Goal: Task Accomplishment & Management: Manage account settings

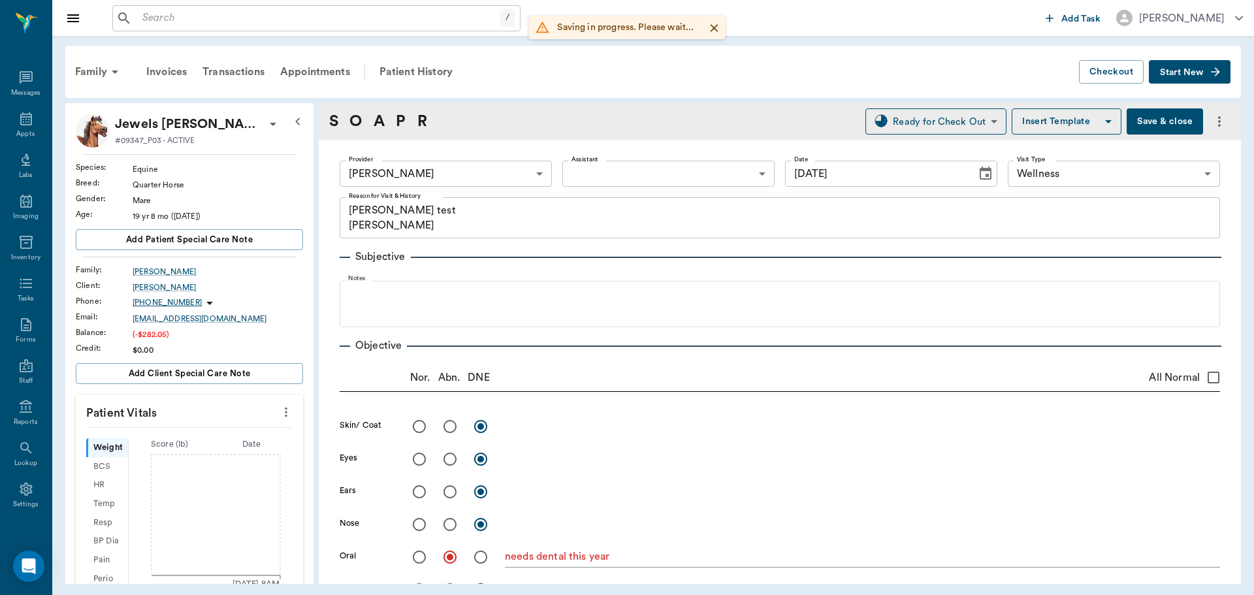
scroll to position [522, 0]
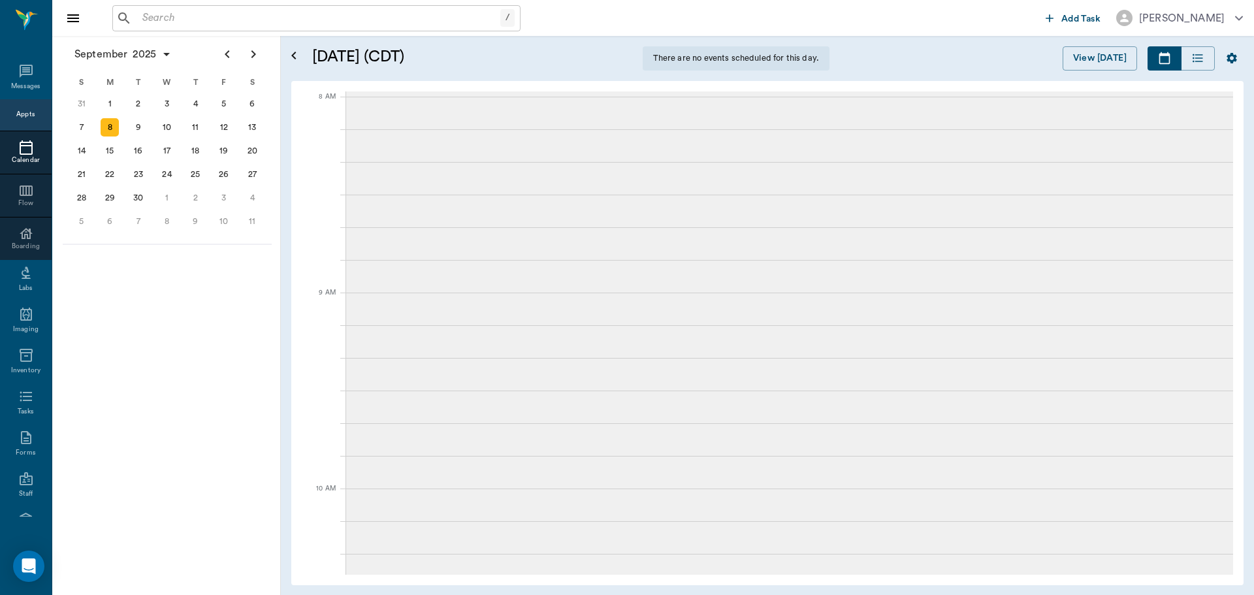
scroll to position [1373, 0]
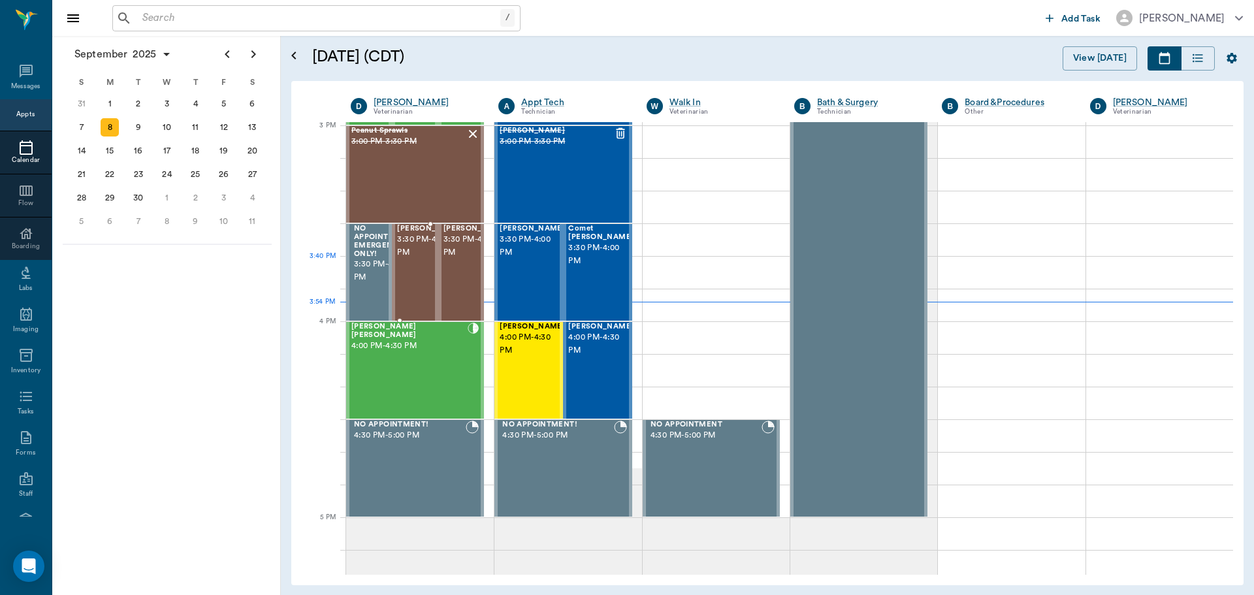
click at [411, 259] on span "3:30 PM - 4:00 PM" at bounding box center [429, 246] width 65 height 26
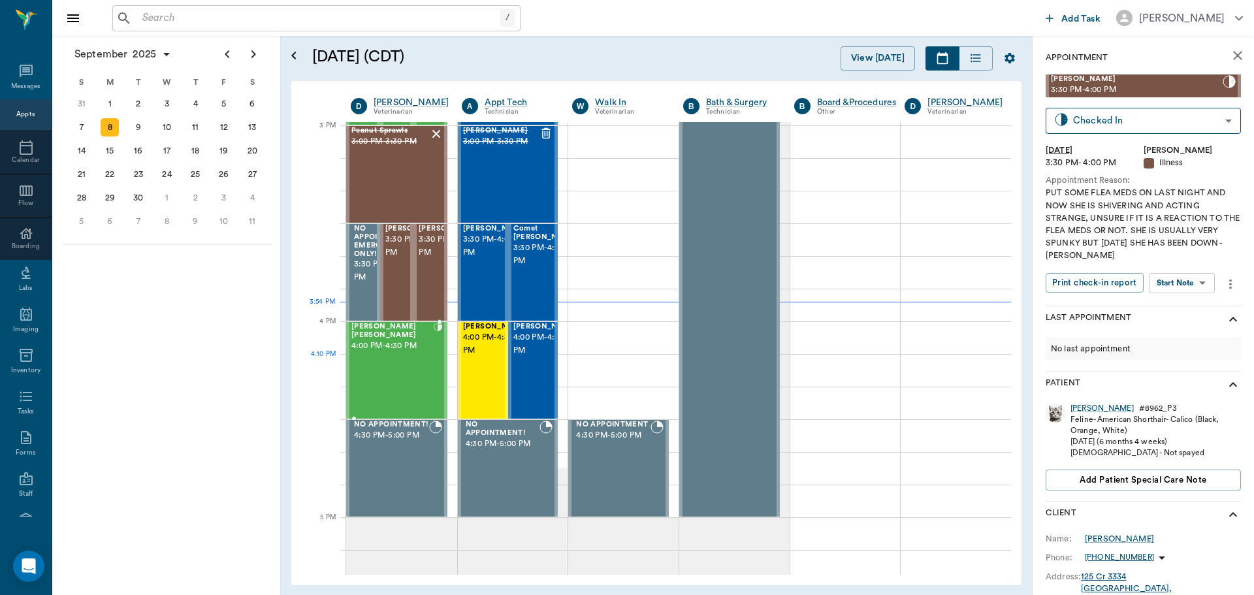
click at [383, 360] on div "Marley Barentine 4:00 PM - 4:30 PM" at bounding box center [392, 370] width 82 height 95
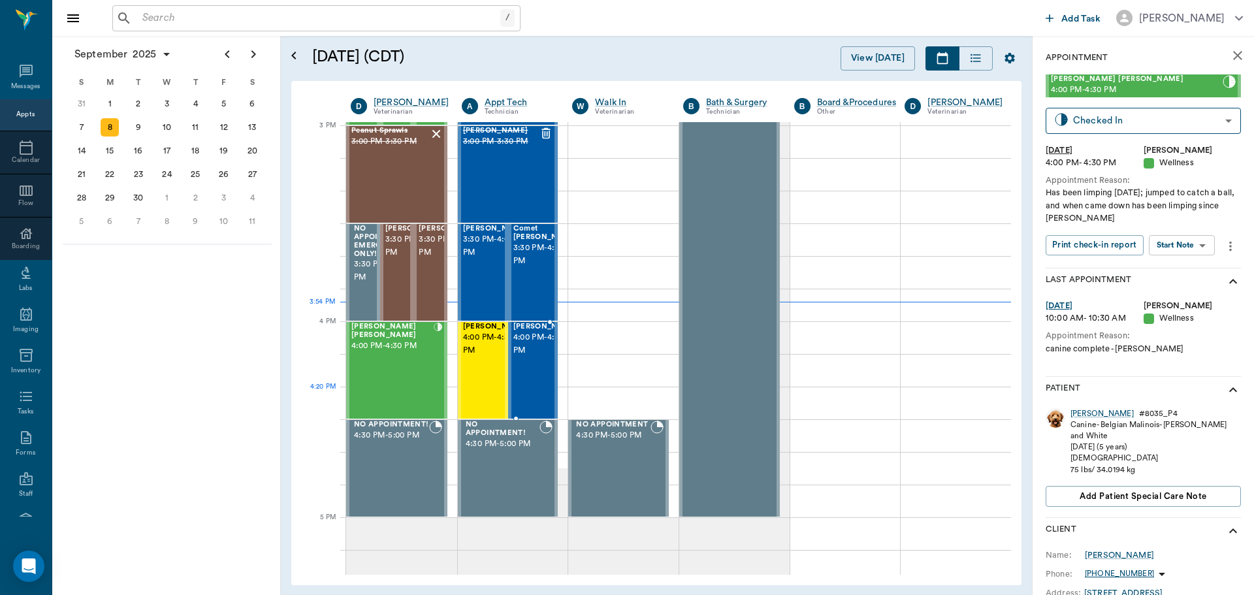
click at [536, 395] on div "Molly Dickson 4:00 PM - 4:30 PM" at bounding box center [545, 370] width 65 height 95
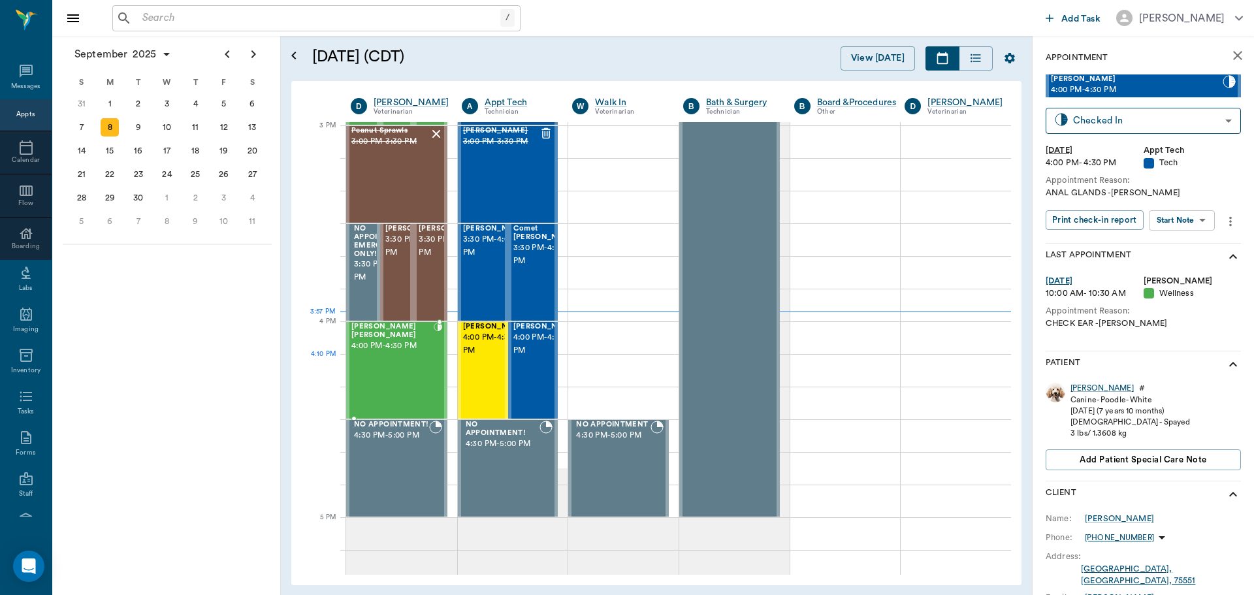
click at [395, 362] on div "Marley Barentine 4:00 PM - 4:30 PM" at bounding box center [392, 370] width 82 height 95
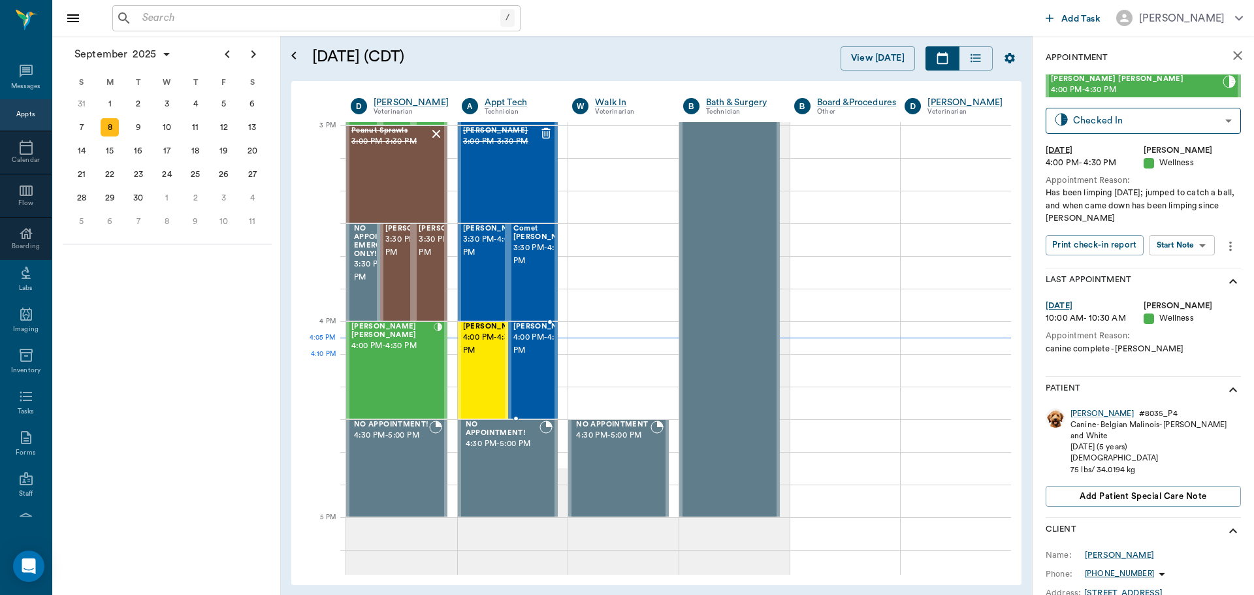
click at [522, 357] on span "4:00 PM - 4:30 PM" at bounding box center [545, 344] width 65 height 26
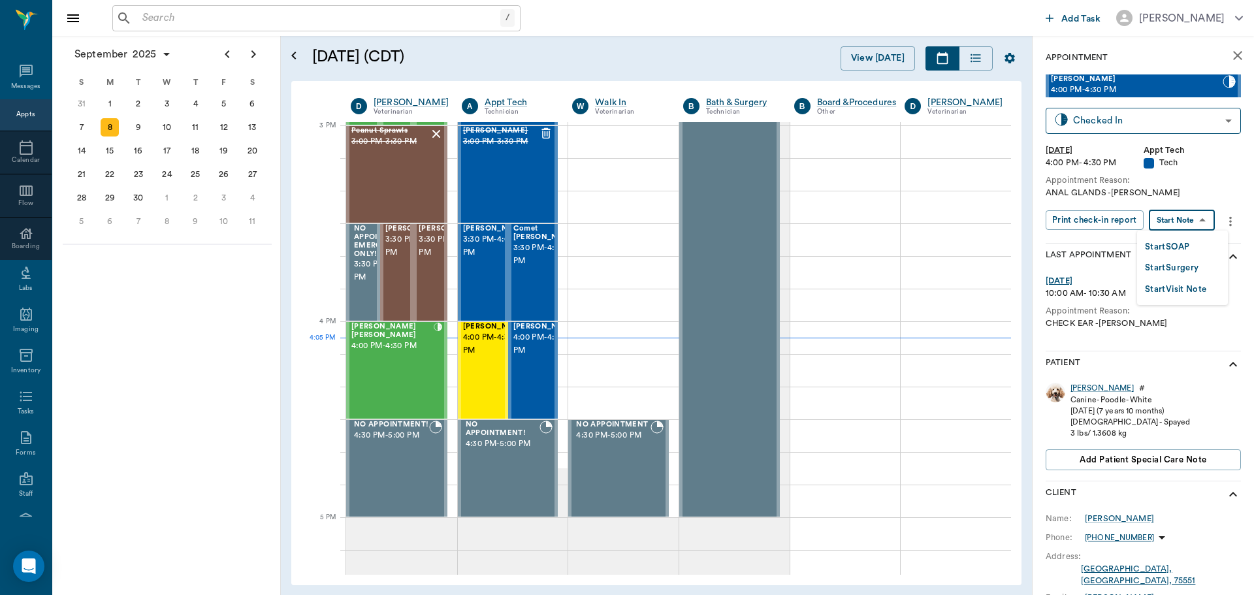
click at [1190, 222] on body "/ ​ Add Task Dr. Bert Ellsworth Nectar Messages Appts Calendar Flow Boarding La…" at bounding box center [627, 297] width 1254 height 595
click at [1185, 247] on button "Start SOAP" at bounding box center [1167, 247] width 44 height 15
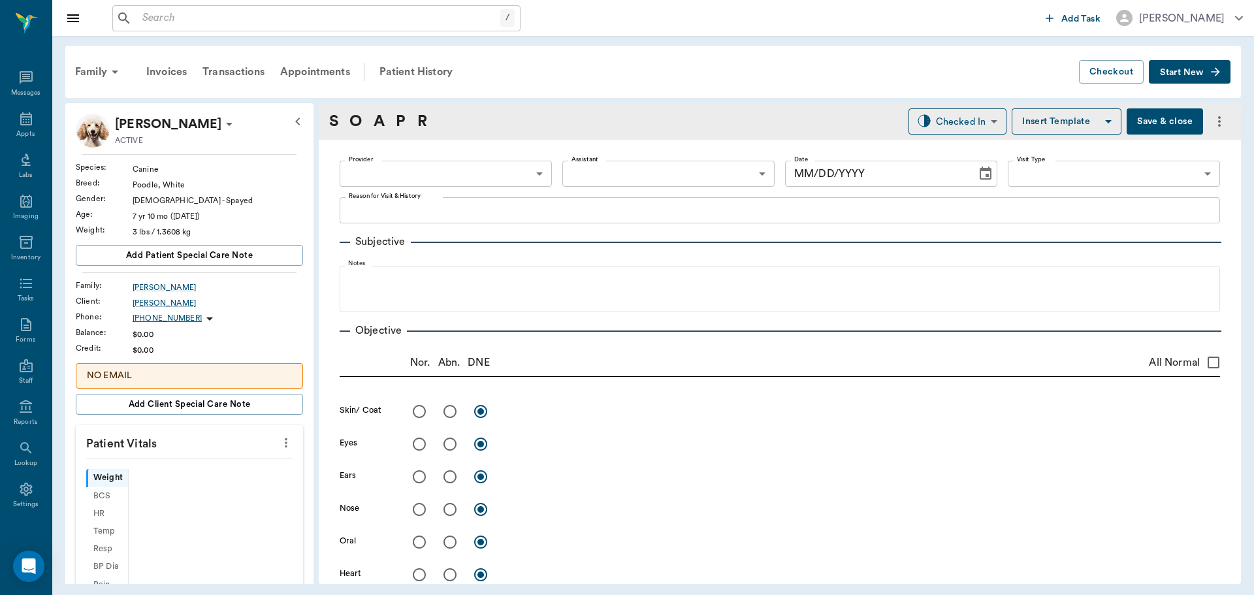
type input "63ec2f075fda476ae8351a4c"
type input "65d2be4f46e3a538d89b8c1a"
type textarea "ANAL GLANDS -LORY"
type input "09/08/2025"
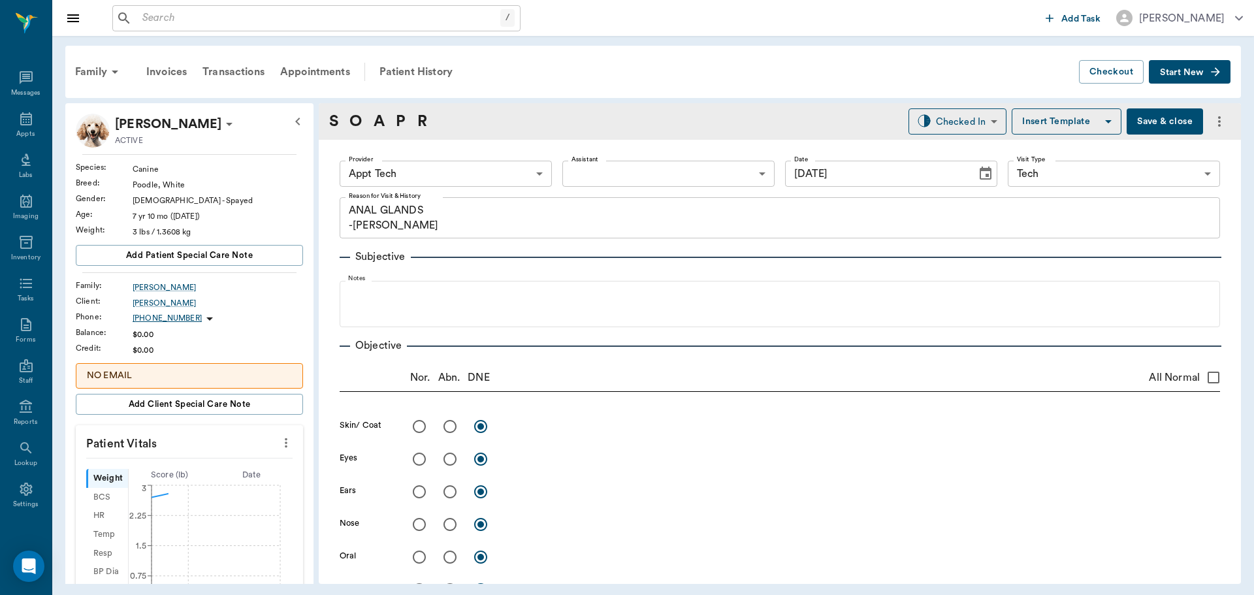
click at [283, 442] on icon "more" at bounding box center [286, 443] width 14 height 16
click at [250, 459] on span "Enter Vitals" at bounding box center [222, 465] width 110 height 14
click at [226, 475] on input "text" at bounding box center [189, 482] width 114 height 26
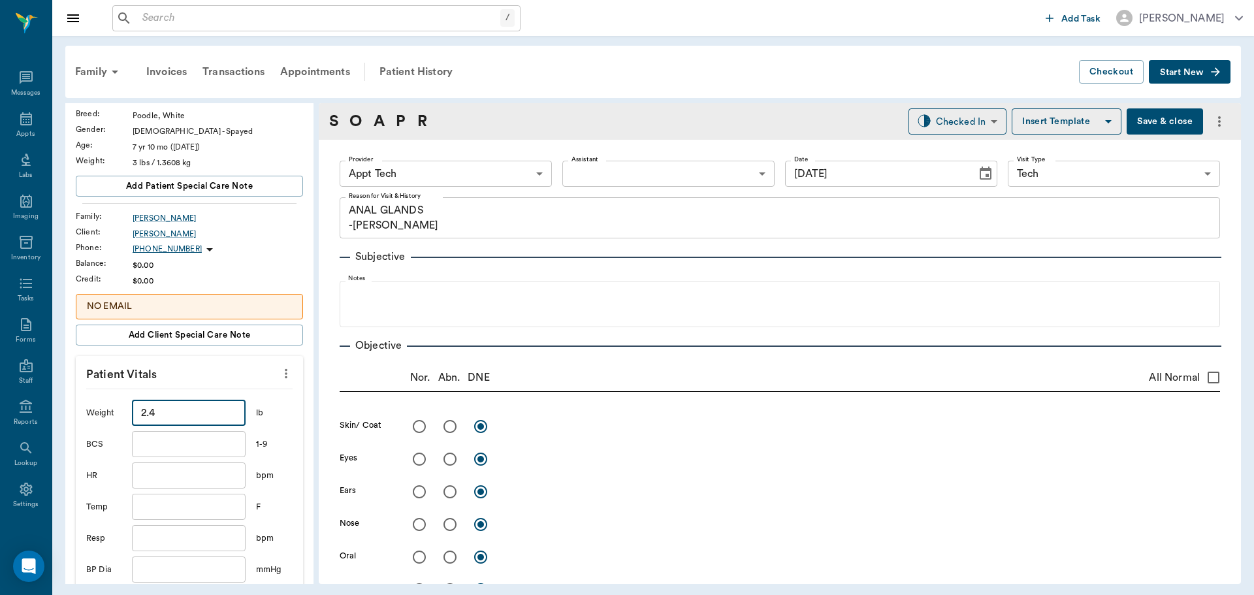
scroll to position [261, 0]
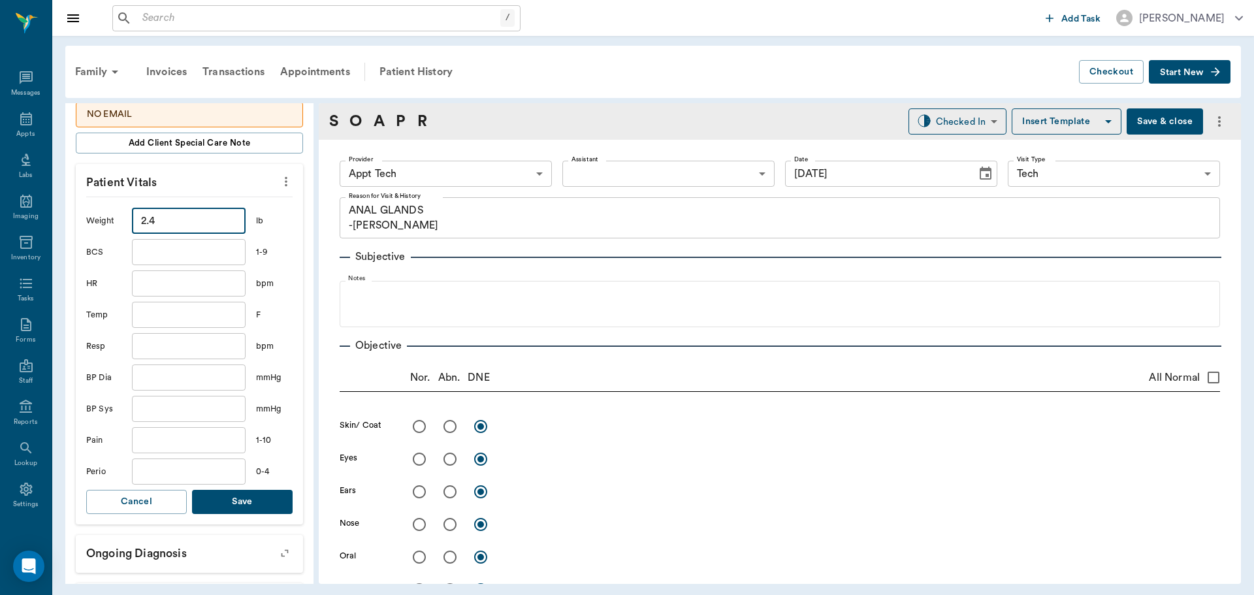
type input "2.4"
click at [240, 498] on button "Save" at bounding box center [242, 502] width 101 height 24
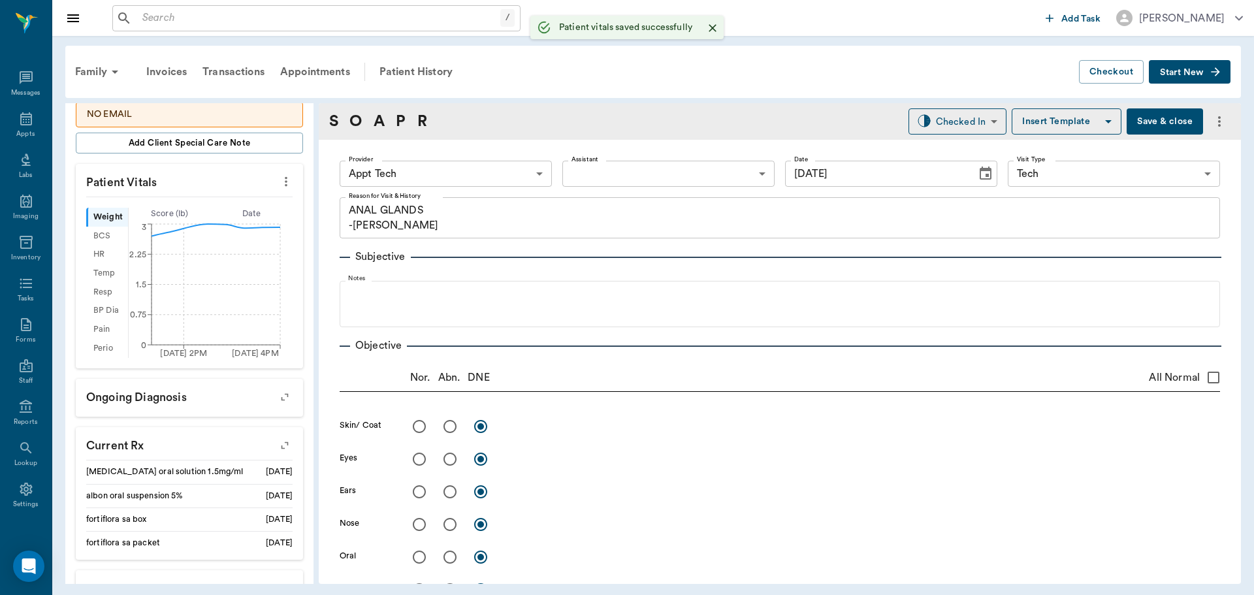
click at [413, 178] on body "/ ​ Add Task Dr. Bert Ellsworth Nectar Messages Appts Labs Imaging Inventory Ta…" at bounding box center [627, 297] width 1254 height 595
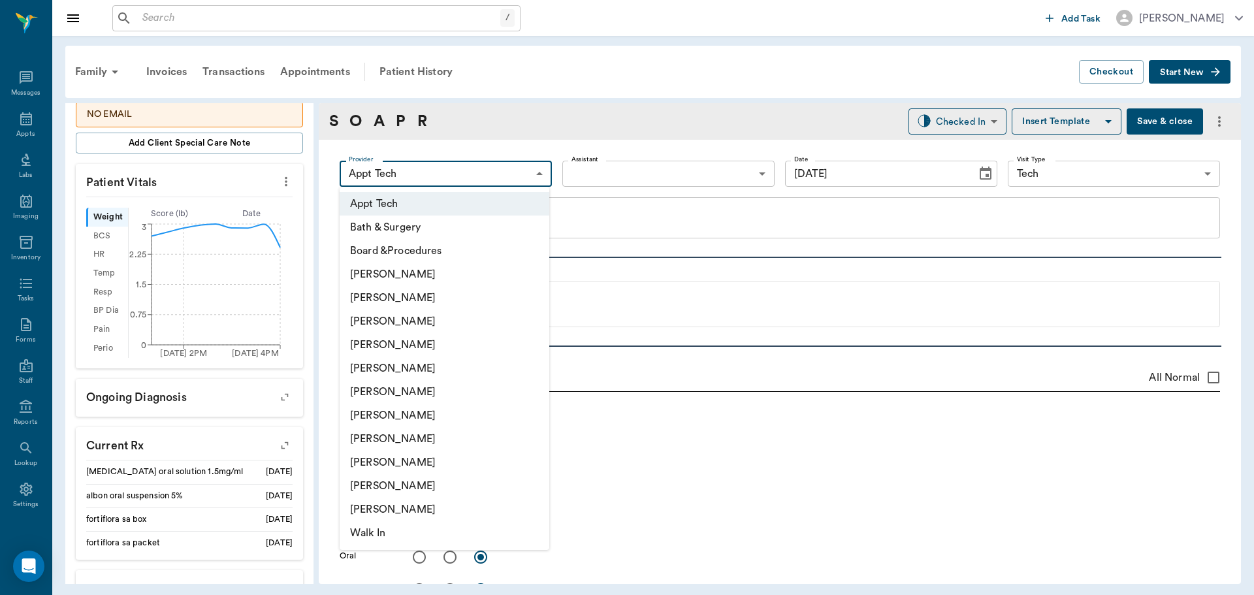
click at [426, 414] on li "Hunter Graves" at bounding box center [445, 416] width 210 height 24
type input "682b670d8bdc6f7f8feef3db"
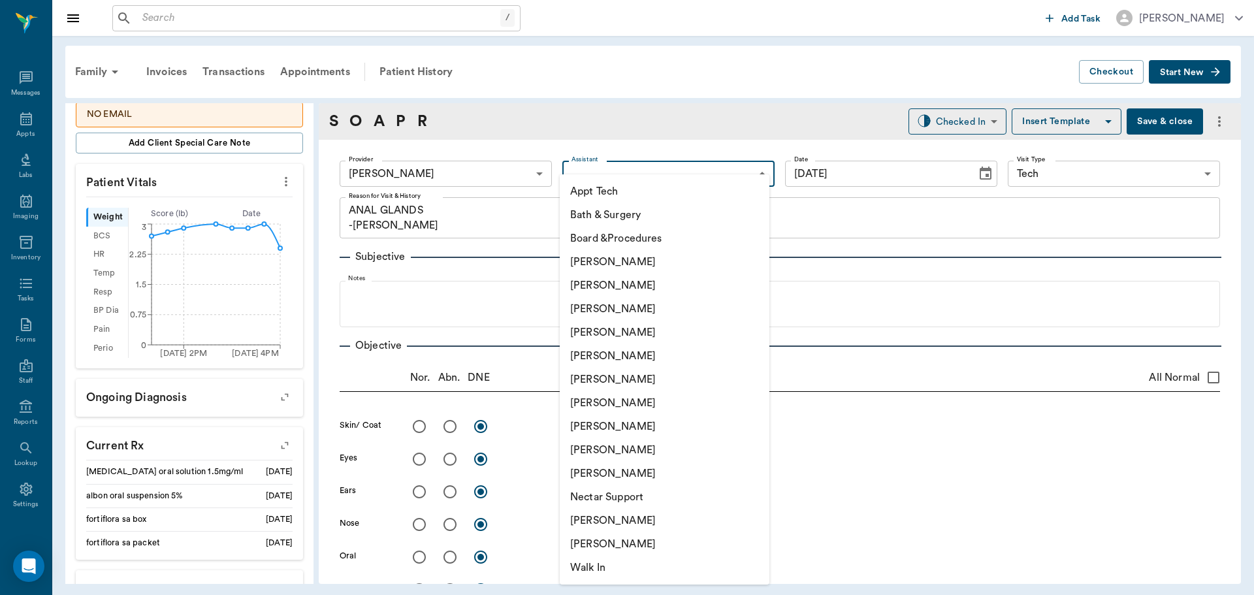
click at [619, 167] on body "/ ​ Add Task Dr. Bert Ellsworth Nectar Messages Appts Labs Imaging Inventory Ta…" at bounding box center [627, 297] width 1254 height 595
click at [611, 185] on li "Appt Tech" at bounding box center [665, 192] width 210 height 24
type input "63ec2f075fda476ae8351a4c"
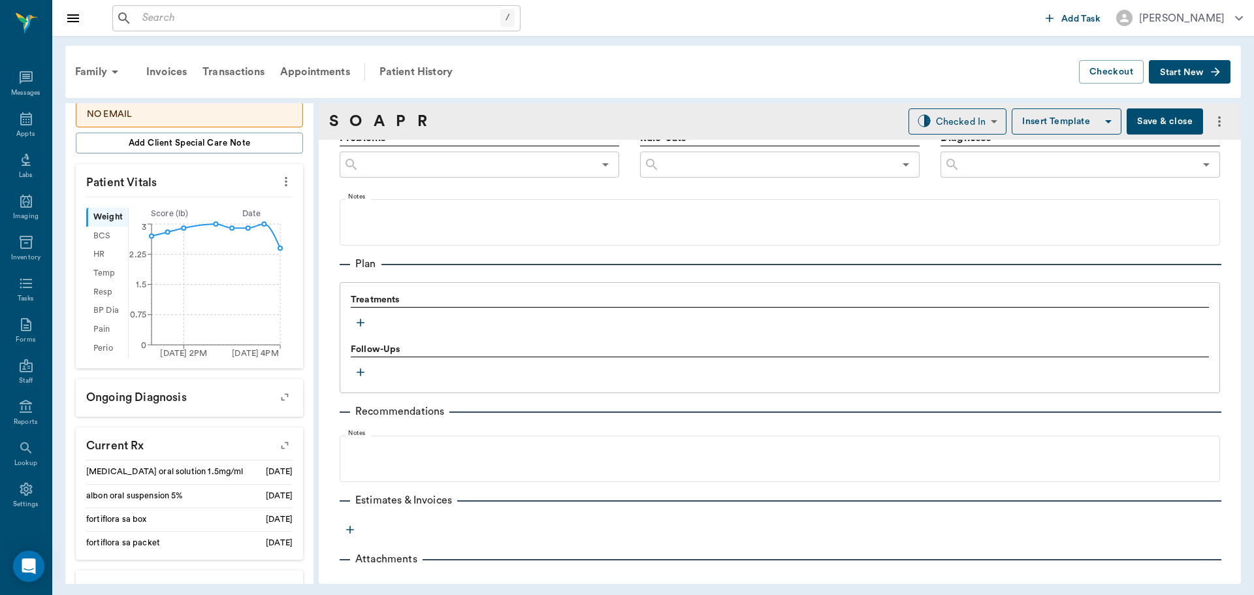
scroll to position [778, 0]
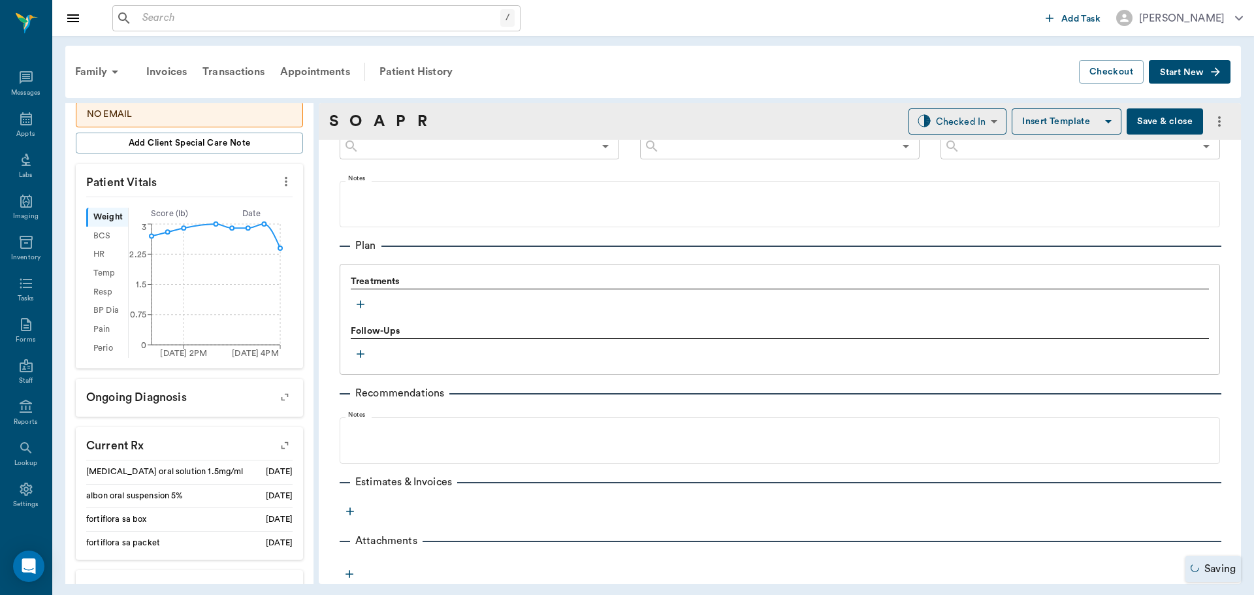
click at [358, 308] on icon "button" at bounding box center [360, 304] width 13 height 13
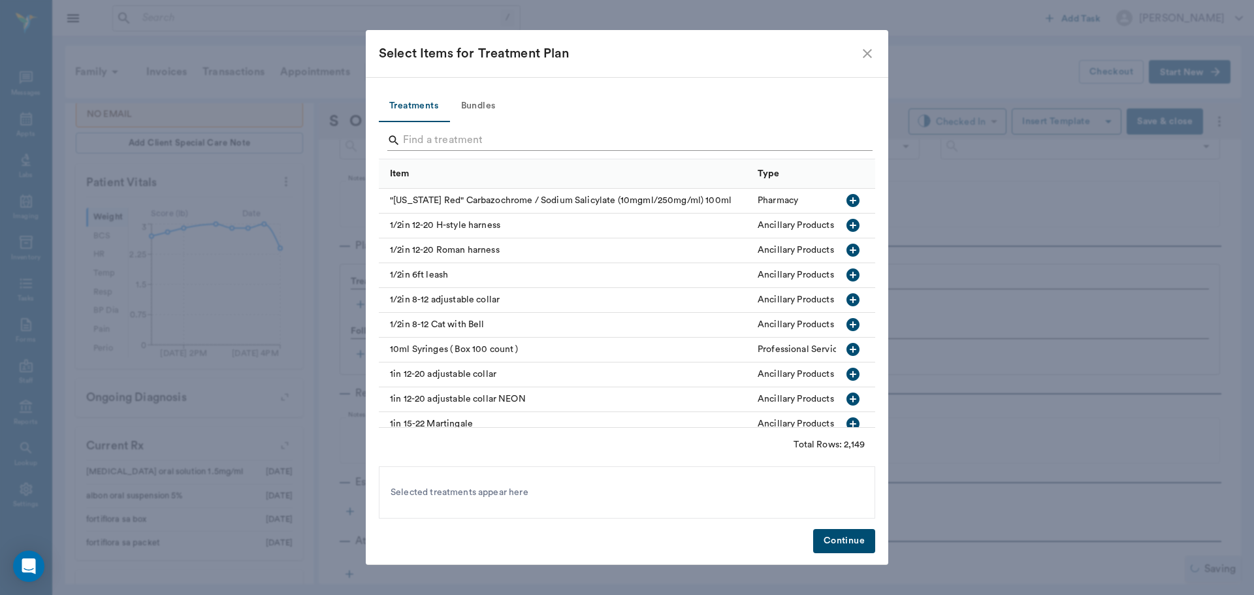
click at [495, 141] on input "Search" at bounding box center [628, 140] width 450 height 21
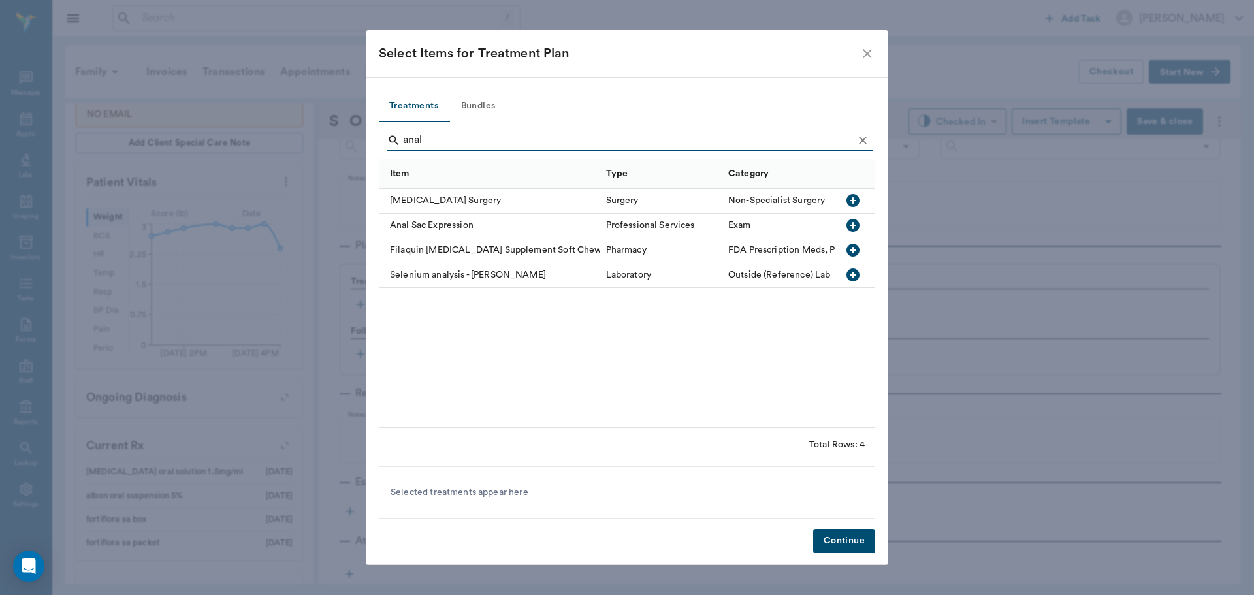
type input "anal"
click at [851, 227] on icon "button" at bounding box center [852, 225] width 13 height 13
click at [859, 134] on icon "Clear" at bounding box center [862, 140] width 13 height 13
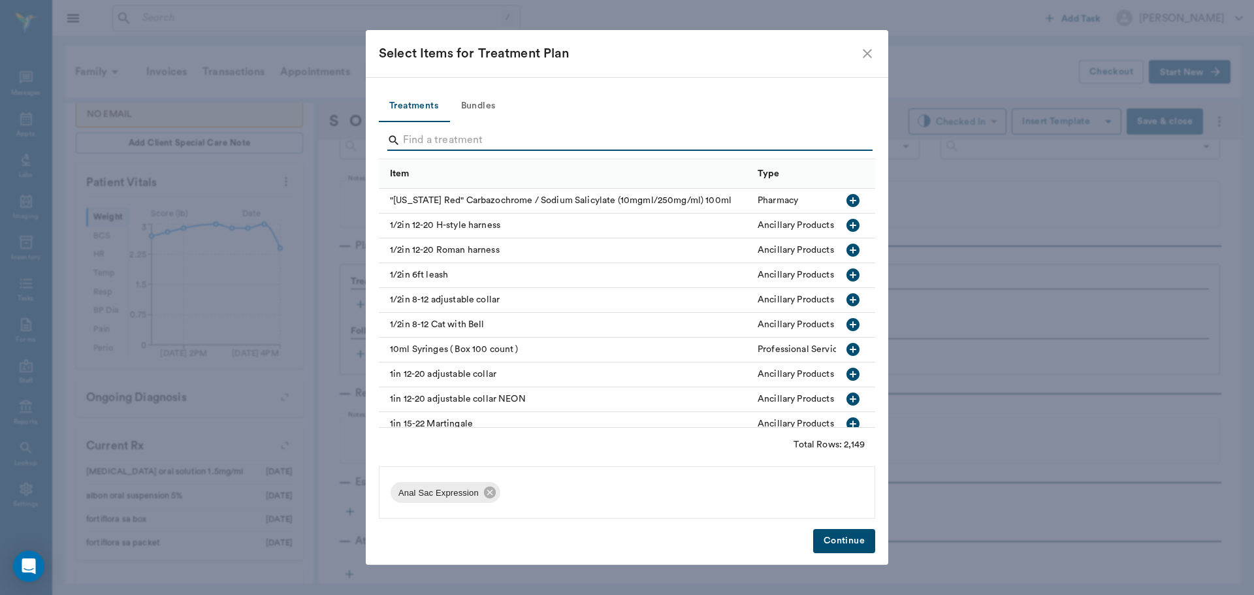
click at [847, 140] on input "Search" at bounding box center [628, 140] width 450 height 21
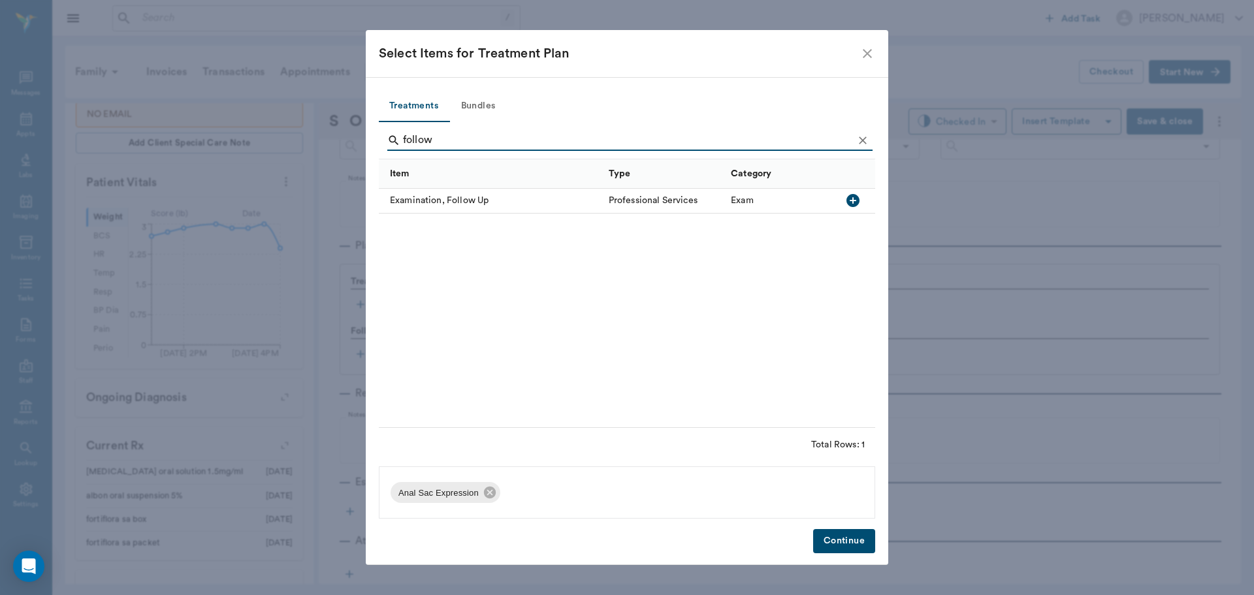
type input "follow"
click at [853, 200] on icon "button" at bounding box center [853, 201] width 16 height 16
click at [859, 545] on button "Continue" at bounding box center [844, 541] width 62 height 24
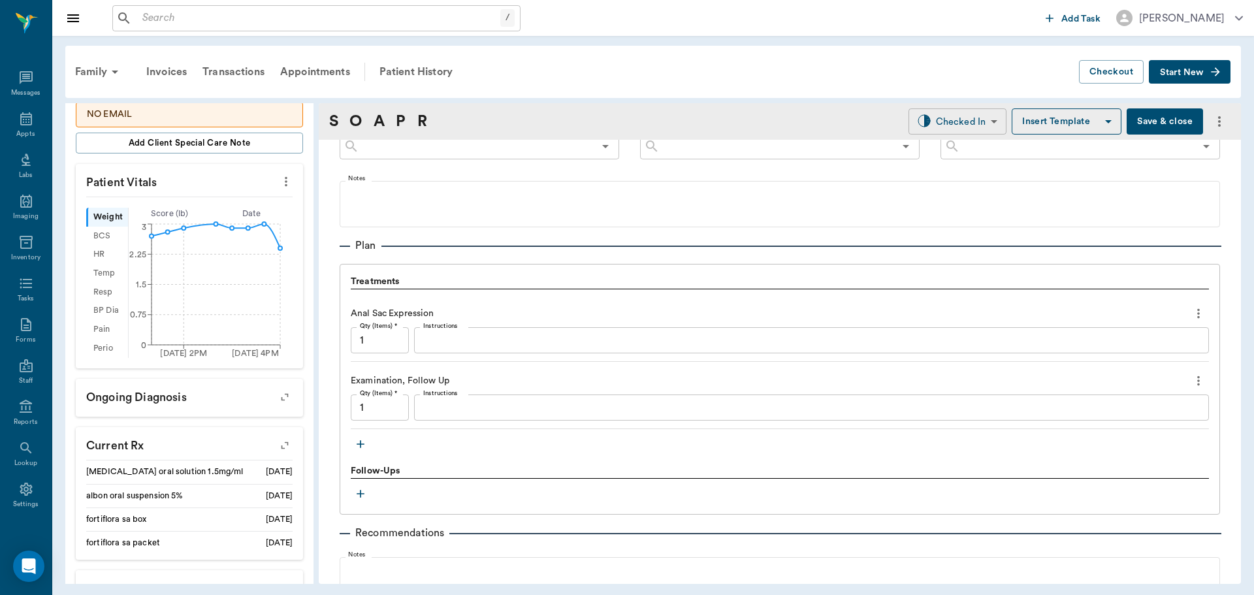
click at [963, 123] on body "/ ​ Add Task Dr. Bert Ellsworth Nectar Messages Appts Labs Imaging Inventory Ta…" at bounding box center [627, 297] width 1254 height 595
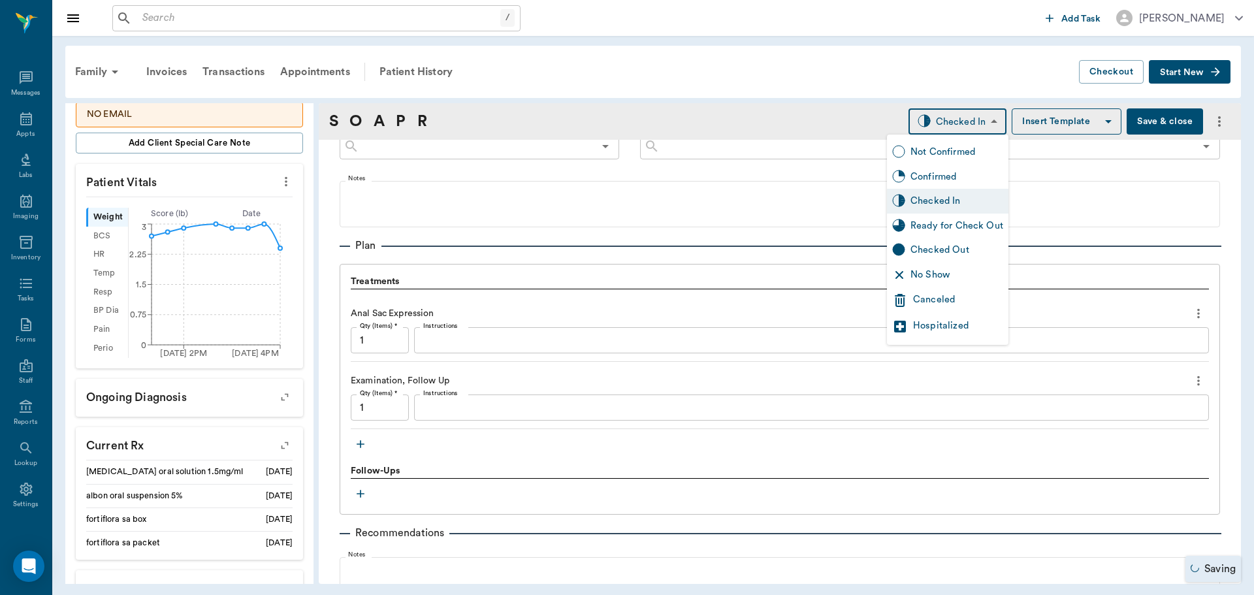
click at [972, 223] on div "Ready for Check Out" at bounding box center [956, 226] width 93 height 14
type input "READY_TO_CHECKOUT"
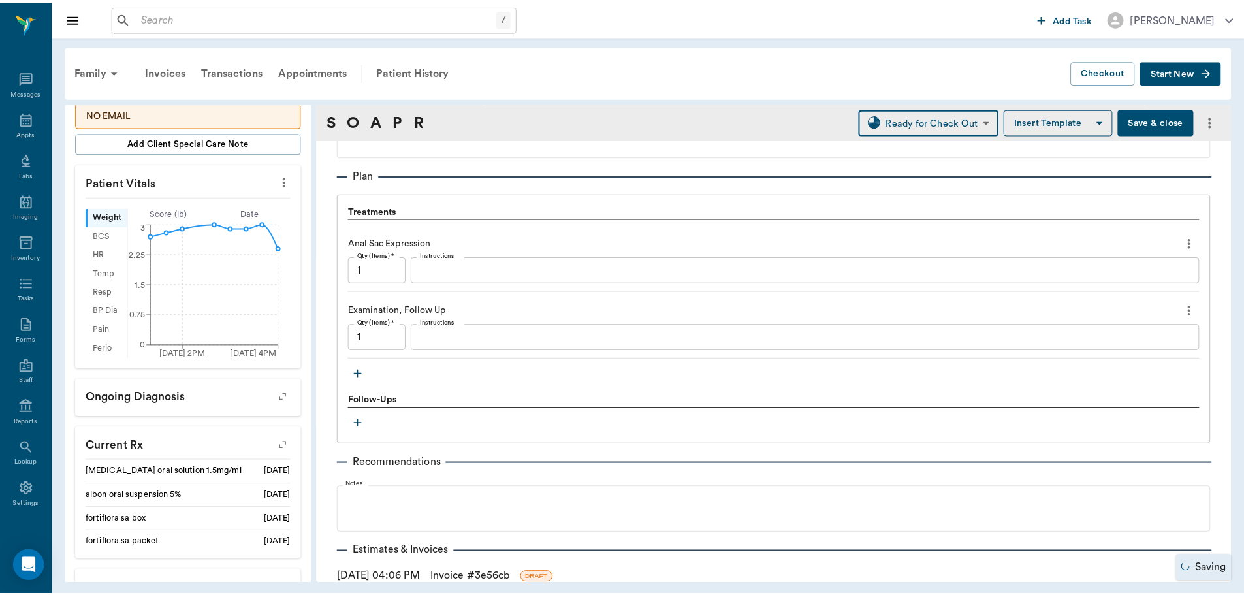
scroll to position [933, 0]
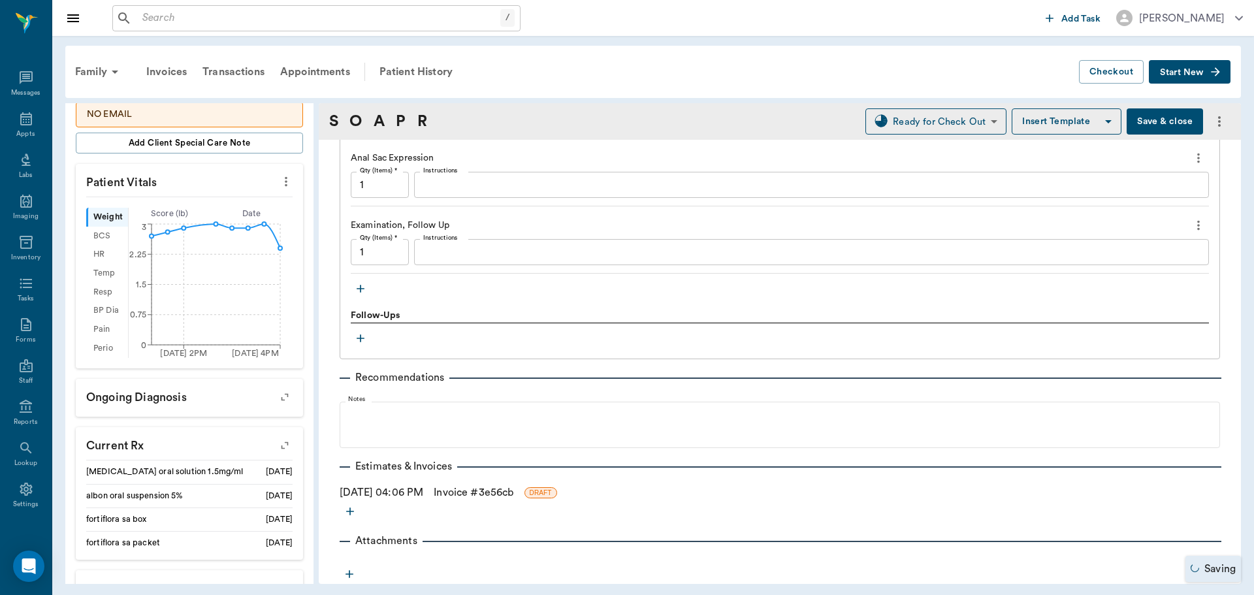
click at [473, 494] on link "Invoice # 3e56cb" at bounding box center [474, 493] width 80 height 16
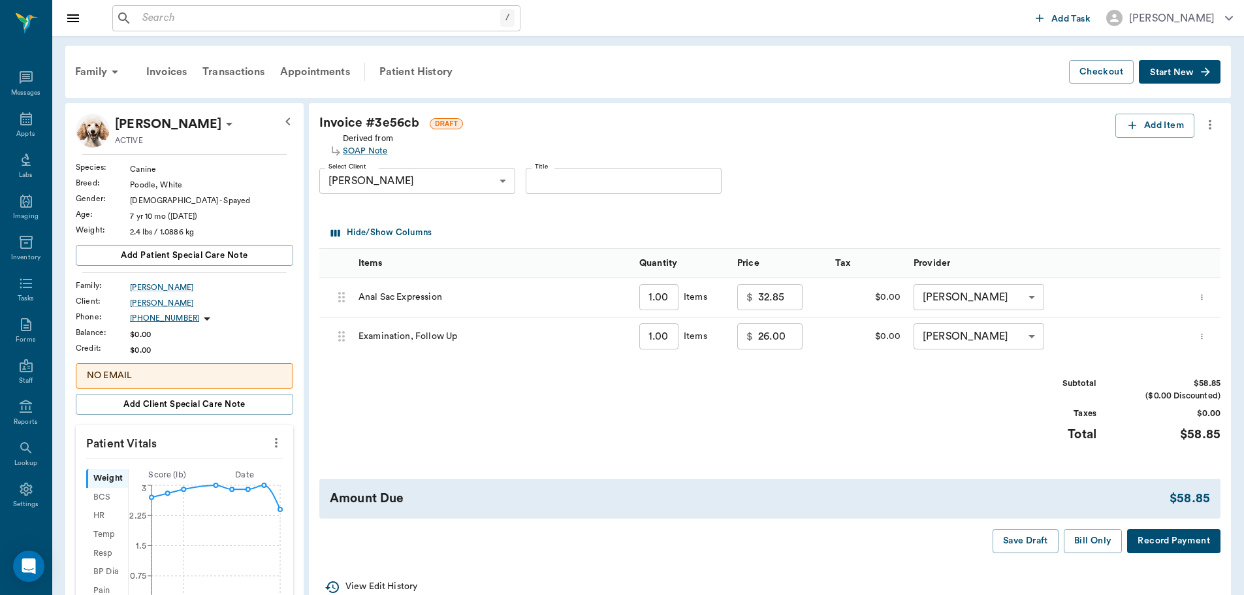
click at [784, 336] on input "26.00" at bounding box center [780, 336] width 44 height 26
type input "0"
type input "10.00"
click at [1092, 546] on button "Bill Only" at bounding box center [1093, 541] width 59 height 24
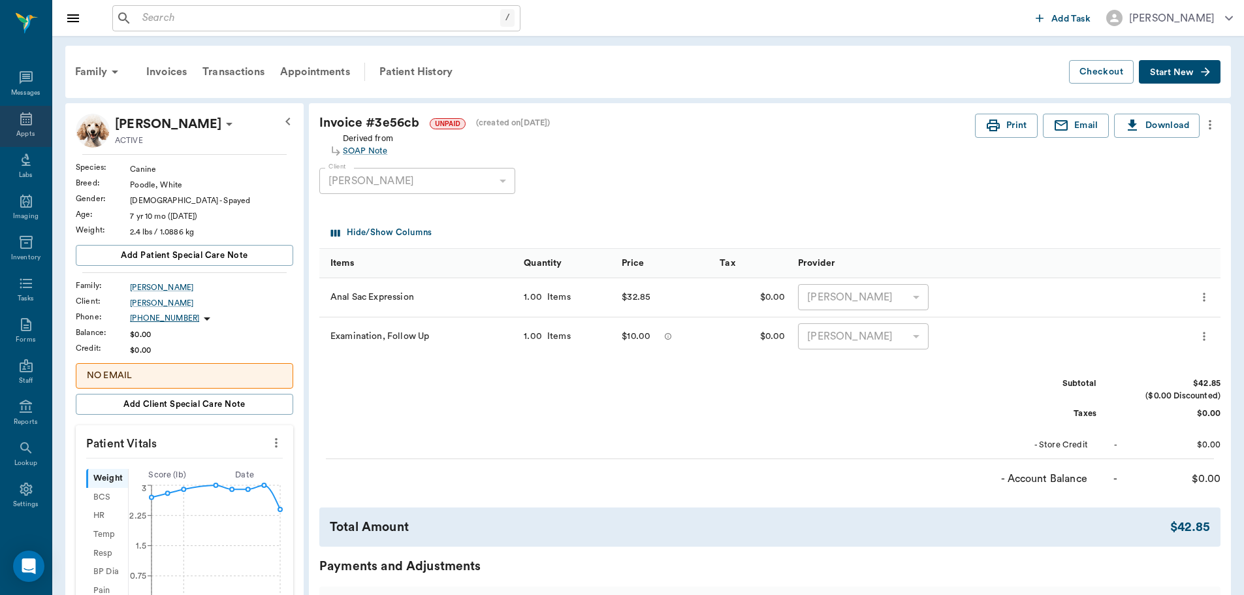
click at [6, 122] on div "Appts" at bounding box center [26, 126] width 52 height 41
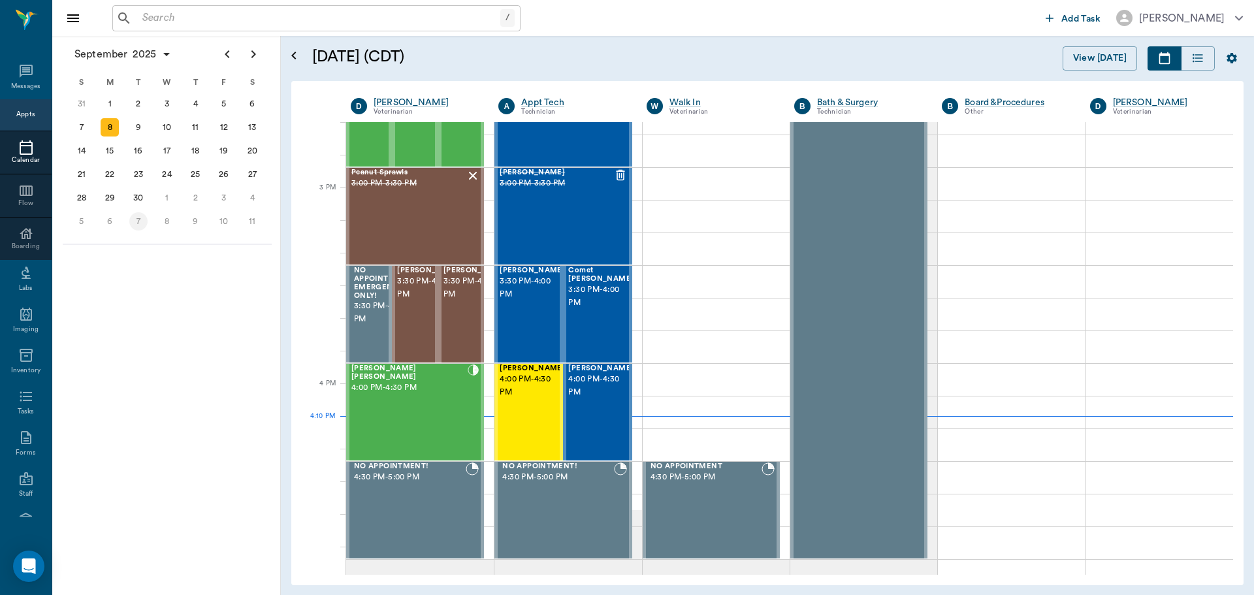
scroll to position [1308, 0]
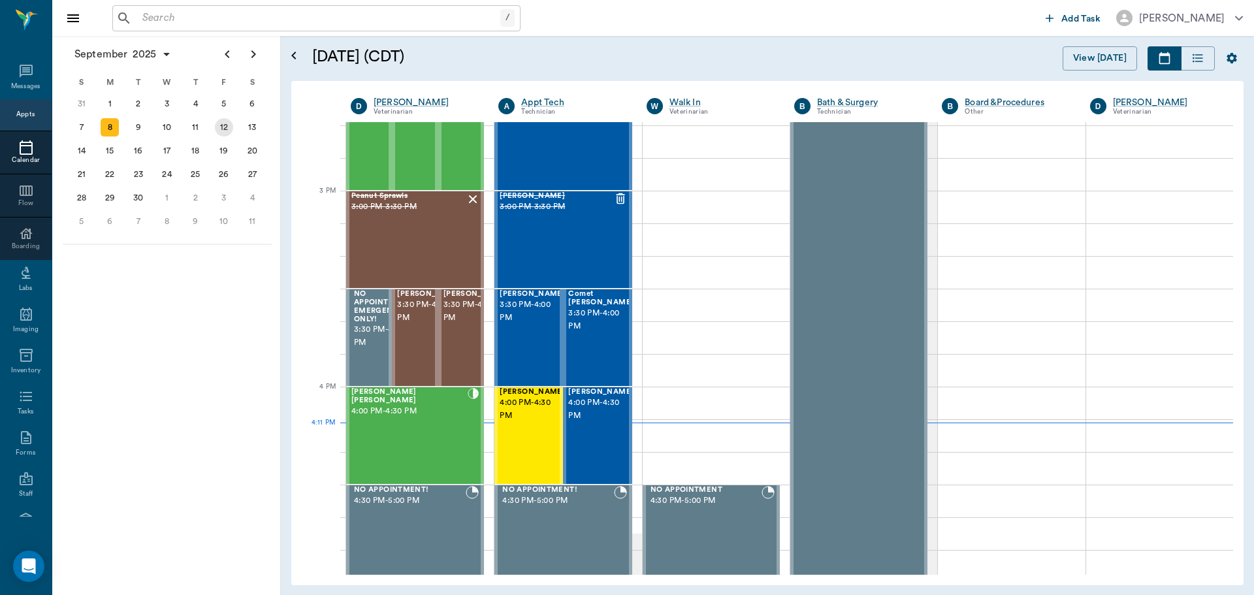
click at [222, 131] on div "12" at bounding box center [224, 127] width 18 height 18
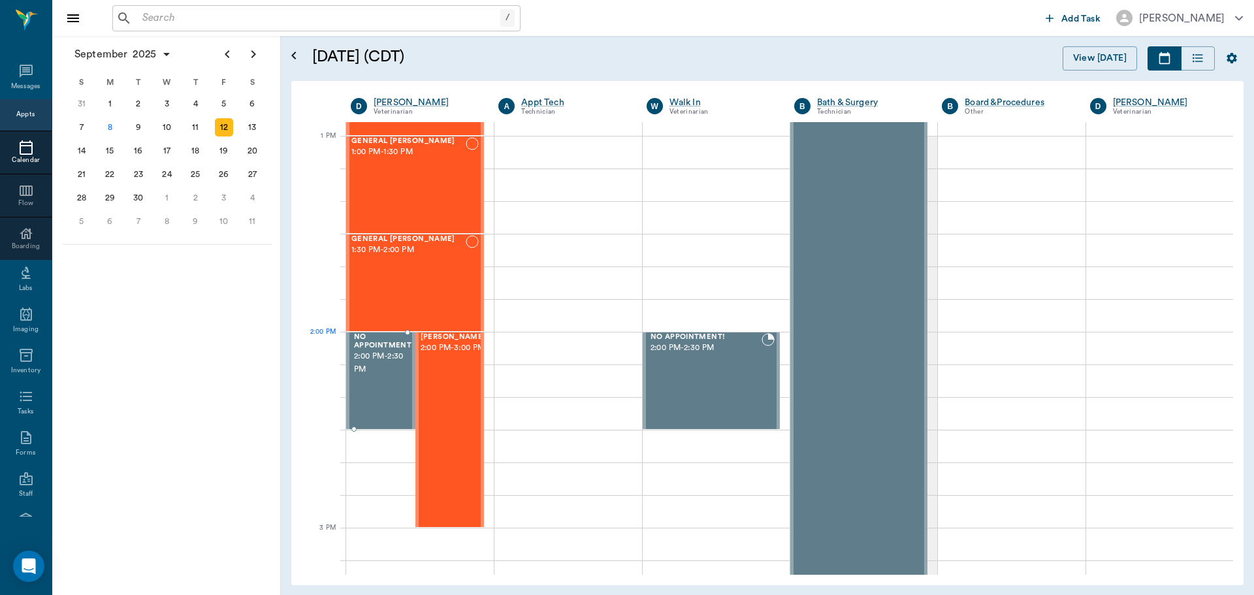
scroll to position [784, 0]
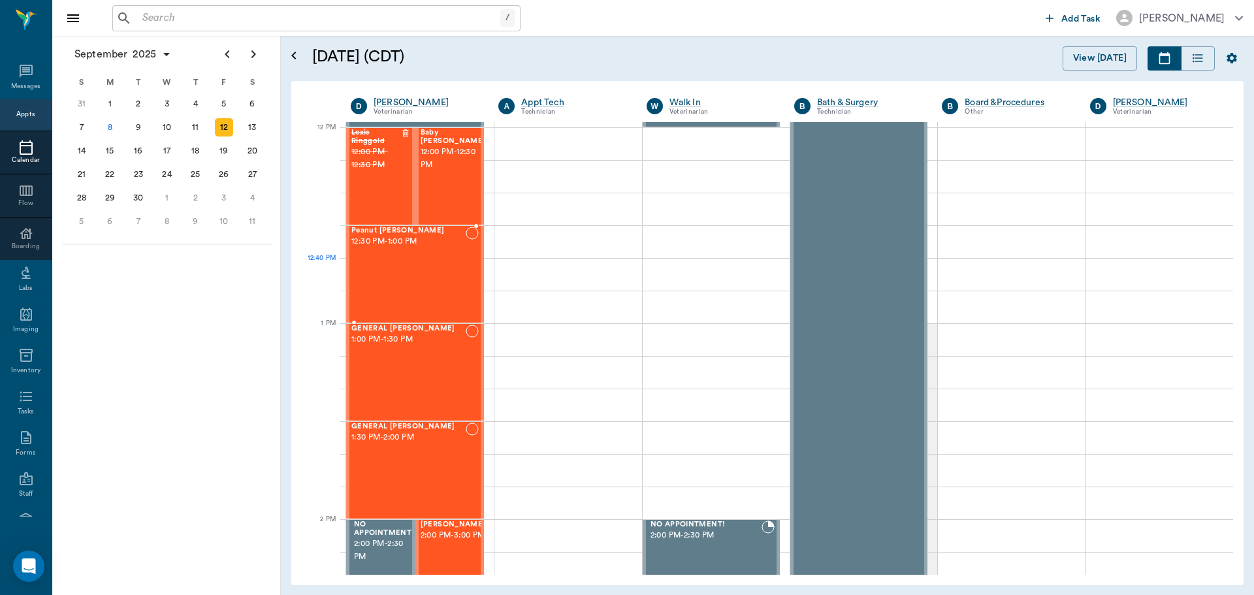
click at [410, 276] on div "Peanut [PERSON_NAME] 12:30 PM - 1:00 PM" at bounding box center [408, 274] width 114 height 95
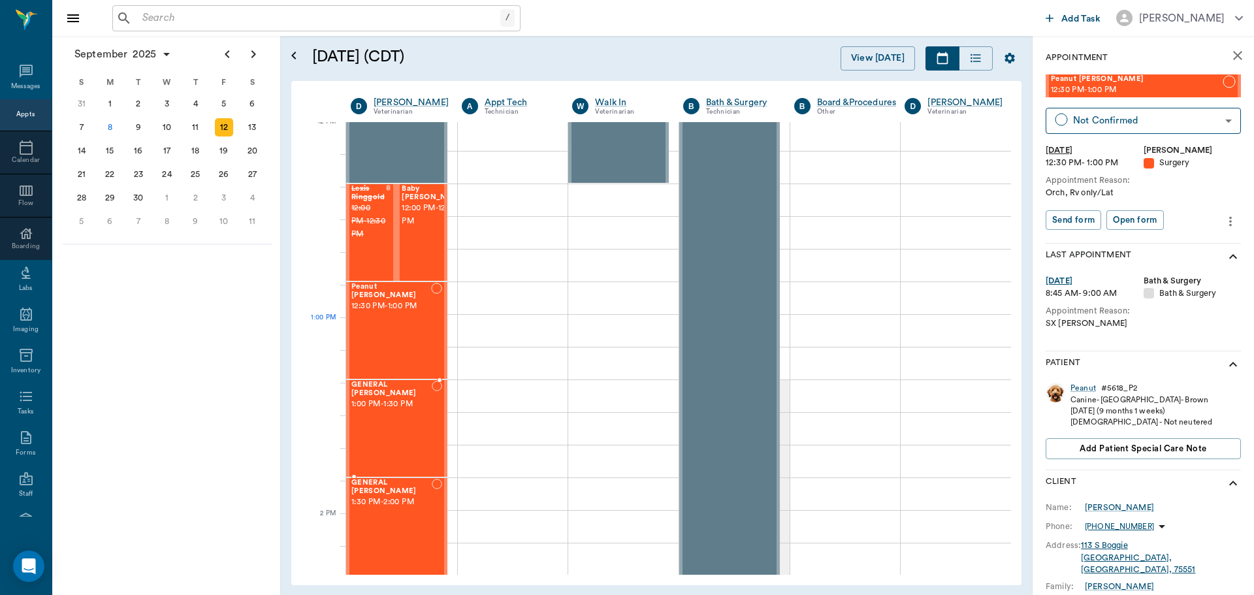
scroll to position [718, 0]
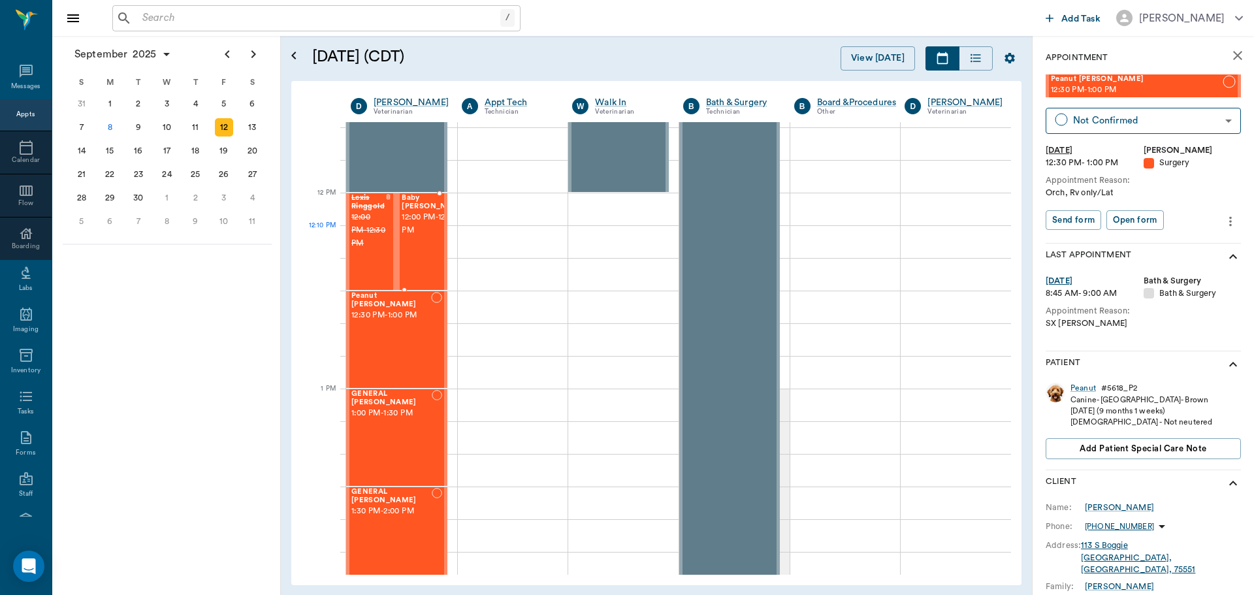
click at [417, 237] on span "12:00 PM - 12:30 PM" at bounding box center [434, 224] width 65 height 26
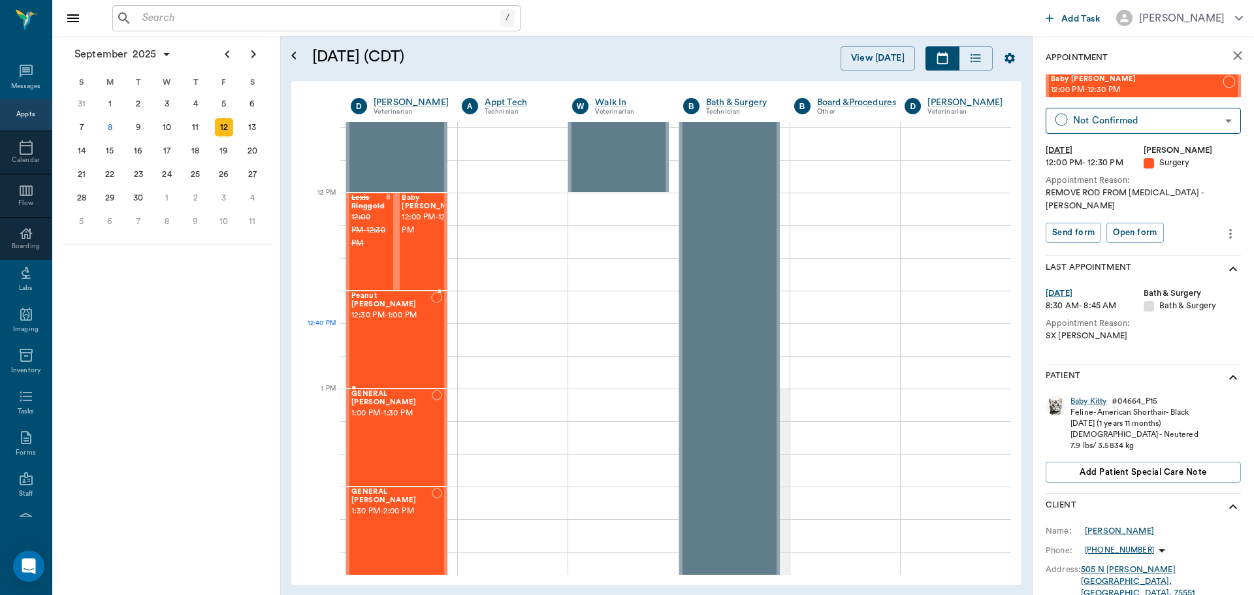
click at [392, 352] on div "Peanut [PERSON_NAME] 12:30 PM - 1:00 PM" at bounding box center [391, 339] width 80 height 95
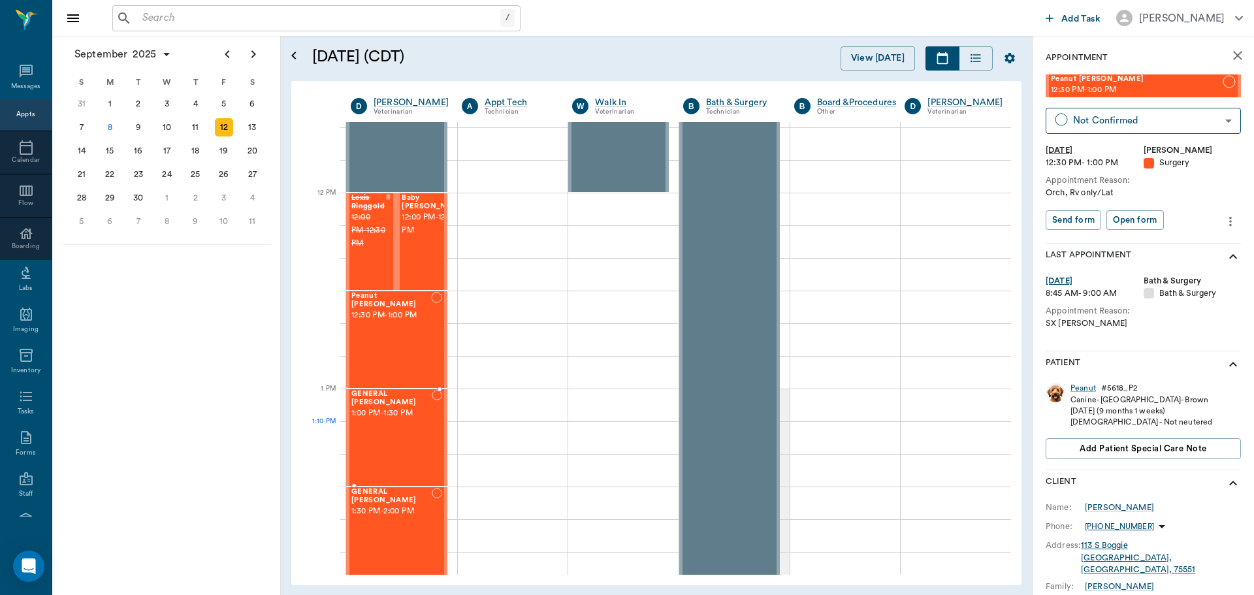
click at [389, 423] on div "GENERAL Spay 1:00 PM - 1:30 PM" at bounding box center [391, 437] width 80 height 95
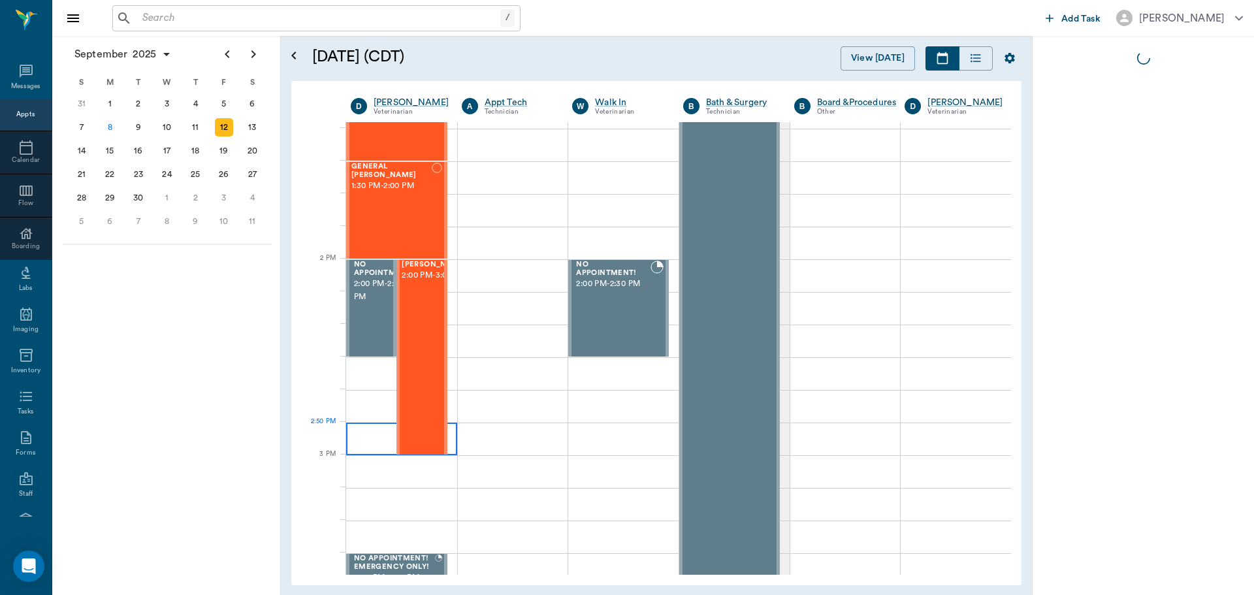
scroll to position [1045, 0]
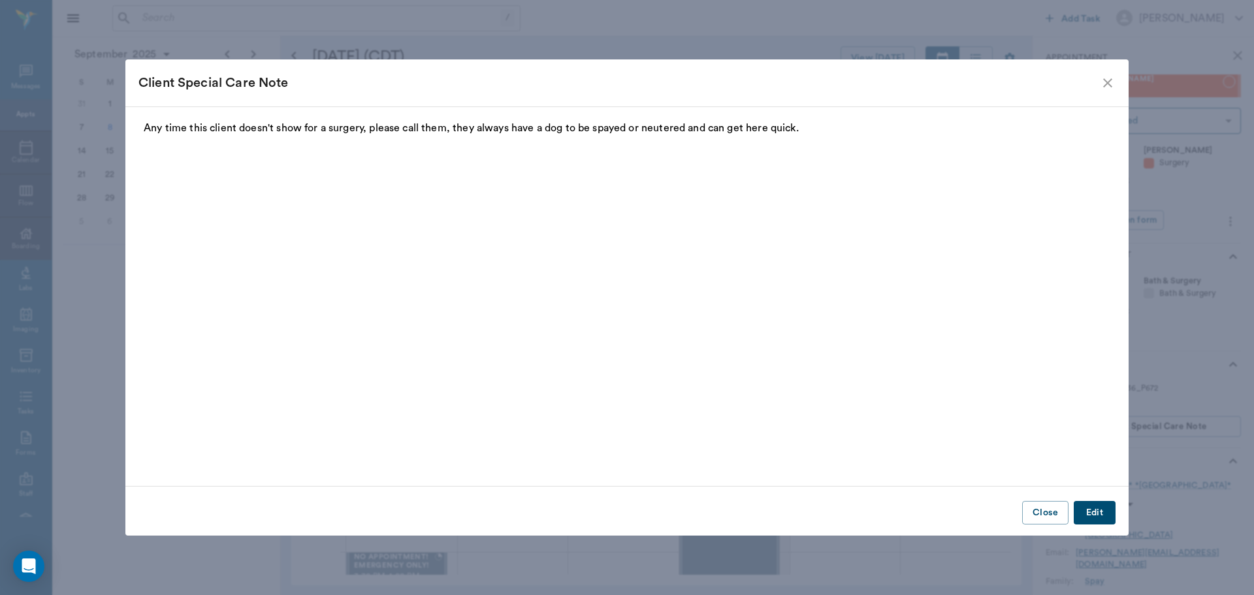
click at [426, 333] on fieldset "Any time this client doesn't show for a surgery, please call them, they always …" at bounding box center [626, 292] width 977 height 345
click at [1103, 85] on icon "close" at bounding box center [1108, 83] width 16 height 16
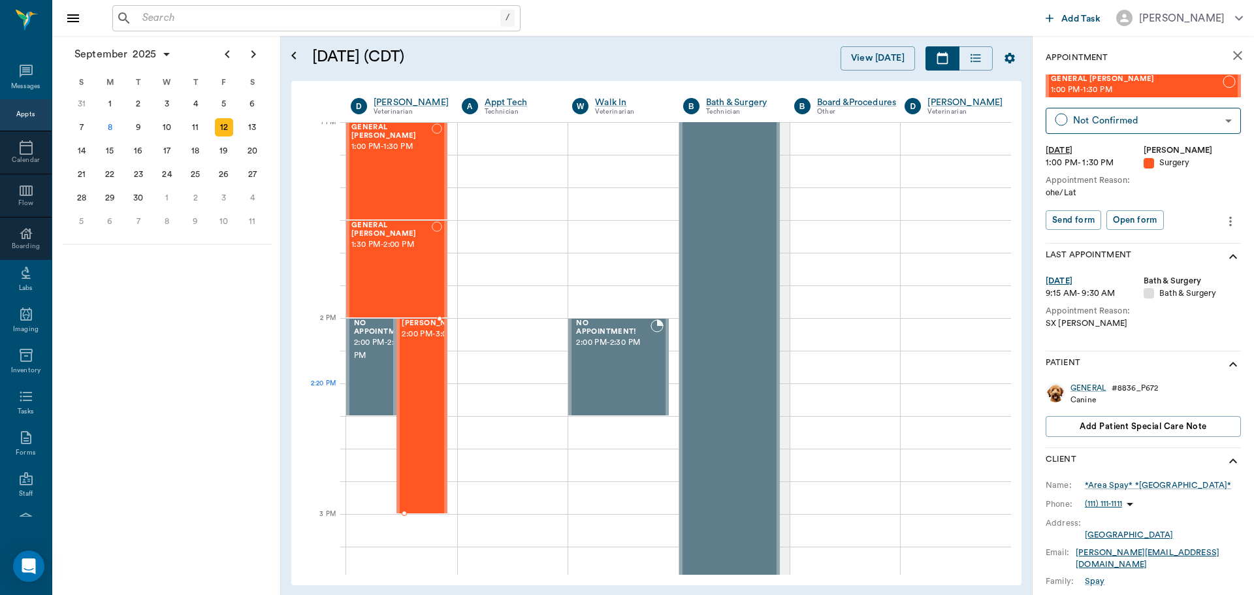
click at [422, 385] on div "[PERSON_NAME] 2:00 PM - 3:00 PM" at bounding box center [434, 415] width 65 height 193
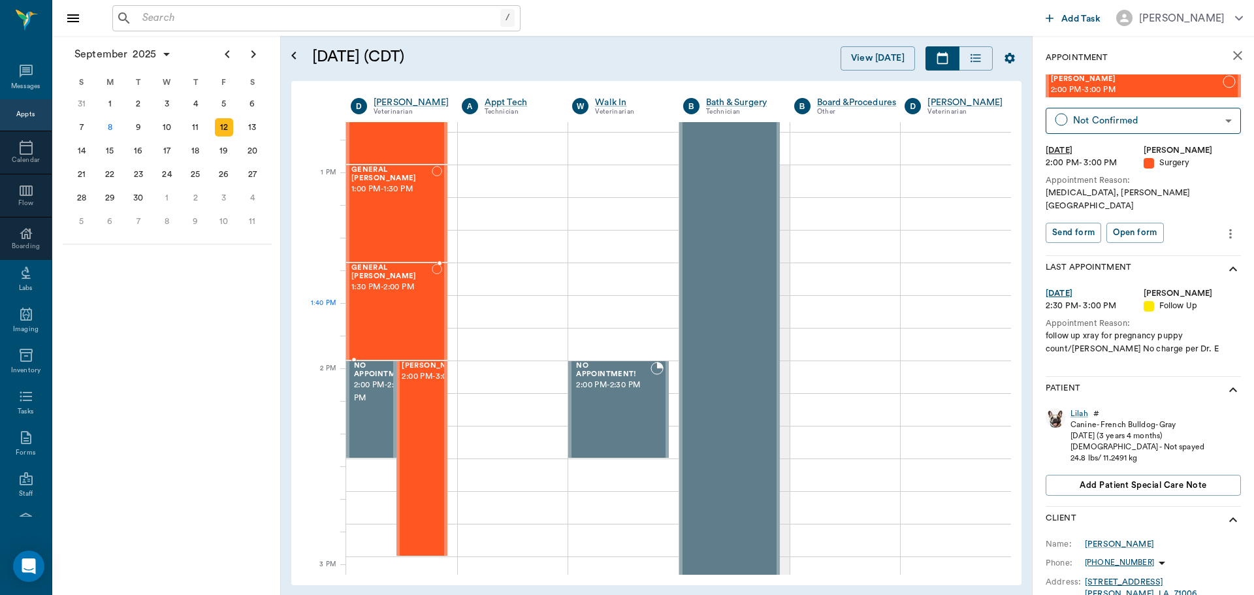
scroll to position [919, 0]
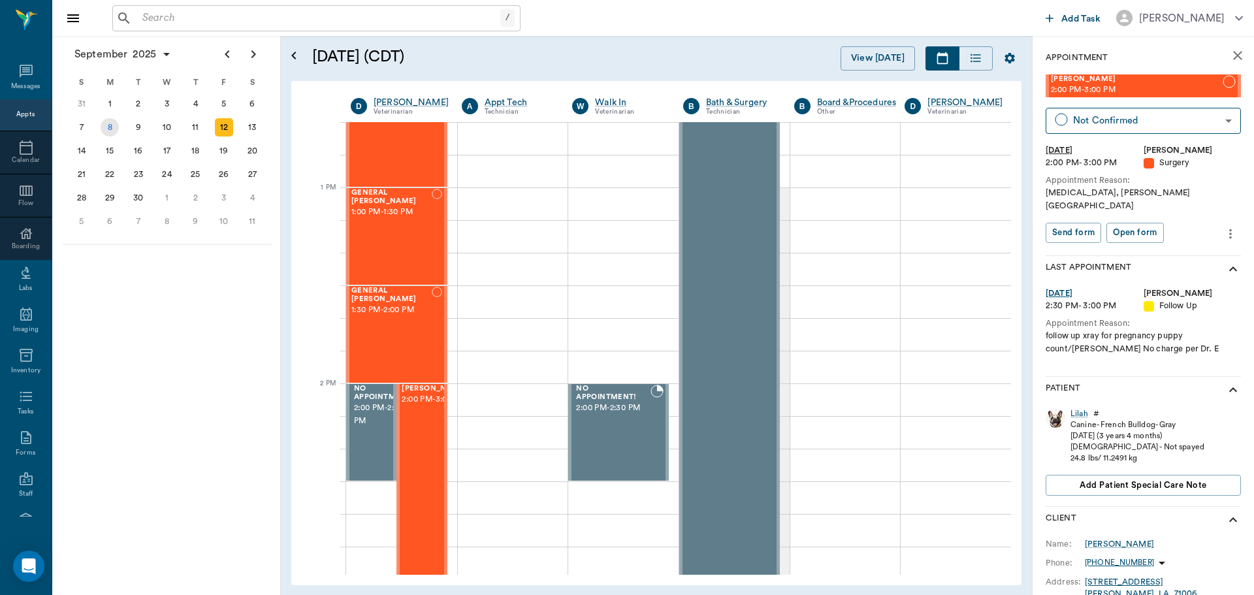
click at [114, 123] on div "8" at bounding box center [110, 127] width 18 height 18
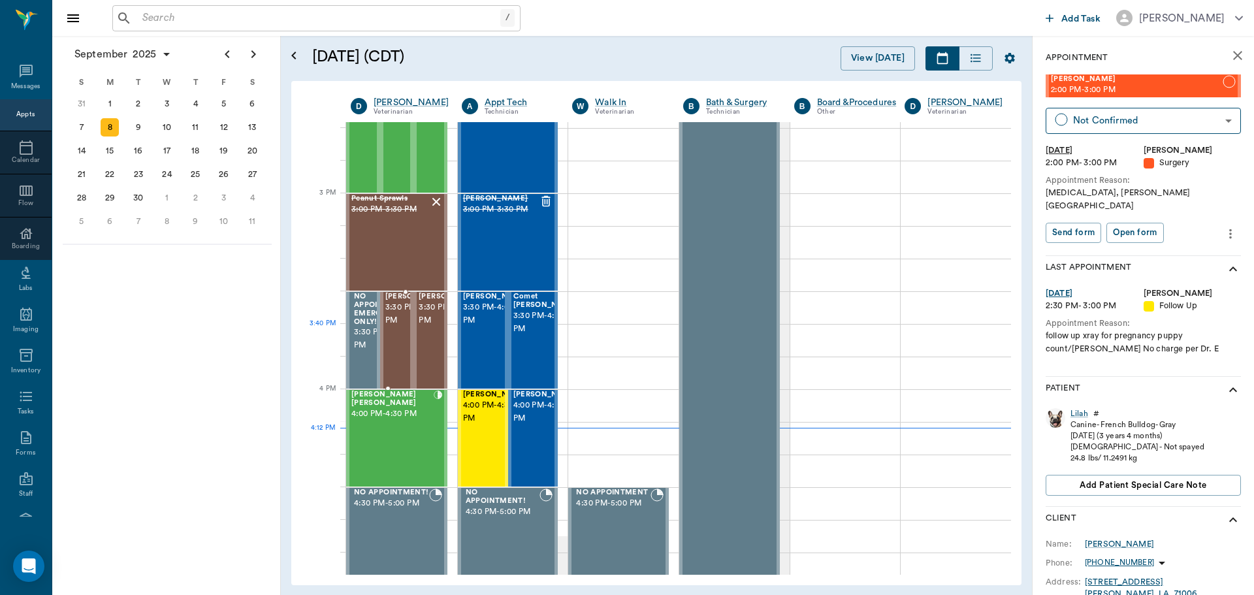
scroll to position [1306, 0]
click at [405, 428] on div "Marley Barentine 4:00 PM - 4:30 PM" at bounding box center [392, 437] width 82 height 95
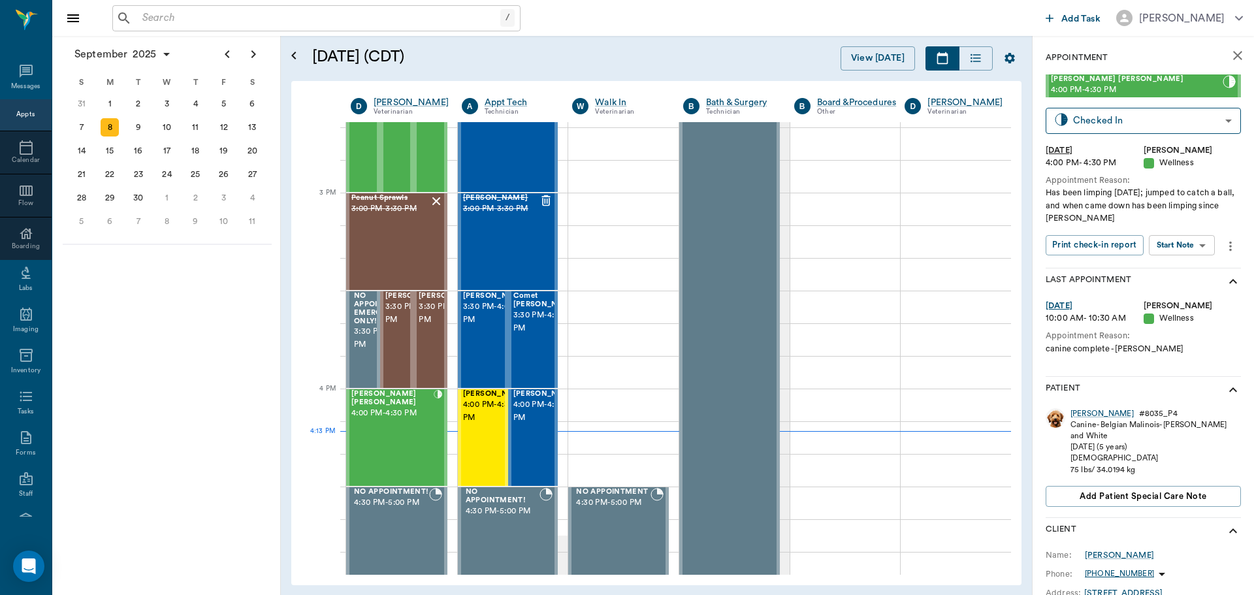
click at [1196, 242] on body "/ ​ Add Task Dr. Bert Ellsworth Nectar Messages Appts Calendar Flow Boarding La…" at bounding box center [627, 297] width 1254 height 595
click at [1180, 267] on button "Start SOAP" at bounding box center [1167, 271] width 44 height 15
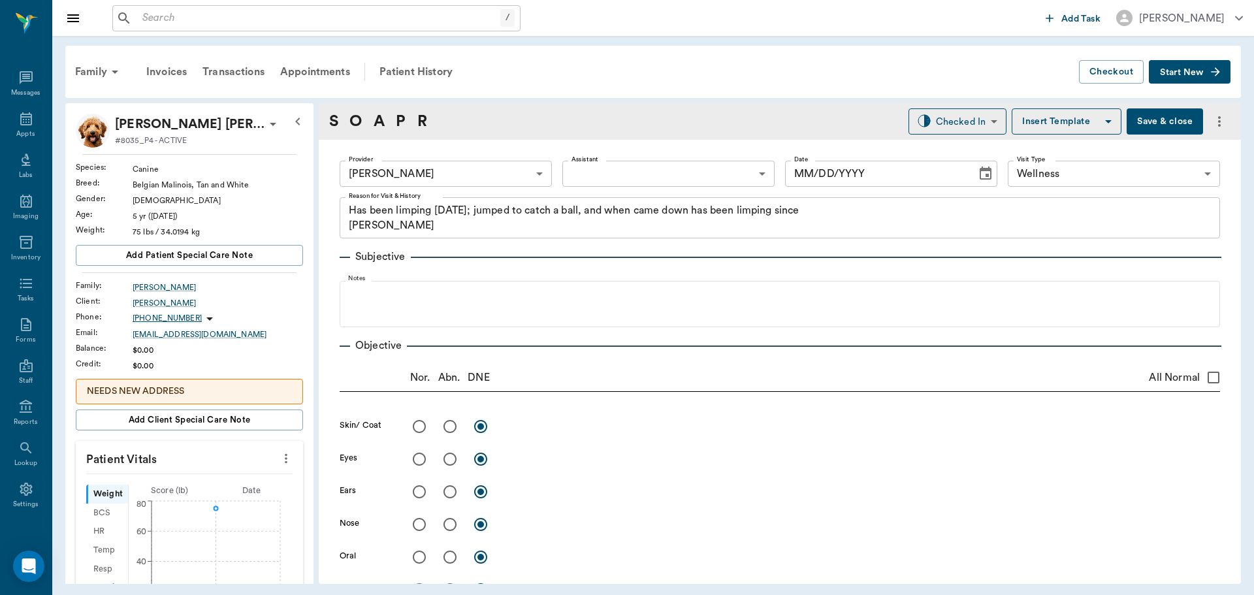
type input "63ec2f075fda476ae8351a4d"
type input "65d2be4f46e3a538d89b8c14"
type textarea "Has been limping [DATE]; jumped to catch a ball, and when came down has been li…"
type input "09/08/2025"
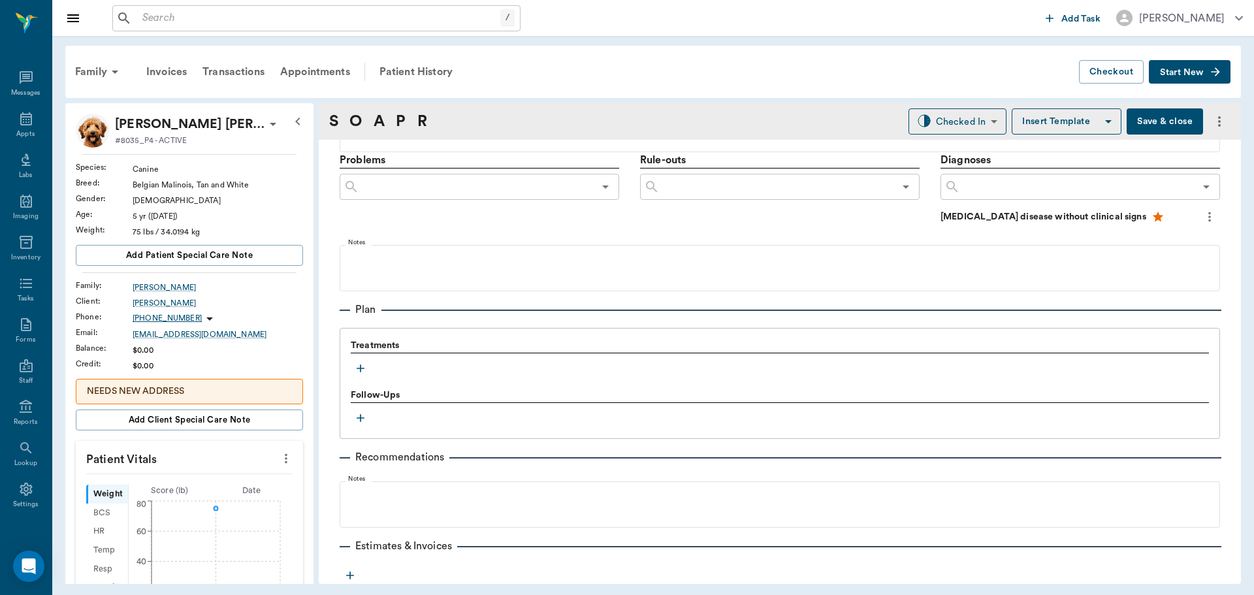
scroll to position [736, 0]
click at [360, 367] on icon "button" at bounding box center [360, 369] width 13 height 13
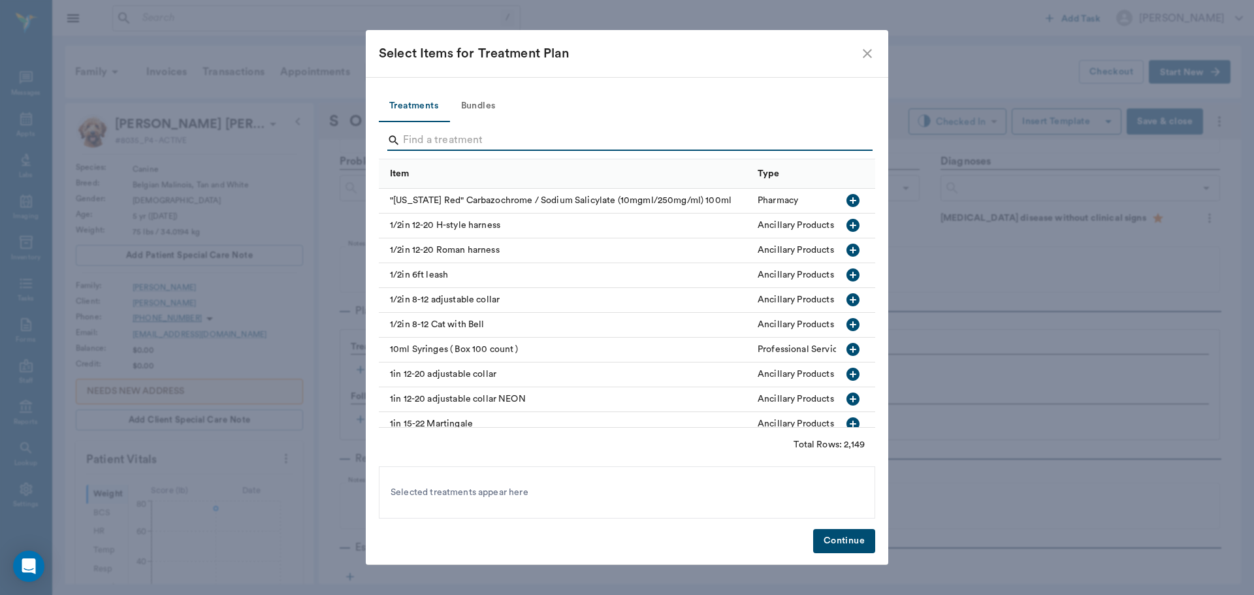
click at [492, 137] on input "Search" at bounding box center [628, 140] width 450 height 21
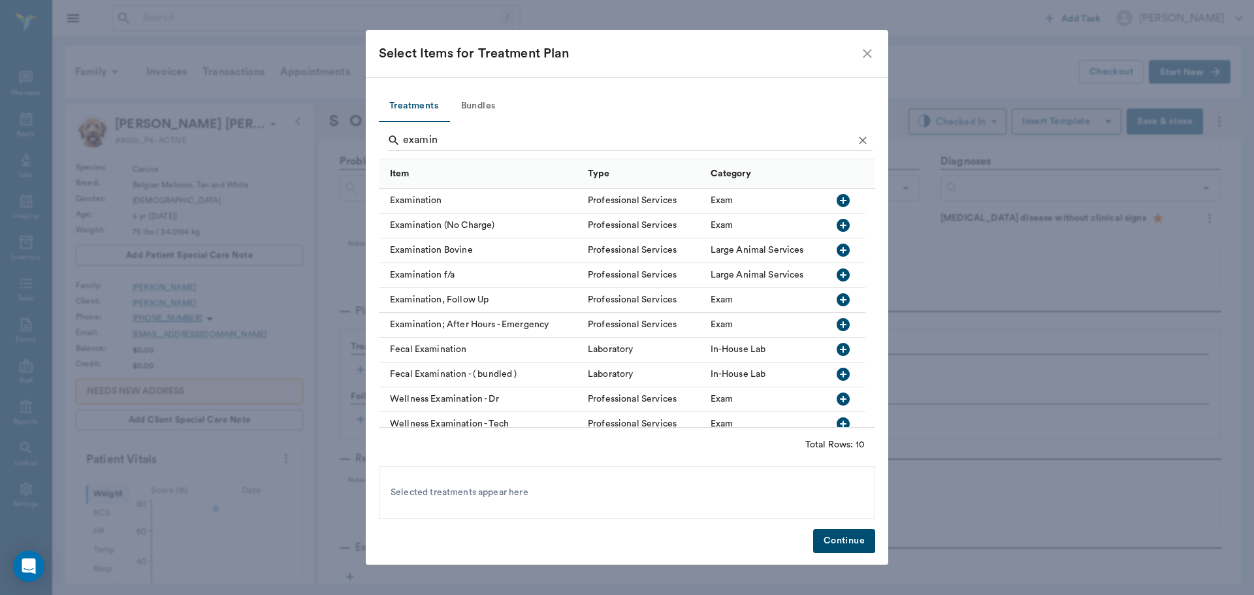
click at [842, 200] on icon "button" at bounding box center [843, 201] width 16 height 16
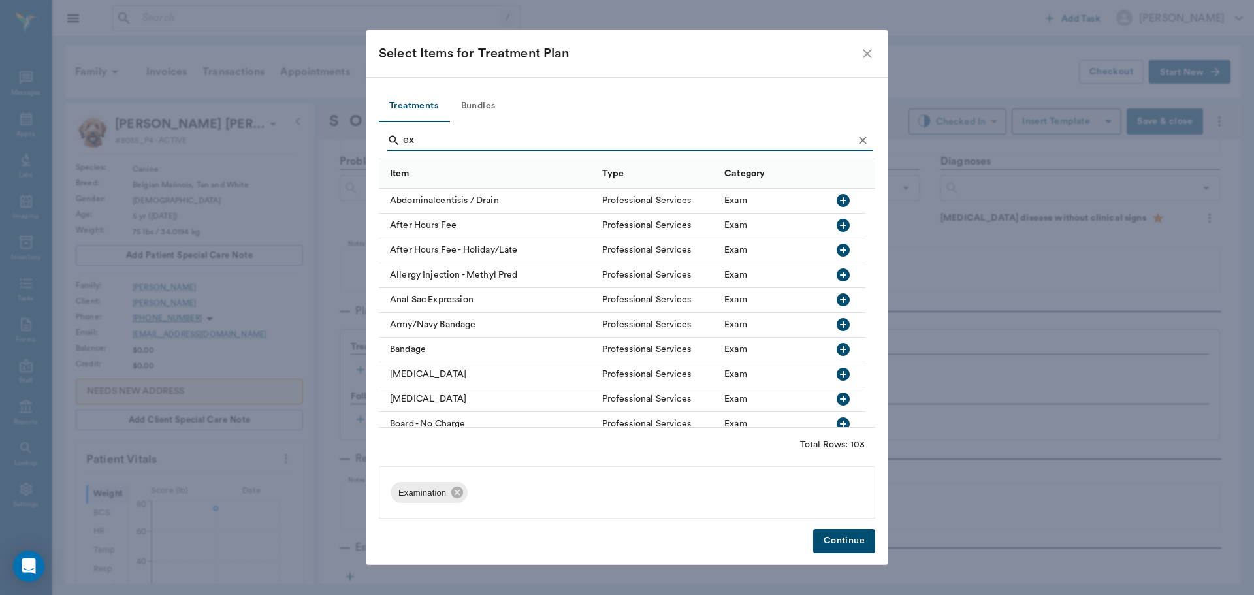
type input "e"
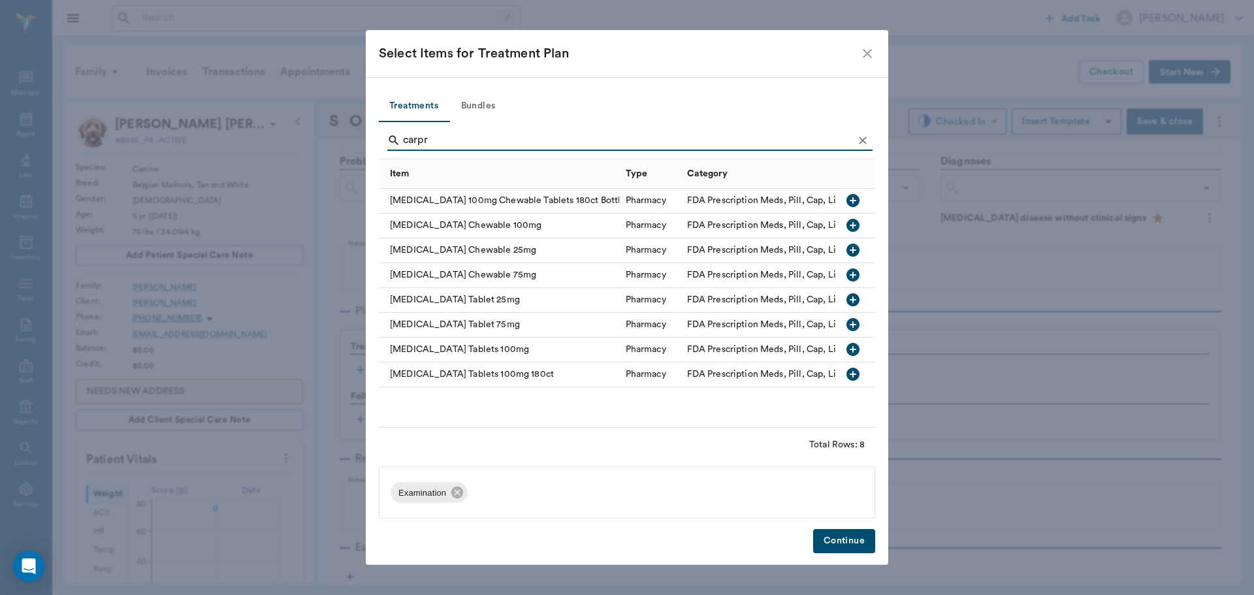
type input "carpr"
click at [852, 349] on icon "button" at bounding box center [853, 350] width 16 height 16
click at [848, 540] on button "Continue" at bounding box center [844, 541] width 62 height 24
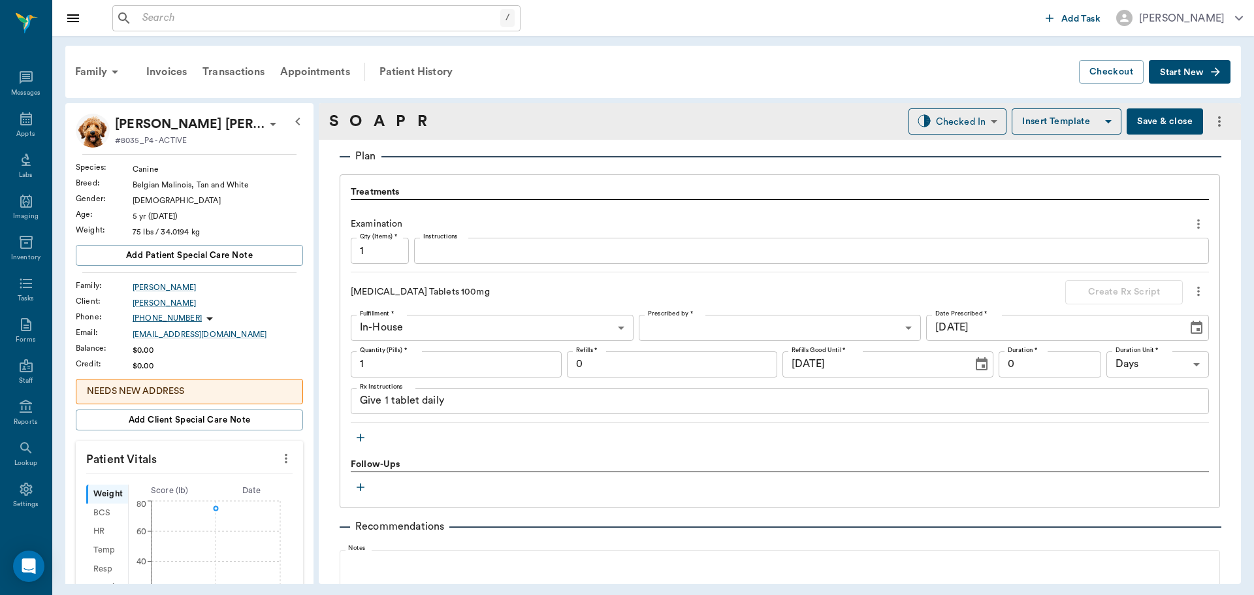
scroll to position [932, 0]
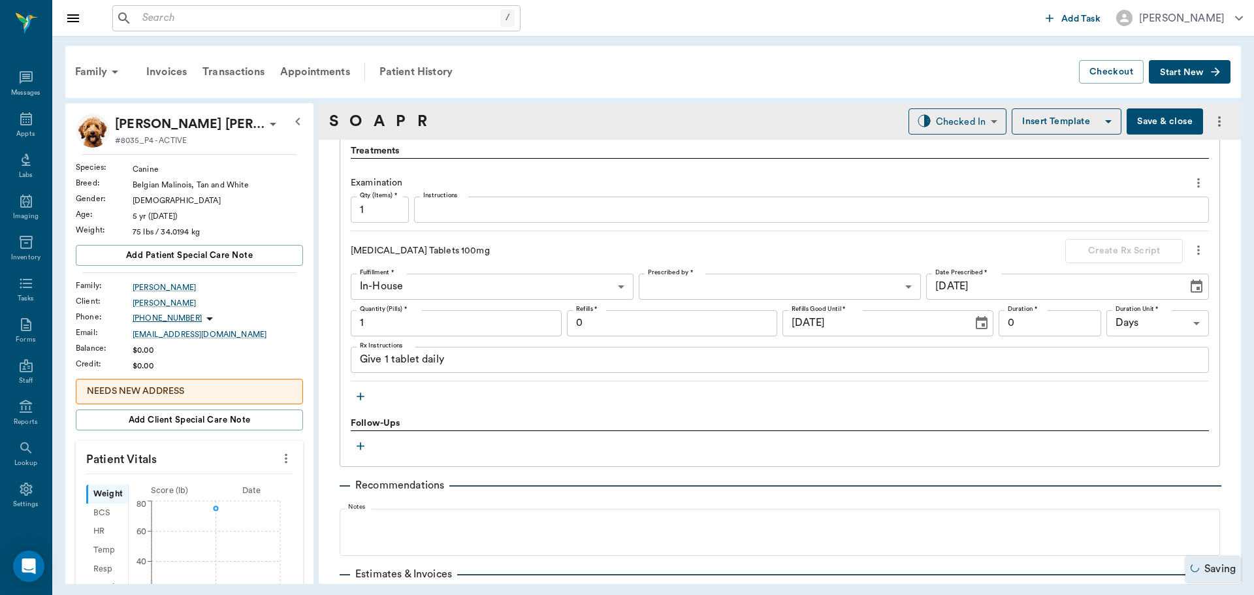
click at [426, 326] on input "1" at bounding box center [456, 323] width 211 height 26
type input "45"
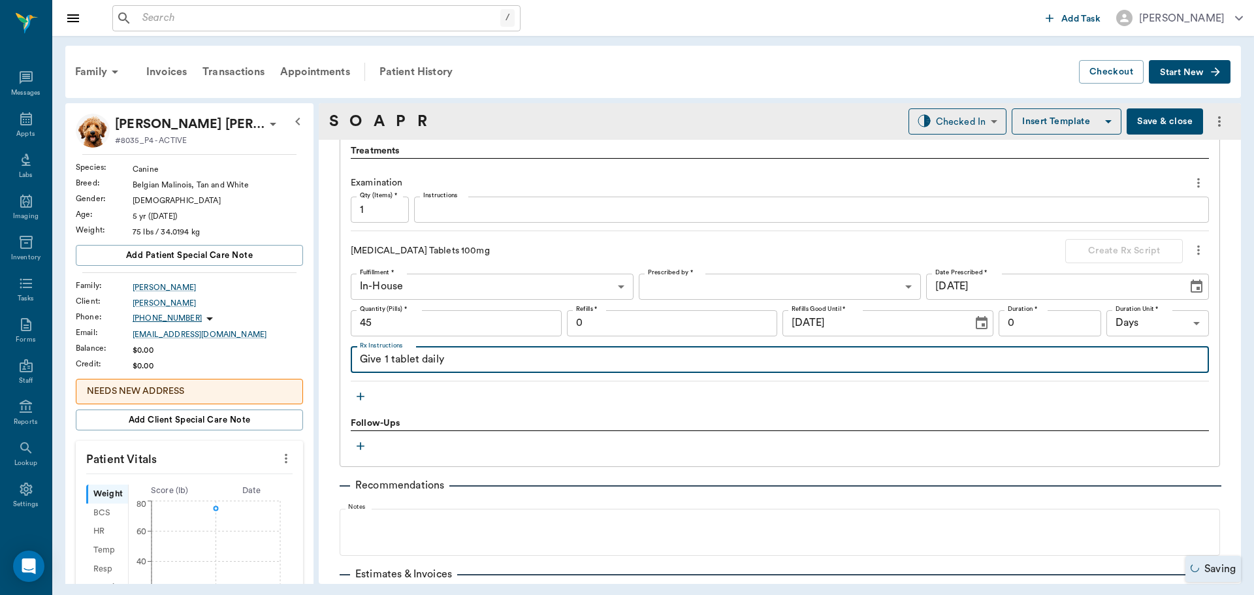
click at [390, 365] on textarea "Give 1 tablet daily" at bounding box center [780, 359] width 840 height 15
click at [446, 362] on textarea "Give 1 & 1/2 tablet daily" at bounding box center [780, 359] width 840 height 15
type textarea "Give 1 & 1/2 tablets daily"
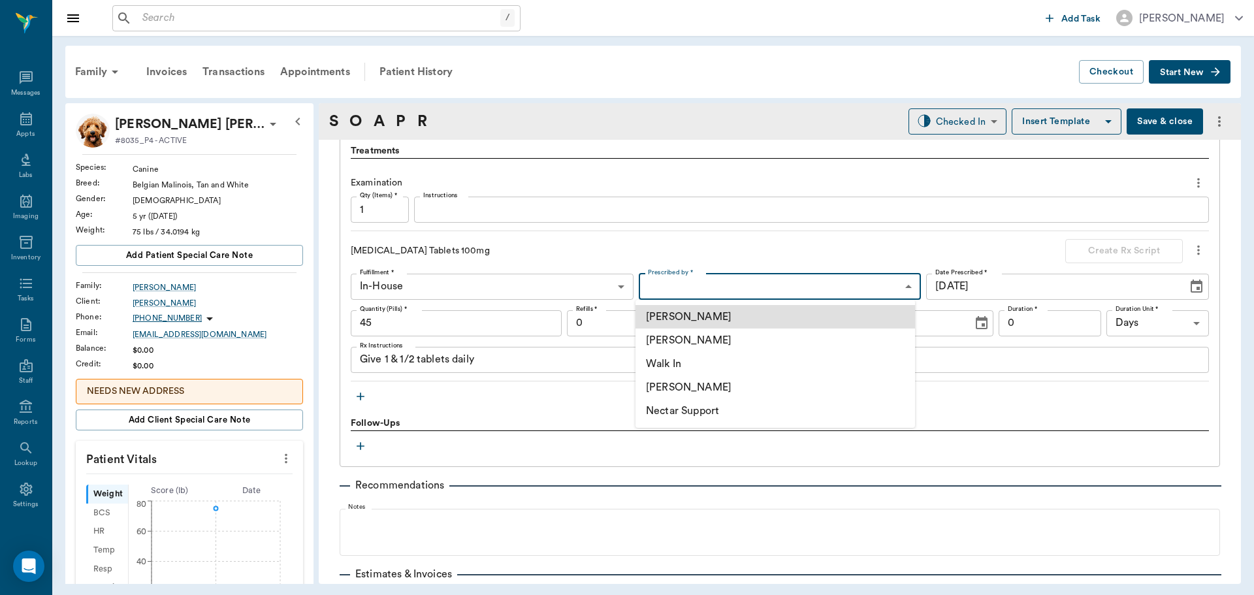
click at [800, 289] on body "/ ​ Add Task Dr. Bert Ellsworth Nectar Messages Appts Labs Imaging Inventory Ta…" at bounding box center [627, 297] width 1254 height 595
click at [739, 335] on li "[PERSON_NAME]" at bounding box center [774, 340] width 279 height 24
type input "63ec2f075fda476ae8351a4d"
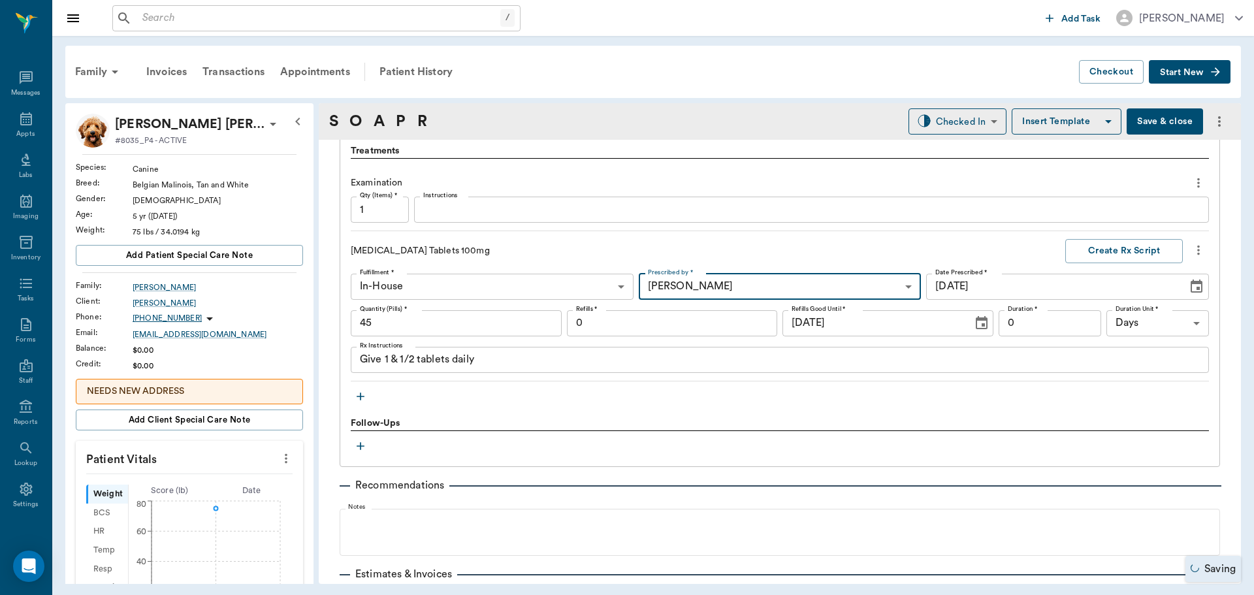
click at [667, 325] on input "0" at bounding box center [672, 323] width 211 height 26
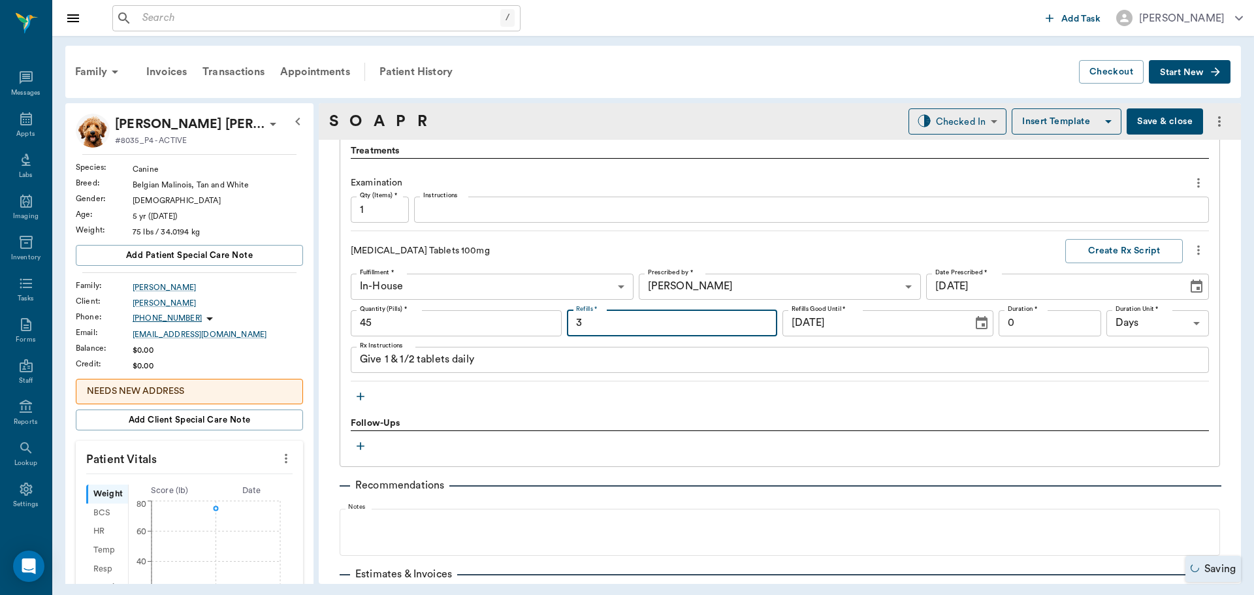
type input "3"
click at [1062, 315] on input "0" at bounding box center [1049, 323] width 103 height 26
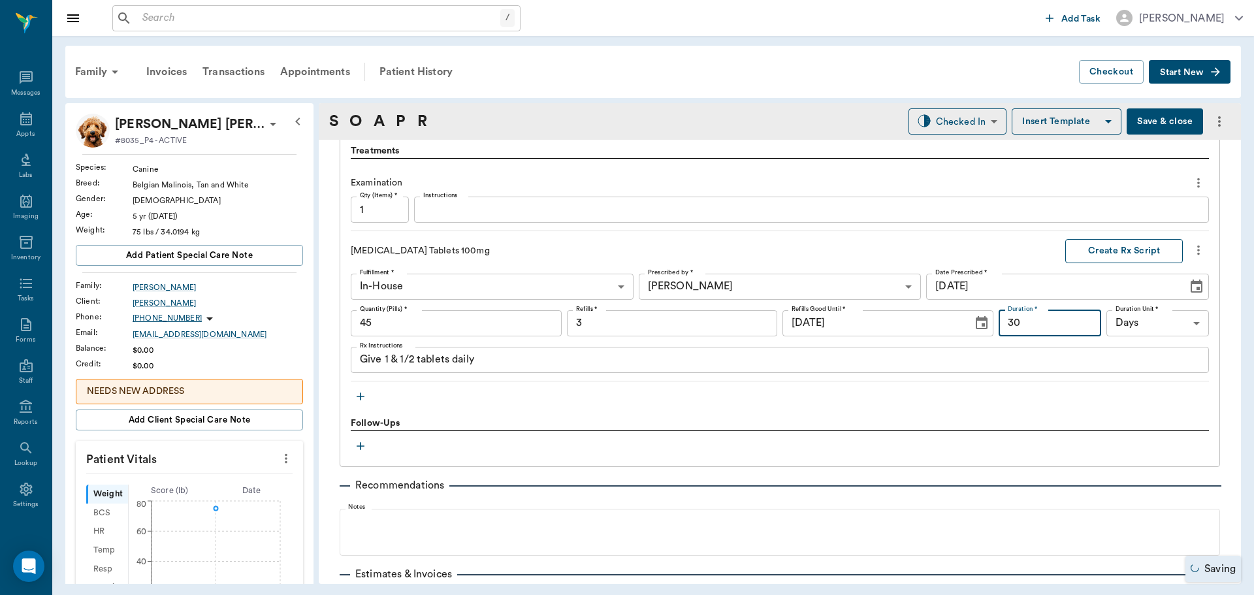
type input "30"
click at [1139, 247] on button "Create Rx Script" at bounding box center [1124, 251] width 118 height 24
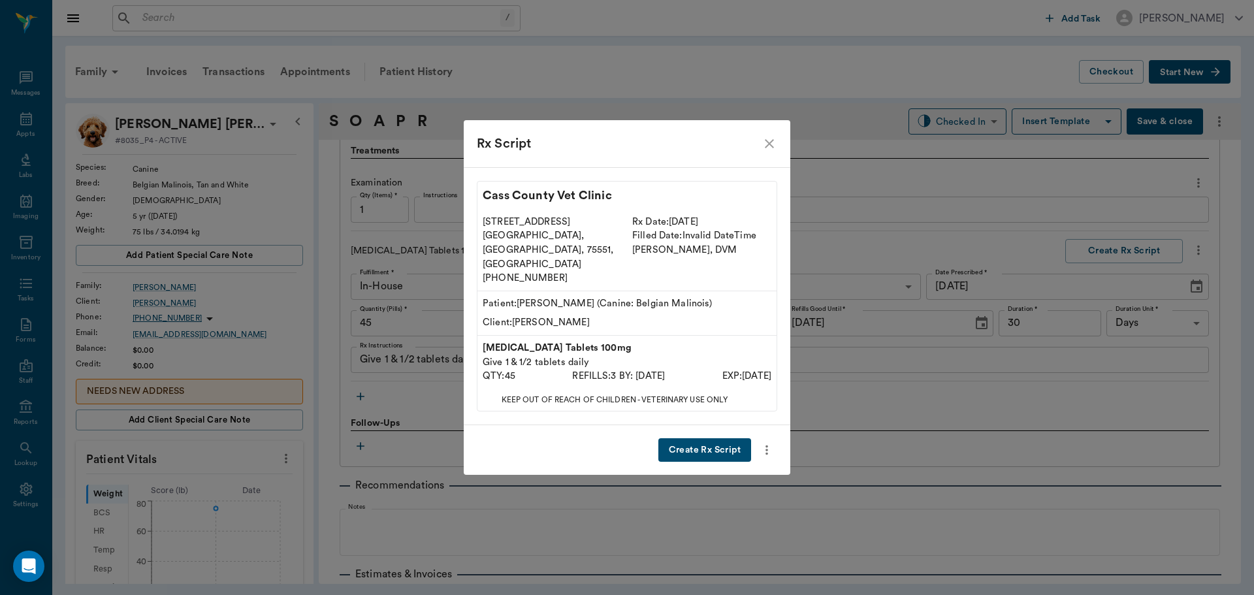
click at [701, 438] on button "Create Rx Script" at bounding box center [704, 450] width 93 height 24
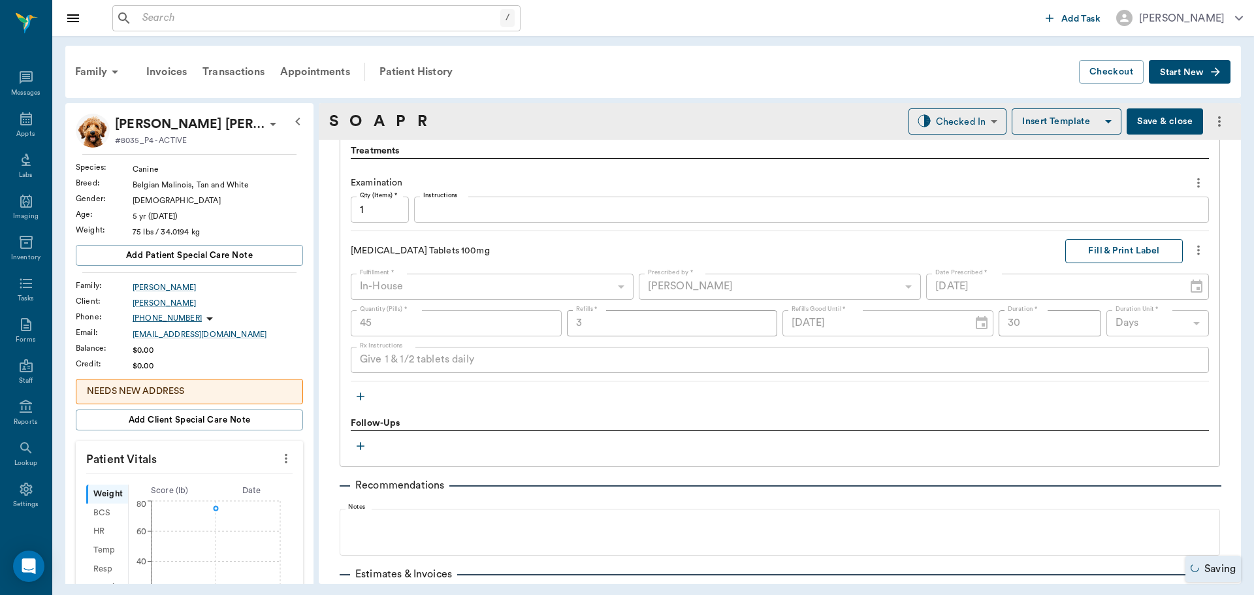
click at [1114, 249] on button "Fill & Print Label" at bounding box center [1124, 251] width 118 height 24
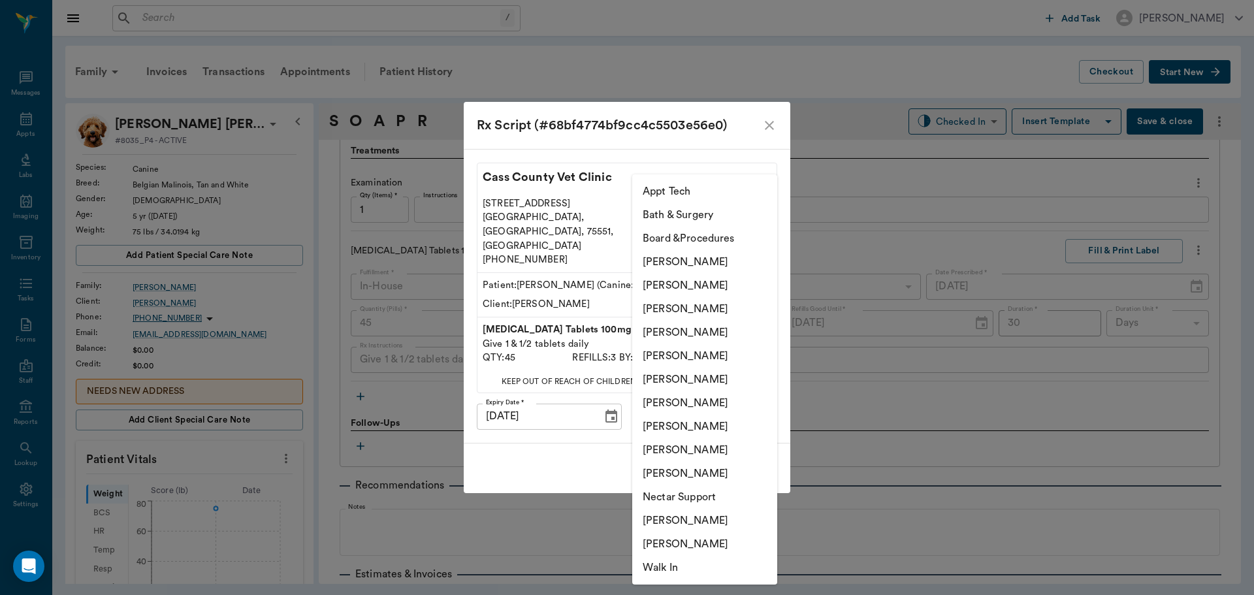
click at [724, 393] on body "/ ​ Add Task Dr. Bert Ellsworth Nectar Messages Appts Labs Imaging Inventory Ta…" at bounding box center [627, 297] width 1254 height 595
click at [701, 325] on li "[PERSON_NAME]" at bounding box center [704, 333] width 145 height 24
type input "63ec2f075fda476ae8351a4d"
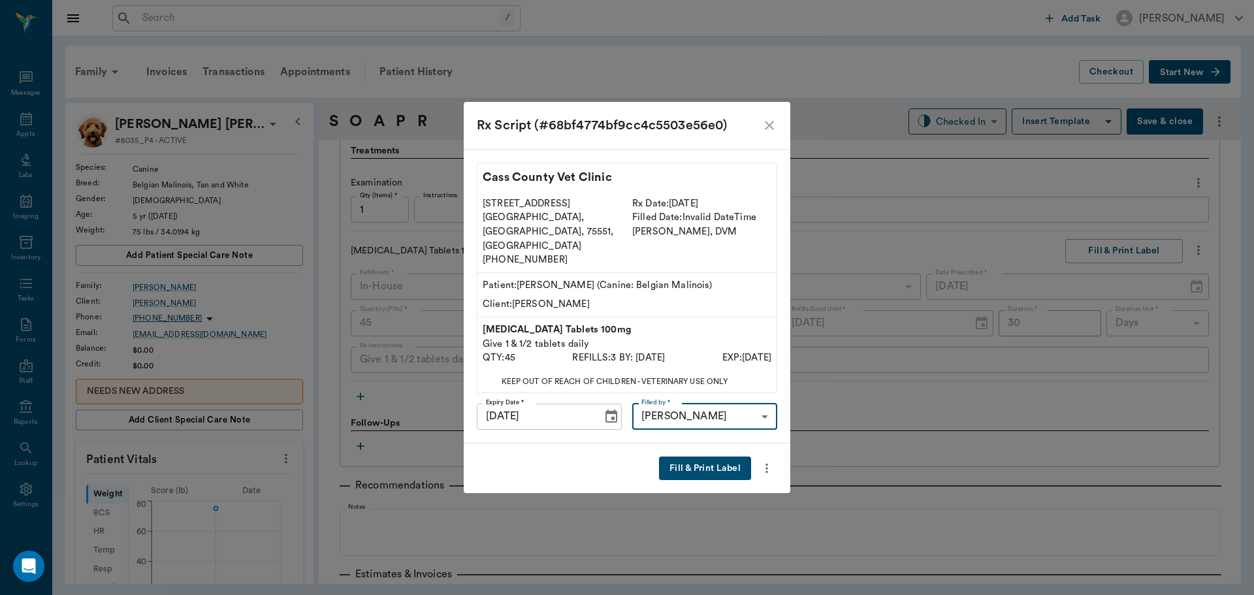
click at [721, 456] on button "Fill & Print Label" at bounding box center [705, 468] width 92 height 24
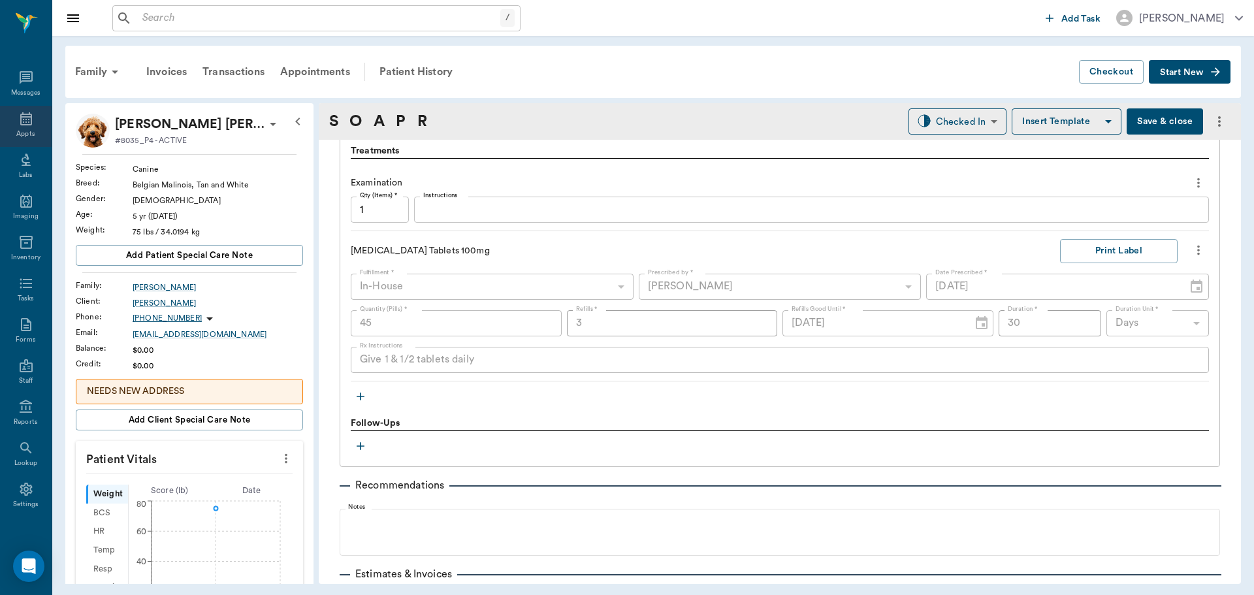
click at [17, 129] on div "Appts" at bounding box center [25, 134] width 18 height 10
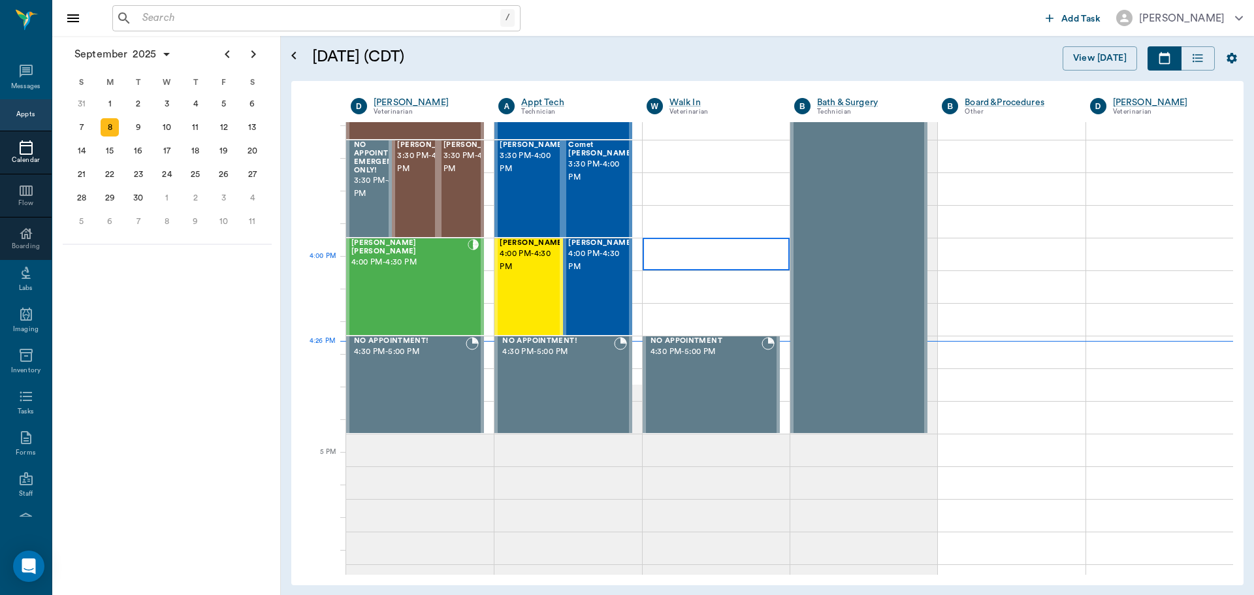
scroll to position [1437, 0]
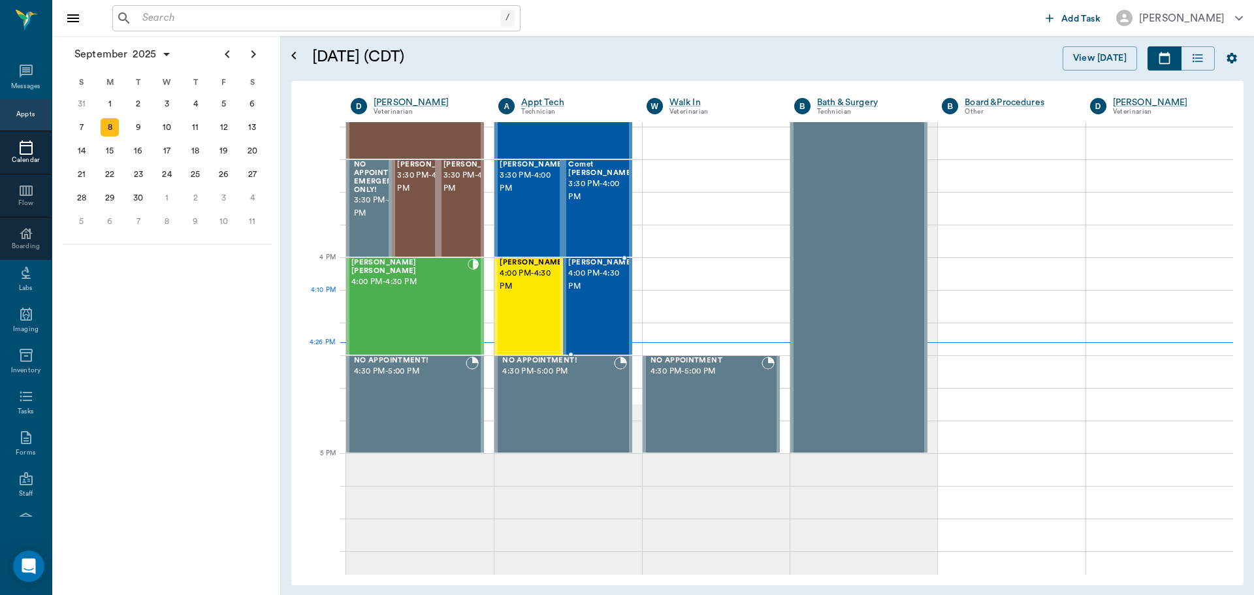
click at [603, 310] on div "Molly Dickson 4:00 PM - 4:30 PM" at bounding box center [600, 306] width 65 height 95
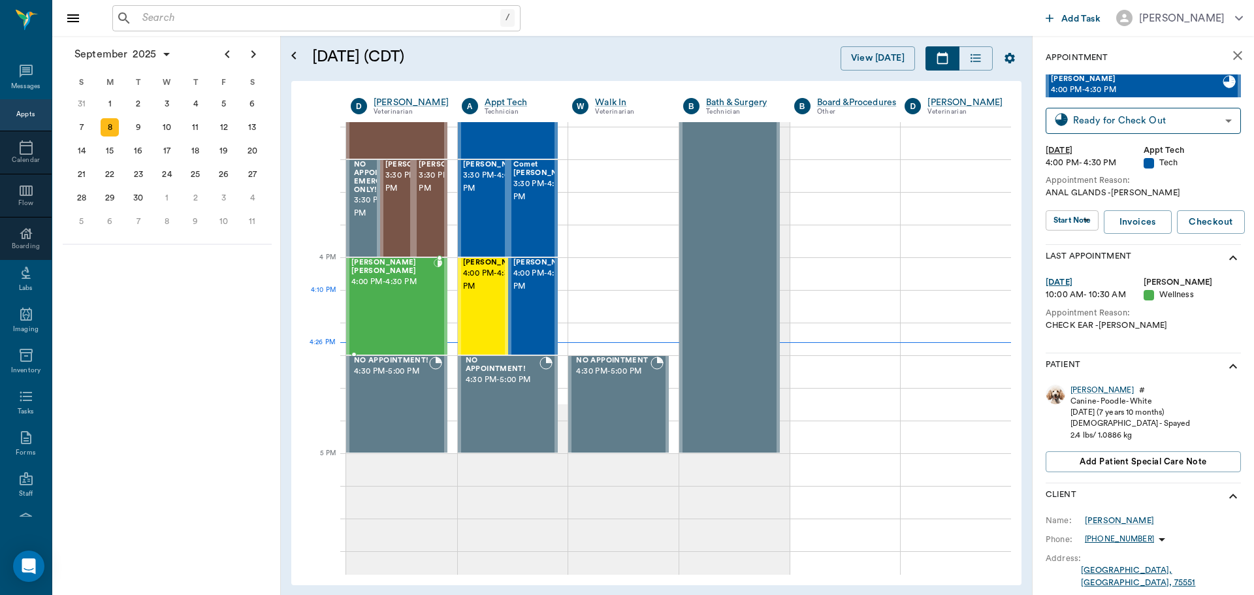
click at [419, 304] on div "Marley Barentine 4:00 PM - 4:30 PM" at bounding box center [392, 306] width 82 height 95
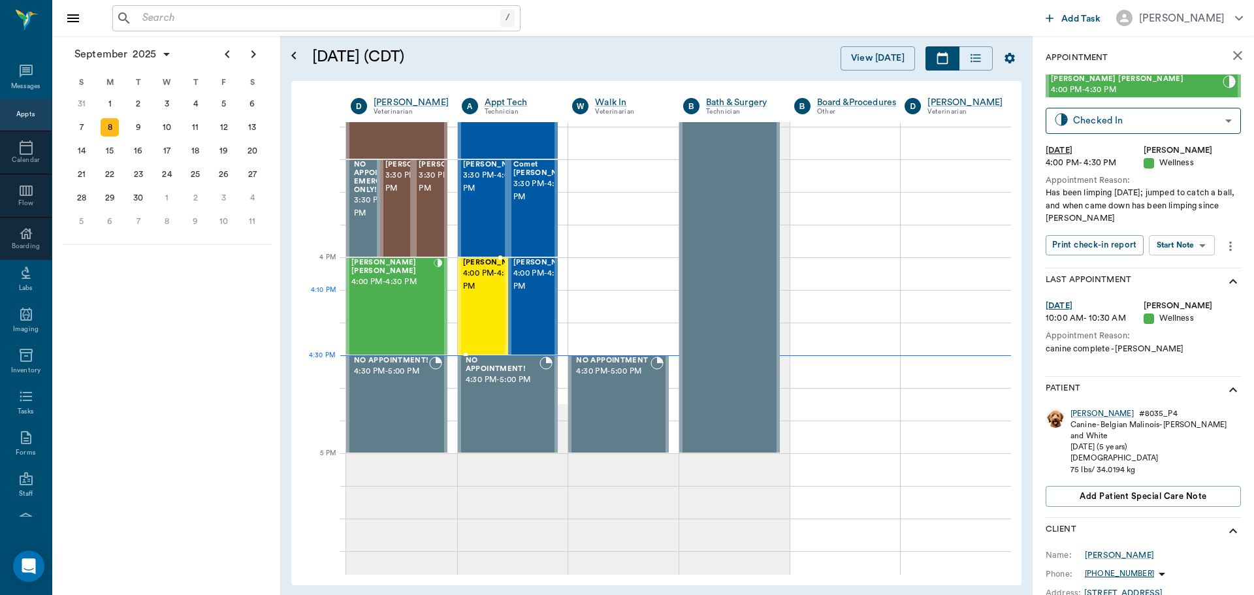
click at [483, 293] on span "4:00 PM - 4:30 PM" at bounding box center [495, 280] width 65 height 26
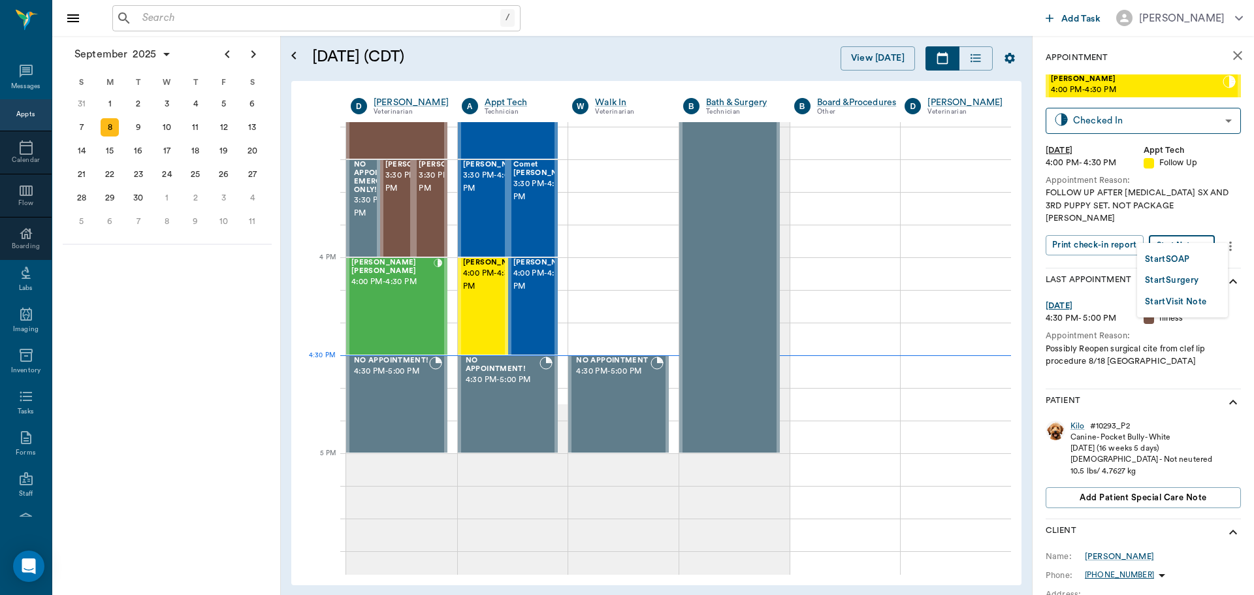
click at [1200, 232] on body "/ ​ Add Task Dr. Bert Ellsworth Nectar Messages Appts Calendar Flow Boarding La…" at bounding box center [627, 297] width 1254 height 595
click at [1196, 259] on li "Start SOAP" at bounding box center [1182, 259] width 91 height 22
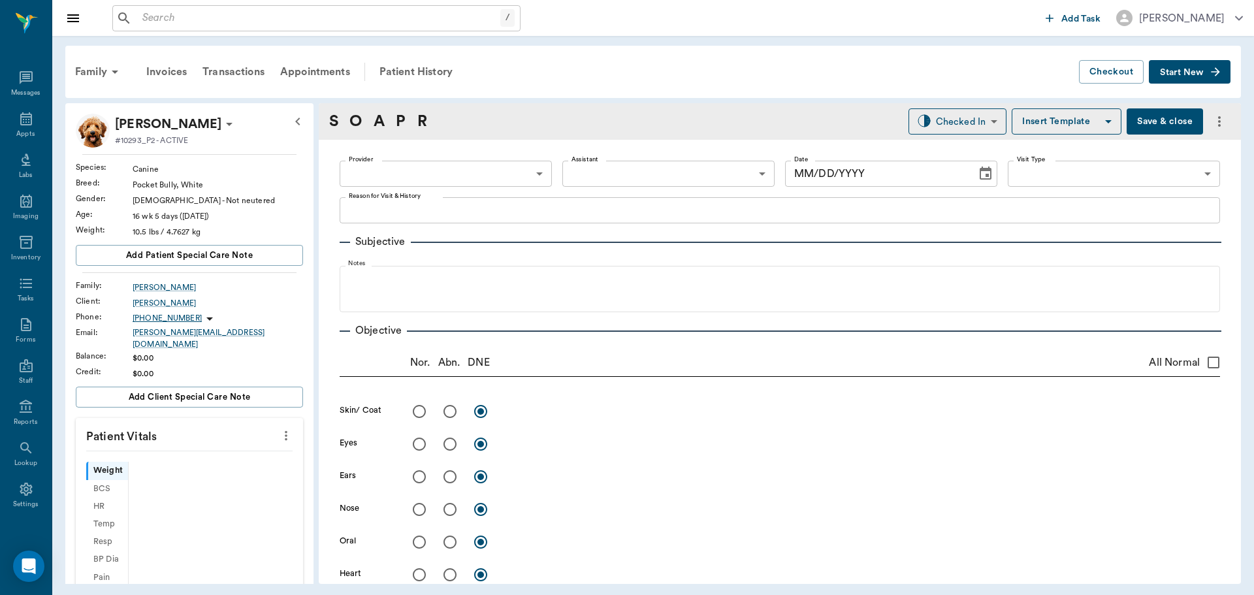
type input "63ec2f075fda476ae8351a4c"
type input "65d2be4f46e3a538d89b8c16"
type textarea "FOLLOW UP AFTER [MEDICAL_DATA] SX AND 3RD PUPPY SET. NOT PACKAGE [PERSON_NAME]"
type input "09/08/2025"
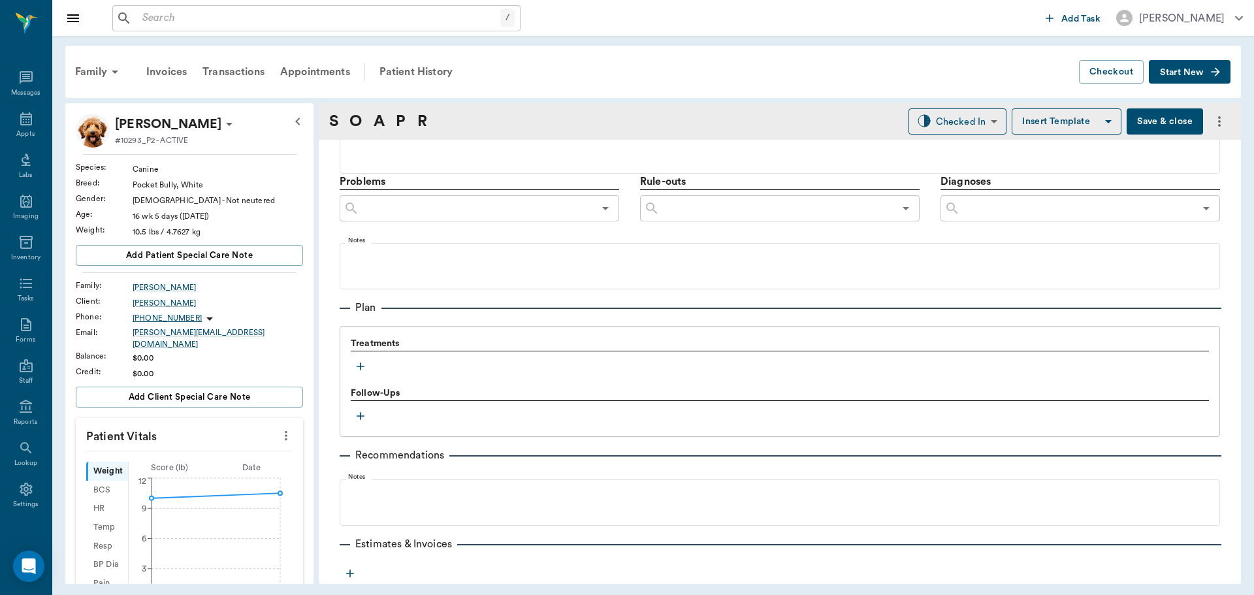
scroll to position [778, 0]
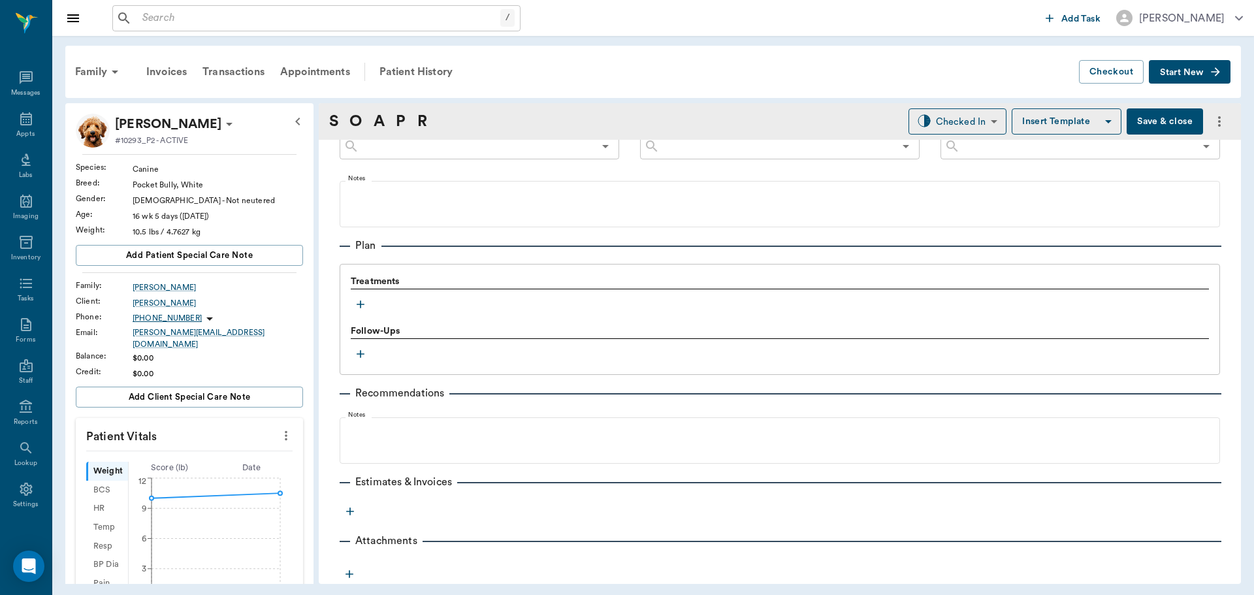
click at [361, 302] on icon "button" at bounding box center [360, 304] width 13 height 13
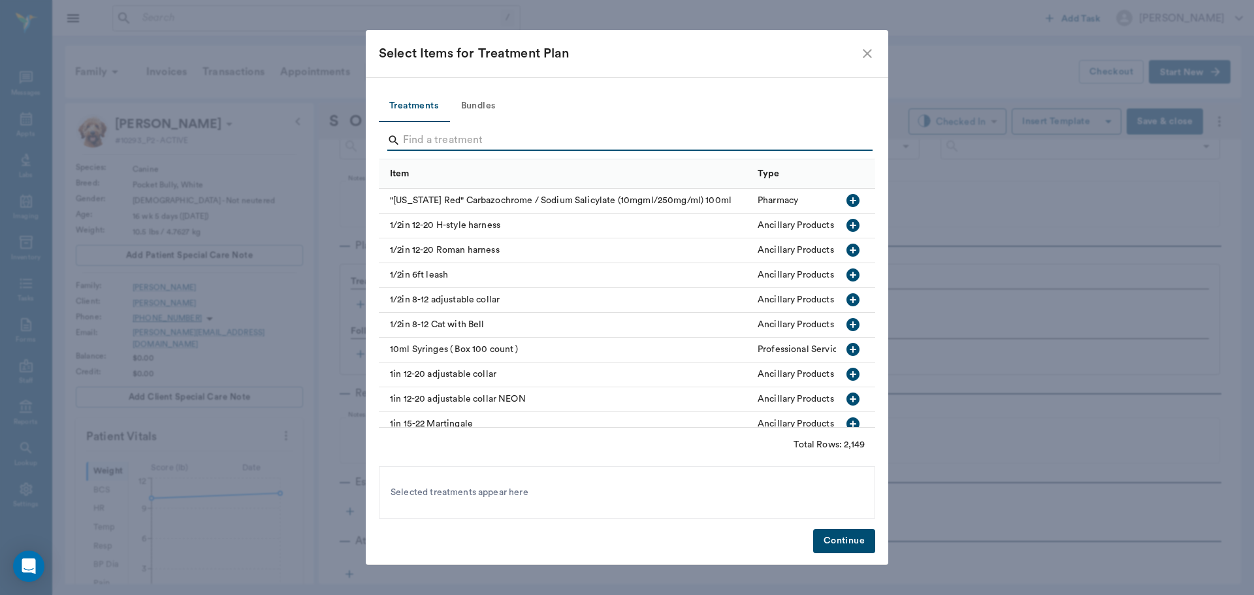
click at [443, 138] on input "Search" at bounding box center [628, 140] width 450 height 21
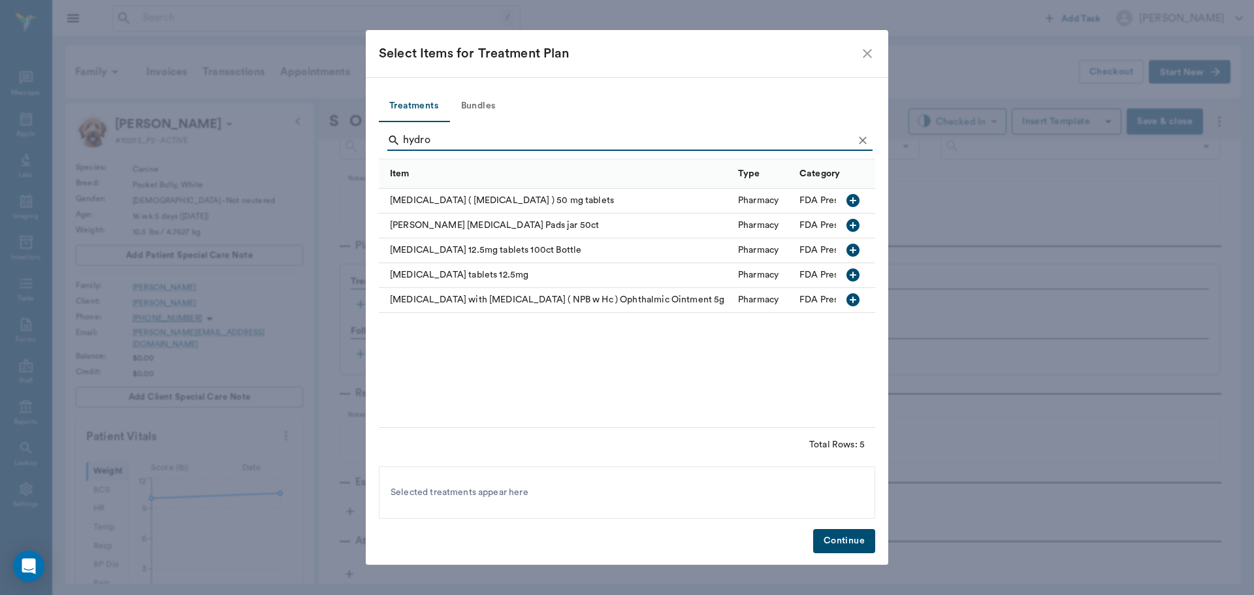
type input "hydro"
click at [853, 197] on icon "button" at bounding box center [852, 200] width 13 height 13
click at [848, 543] on button "Continue" at bounding box center [844, 541] width 62 height 24
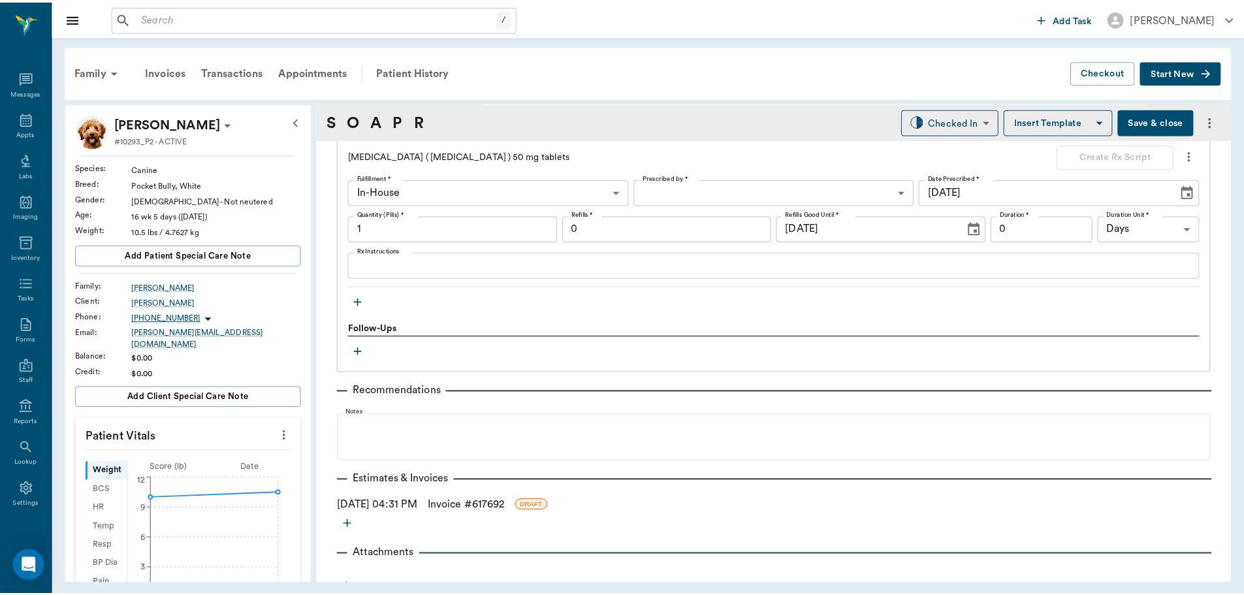
scroll to position [949, 0]
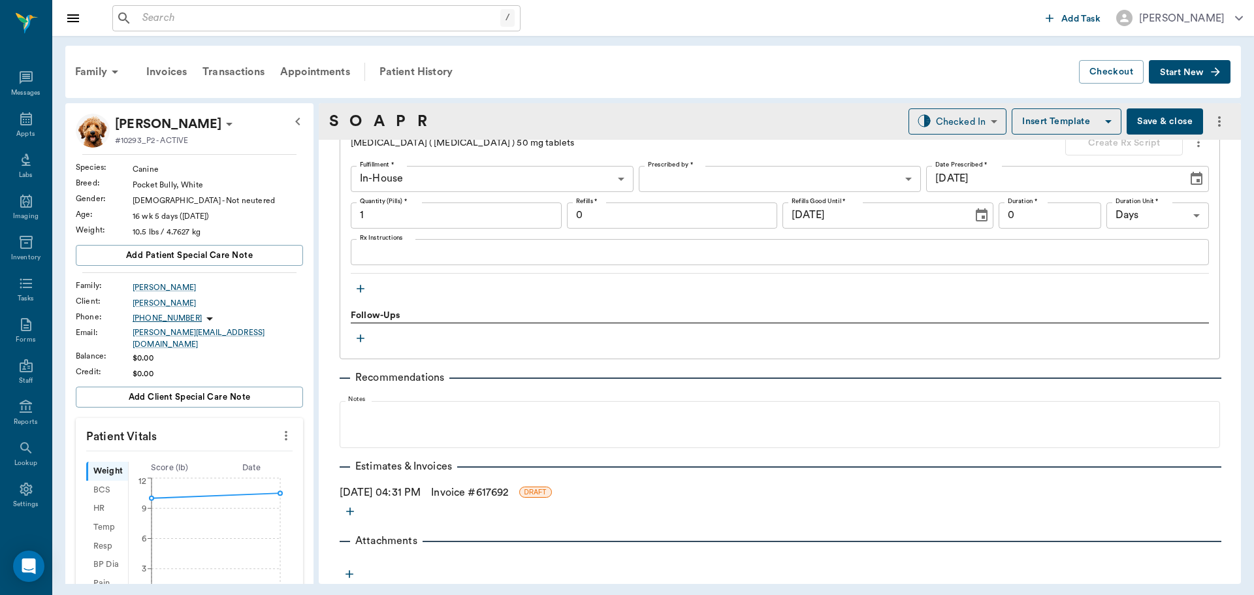
click at [348, 511] on icon "more" at bounding box center [350, 511] width 8 height 8
click at [349, 536] on span "Estimate" at bounding box center [350, 534] width 110 height 14
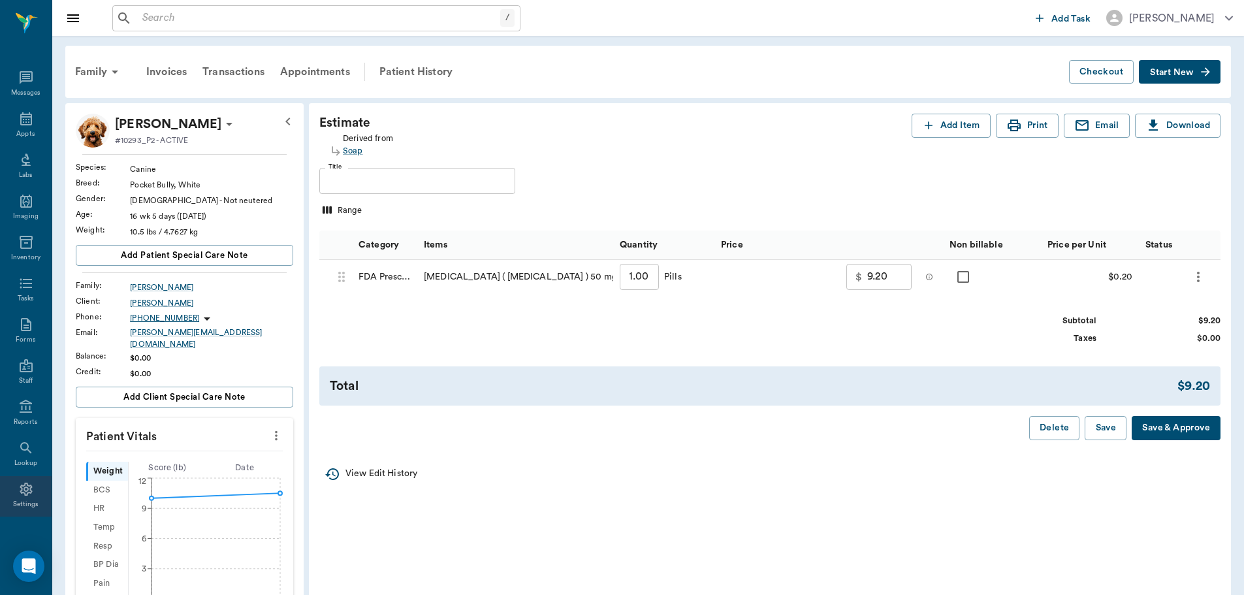
click at [22, 489] on icon at bounding box center [26, 489] width 16 height 16
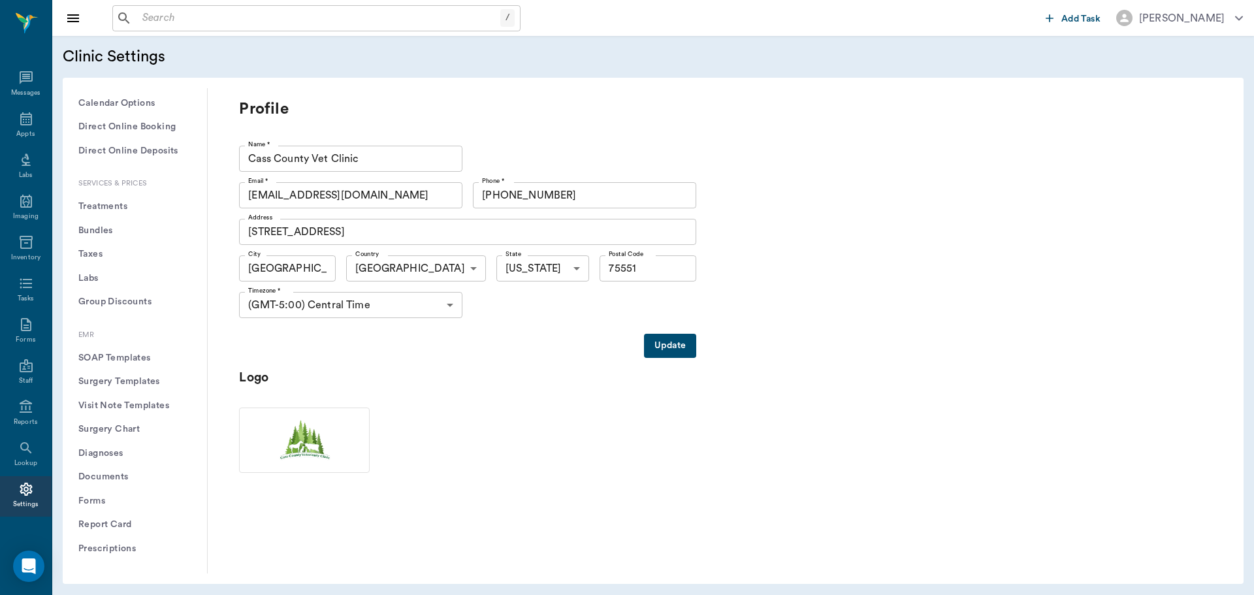
scroll to position [392, 0]
click at [121, 196] on button "Treatments" at bounding box center [134, 201] width 123 height 24
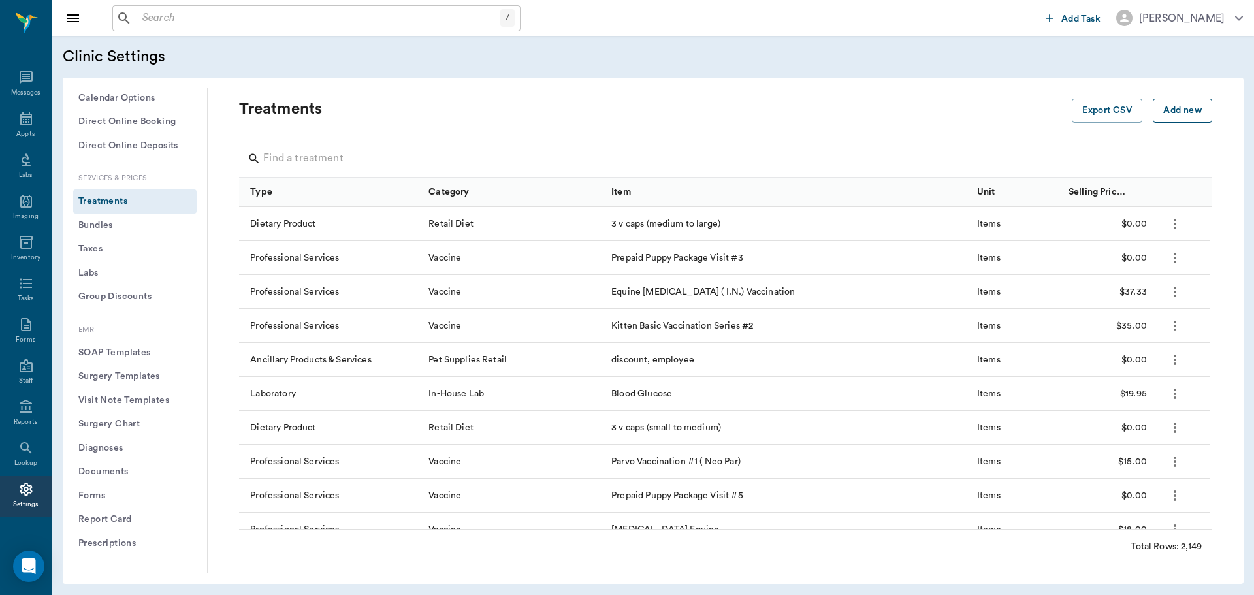
click at [1165, 111] on button "Add new" at bounding box center [1182, 111] width 59 height 24
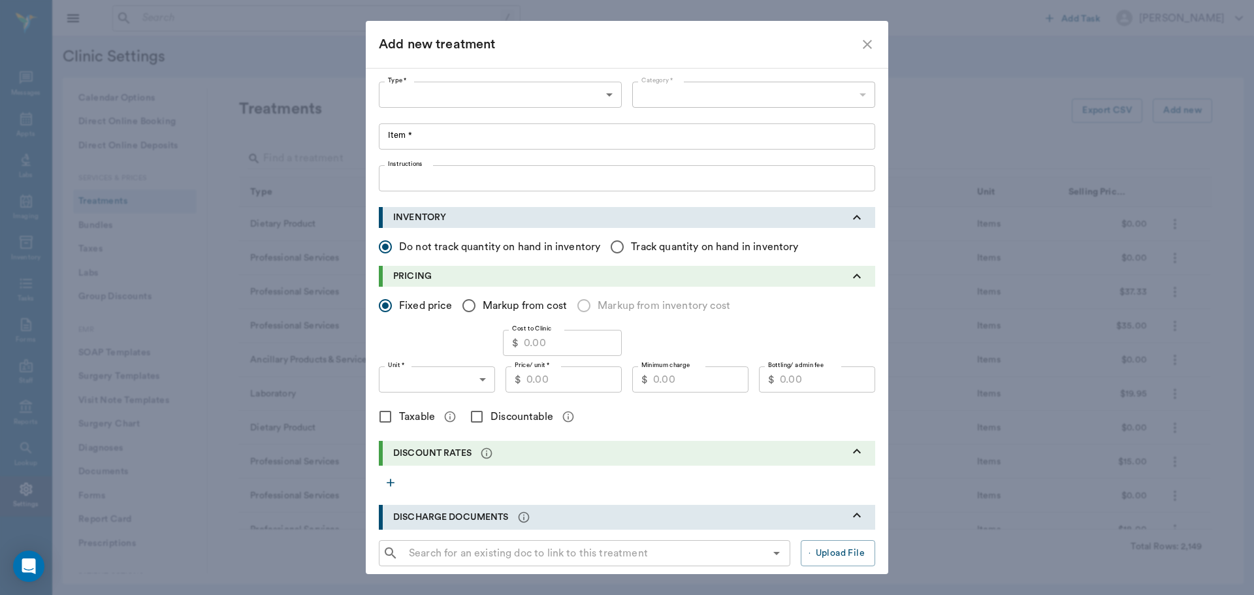
click at [603, 101] on body "/ ​ Add Task Dr. Bert Ellsworth Nectar Messages Appts Labs Imaging Inventory Ta…" at bounding box center [627, 297] width 1254 height 595
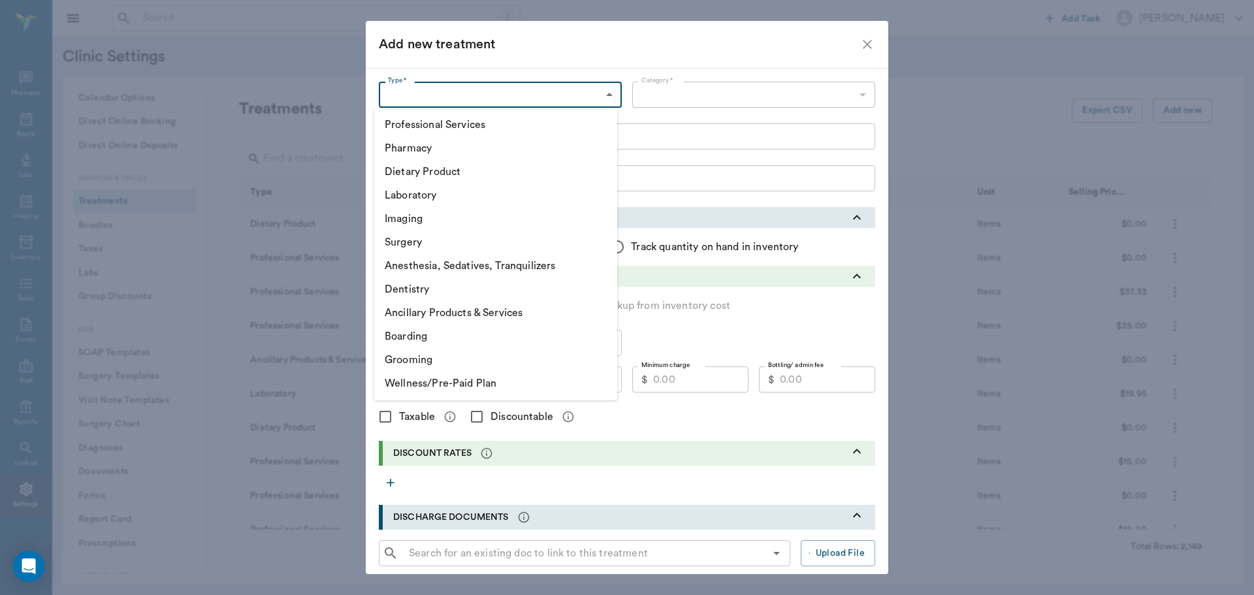
click at [450, 151] on li "Pharmacy" at bounding box center [495, 148] width 243 height 24
type input "5100"
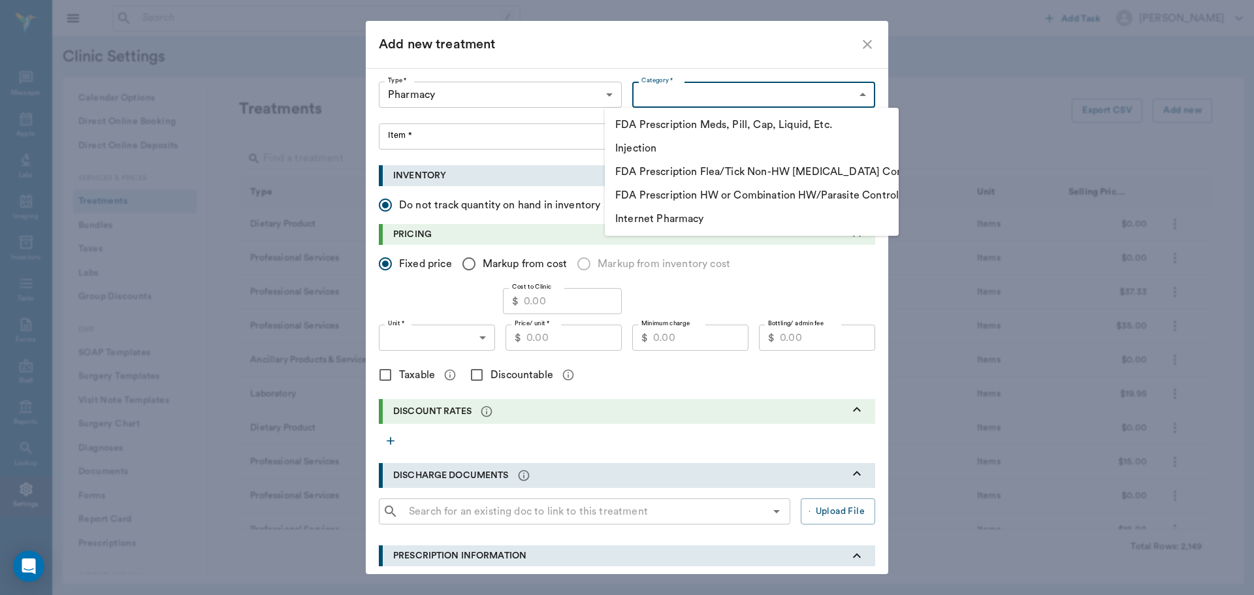
click at [695, 101] on body "/ ​ Add Task Dr. Bert Ellsworth Nectar Messages Appts Labs Imaging Inventory Ta…" at bounding box center [627, 297] width 1254 height 595
click at [743, 126] on li "FDA Prescription Meds, Pill, Cap, Liquid, Etc." at bounding box center [752, 125] width 294 height 24
type input "5105"
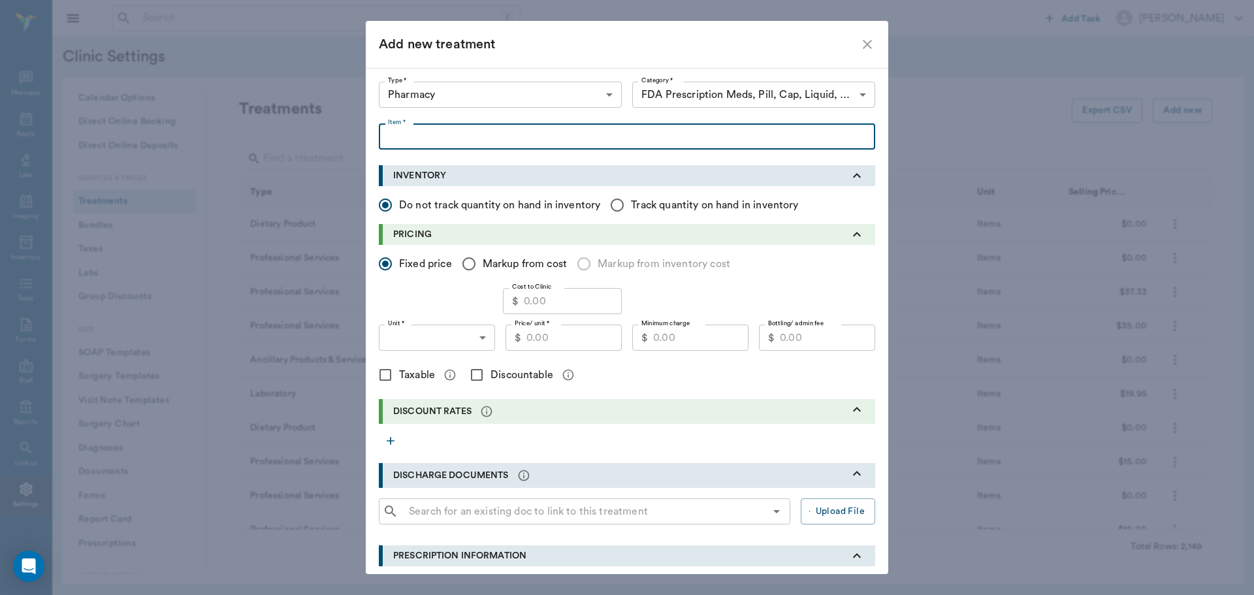
click at [473, 135] on input "Item *" at bounding box center [627, 136] width 496 height 26
type input "Hydroxyzine 25mg tablets"
click at [475, 340] on body "/ ​ Add Task Dr. Bert Ellsworth Nectar Messages Appts Labs Imaging Inventory Ta…" at bounding box center [627, 297] width 1254 height 595
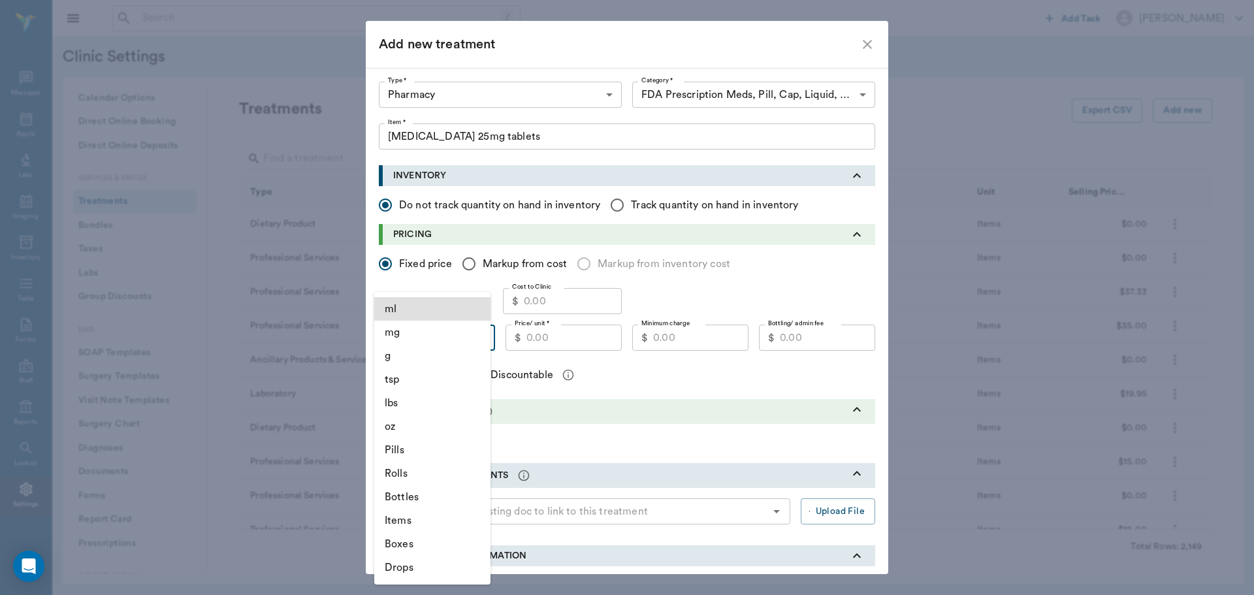
click at [412, 452] on li "Pills" at bounding box center [432, 450] width 116 height 24
type input "PILLS"
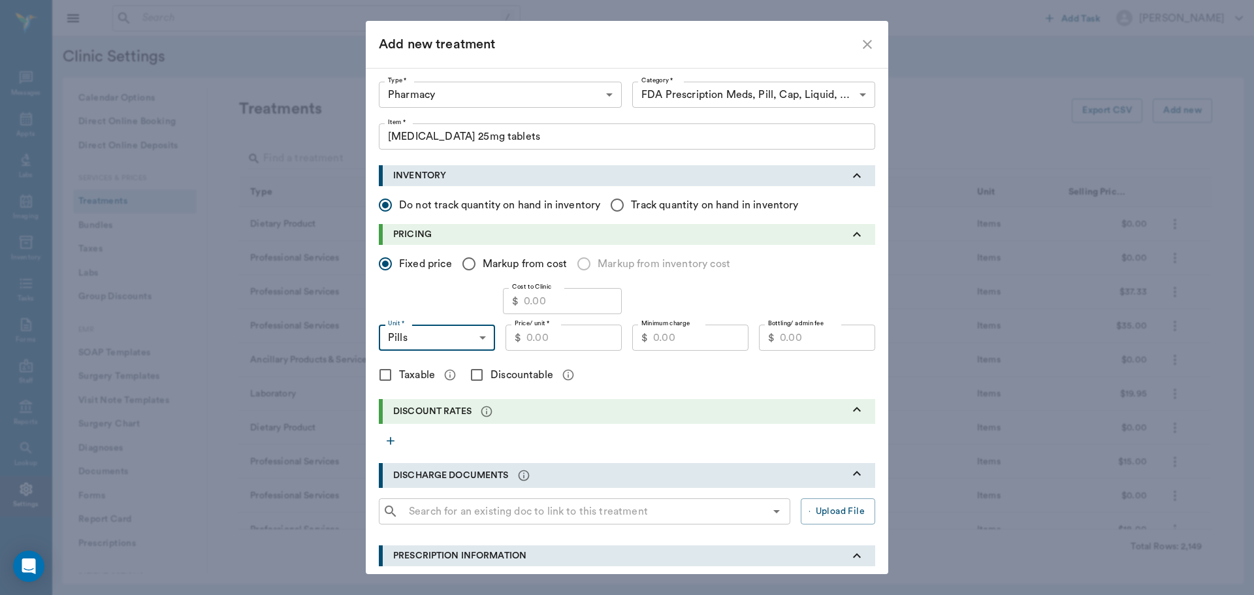
click at [557, 343] on input "Price/ unit *" at bounding box center [573, 338] width 95 height 26
type input "0.05"
click at [815, 332] on input "Bottling/ admin fee" at bounding box center [827, 338] width 95 height 26
type input "9.00"
click at [470, 376] on input "Discountable" at bounding box center [476, 374] width 27 height 27
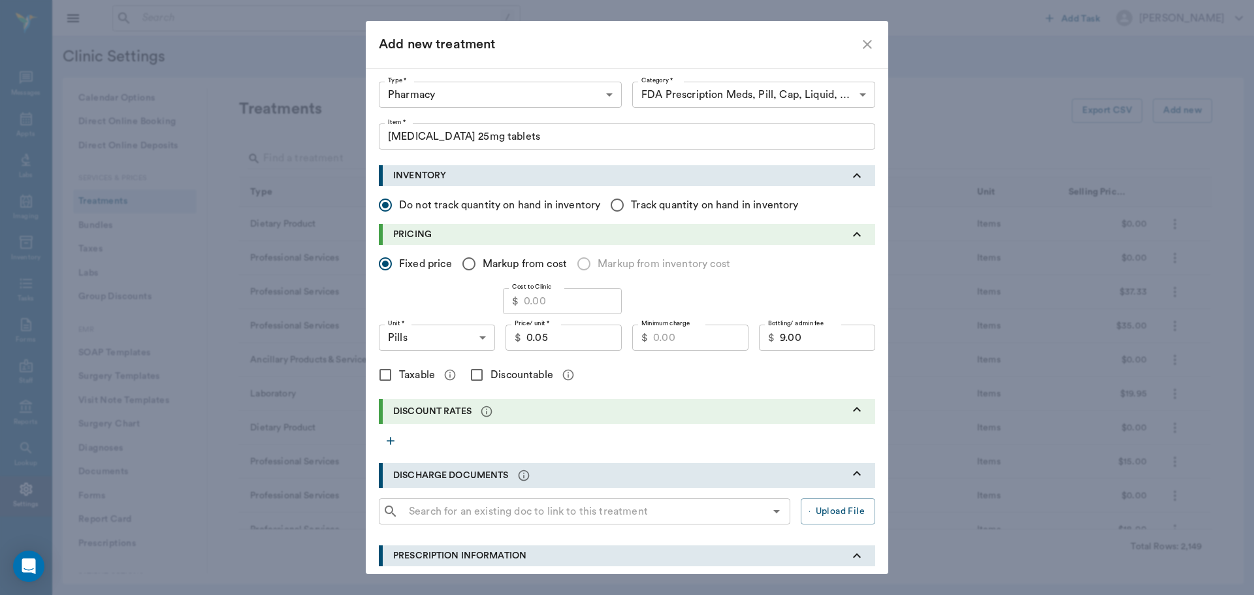
checkbox input "true"
click at [690, 340] on input "Minimum charge" at bounding box center [700, 338] width 95 height 26
type input "0.03"
click at [727, 370] on div "Taxable Discountable" at bounding box center [627, 374] width 496 height 27
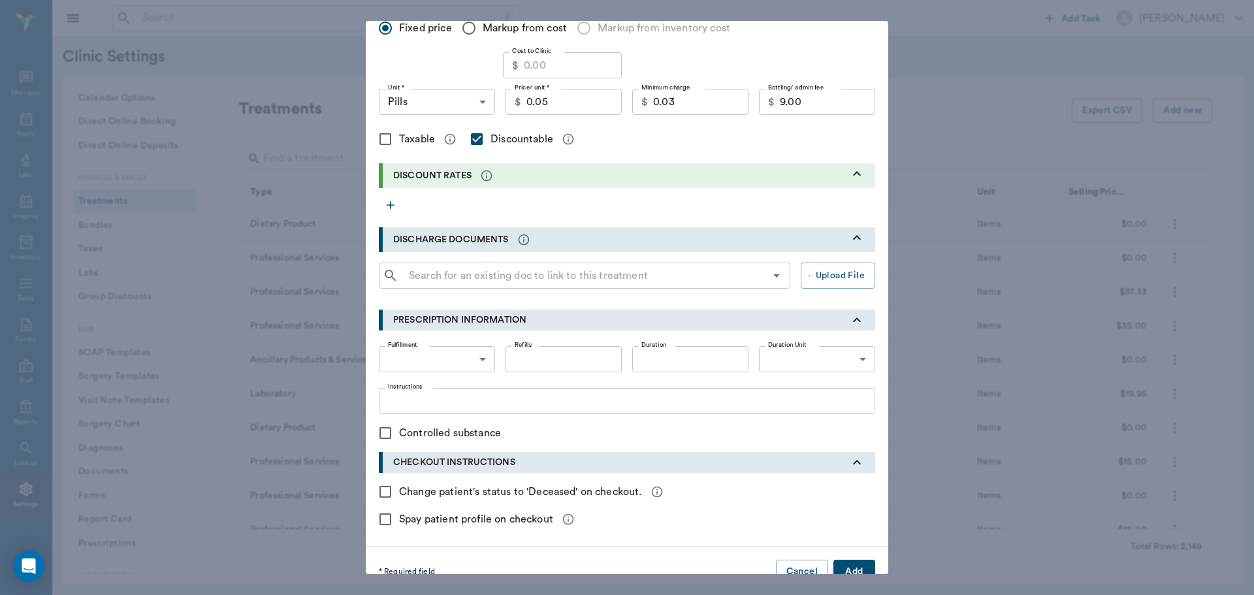
scroll to position [259, 0]
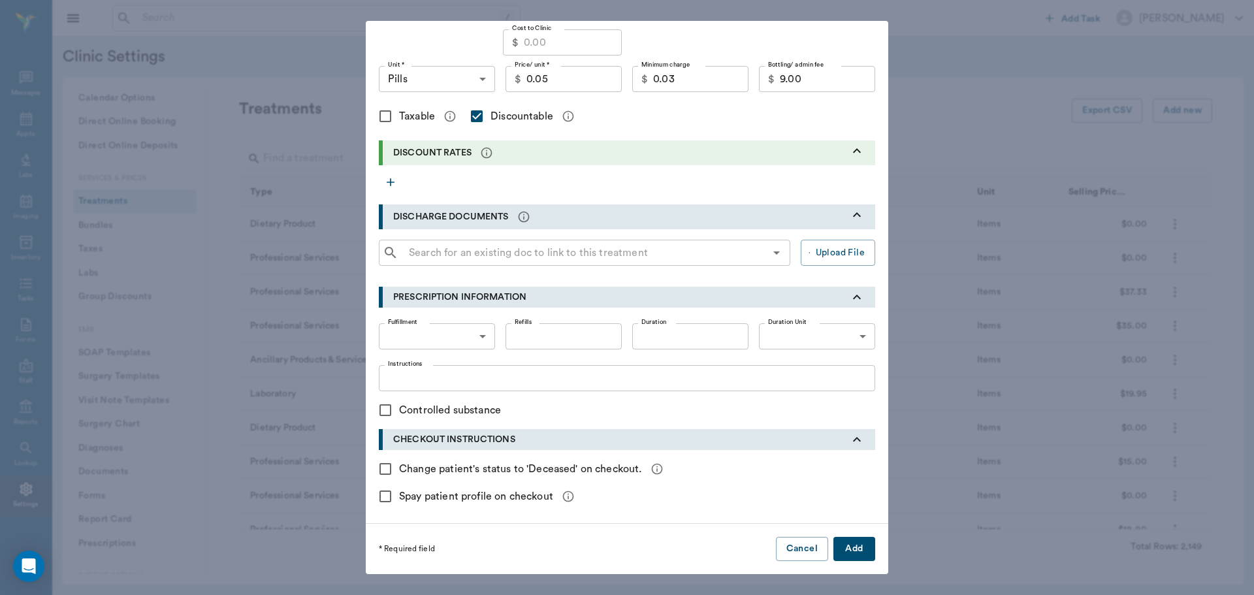
click at [846, 547] on button "Add" at bounding box center [854, 549] width 42 height 24
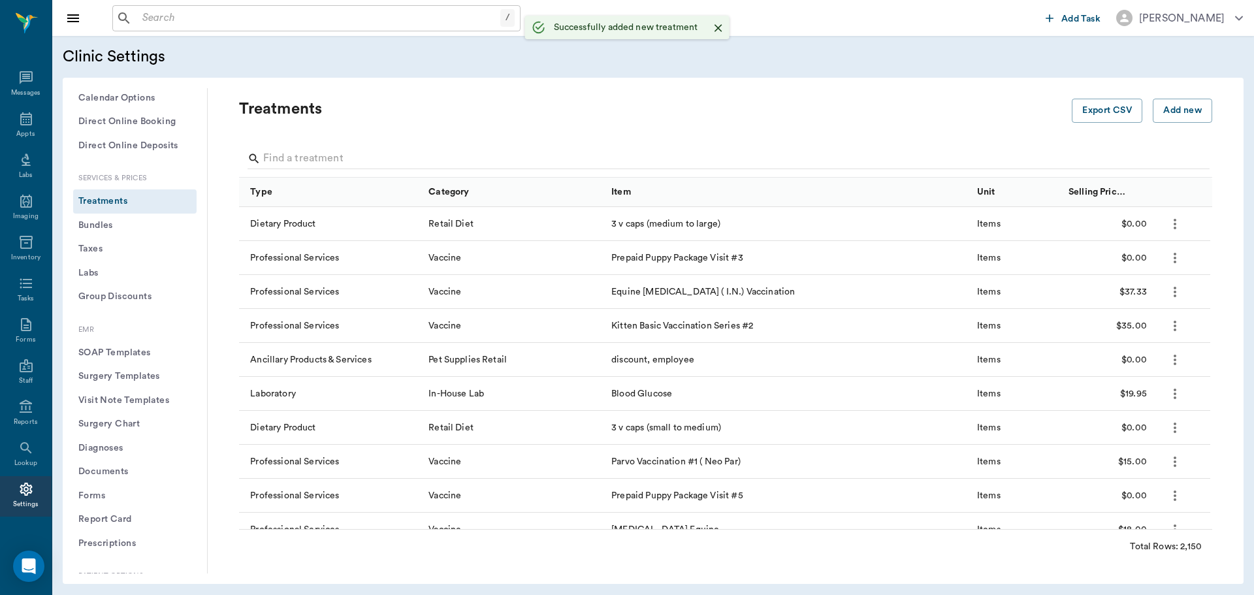
checkbox input "false"
click at [22, 121] on icon at bounding box center [26, 119] width 16 height 16
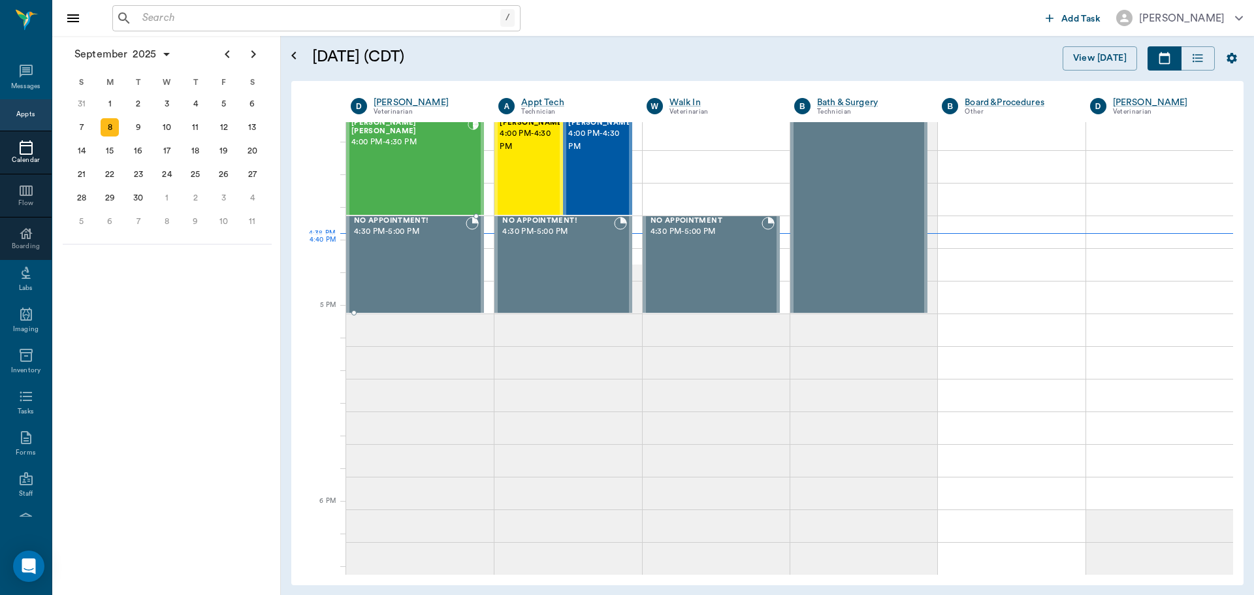
scroll to position [1570, 0]
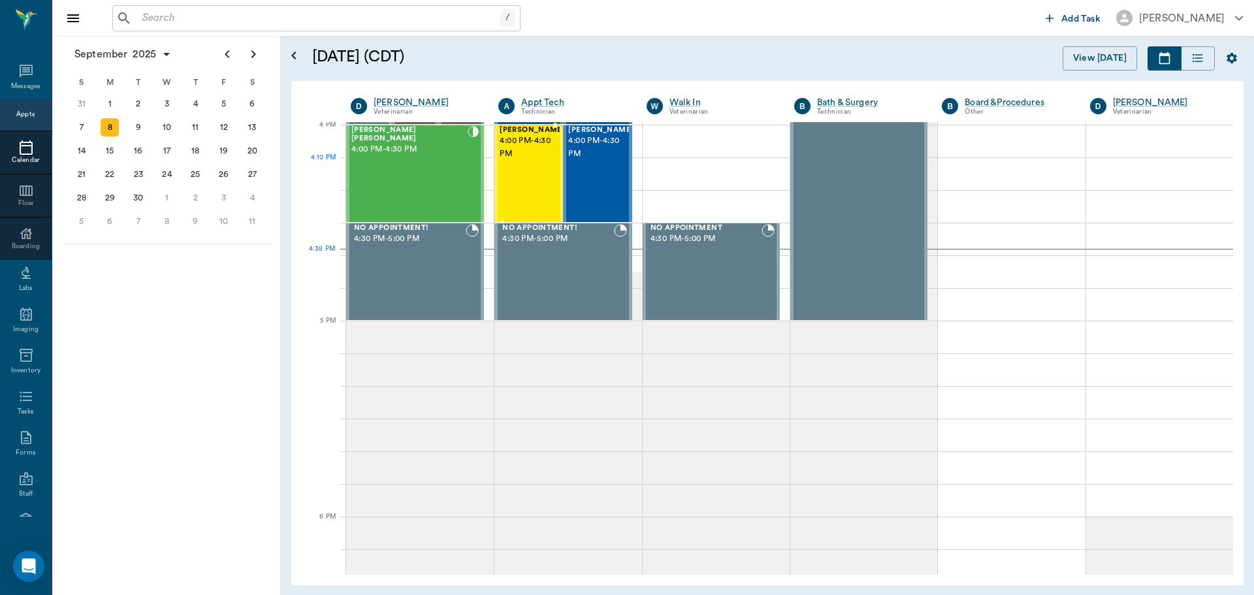
click at [537, 173] on div "[PERSON_NAME] 4:00 PM - 4:30 PM" at bounding box center [532, 173] width 65 height 95
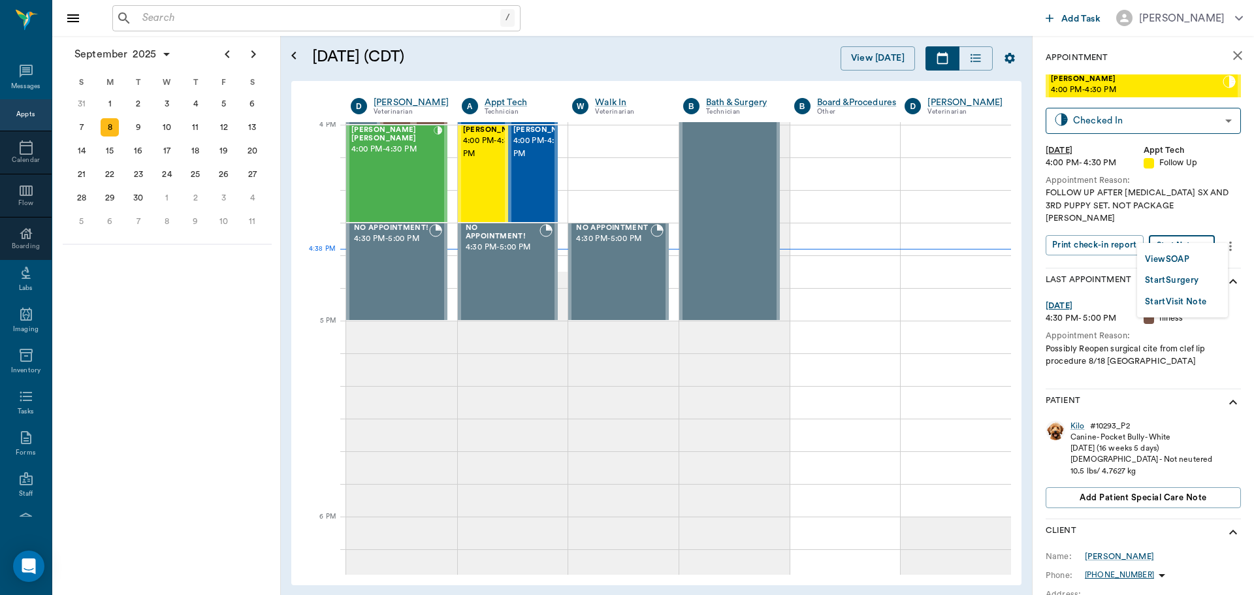
click at [1197, 228] on body "/ ​ Add Task Dr. Bert Ellsworth Nectar Messages Appts Calendar Flow Boarding La…" at bounding box center [627, 297] width 1254 height 595
click at [1172, 255] on button "View SOAP" at bounding box center [1167, 259] width 44 height 15
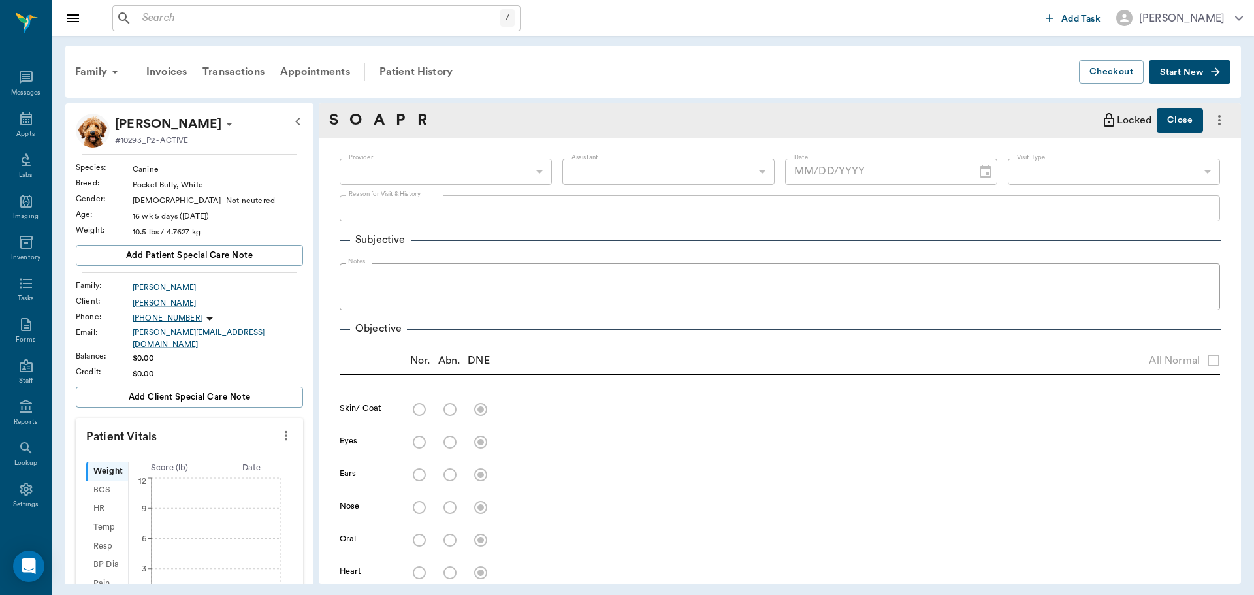
type input "63ec2f075fda476ae8351a4c"
type input "65d2be4f46e3a538d89b8c16"
type textarea "FOLLOW UP AFTER [MEDICAL_DATA] SX AND 3RD PUPPY SET. NOT PACKAGE [PERSON_NAME]"
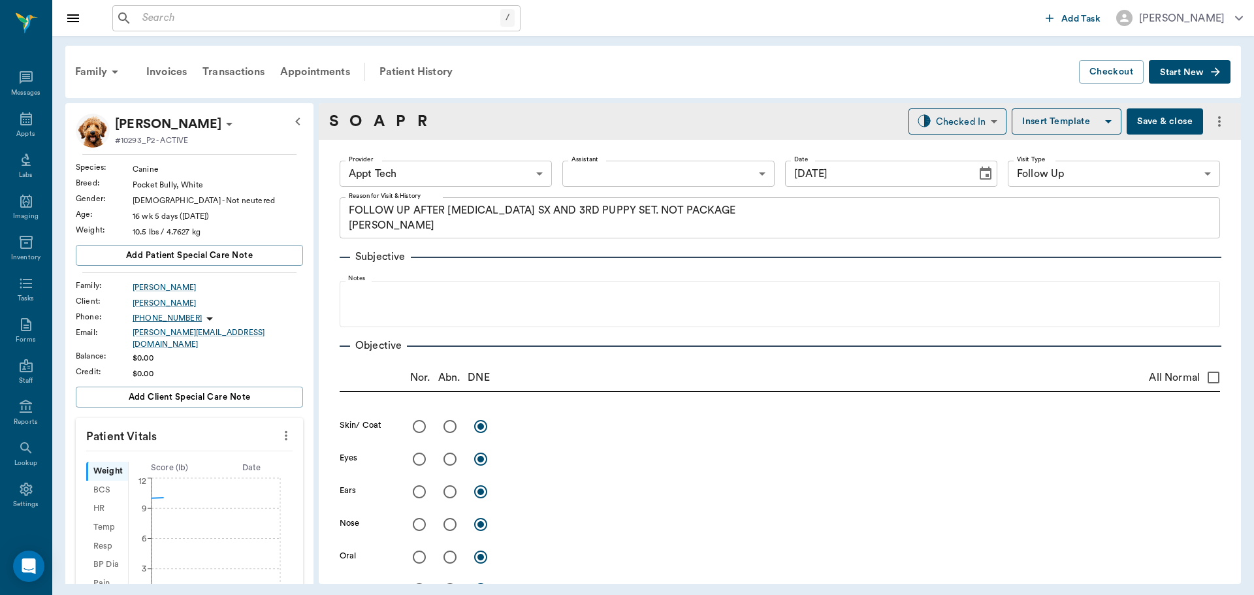
type input "09/08/2025"
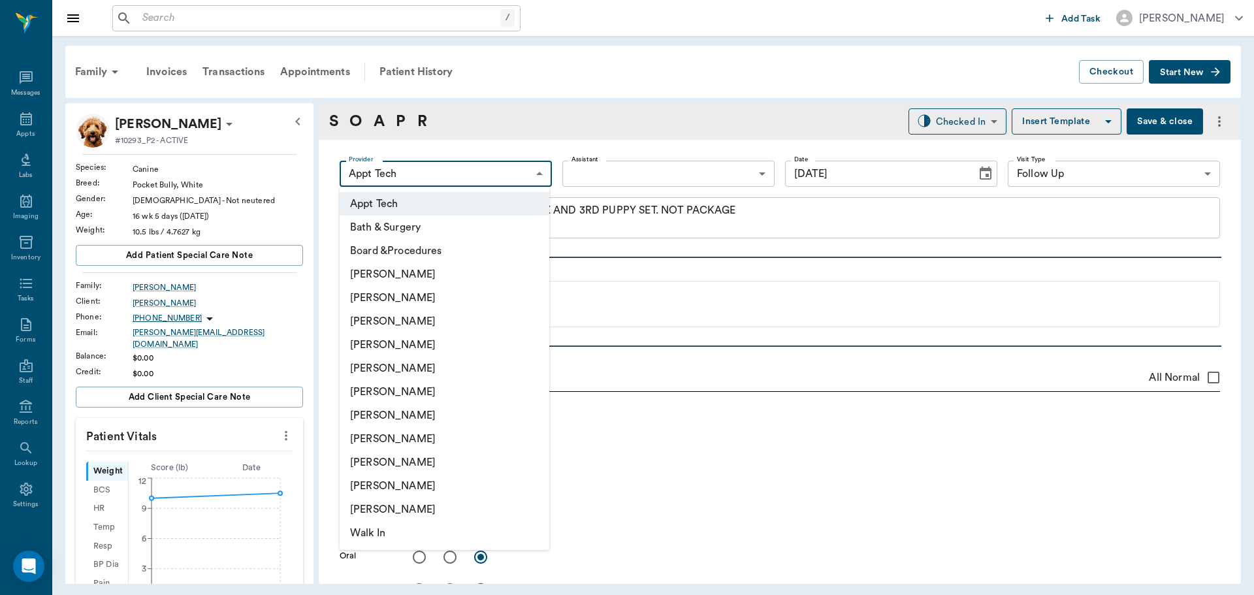
click at [536, 173] on body "/ ​ Add Task Dr. Bert Ellsworth Nectar Messages Appts Labs Imaging Inventory Ta…" at bounding box center [627, 297] width 1254 height 595
click at [464, 345] on li "[PERSON_NAME]" at bounding box center [445, 345] width 210 height 24
type input "63ec2f075fda476ae8351a4d"
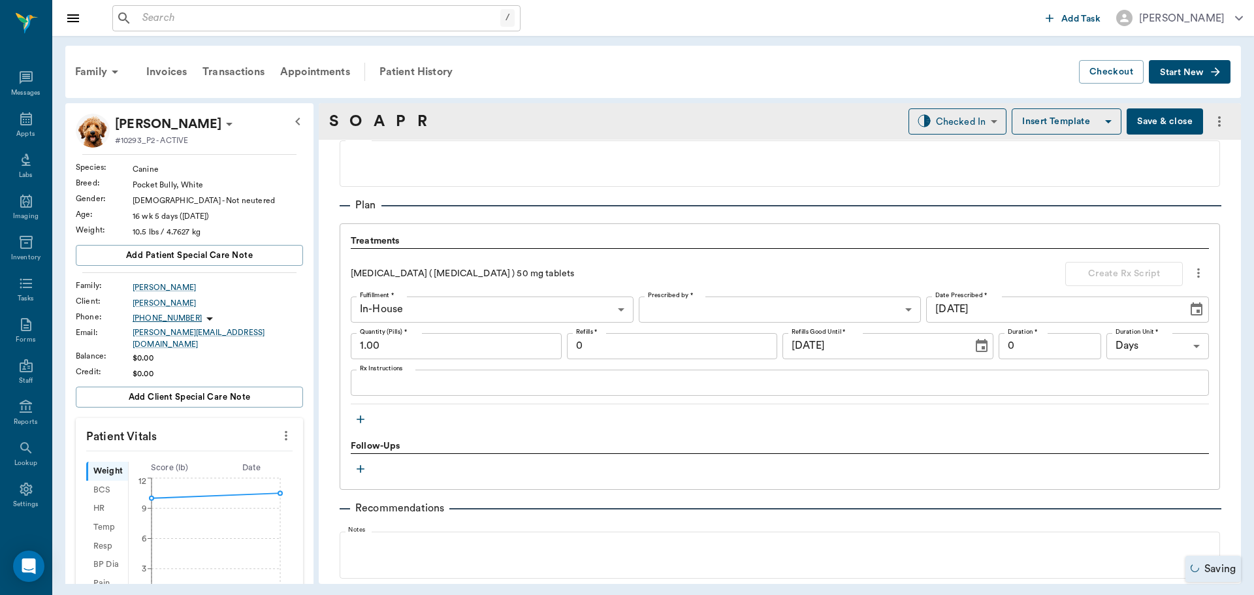
scroll to position [849, 0]
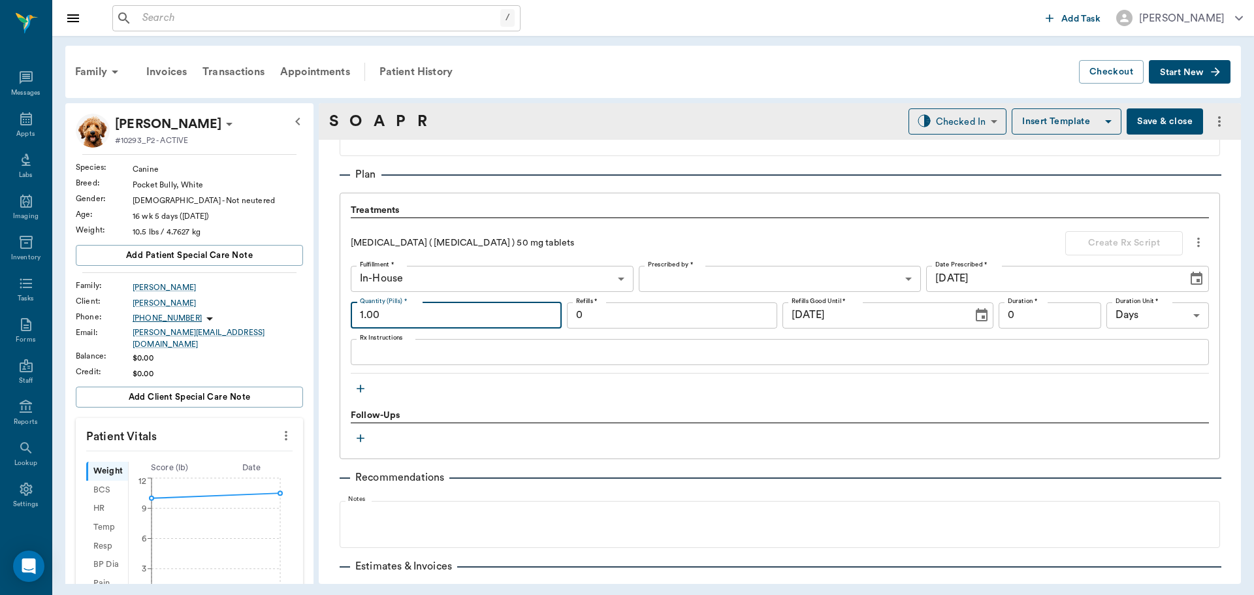
click at [461, 316] on input "1.00" at bounding box center [456, 315] width 211 height 26
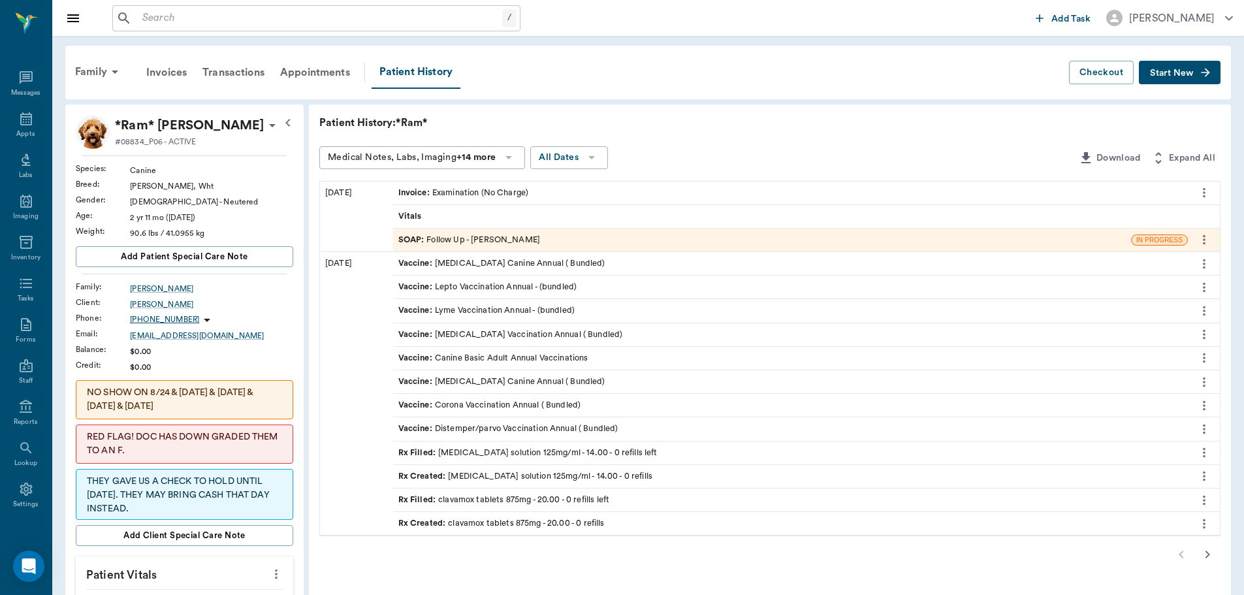
click at [479, 239] on div "SOAP : Follow Up - [PERSON_NAME]" at bounding box center [469, 240] width 142 height 12
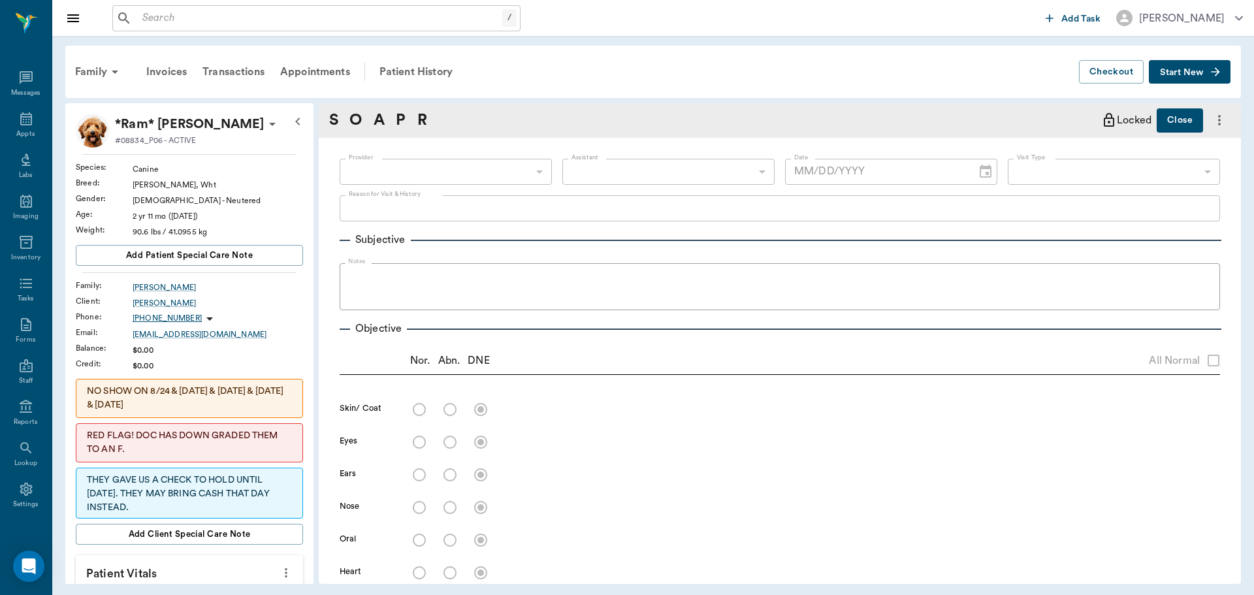
type textarea "TALKED TO DOC THE OTHER DAY ABOUT BRINGING HIM IN [GEOGRAPHIC_DATA]"
type input "63ec2f075fda476ae8351a4d"
type input "63ec2e7e52e12b0ba117b124"
type input "65d2be4f46e3a538d89b8c16"
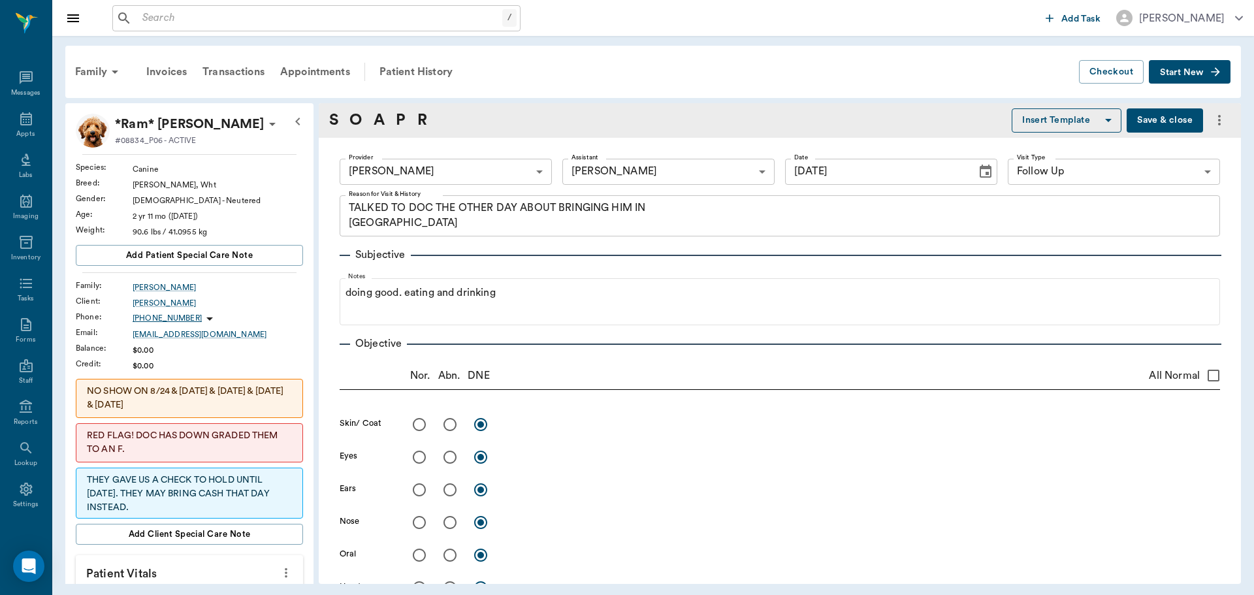
type input "[DATE]"
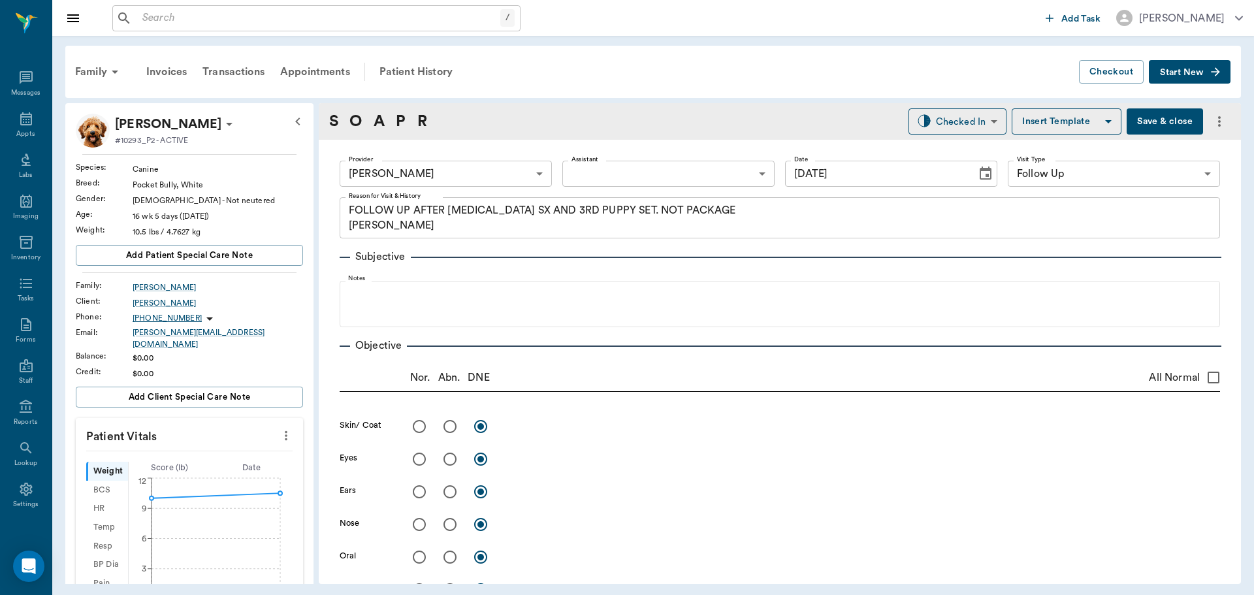
scroll to position [849, 0]
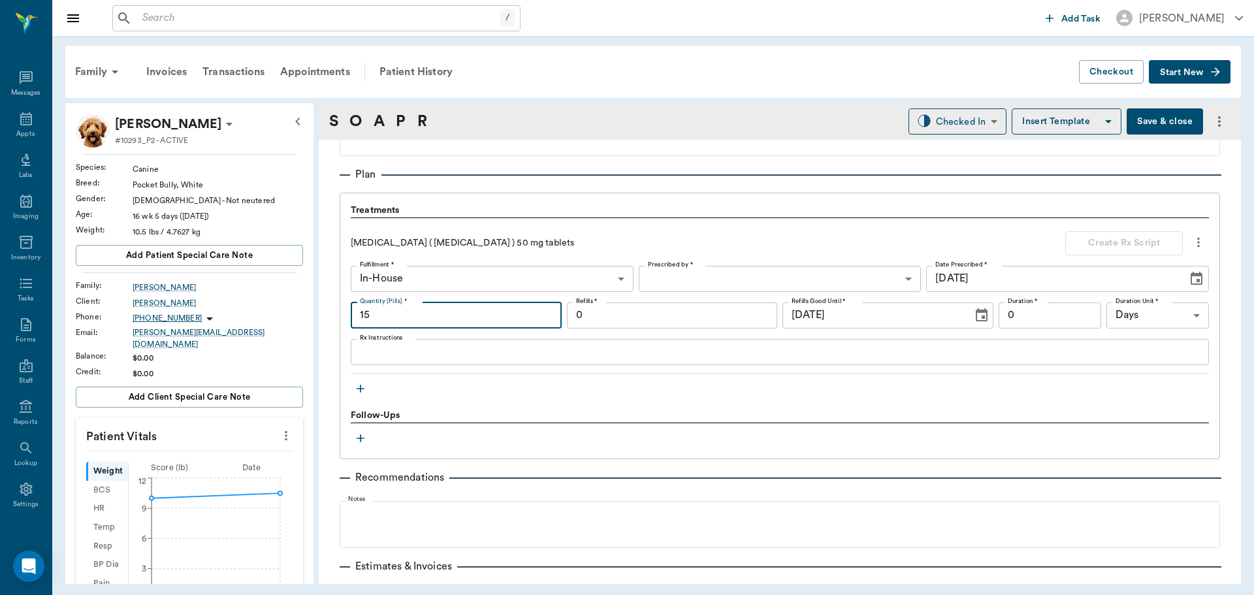
type input "15"
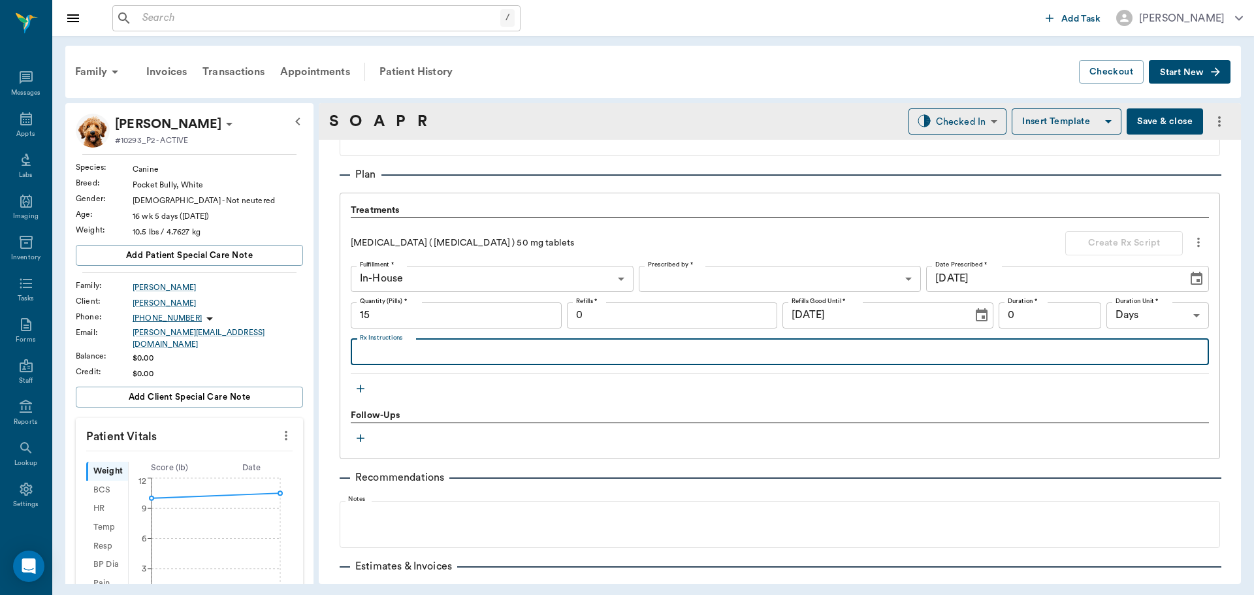
click at [419, 350] on textarea "Rx Instructions" at bounding box center [780, 351] width 840 height 15
type textarea "Give 1/2 tablet twice daily"
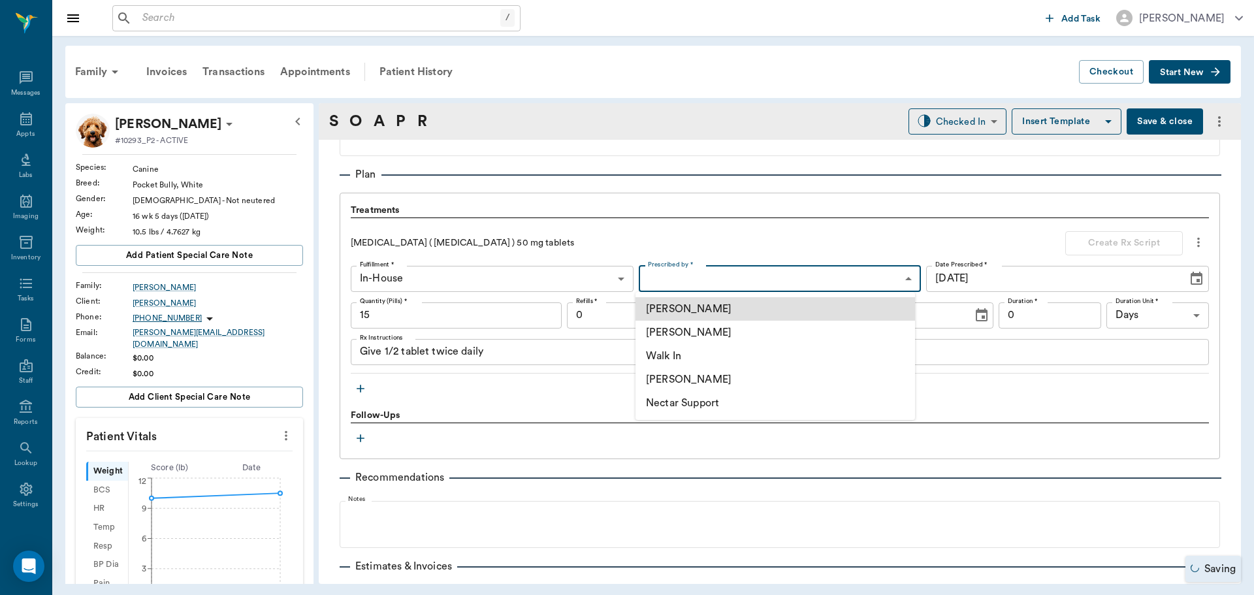
click at [719, 273] on body "/ ​ Add Task Dr. Bert Ellsworth Nectar Messages Appts Labs Imaging Inventory Ta…" at bounding box center [627, 297] width 1254 height 595
click at [724, 333] on li "[PERSON_NAME]" at bounding box center [774, 333] width 279 height 24
type input "63ec2f075fda476ae8351a4d"
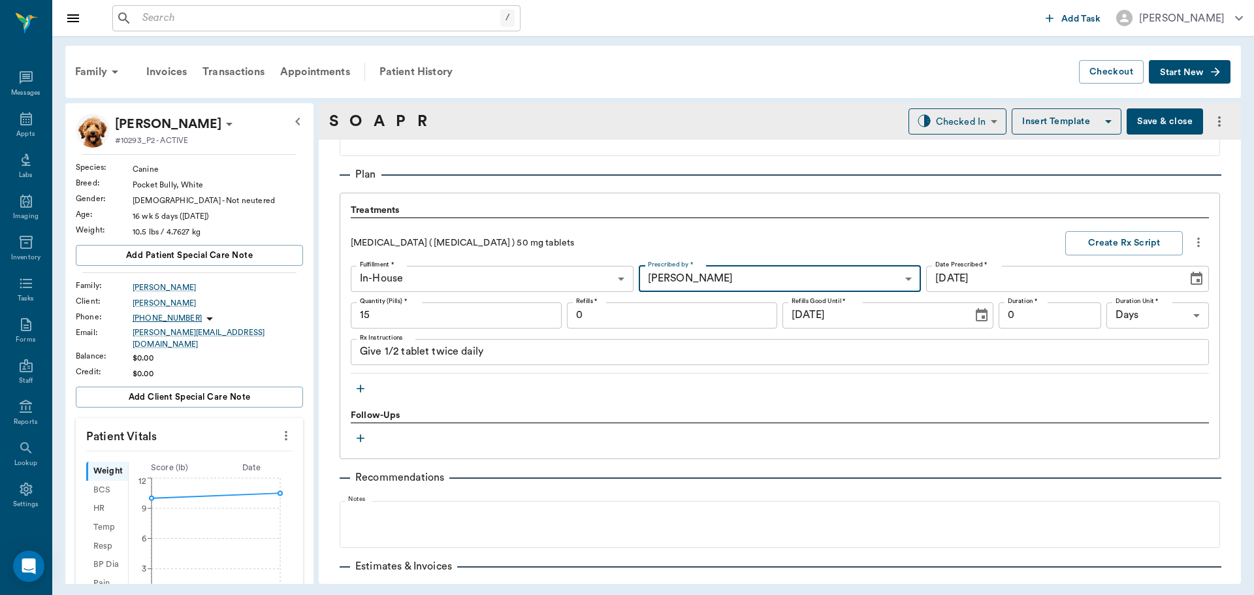
click at [1057, 311] on input "0" at bounding box center [1049, 315] width 103 height 26
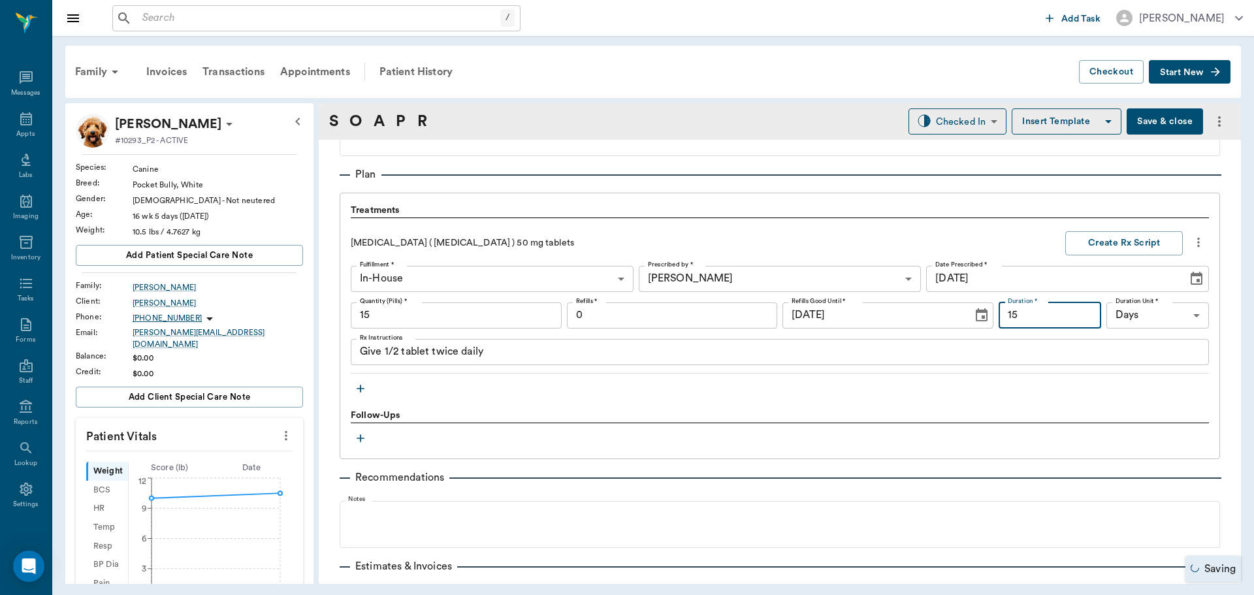
type input "15"
click at [650, 315] on input "0" at bounding box center [672, 315] width 211 height 26
type input "6"
click at [1134, 244] on button "Create Rx Script" at bounding box center [1124, 243] width 118 height 24
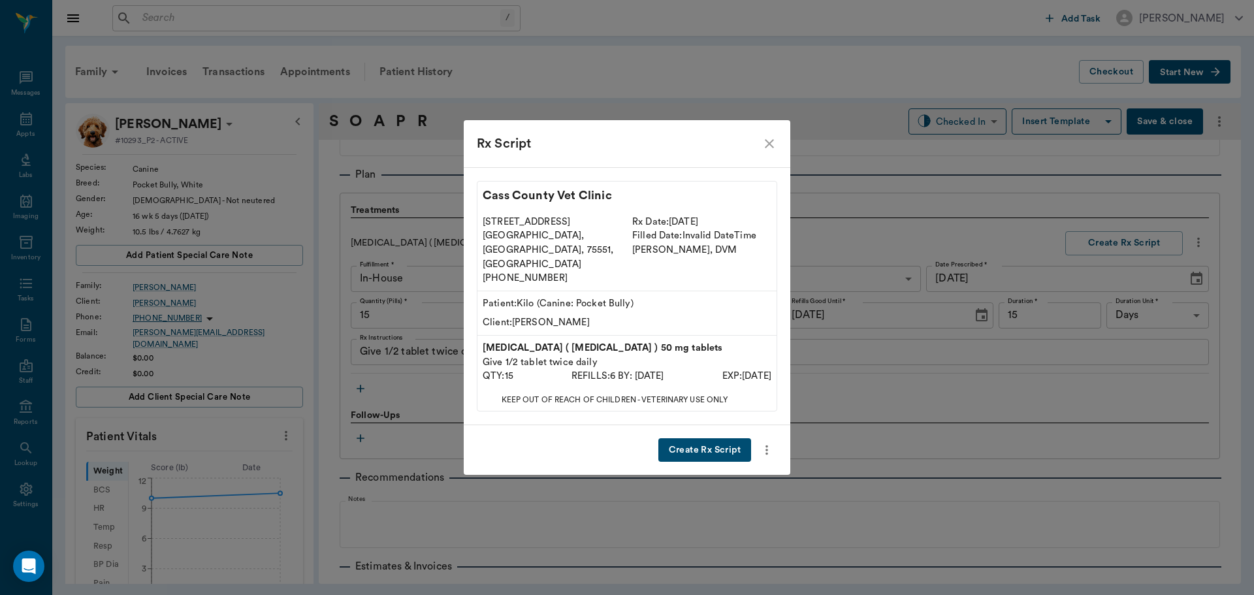
click at [725, 438] on button "Create Rx Script" at bounding box center [704, 450] width 93 height 24
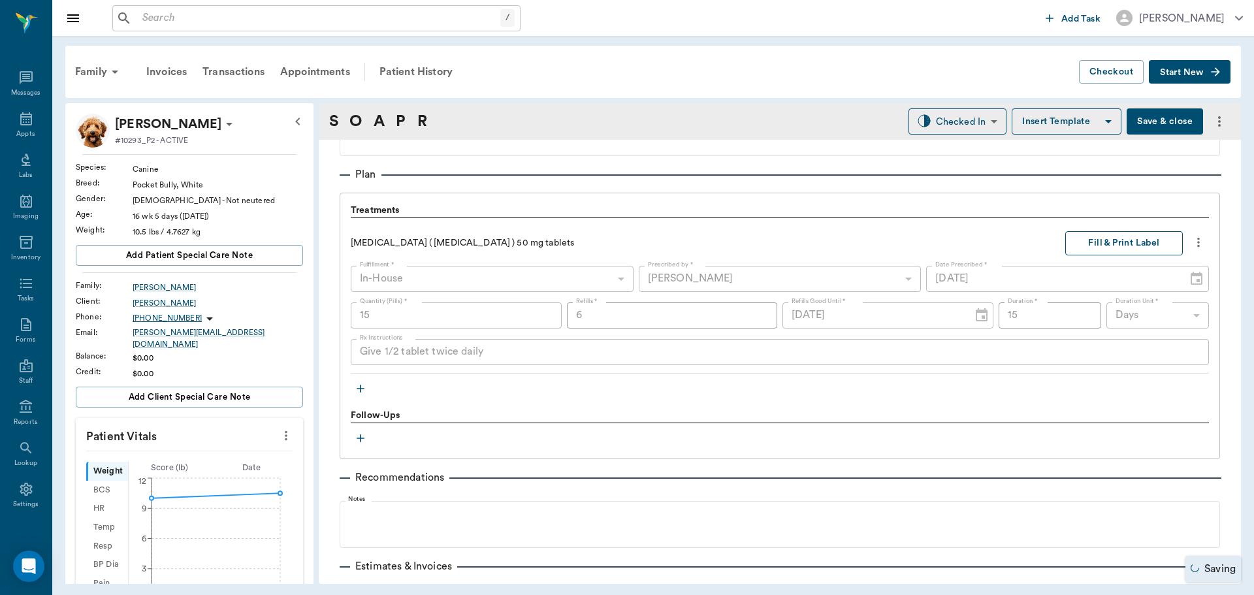
click at [1098, 244] on button "Fill & Print Label" at bounding box center [1124, 243] width 118 height 24
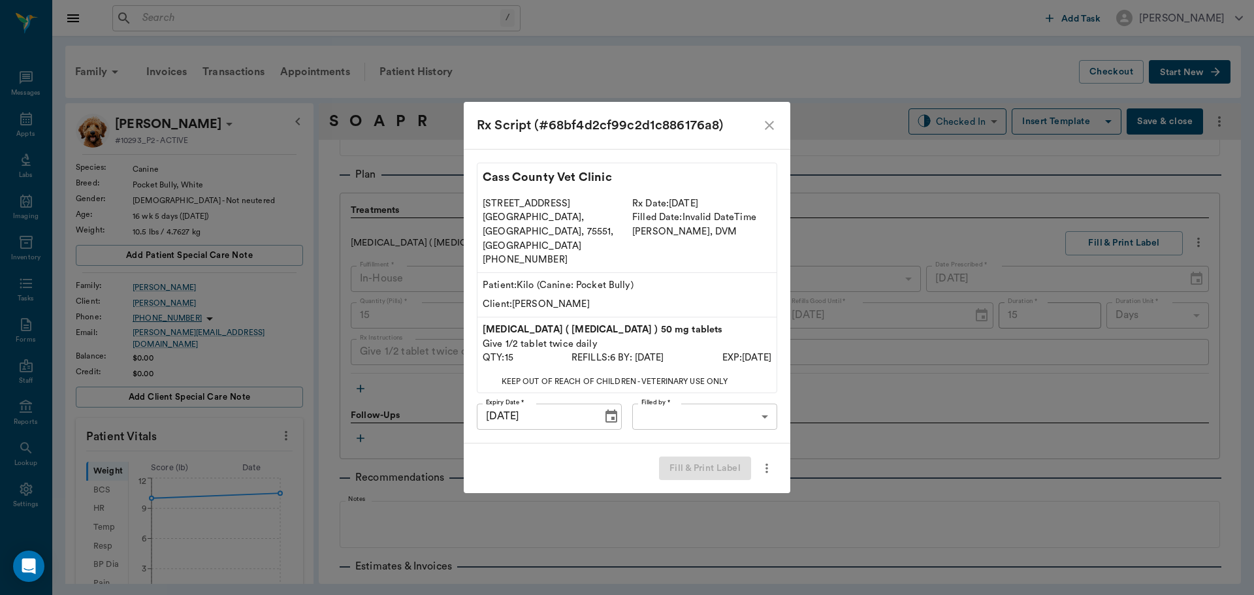
click at [708, 396] on body "/ ​ Add Task Dr. Bert Ellsworth Nectar Messages Appts Labs Imaging Inventory Ta…" at bounding box center [627, 297] width 1254 height 595
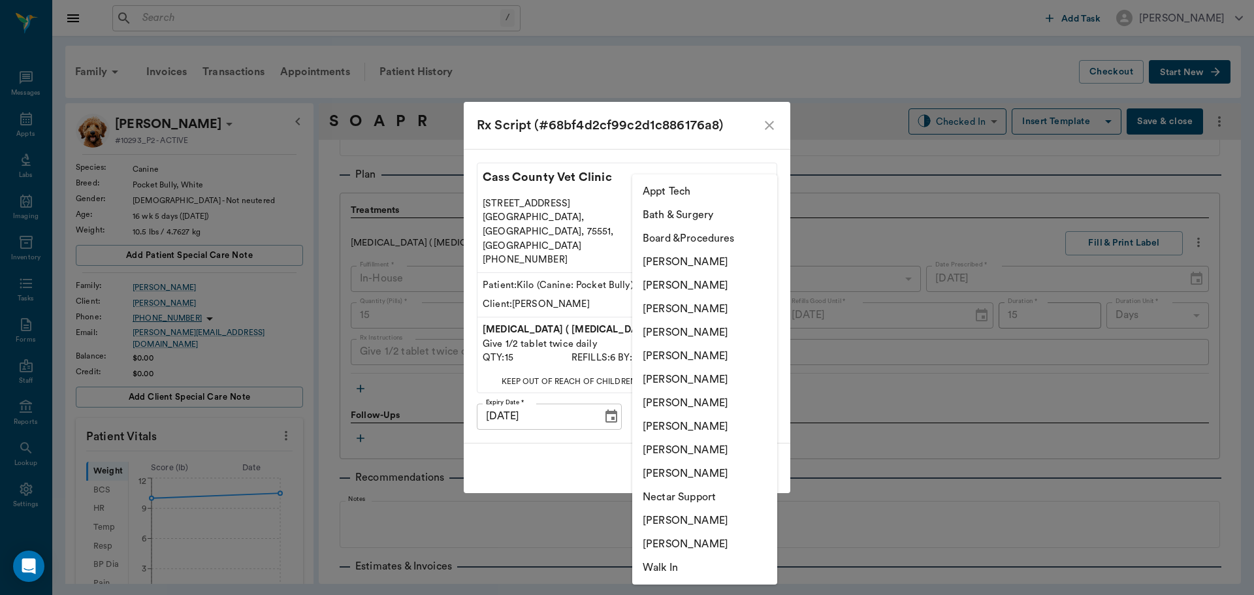
click at [709, 330] on li "[PERSON_NAME]" at bounding box center [704, 333] width 145 height 24
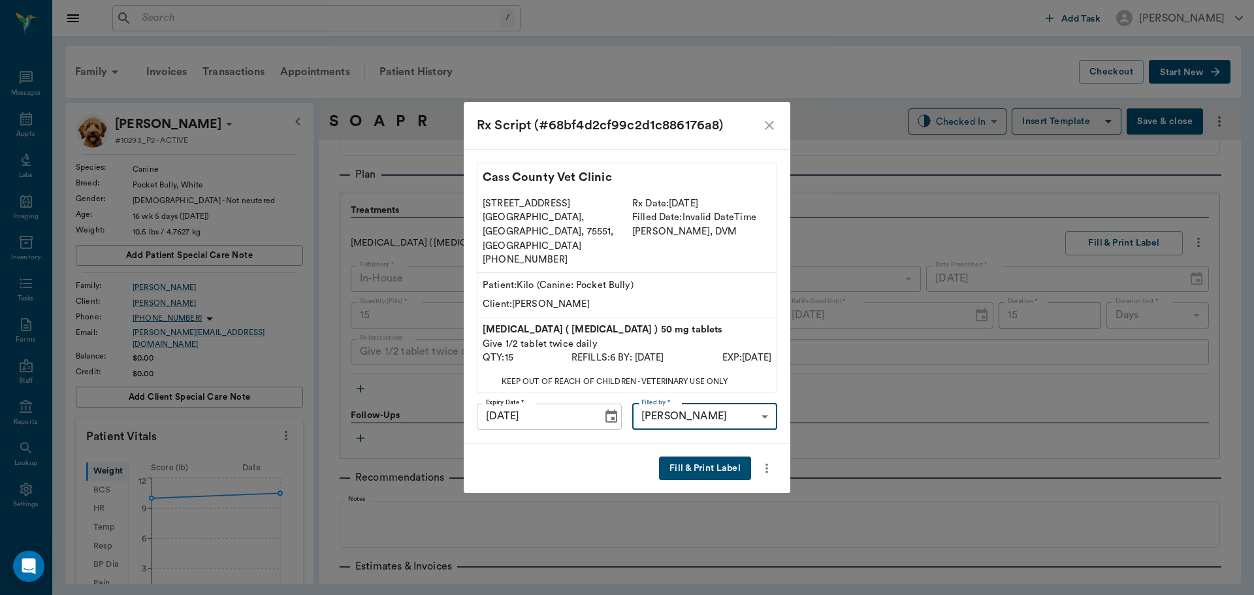
type input "63ec2f075fda476ae8351a4d"
click at [702, 456] on button "Fill & Print Label" at bounding box center [705, 468] width 92 height 24
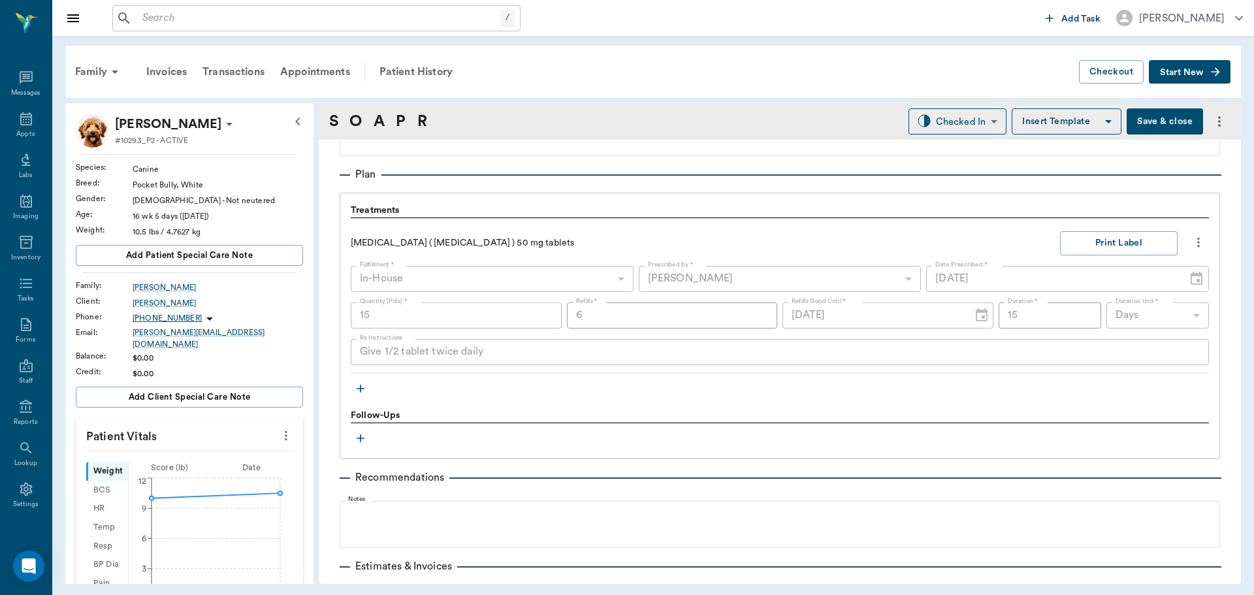
click at [1191, 244] on icon "more" at bounding box center [1198, 242] width 14 height 16
click at [363, 389] on div at bounding box center [627, 297] width 1254 height 595
click at [355, 389] on icon "button" at bounding box center [360, 388] width 13 height 13
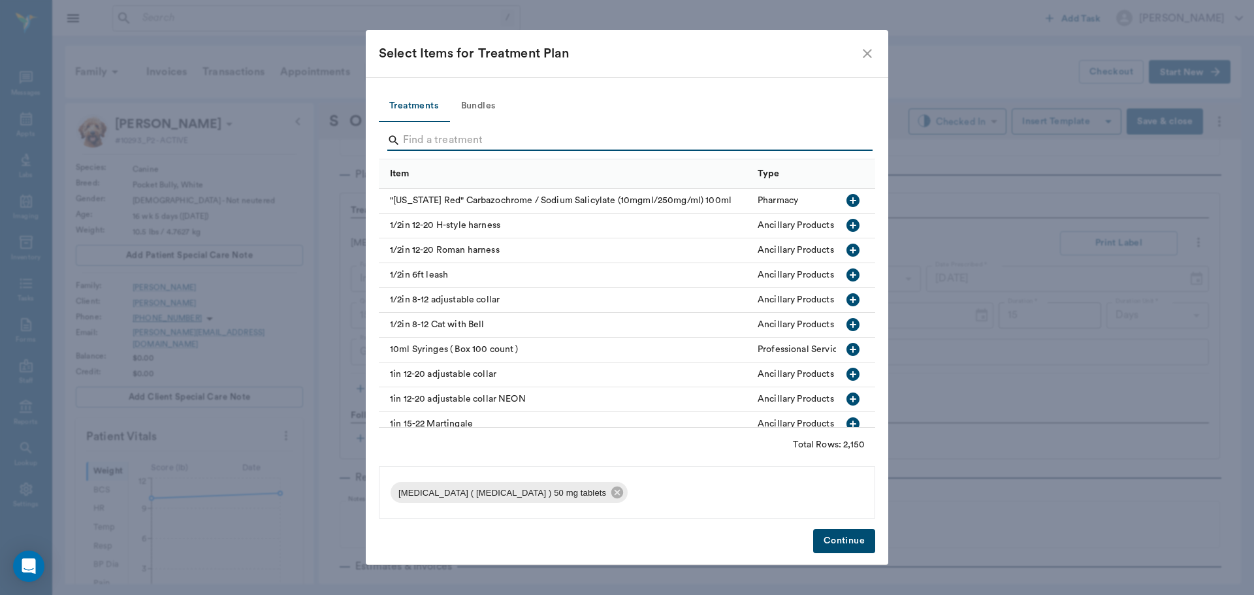
click at [440, 142] on input "Search" at bounding box center [628, 140] width 450 height 21
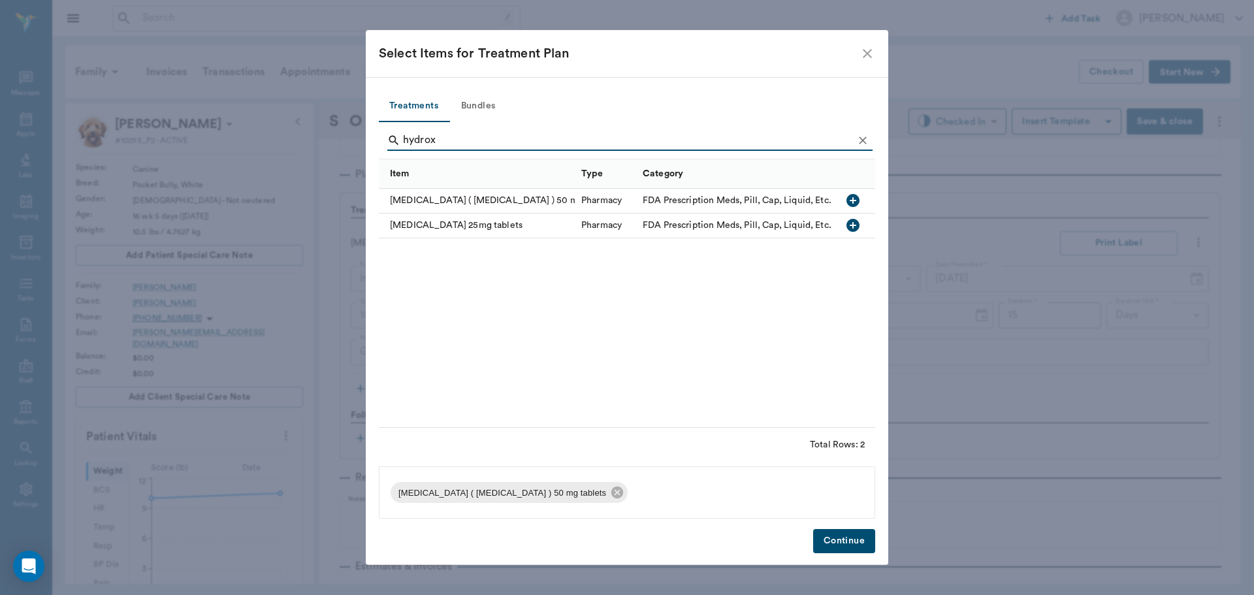
type input "hydrox"
click at [853, 225] on icon "button" at bounding box center [852, 225] width 13 height 13
click at [836, 540] on button "Continue" at bounding box center [844, 541] width 62 height 24
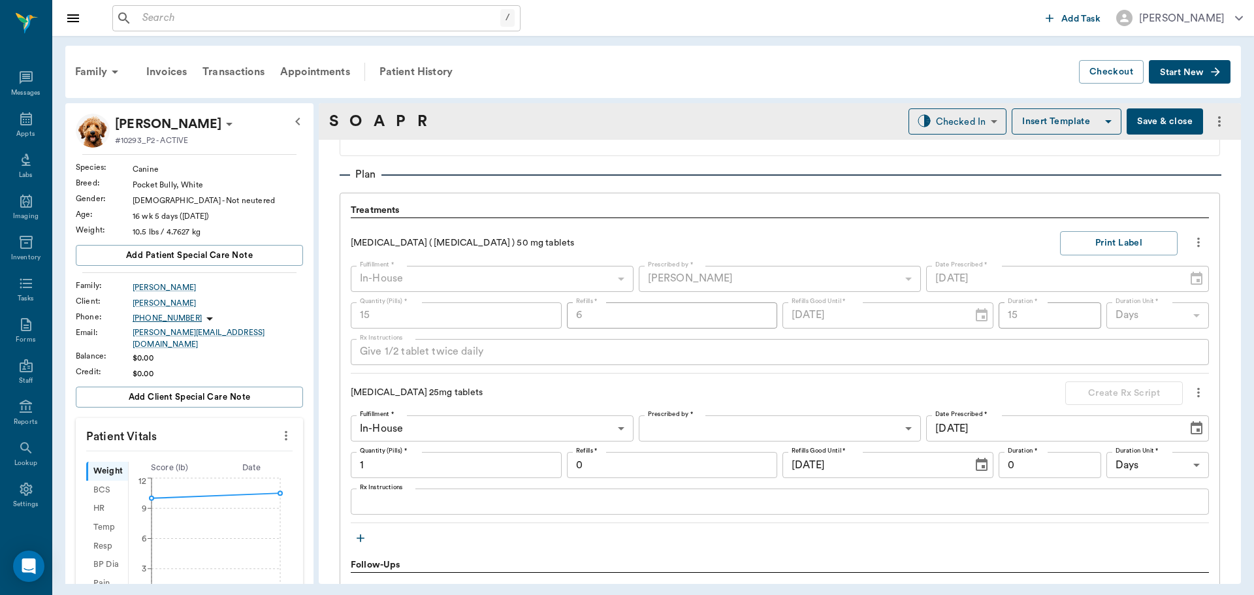
click at [429, 509] on div "x Rx Instructions" at bounding box center [780, 501] width 858 height 26
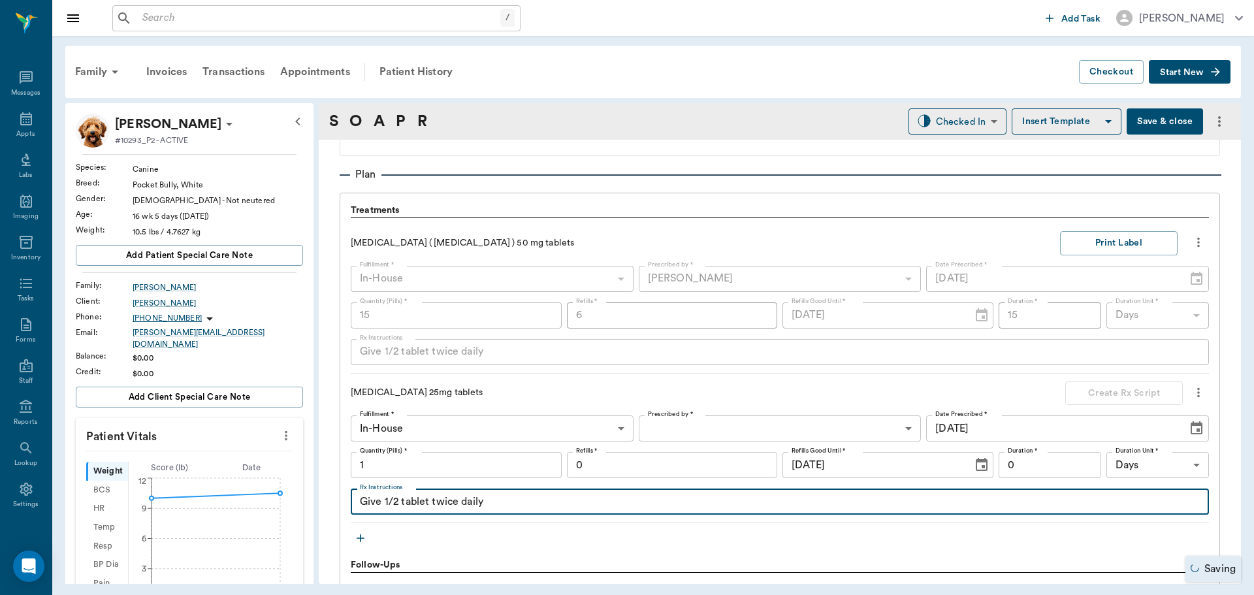
type textarea "Give 1/2 tablet twice daily"
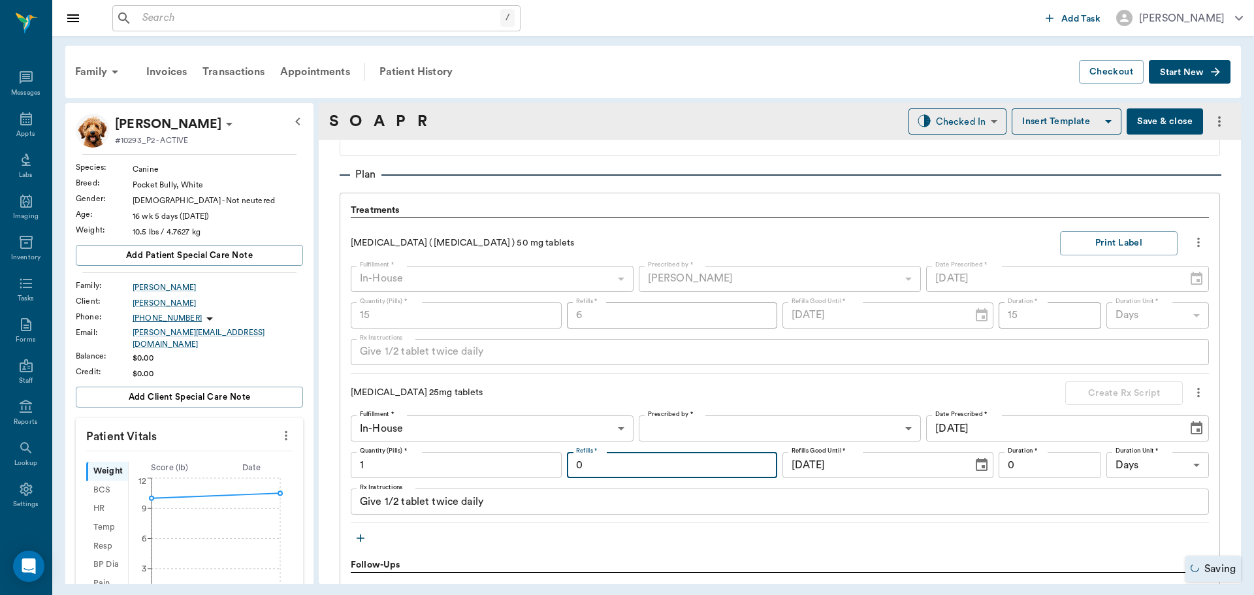
click at [647, 464] on input "0" at bounding box center [672, 465] width 211 height 26
type input "6"
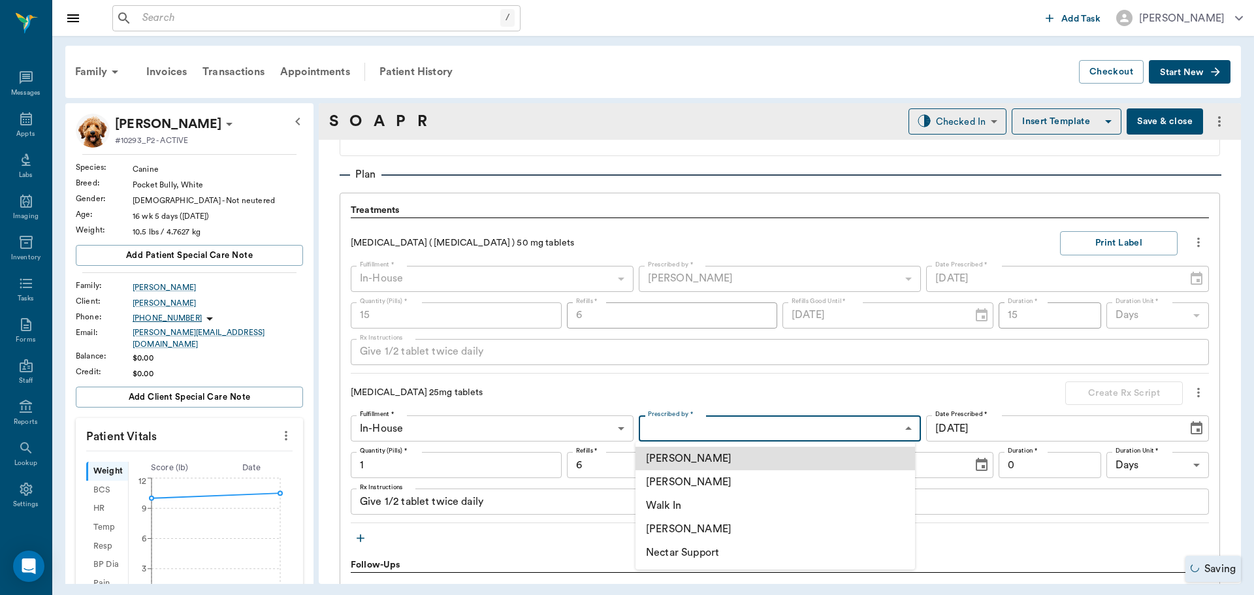
click at [782, 428] on body "/ ​ Add Task Dr. Bert Ellsworth Nectar Messages Appts Labs Imaging Inventory Ta…" at bounding box center [627, 297] width 1254 height 595
click at [717, 483] on li "[PERSON_NAME]" at bounding box center [774, 482] width 279 height 24
type input "63ec2f075fda476ae8351a4d"
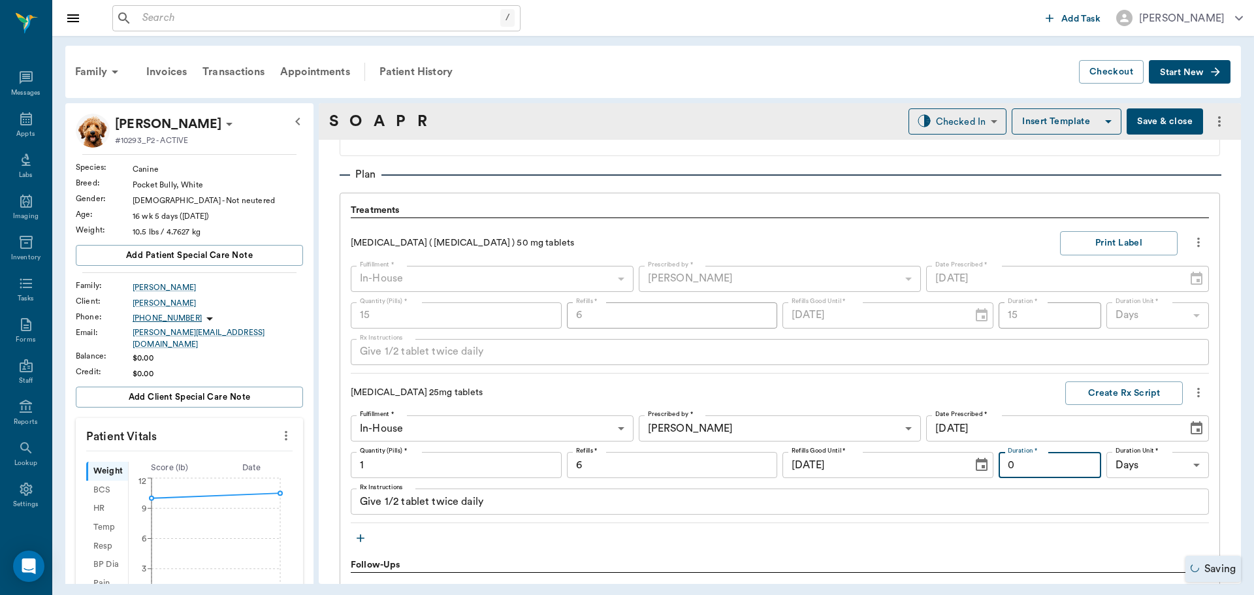
click at [1029, 462] on input "0" at bounding box center [1049, 465] width 103 height 26
click at [451, 468] on input "1" at bounding box center [456, 465] width 211 height 26
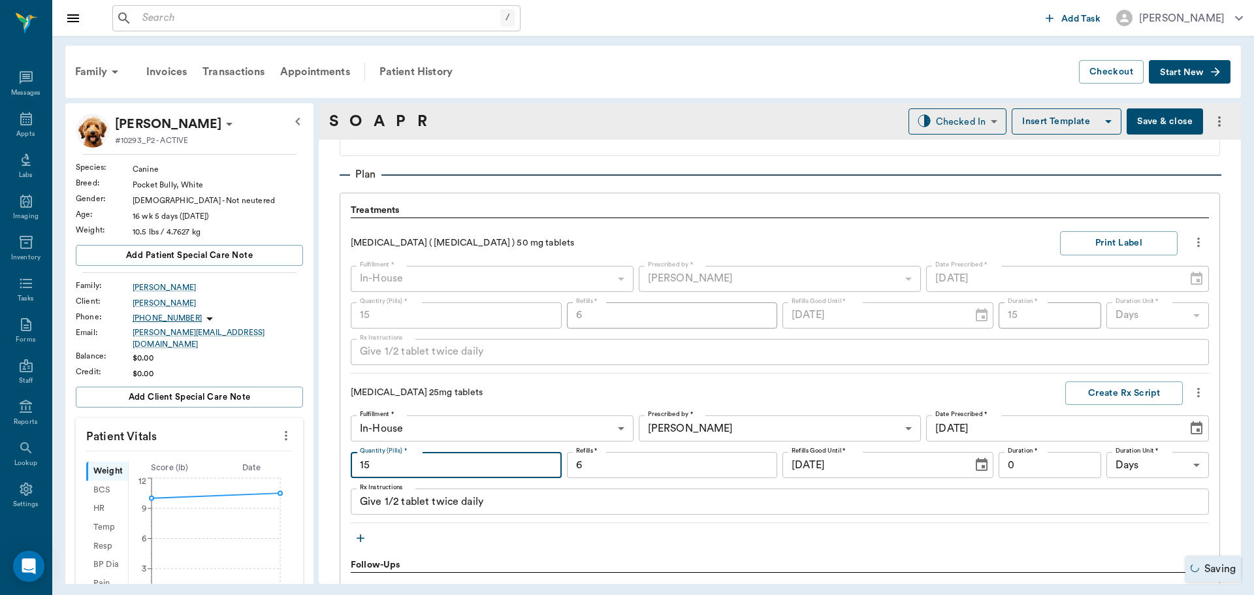
type input "15"
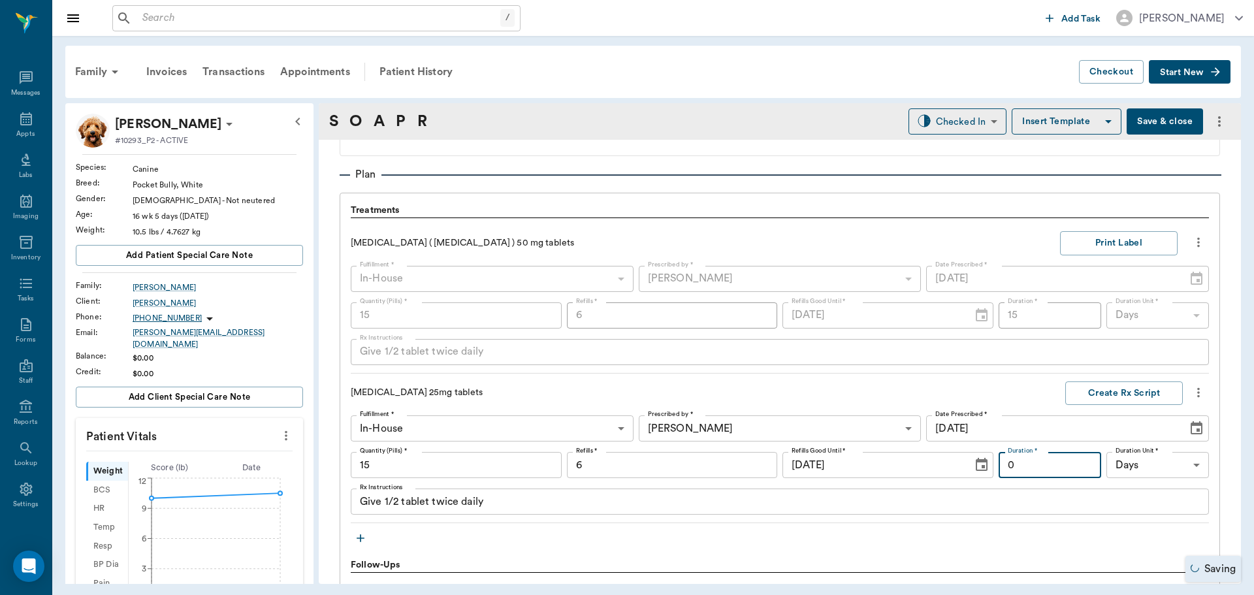
click at [1033, 456] on input "0" at bounding box center [1049, 465] width 103 height 26
type input "15"
click at [1107, 385] on button "Create Rx Script" at bounding box center [1124, 393] width 118 height 24
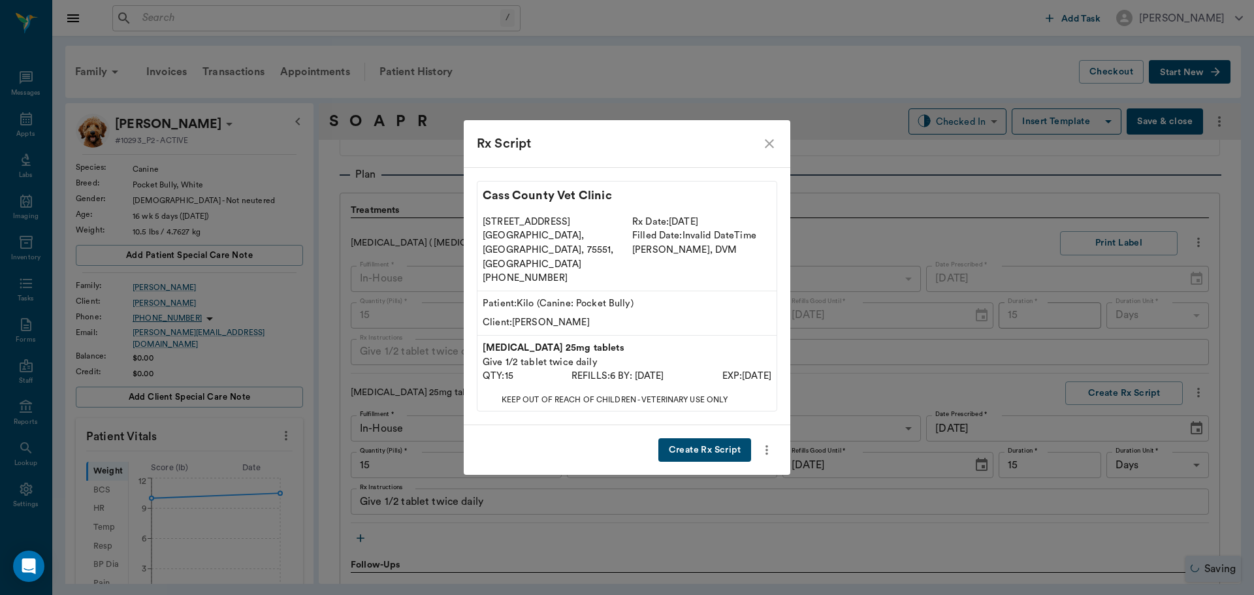
click at [722, 438] on button "Create Rx Script" at bounding box center [704, 450] width 93 height 24
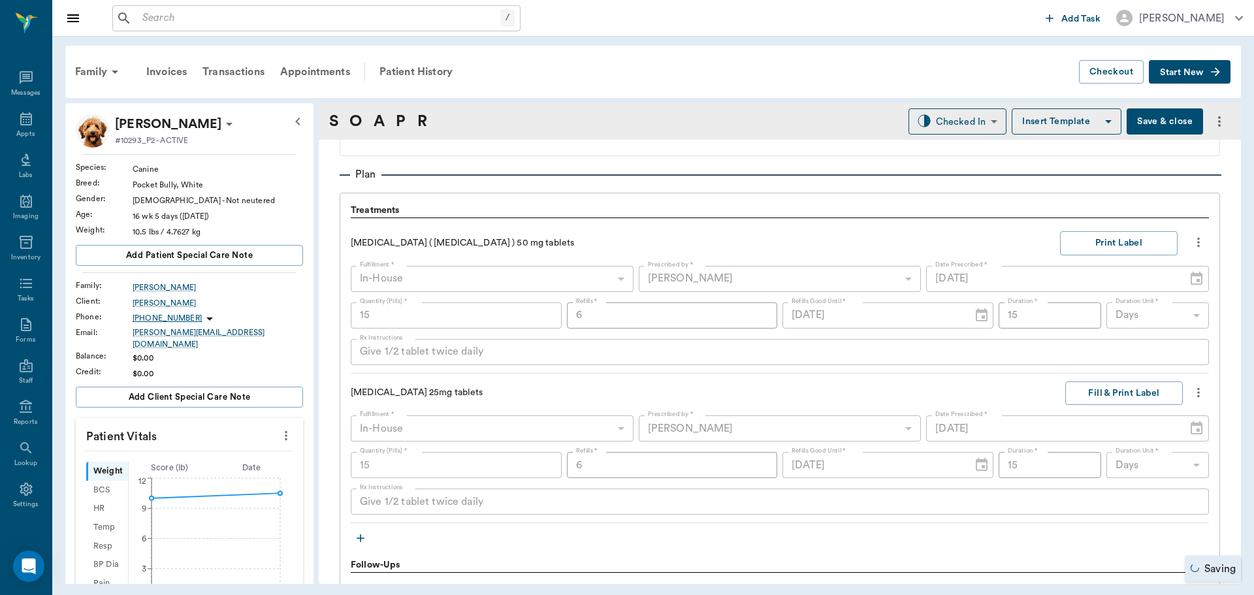
click at [1122, 379] on div "Atarax ( Hydroxyzine ) 50 mg tablets Print Label Fulfillment * In-House In-Hous…" at bounding box center [780, 373] width 858 height 300
click at [1118, 386] on button "Fill & Print Label" at bounding box center [1124, 393] width 118 height 24
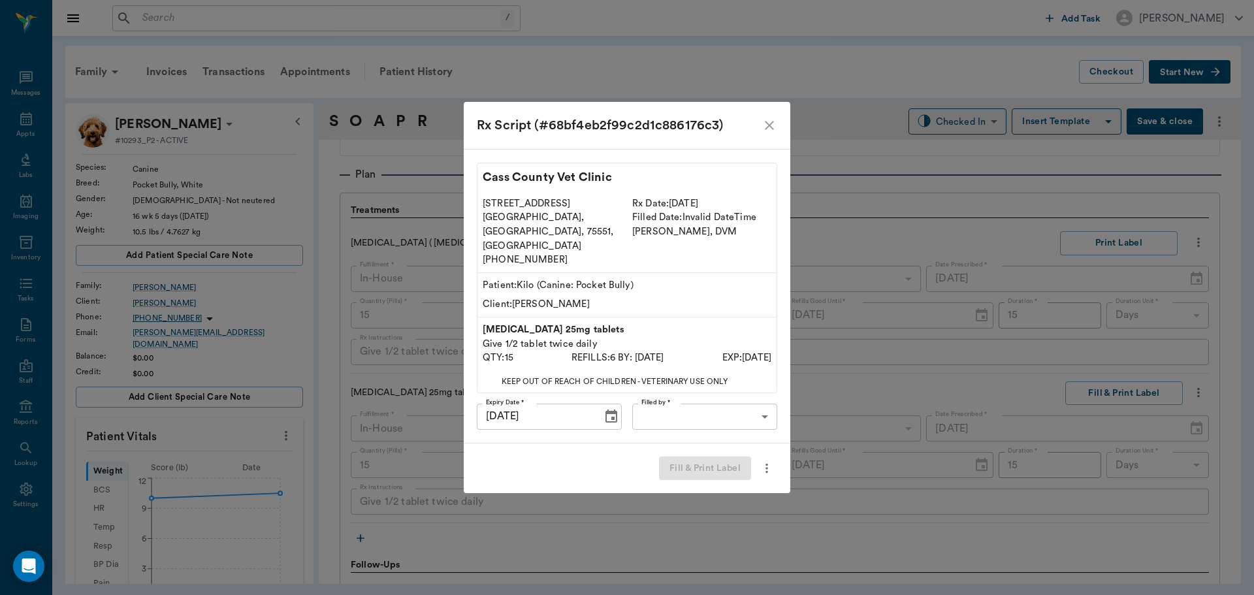
click at [754, 399] on body "/ ​ Add Task Dr. Bert Ellsworth Nectar Messages Appts Labs Imaging Inventory Ta…" at bounding box center [627, 297] width 1254 height 595
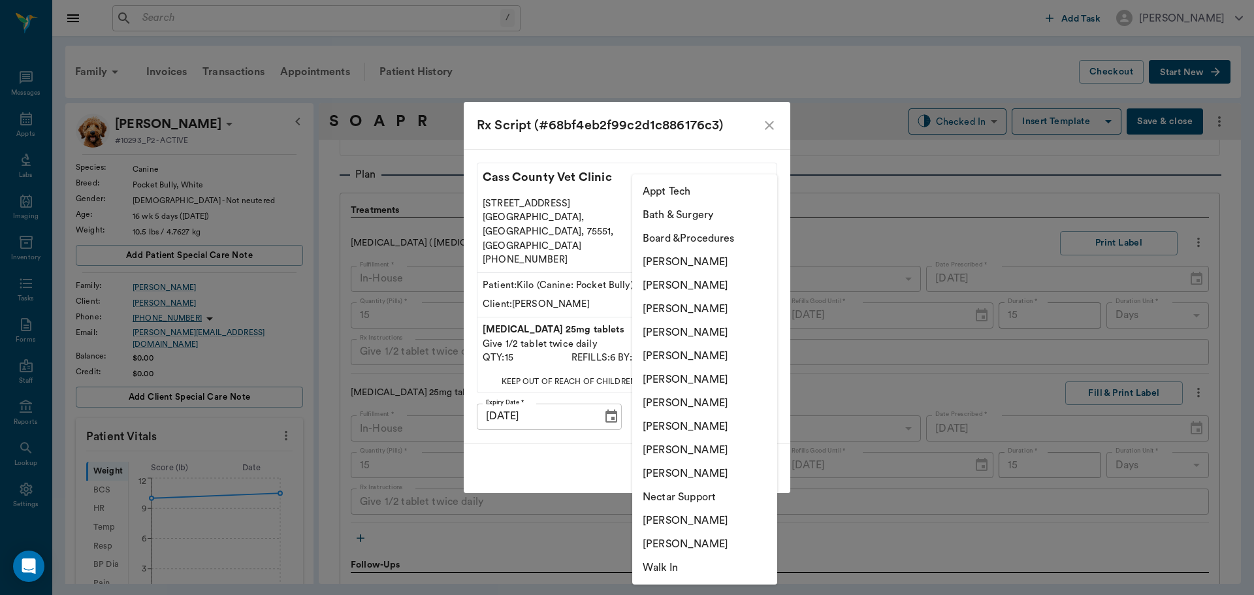
click at [680, 331] on li "[PERSON_NAME]" at bounding box center [704, 333] width 145 height 24
type input "63ec2f075fda476ae8351a4d"
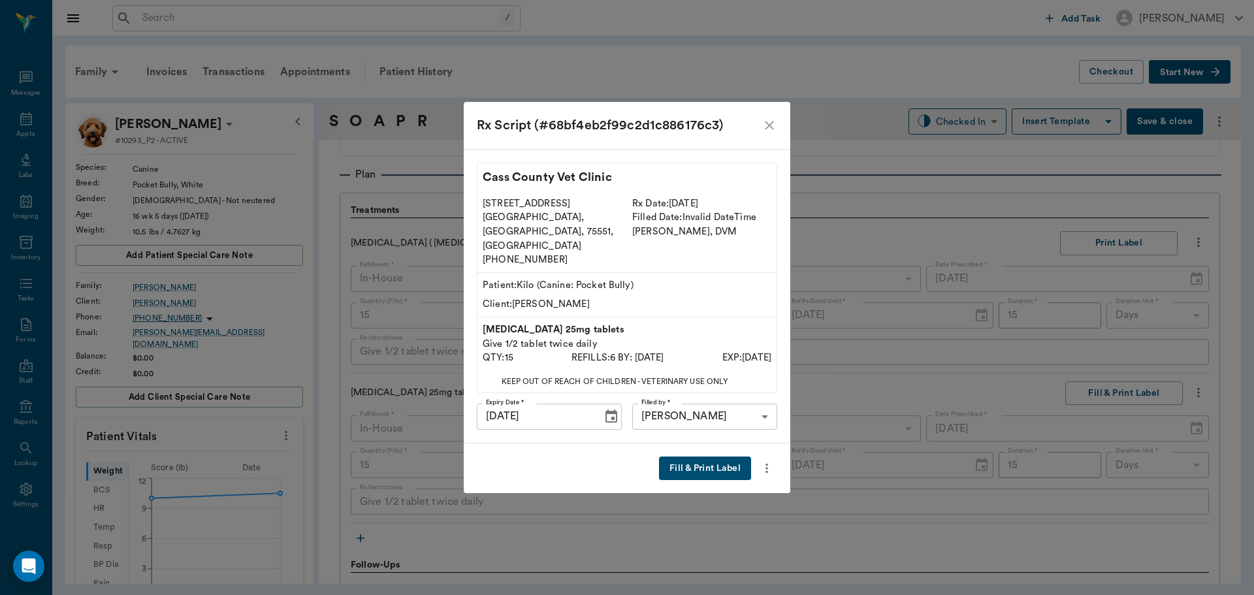
click at [699, 456] on button "Fill & Print Label" at bounding box center [705, 468] width 92 height 24
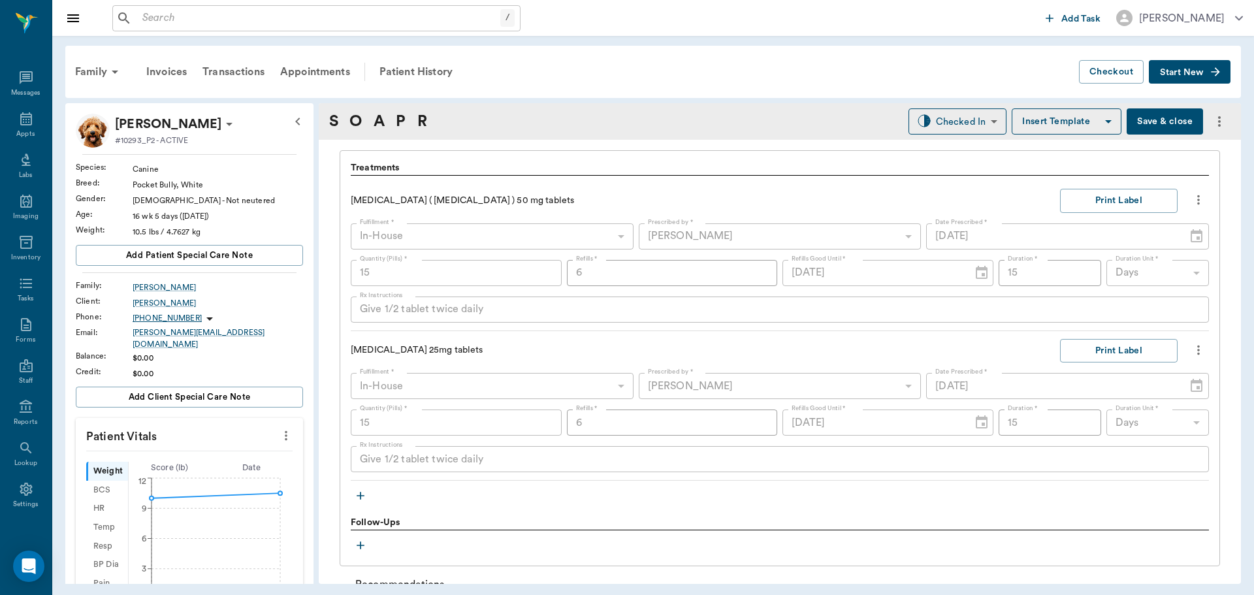
scroll to position [914, 0]
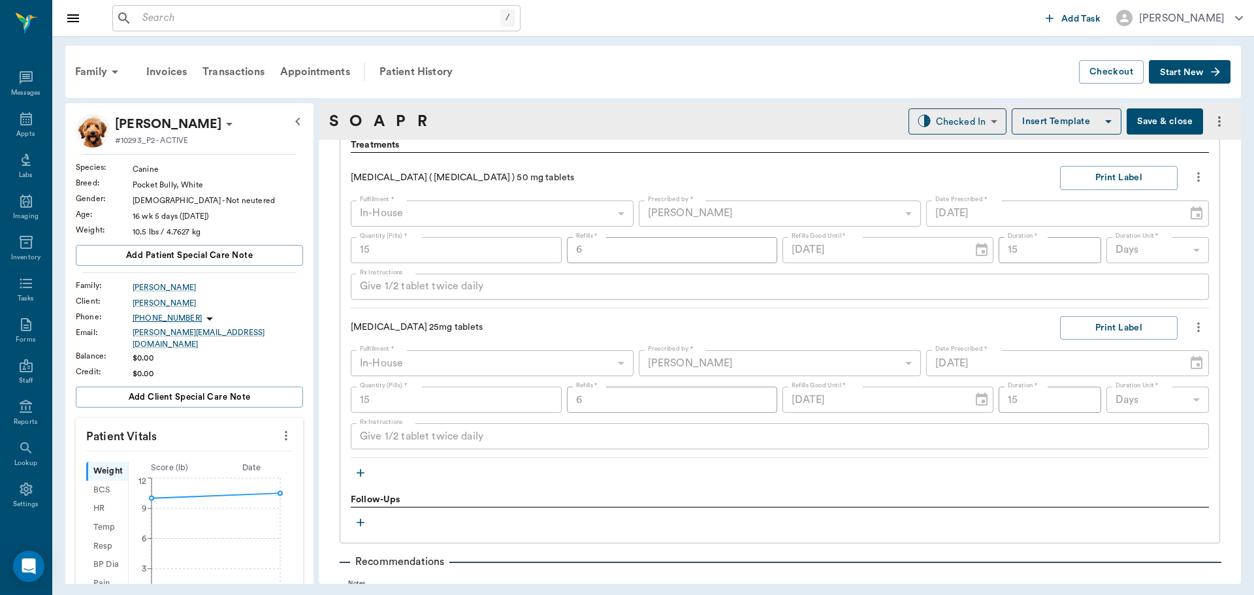
click at [1191, 174] on icon "more" at bounding box center [1198, 177] width 14 height 16
click at [1114, 251] on span "Delete" at bounding box center [1134, 248] width 110 height 14
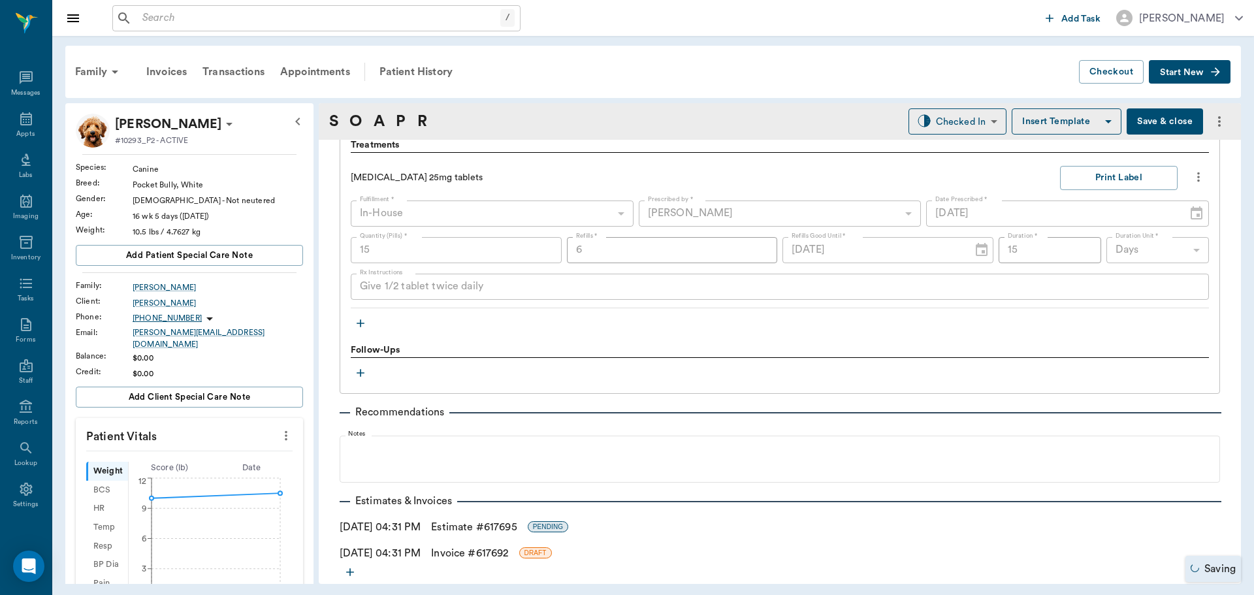
click at [358, 319] on icon "button" at bounding box center [360, 323] width 13 height 13
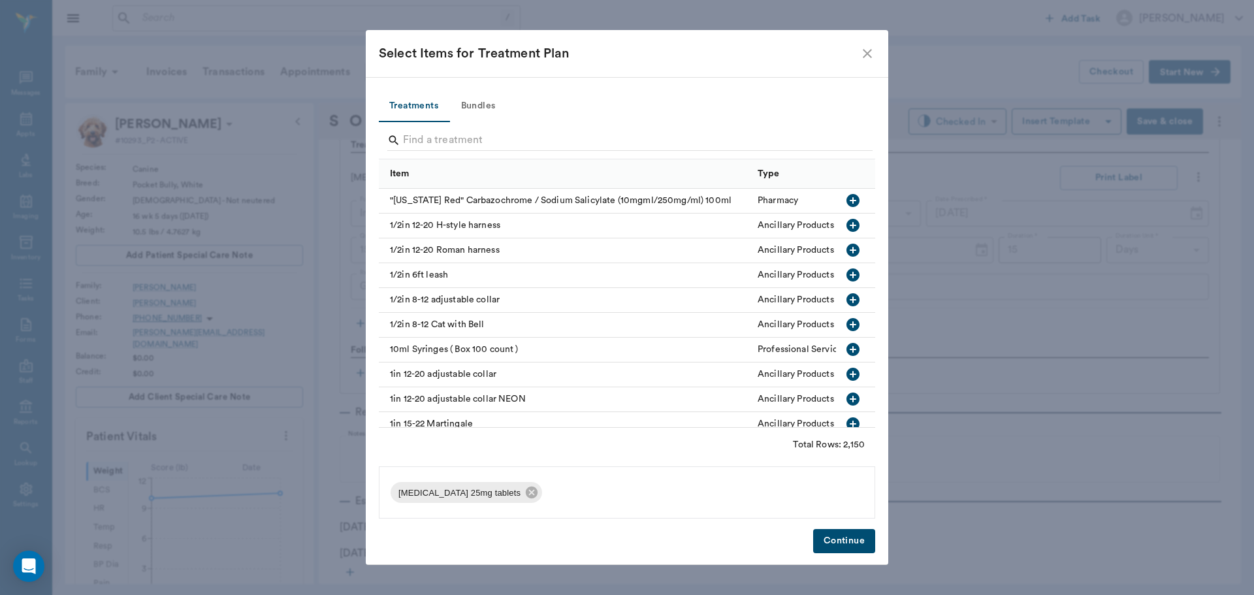
click at [480, 107] on button "Bundles" at bounding box center [478, 106] width 59 height 31
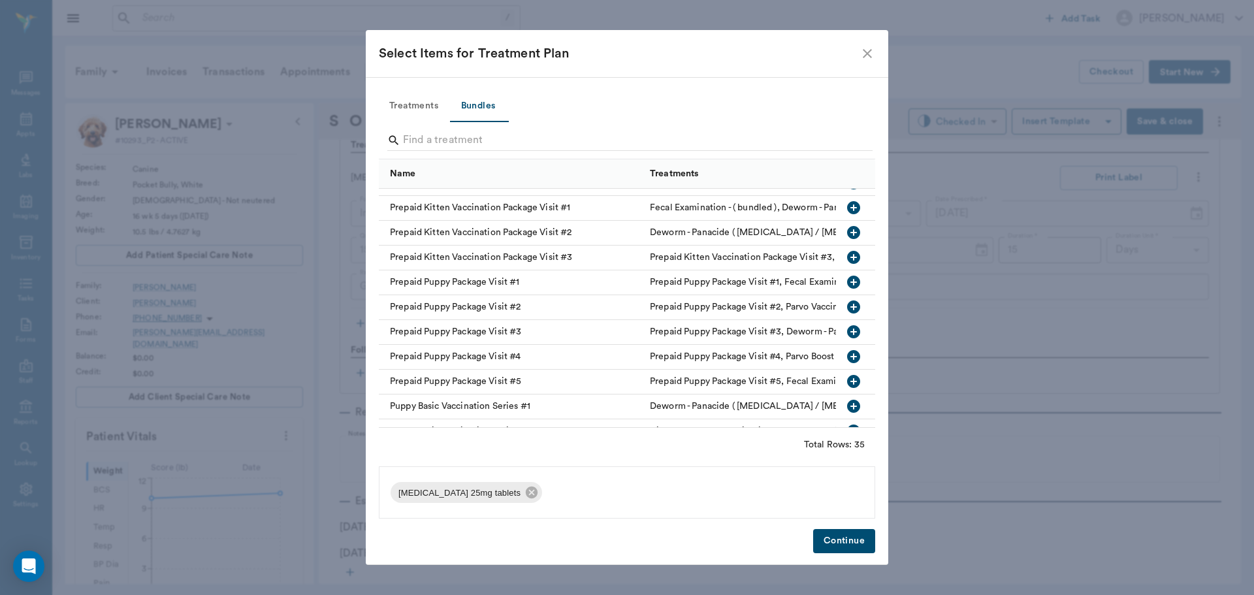
scroll to position [588, 0]
click at [847, 356] on icon "button" at bounding box center [853, 357] width 13 height 13
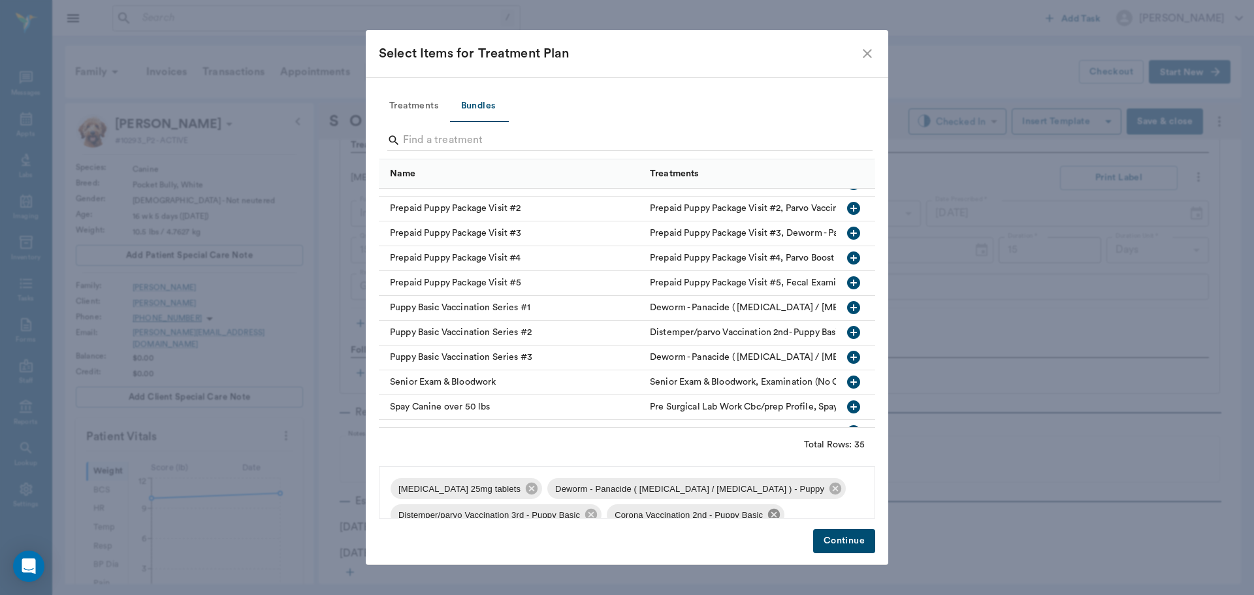
click at [772, 511] on icon at bounding box center [774, 515] width 12 height 12
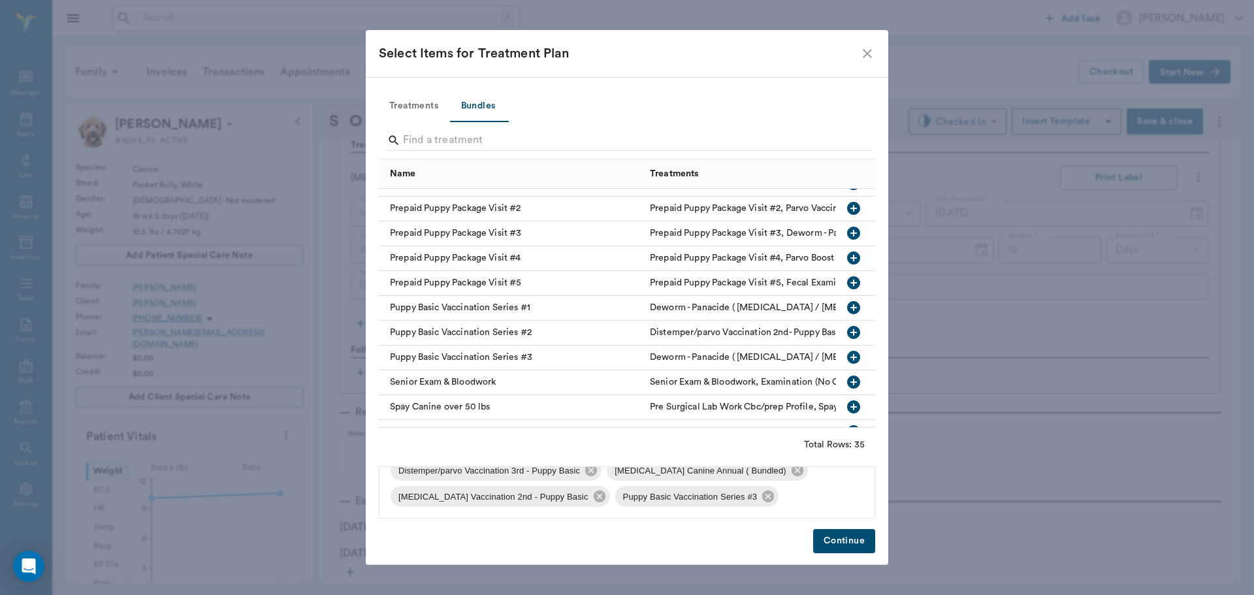
click at [839, 545] on button "Continue" at bounding box center [844, 541] width 62 height 24
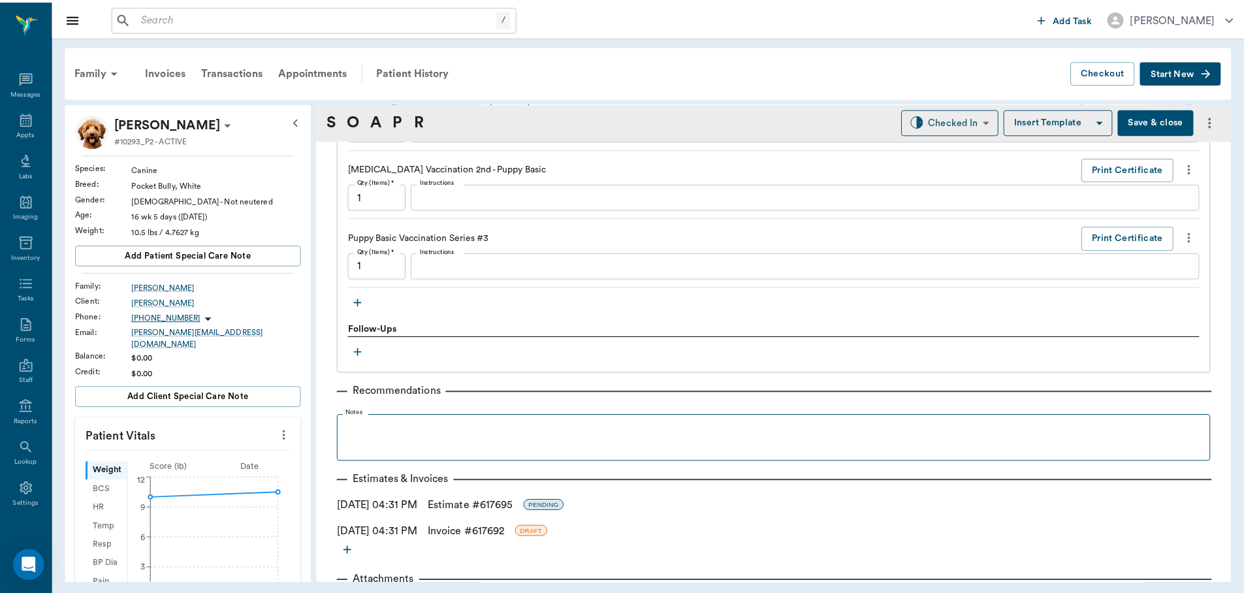
scroll to position [1318, 0]
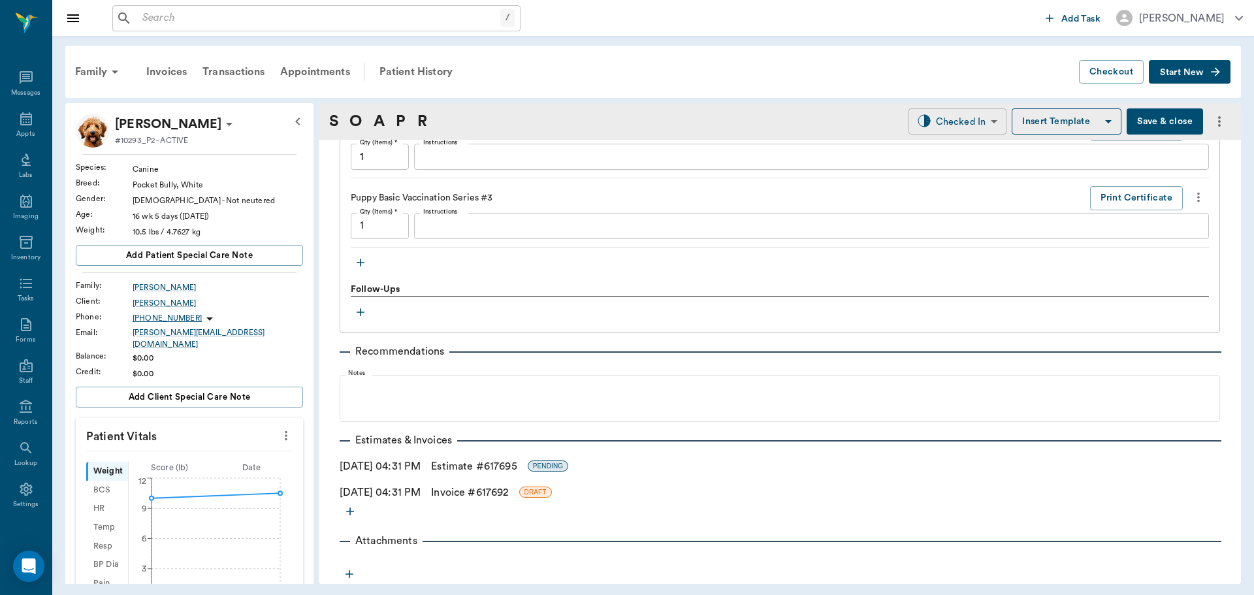
click at [974, 127] on body "/ ​ Add Task Dr. Bert Ellsworth Nectar Messages Appts Labs Imaging Inventory Ta…" at bounding box center [627, 297] width 1254 height 595
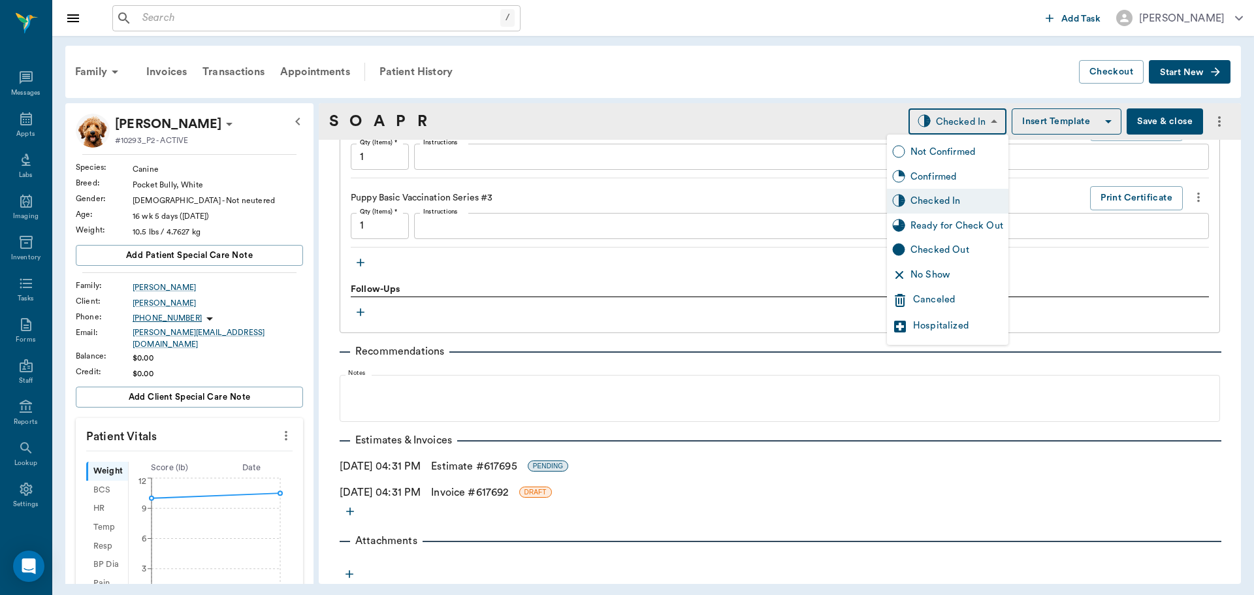
click at [981, 221] on div "Ready for Check Out" at bounding box center [956, 226] width 93 height 14
type input "READY_TO_CHECKOUT"
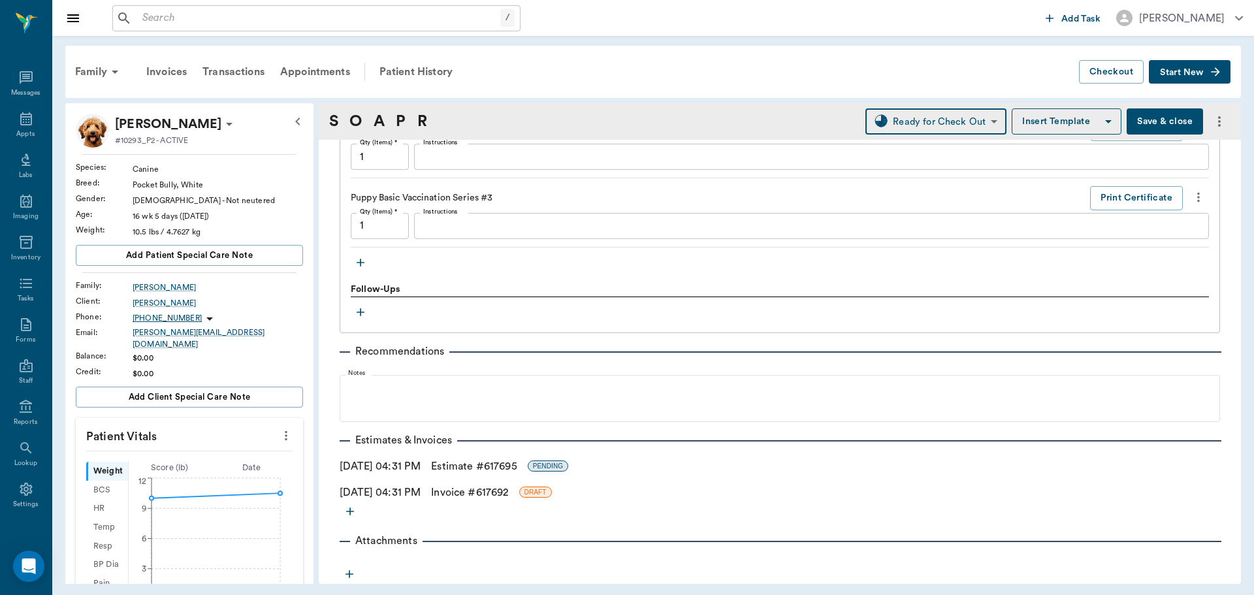
click at [483, 493] on link "Invoice # 617692" at bounding box center [469, 493] width 77 height 16
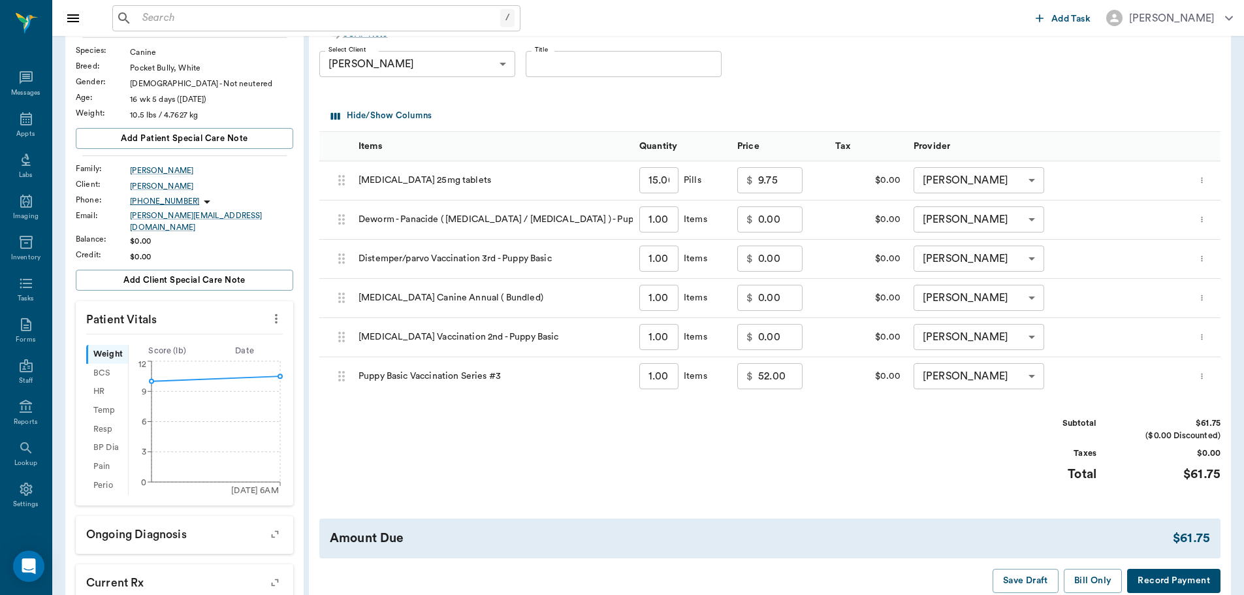
scroll to position [131, 0]
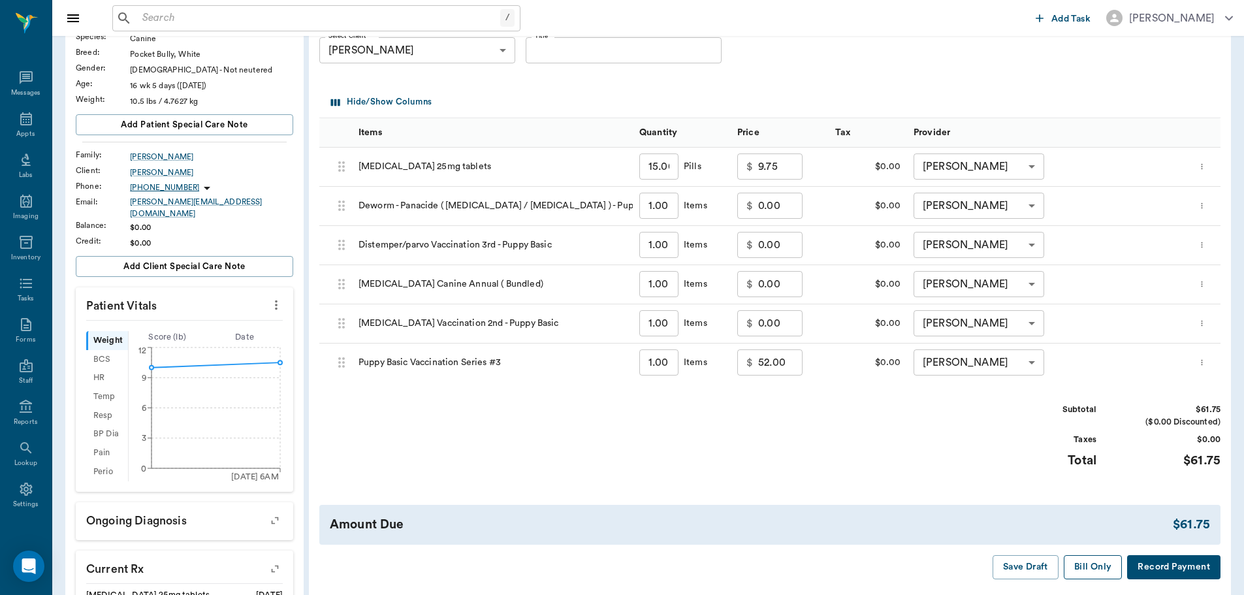
click at [1079, 569] on button "Bill Only" at bounding box center [1093, 567] width 59 height 24
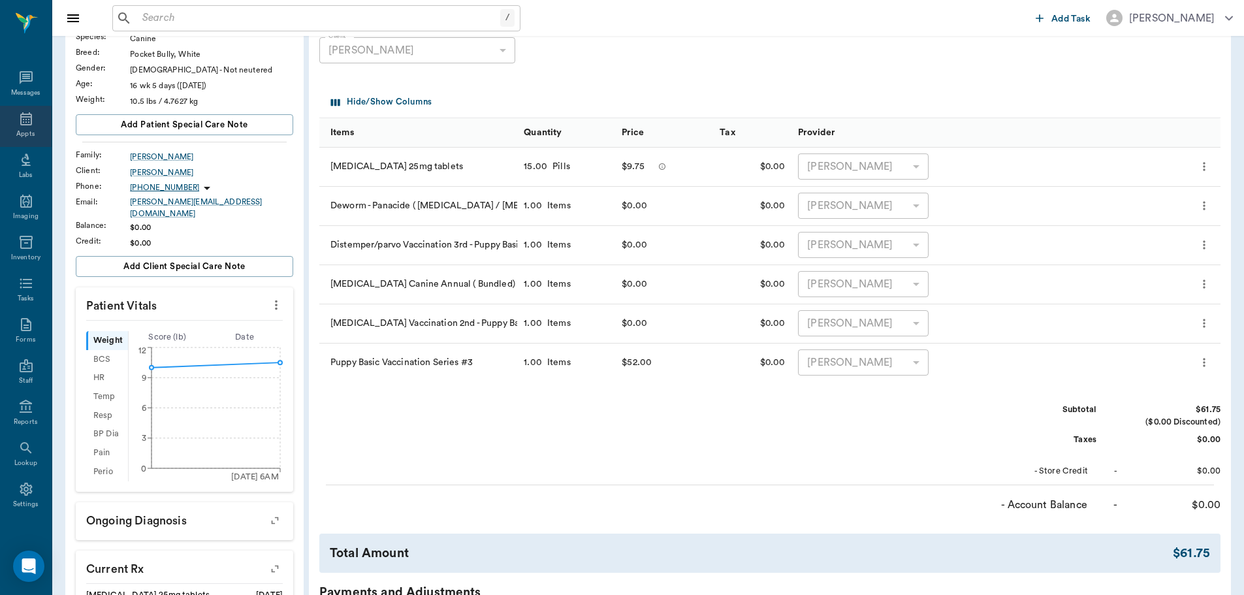
click at [20, 121] on icon at bounding box center [26, 118] width 12 height 13
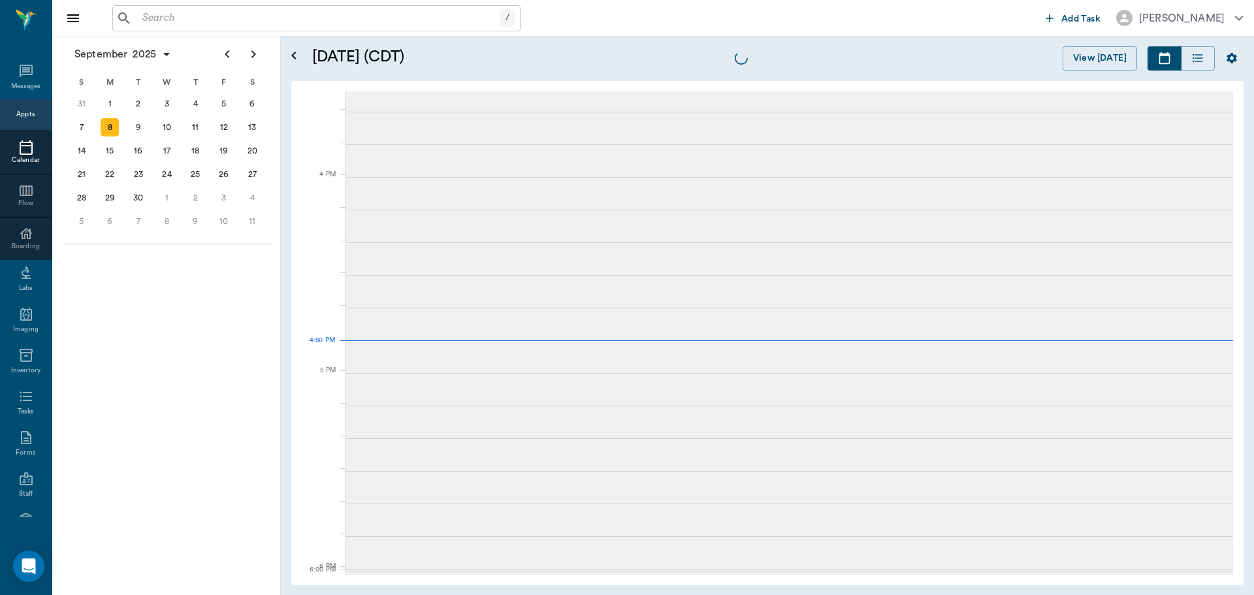
scroll to position [1568, 0]
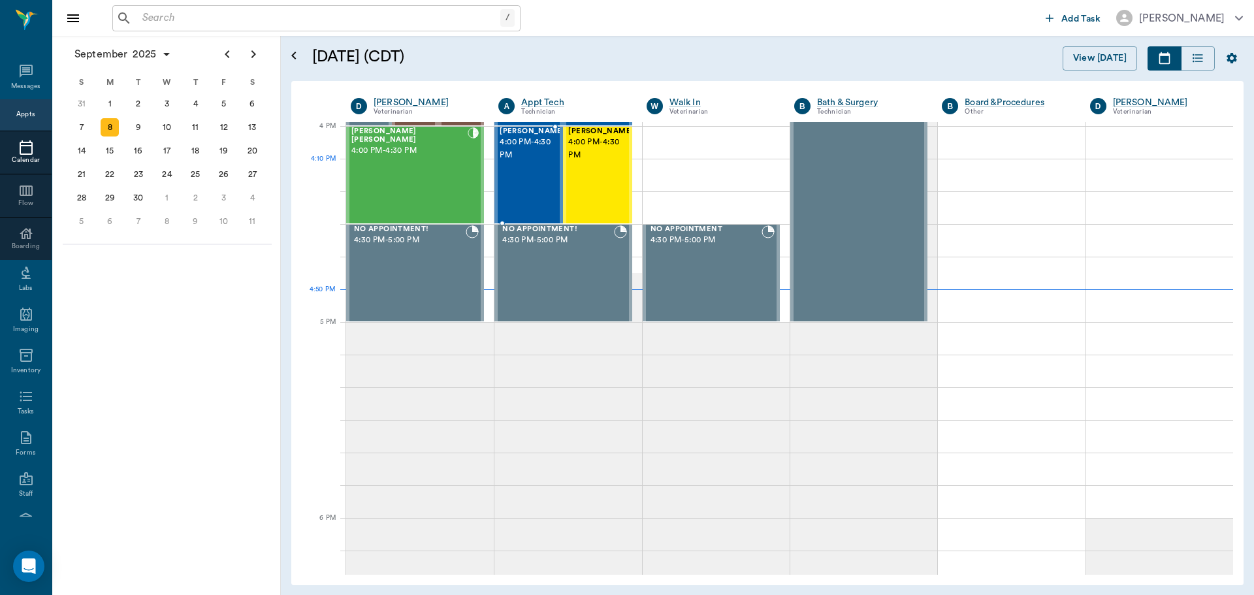
click at [537, 178] on div "Molly Dickson 4:00 PM - 4:30 PM" at bounding box center [532, 174] width 65 height 95
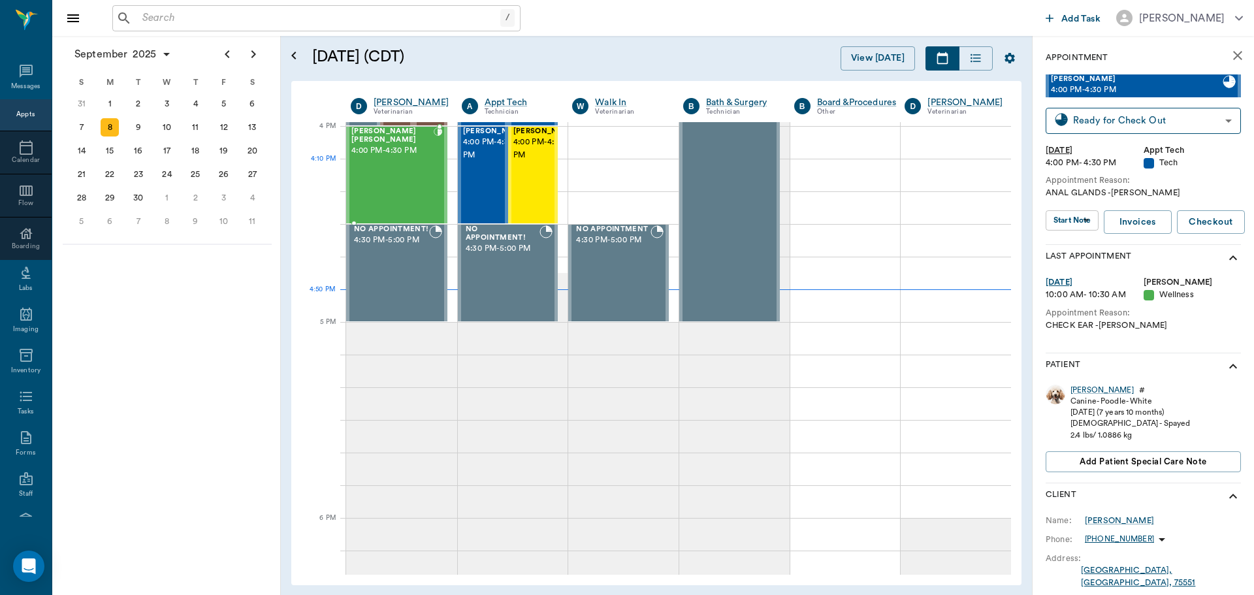
click at [409, 174] on div "Marley Barentine 4:00 PM - 4:30 PM" at bounding box center [392, 174] width 82 height 95
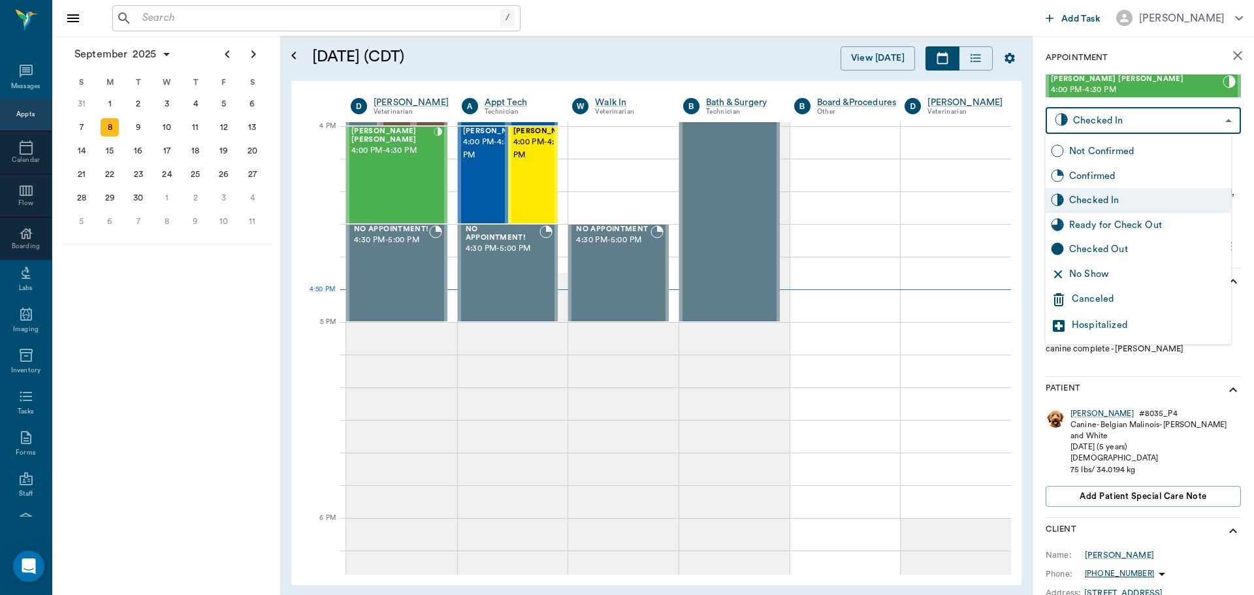
click at [1154, 121] on body "/ ​ Add Task Dr. Bert Ellsworth Nectar Messages Appts Calendar Flow Boarding La…" at bounding box center [627, 297] width 1254 height 595
click at [1157, 47] on div at bounding box center [627, 297] width 1254 height 595
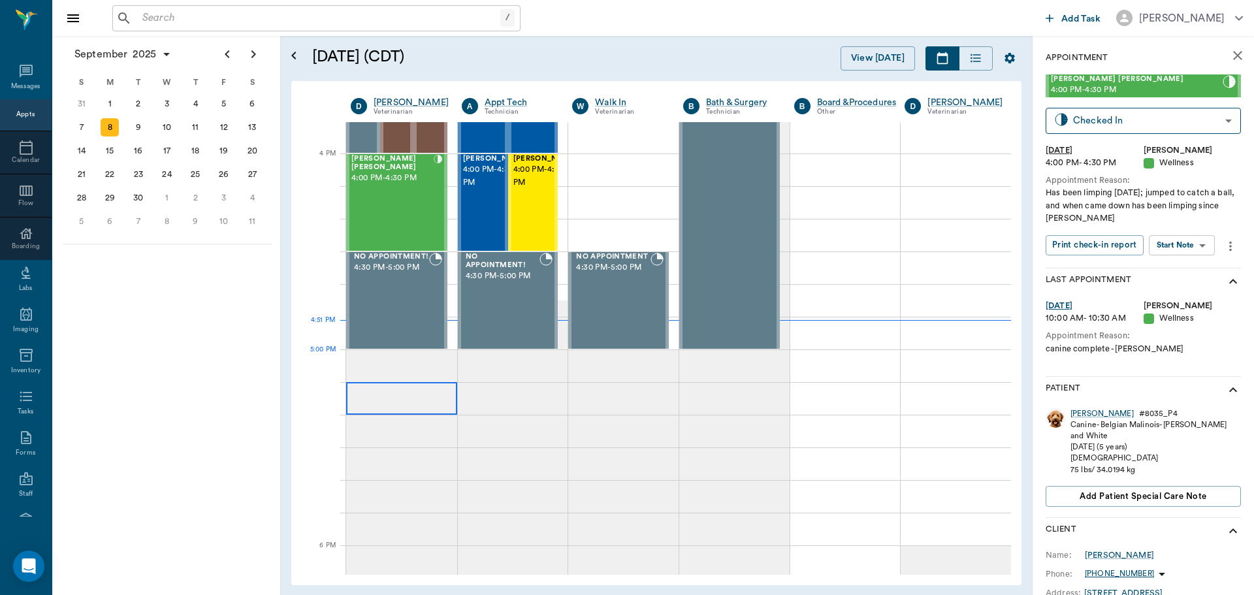
scroll to position [1502, 0]
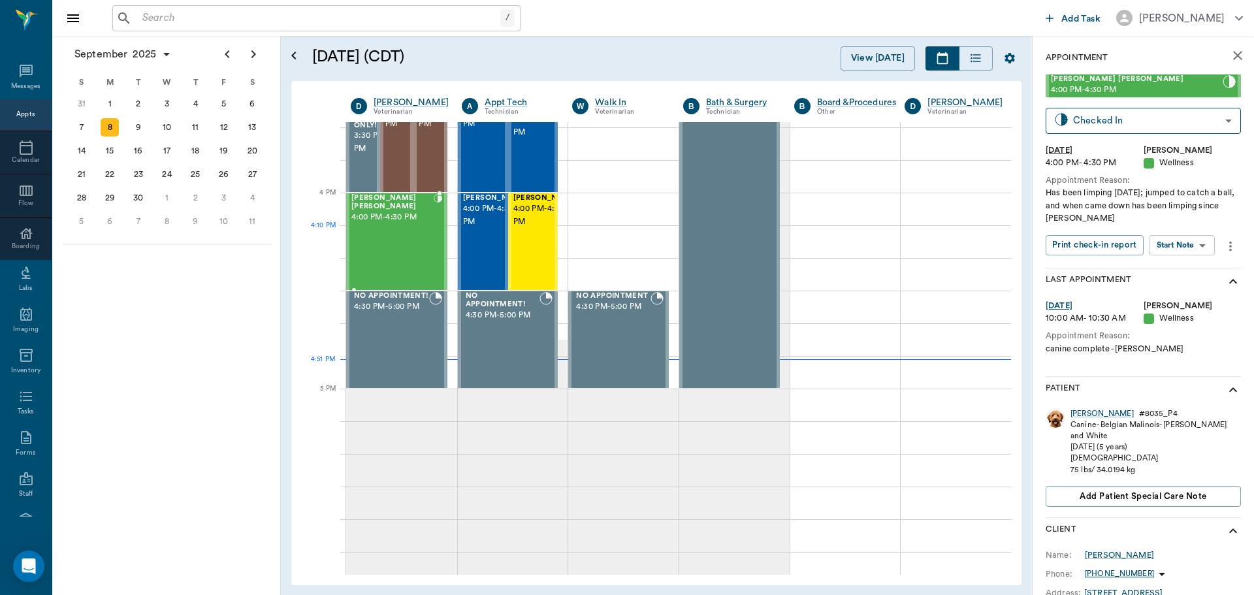
click at [415, 226] on div "Marley Barentine 4:00 PM - 4:30 PM" at bounding box center [392, 241] width 82 height 95
click at [385, 242] on div "[PERSON_NAME] [PERSON_NAME] 4:00 PM - 4:30 PM" at bounding box center [392, 241] width 82 height 95
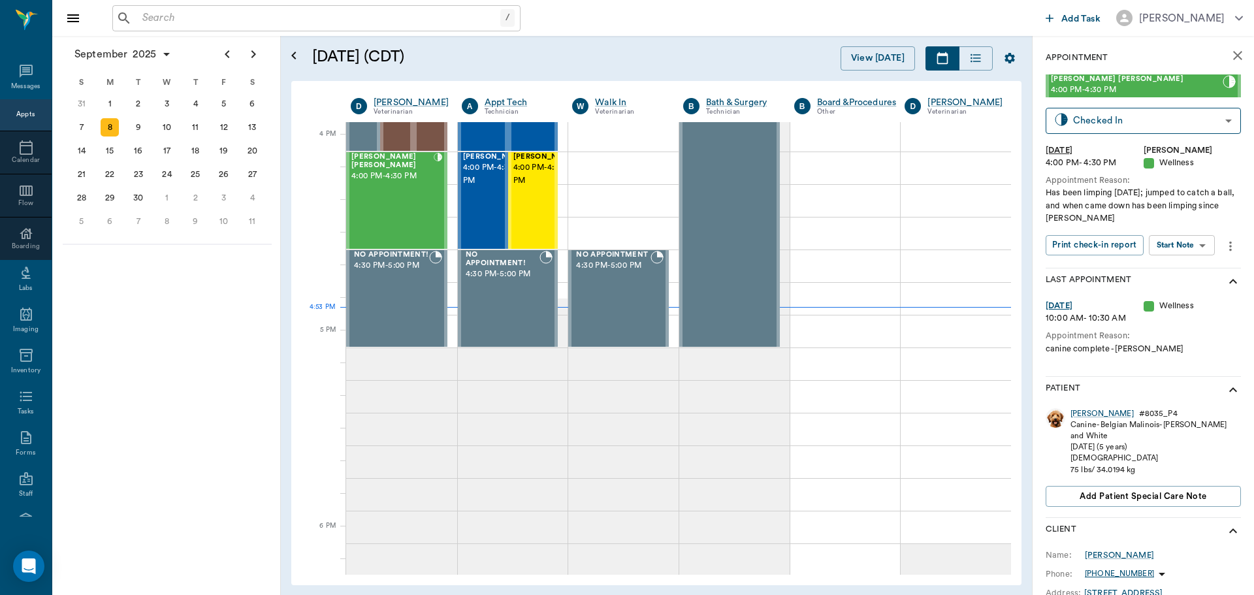
scroll to position [1568, 0]
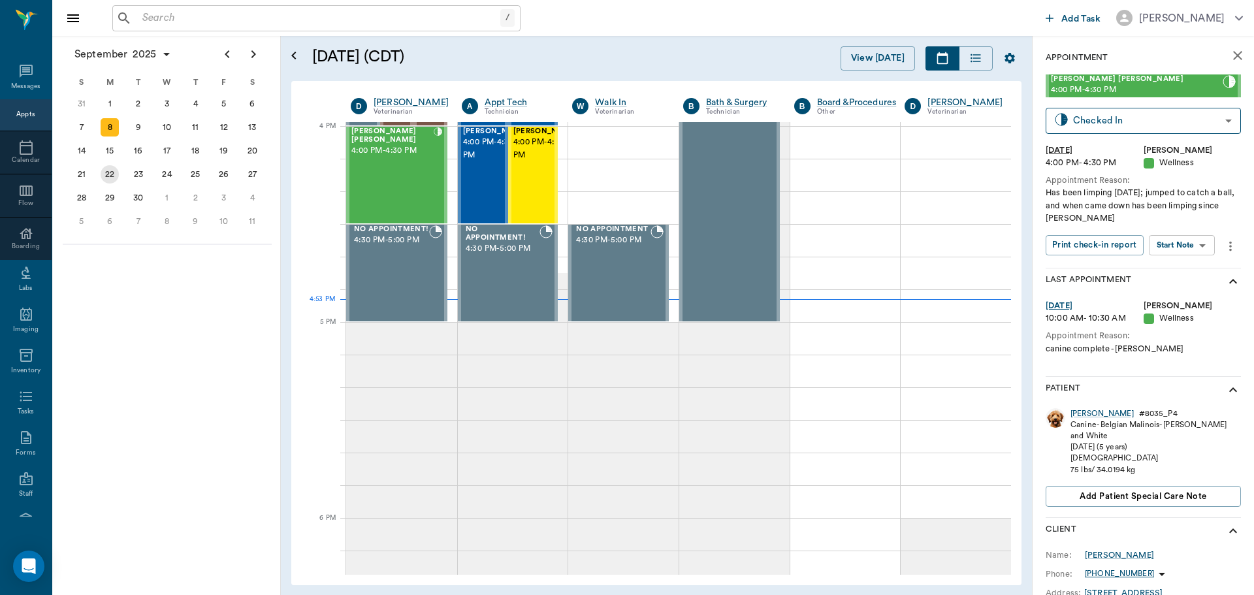
click at [109, 180] on div "22" at bounding box center [110, 174] width 18 height 18
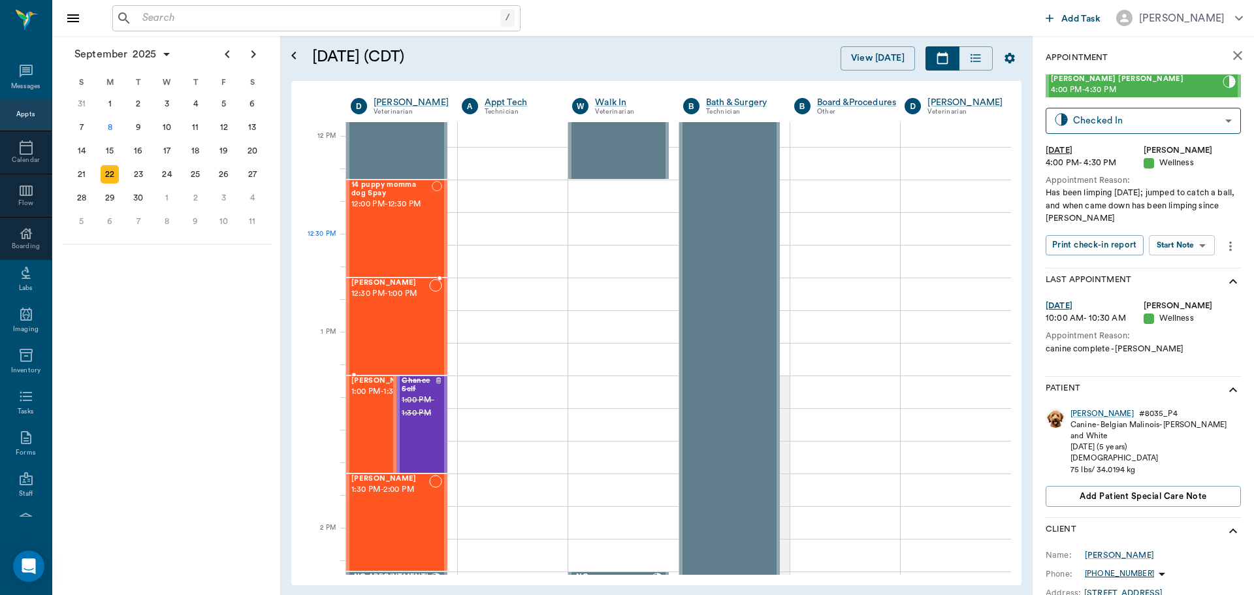
scroll to position [718, 0]
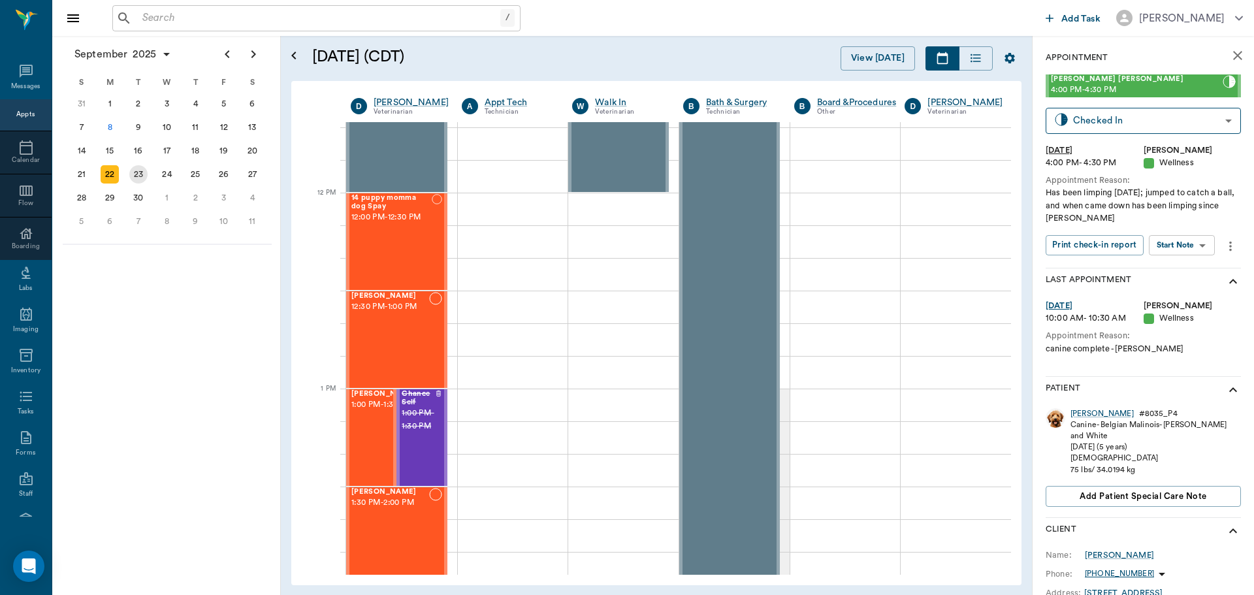
click at [142, 174] on div "23" at bounding box center [138, 174] width 18 height 18
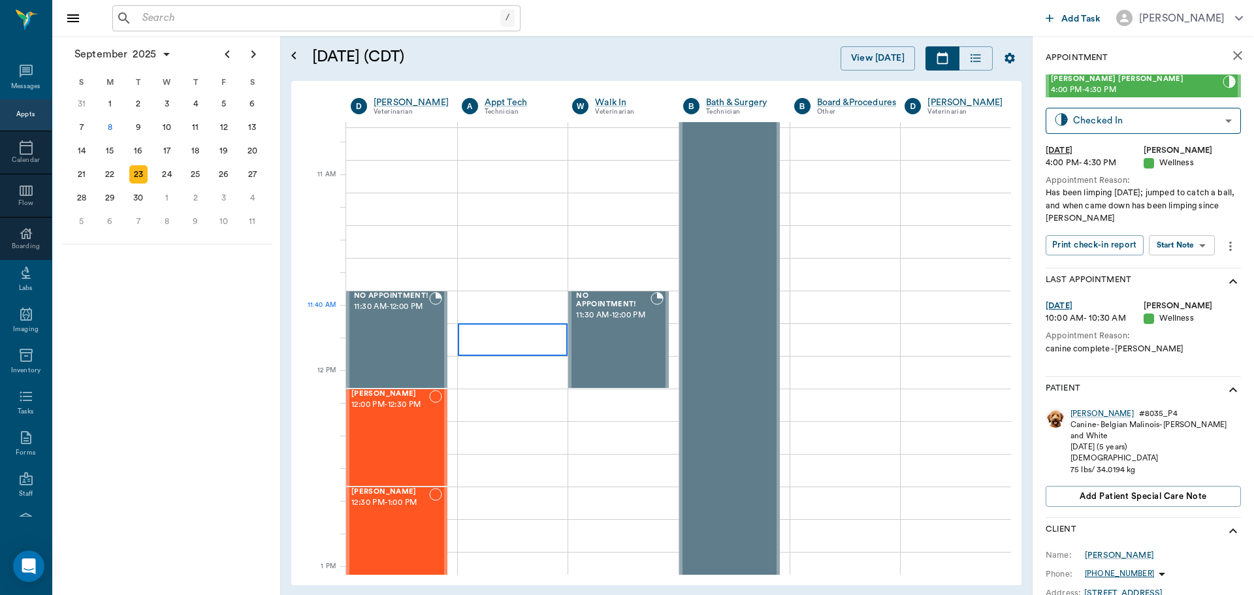
scroll to position [784, 0]
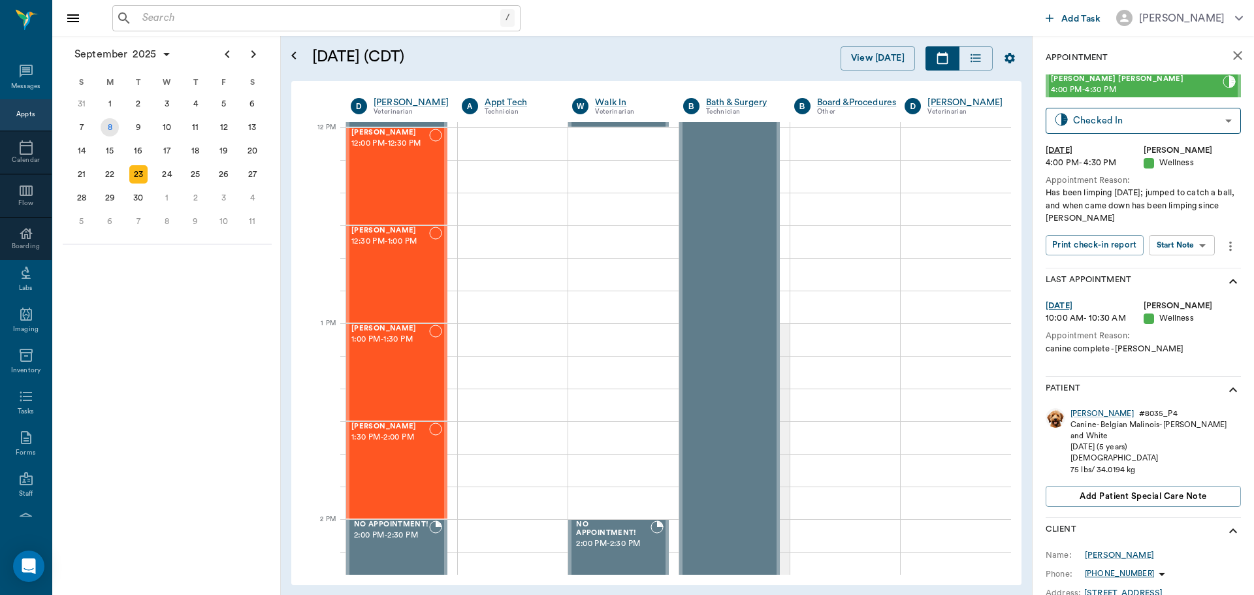
click at [108, 125] on div "8" at bounding box center [110, 127] width 18 height 18
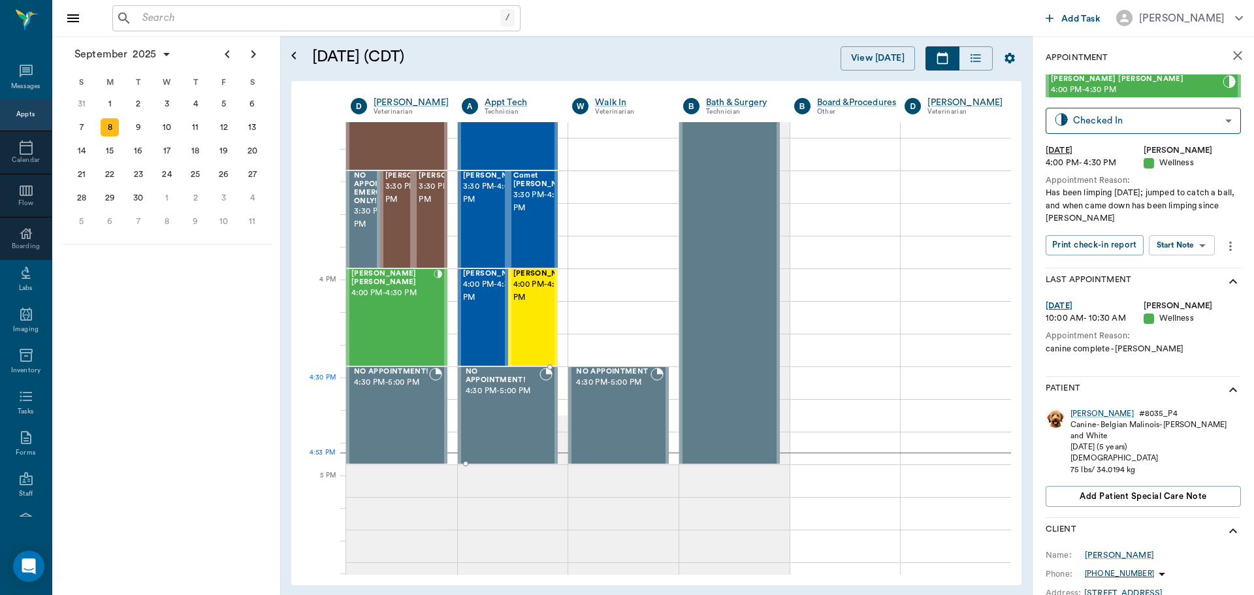
scroll to position [1437, 0]
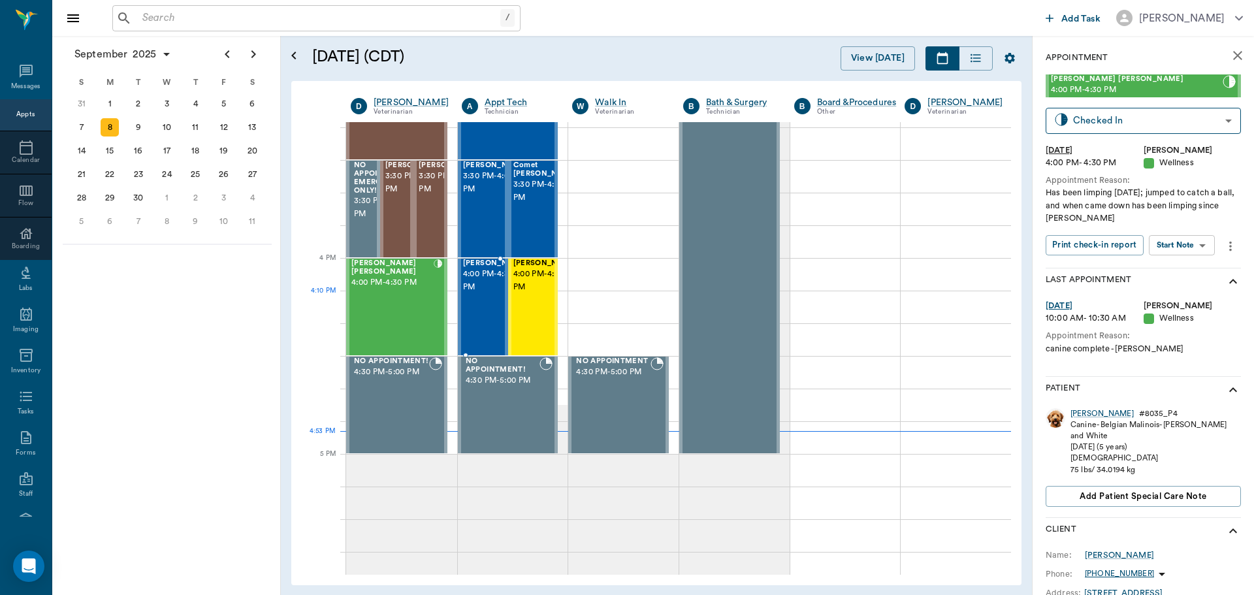
drag, startPoint x: 479, startPoint y: 295, endPoint x: 717, endPoint y: 294, distance: 238.3
click at [479, 294] on span "4:00 PM - 4:30 PM" at bounding box center [495, 281] width 65 height 26
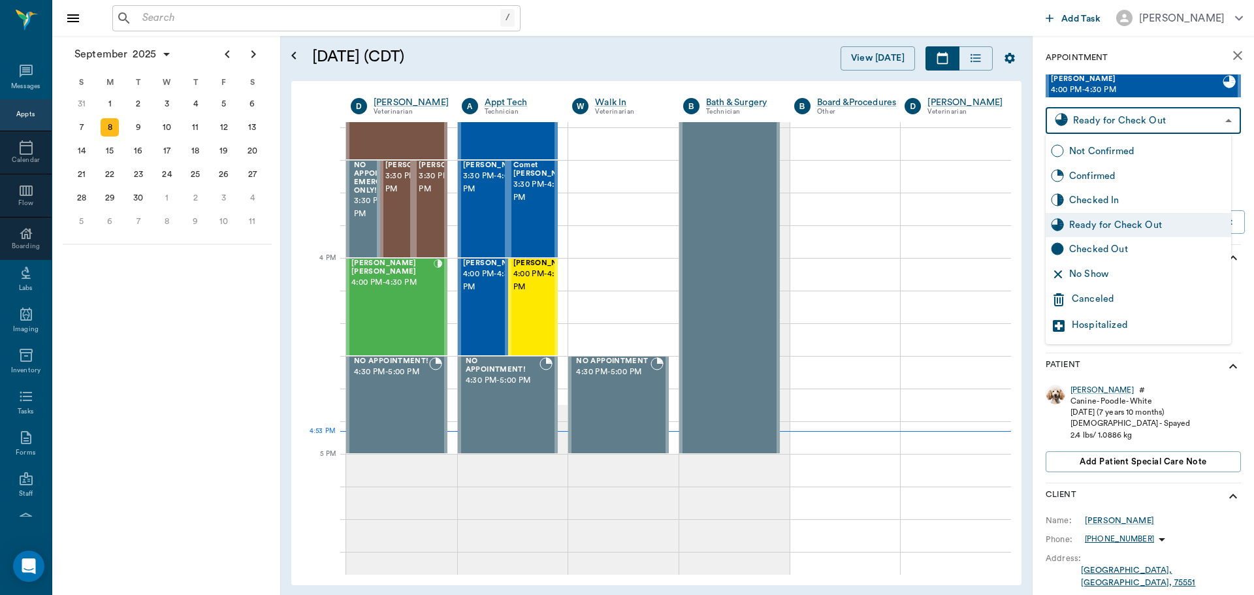
click at [1184, 125] on body "/ ​ Add Task Dr. Bert Ellsworth Nectar Messages Appts Calendar Flow Boarding La…" at bounding box center [627, 297] width 1254 height 595
click at [1153, 249] on div "Checked Out" at bounding box center [1147, 249] width 157 height 14
type input "CHECKED_OUT"
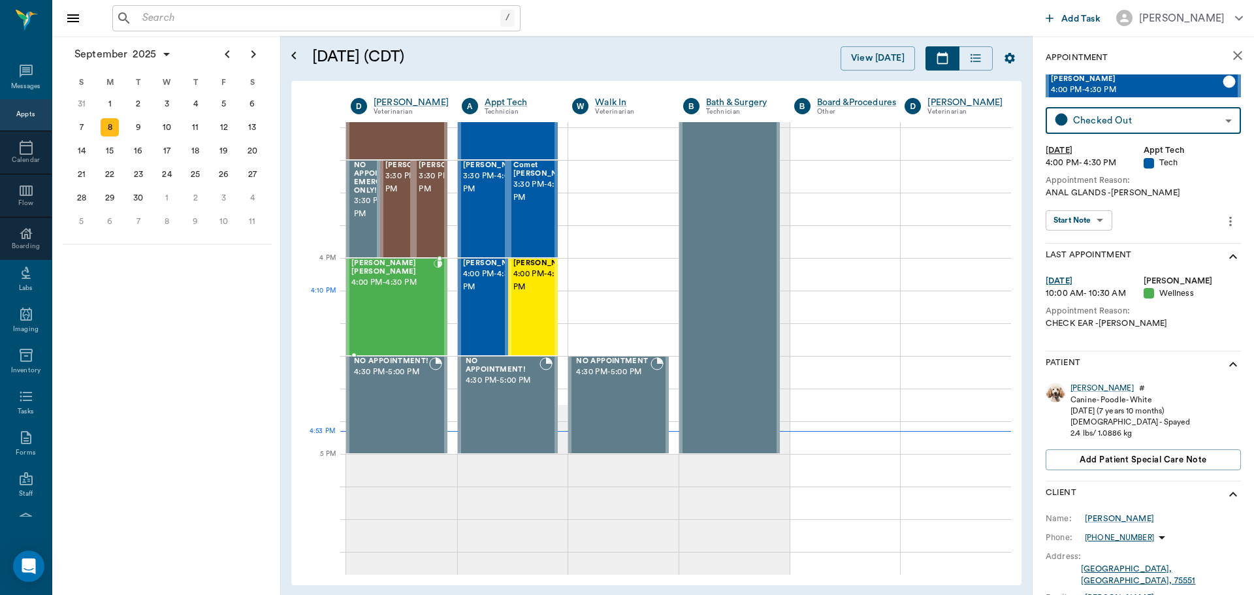
click at [424, 308] on div "Marley Barentine 4:00 PM - 4:30 PM" at bounding box center [392, 306] width 82 height 95
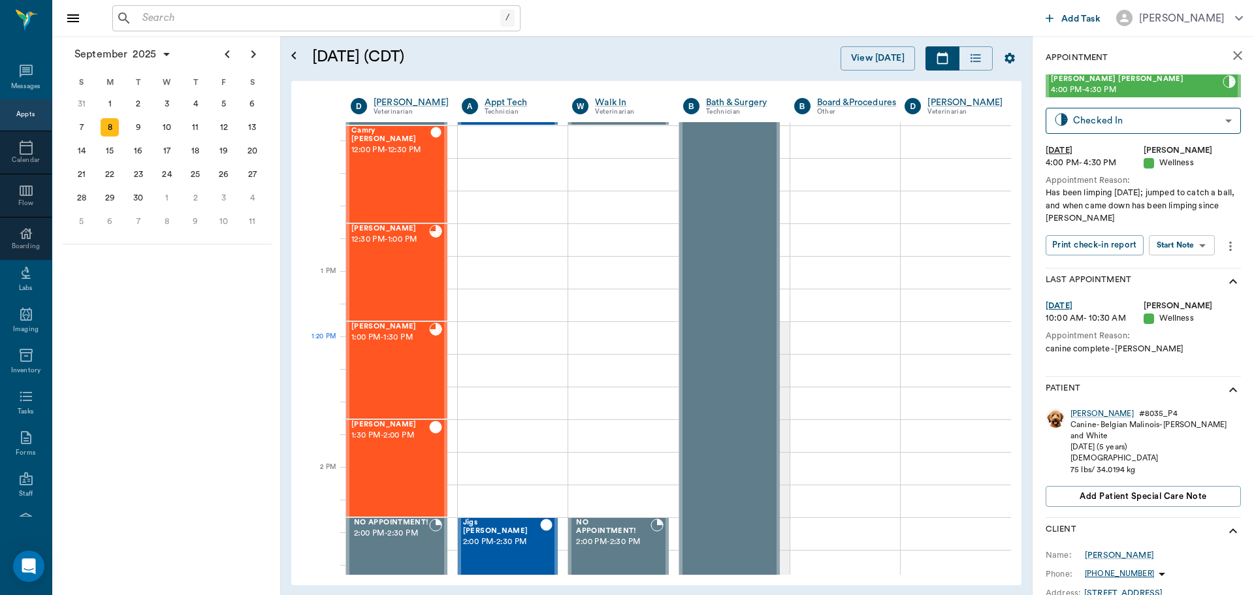
scroll to position [849, 0]
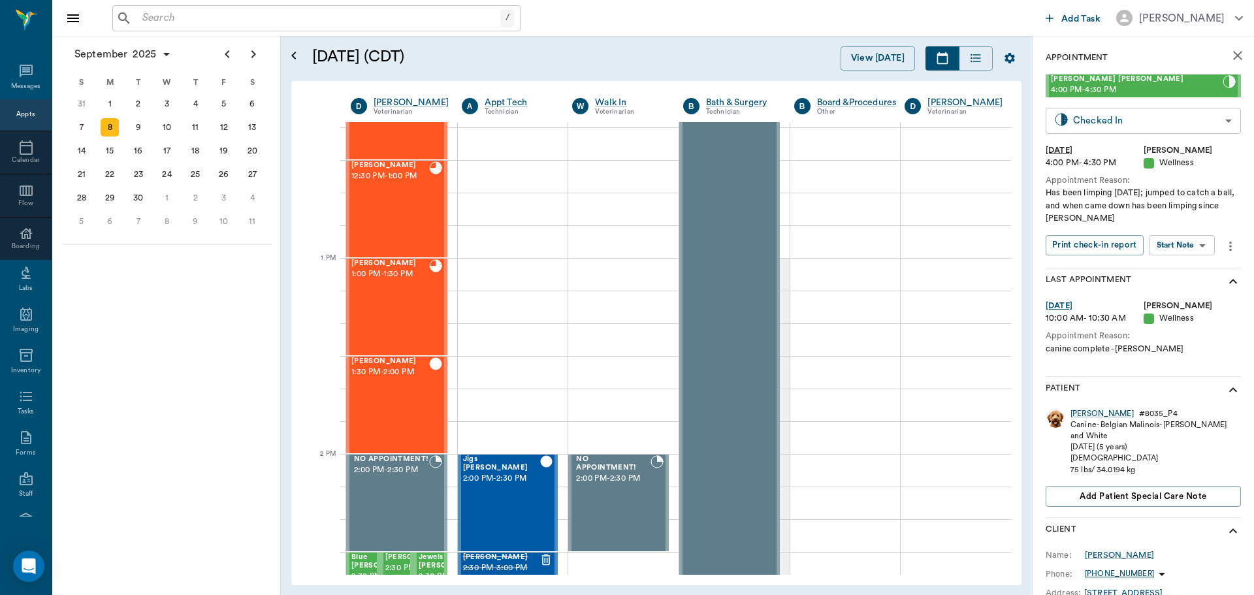
click at [1092, 125] on body "/ ​ Add Task [PERSON_NAME] Nectar Messages Appts Calendar Flow Boarding Labs Im…" at bounding box center [627, 297] width 1254 height 595
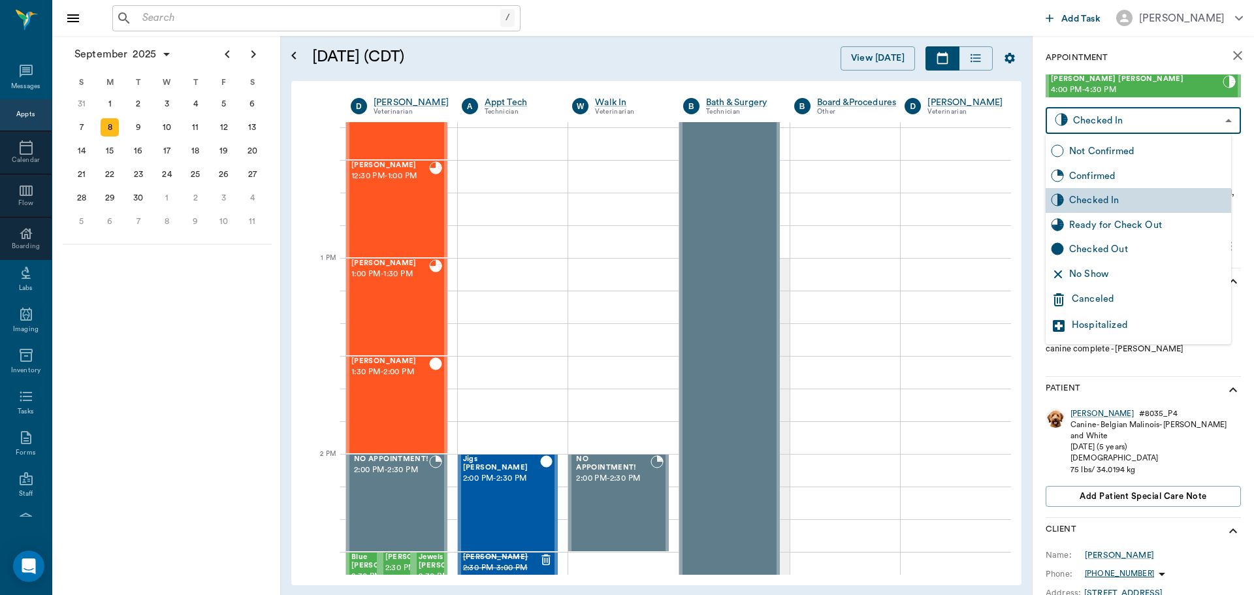
click at [1102, 253] on div "Checked Out" at bounding box center [1147, 249] width 157 height 14
type input "CHECKED_OUT"
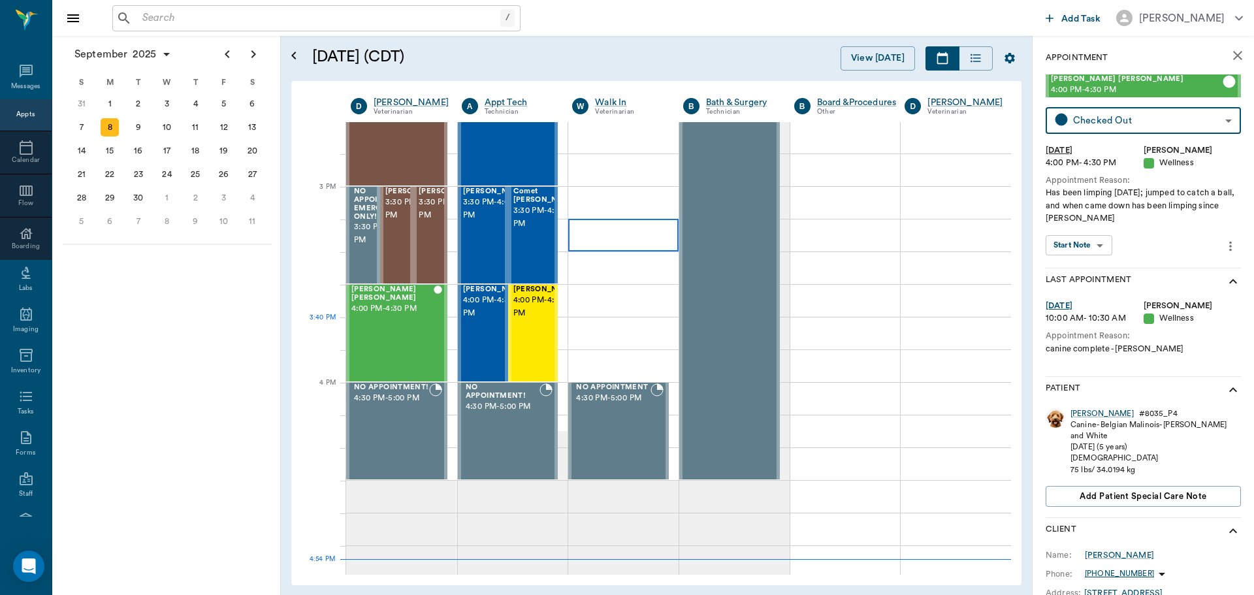
scroll to position [1437, 0]
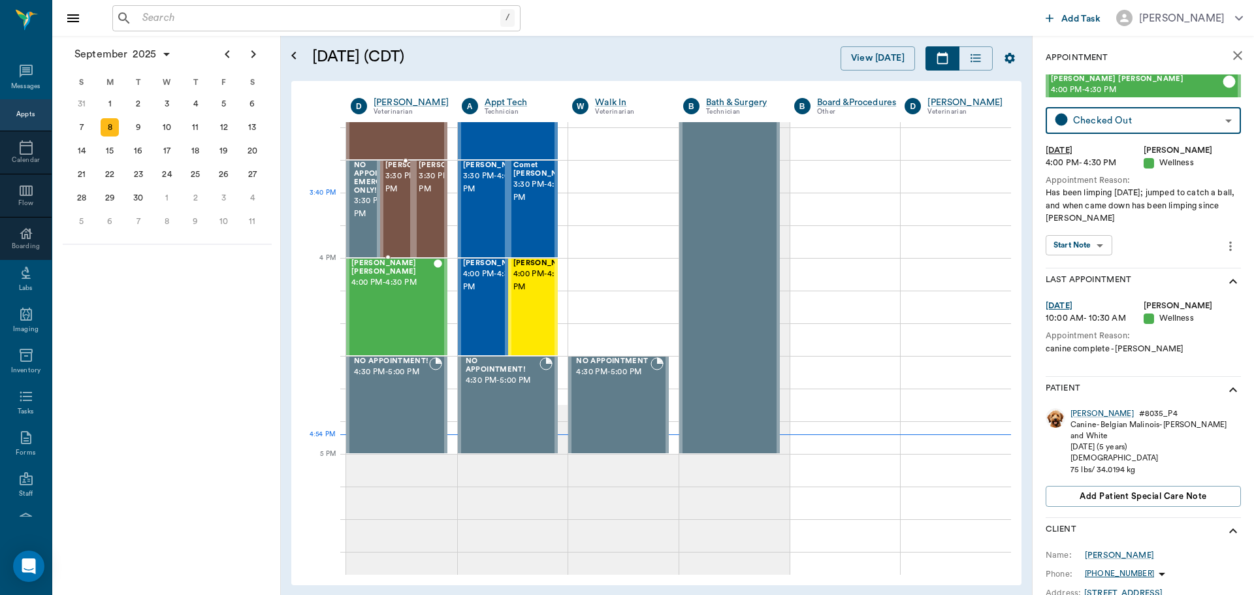
click at [396, 196] on span "3:30 PM - 4:00 PM" at bounding box center [417, 183] width 65 height 26
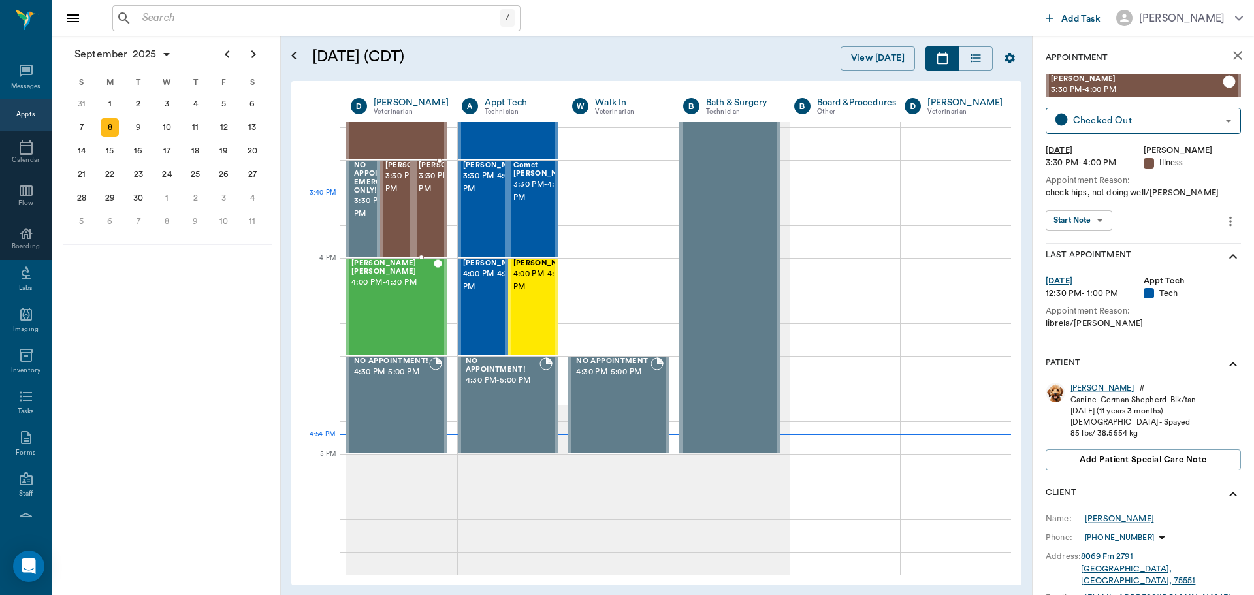
click at [436, 196] on span "3:30 PM - 4:00 PM" at bounding box center [451, 183] width 65 height 26
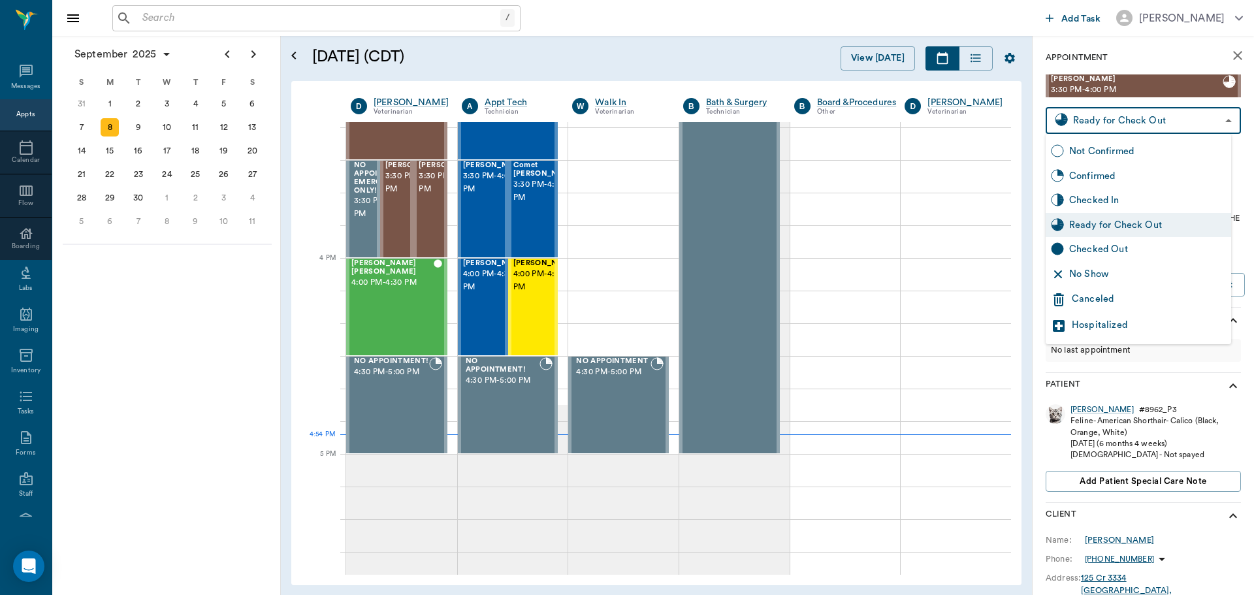
click at [1134, 129] on body "/ ​ Add Task [PERSON_NAME] Nectar Messages Appts Calendar Flow Boarding Labs Im…" at bounding box center [627, 297] width 1254 height 595
click at [1138, 246] on div "Checked Out" at bounding box center [1147, 249] width 157 height 14
type input "CHECKED_OUT"
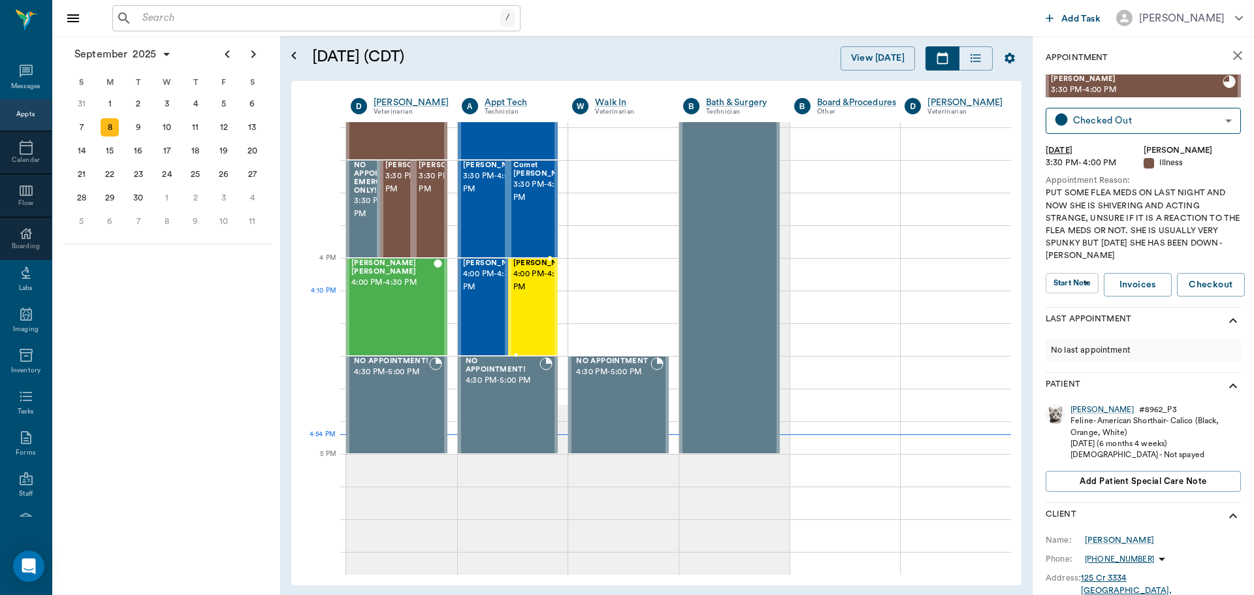
click at [578, 308] on div at bounding box center [578, 306] width 0 height 95
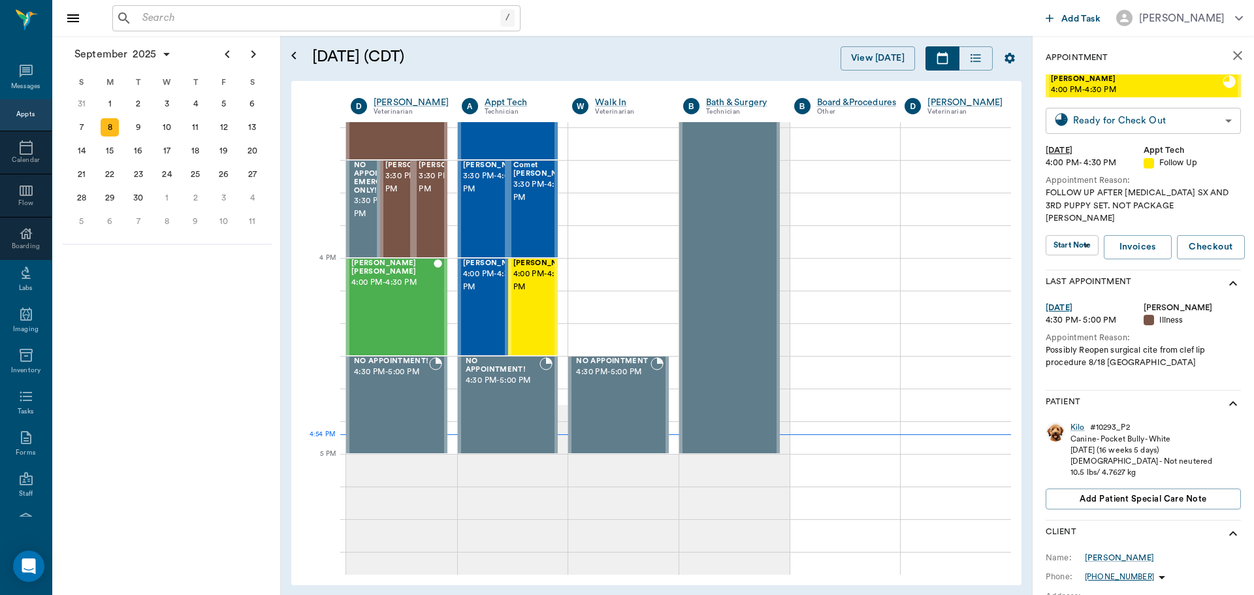
click at [1130, 128] on body "/ ​ Add Task [PERSON_NAME] Nectar Messages Appts Calendar Flow Boarding Labs Im…" at bounding box center [627, 297] width 1254 height 595
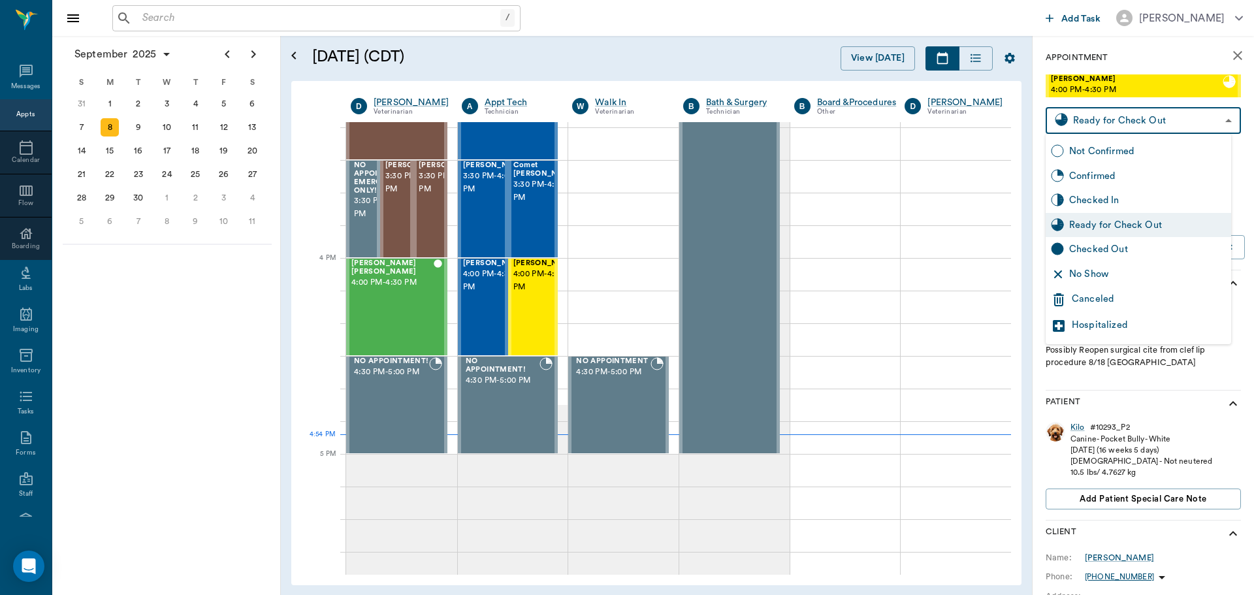
click at [1110, 251] on div "Checked Out" at bounding box center [1147, 249] width 157 height 14
type input "CHECKED_OUT"
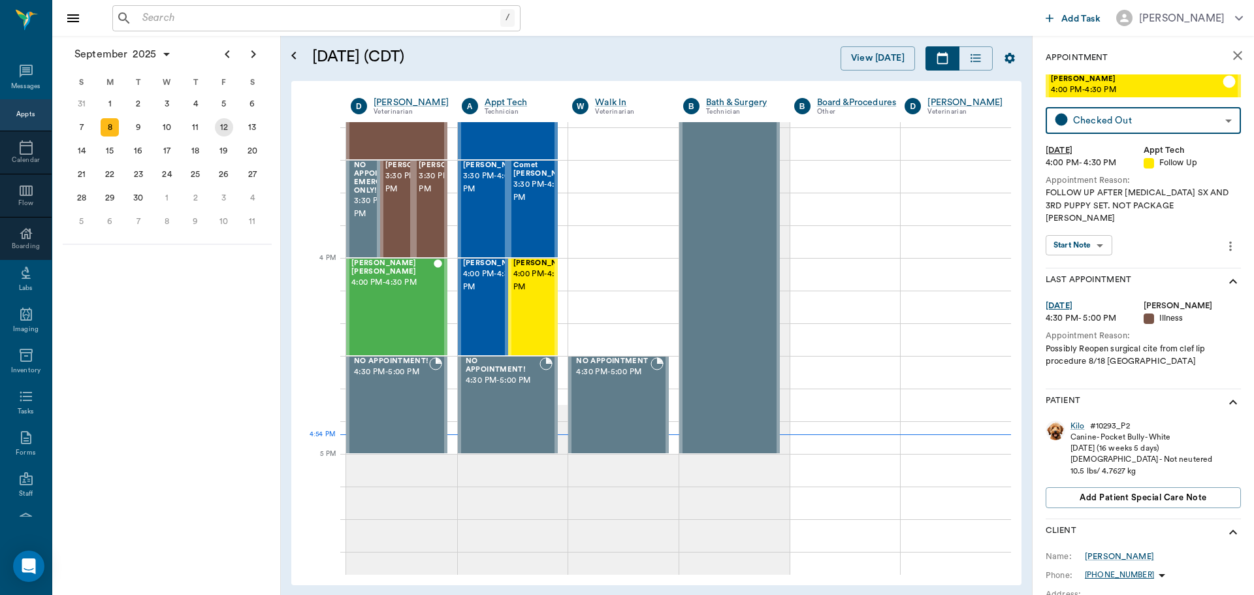
click at [229, 129] on div "12" at bounding box center [224, 127] width 18 height 18
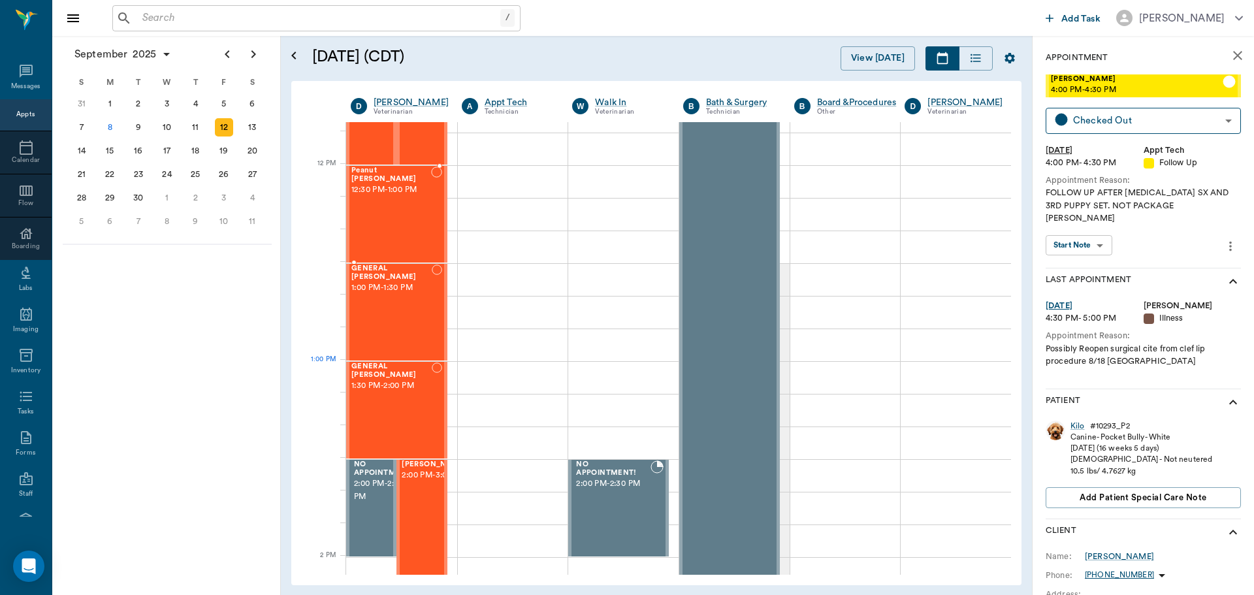
scroll to position [849, 0]
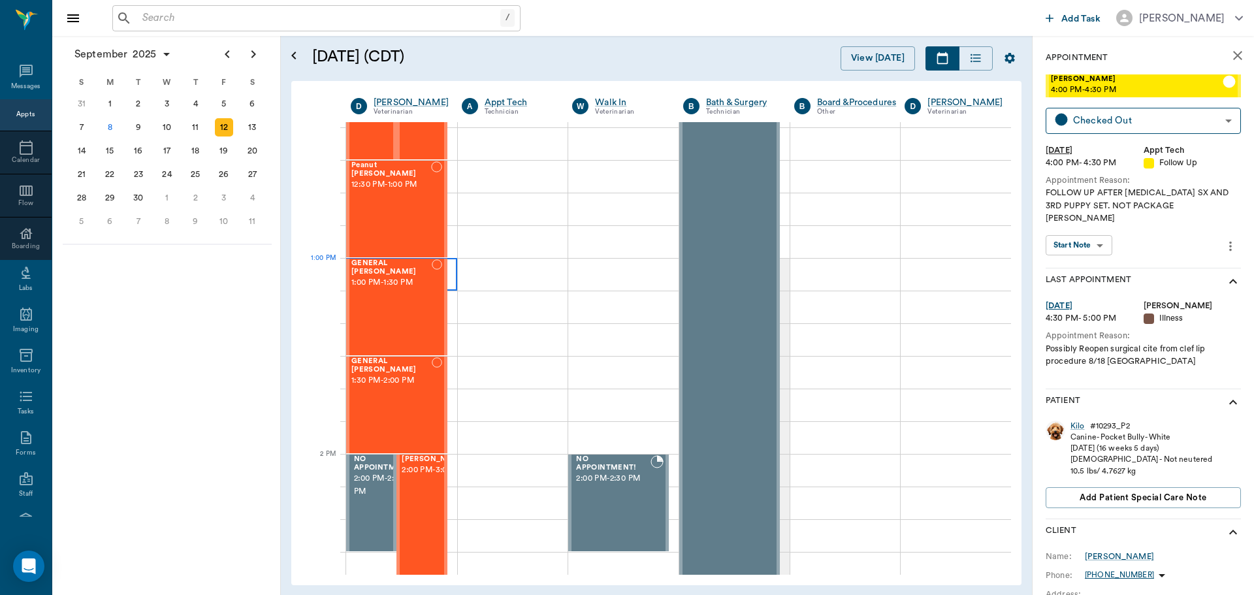
click at [453, 281] on div at bounding box center [401, 274] width 111 height 33
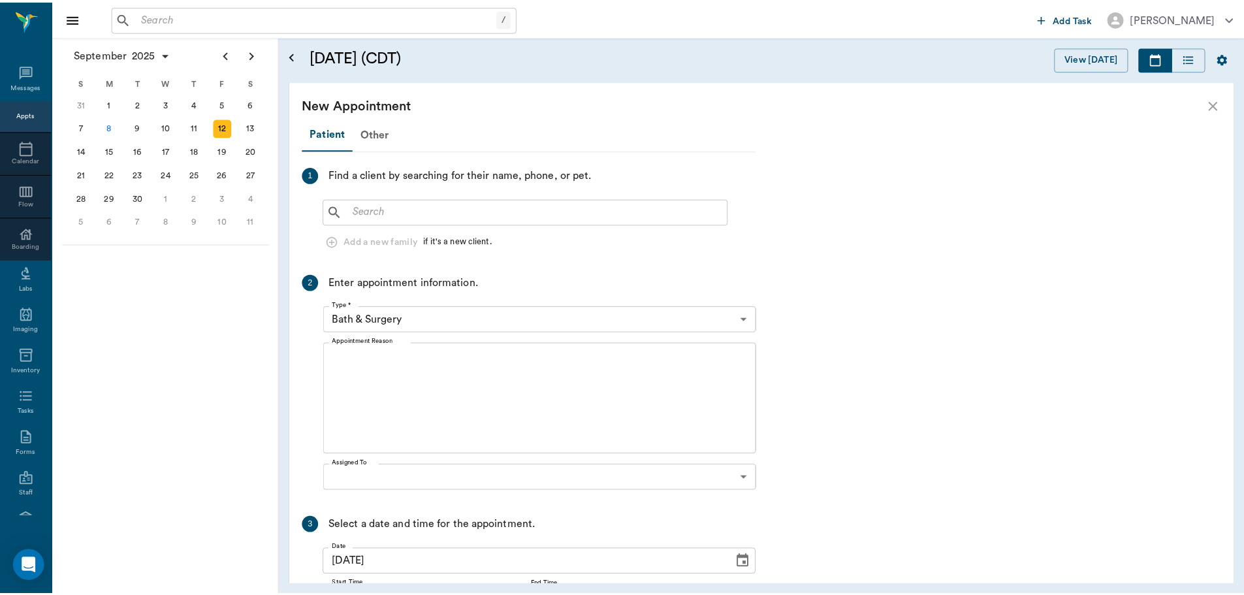
scroll to position [836, 0]
click at [394, 206] on input "text" at bounding box center [538, 211] width 377 height 18
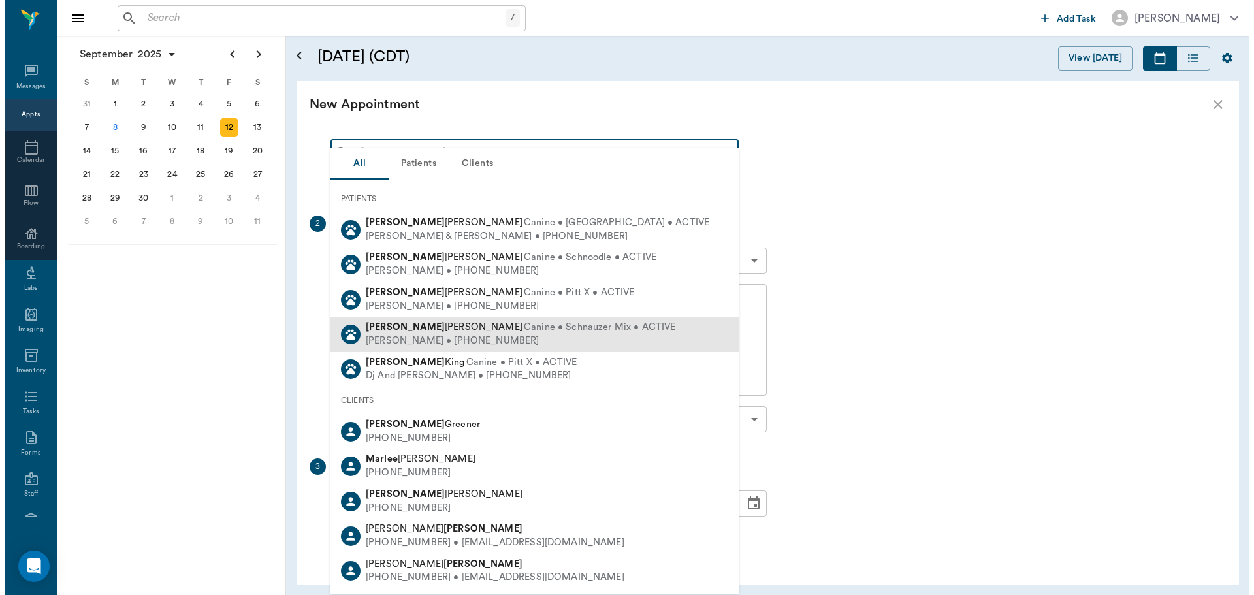
scroll to position [0, 0]
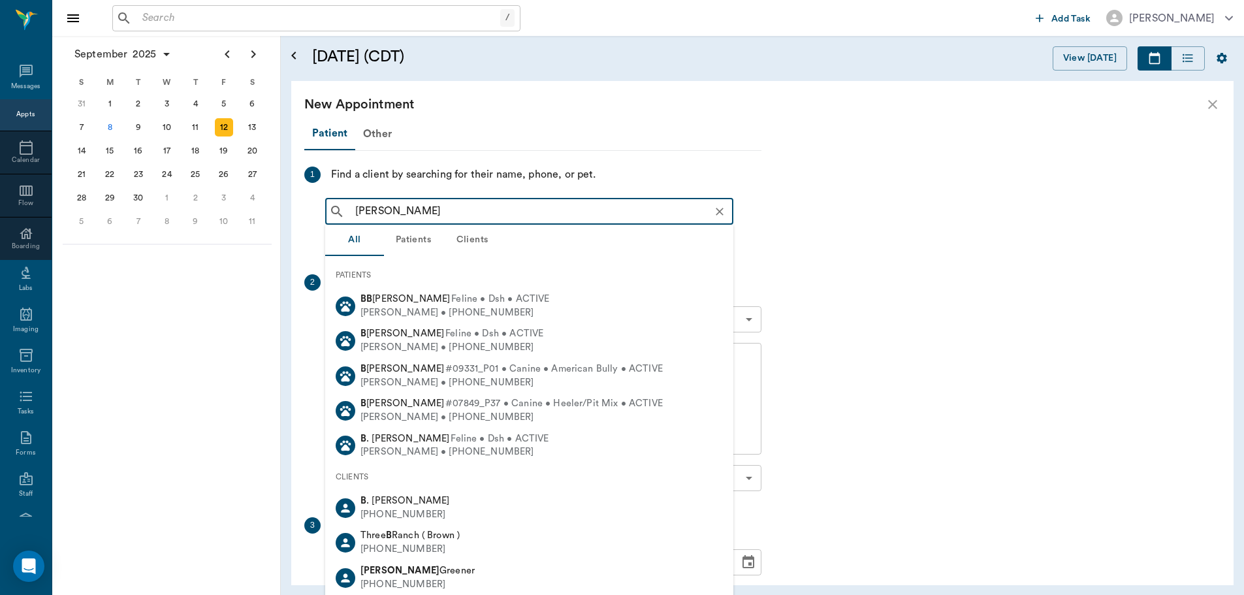
type input "[PERSON_NAME]"
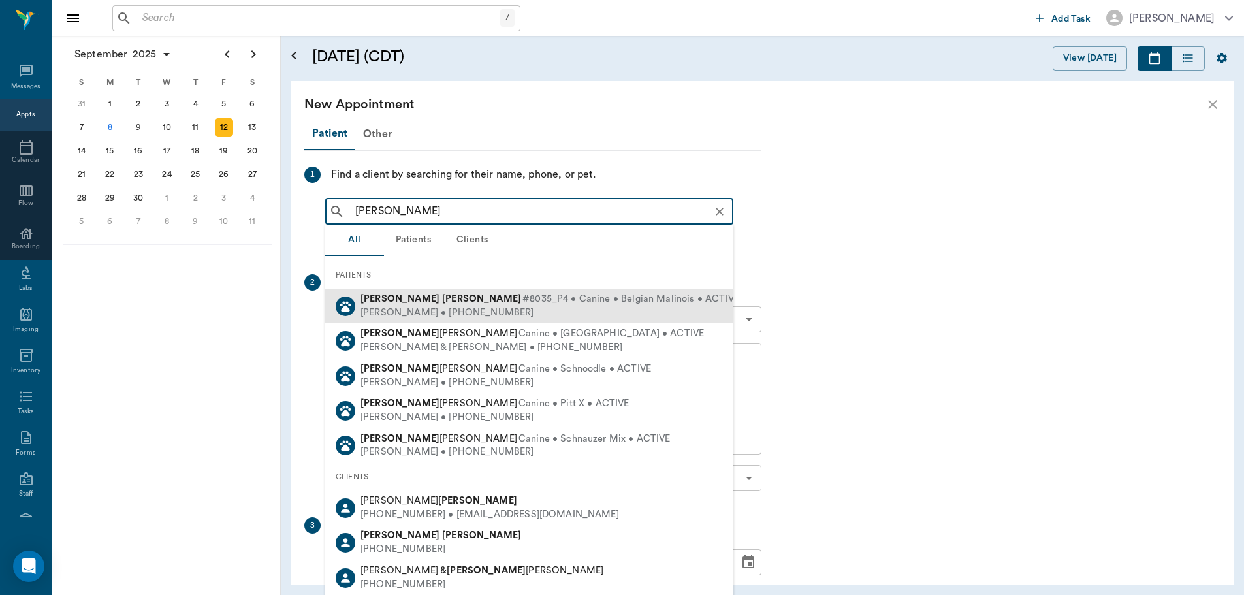
click at [522, 302] on span "#8035_P4 • Canine • Belgian Malinois • ACTIVE" at bounding box center [630, 300] width 217 height 14
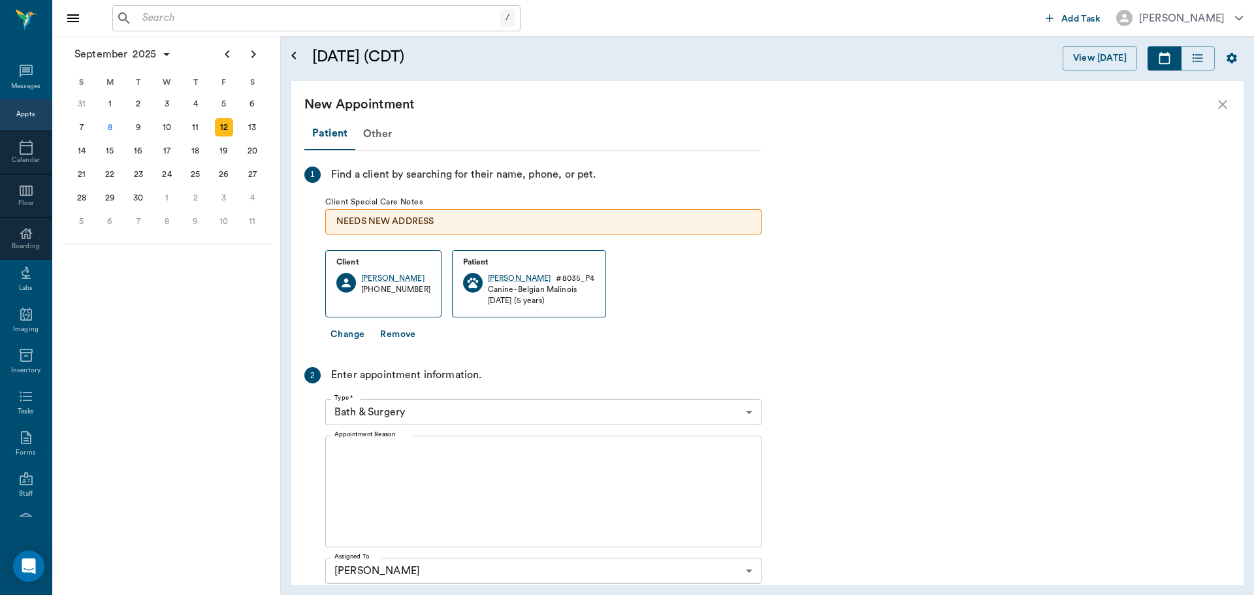
scroll to position [65, 0]
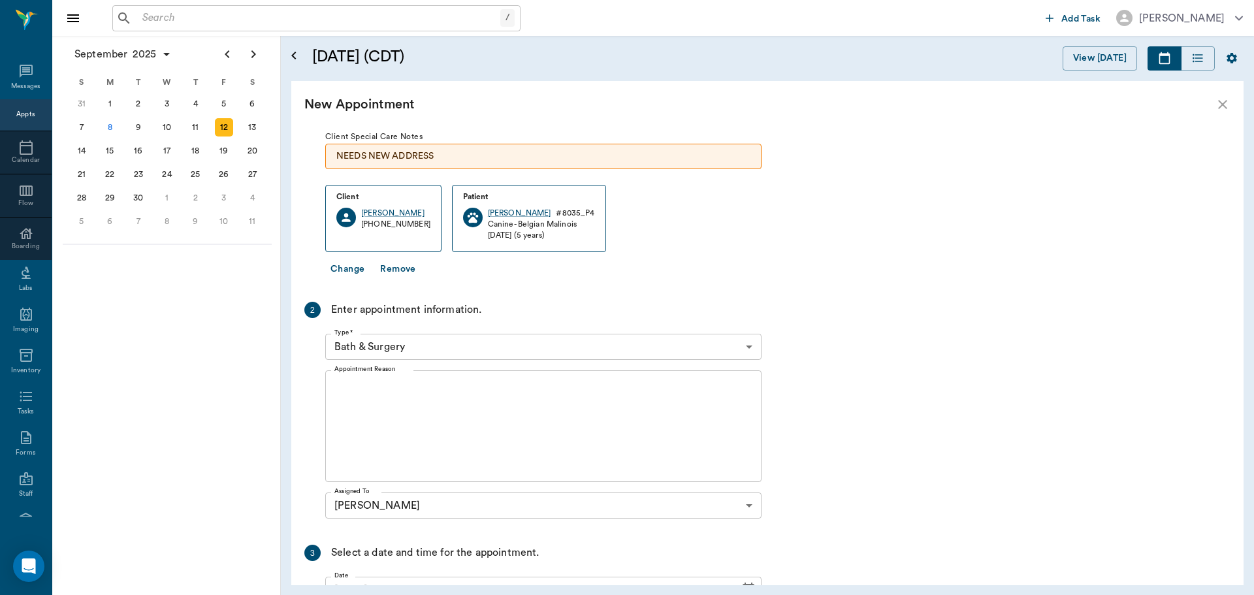
click at [419, 347] on body "/ ​ Add Task [PERSON_NAME] Nectar Messages Appts Calendar Flow Boarding Labs Im…" at bounding box center [627, 297] width 1254 height 595
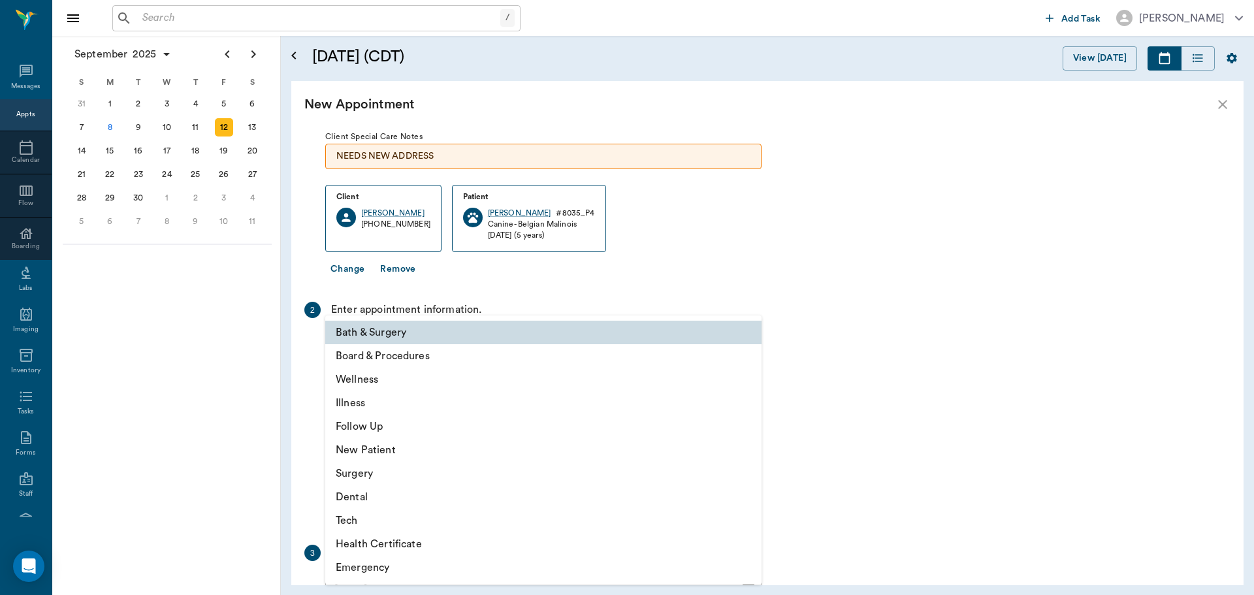
click at [409, 482] on li "Surgery" at bounding box center [543, 474] width 436 height 24
type input "65d2be4f46e3a538d89b8c18"
type input "01:30 PM"
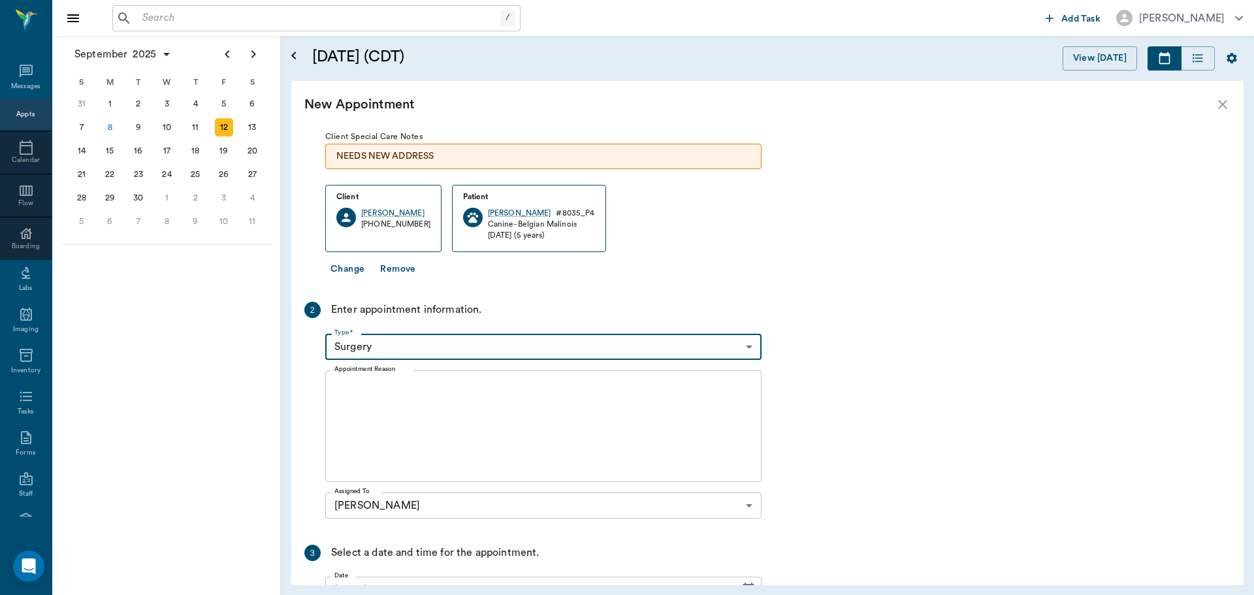
click at [416, 436] on textarea "Appointment Reason" at bounding box center [543, 426] width 418 height 90
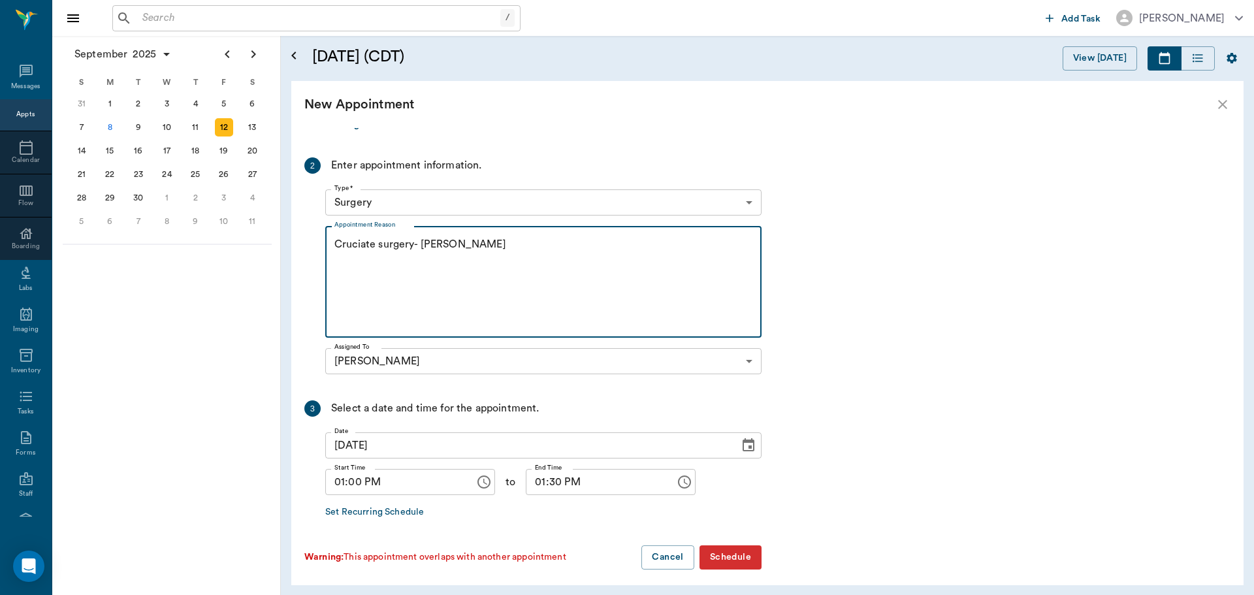
scroll to position [217, 0]
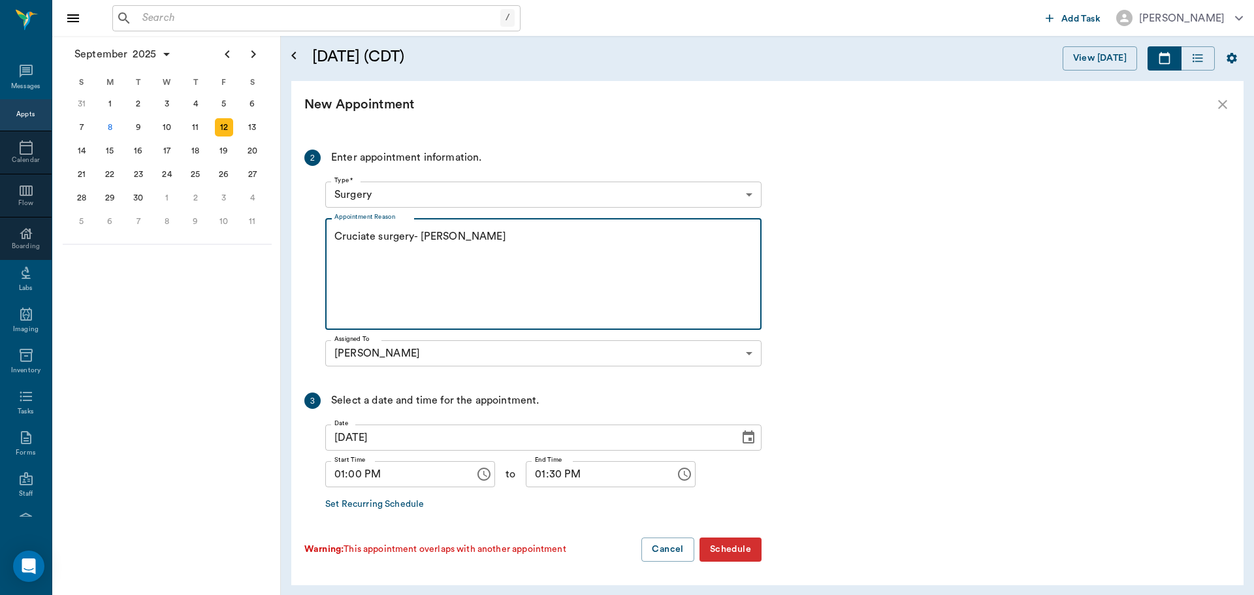
type textarea "Cruciate surgery- [PERSON_NAME]"
click at [532, 479] on input "01:30 PM" at bounding box center [596, 474] width 140 height 26
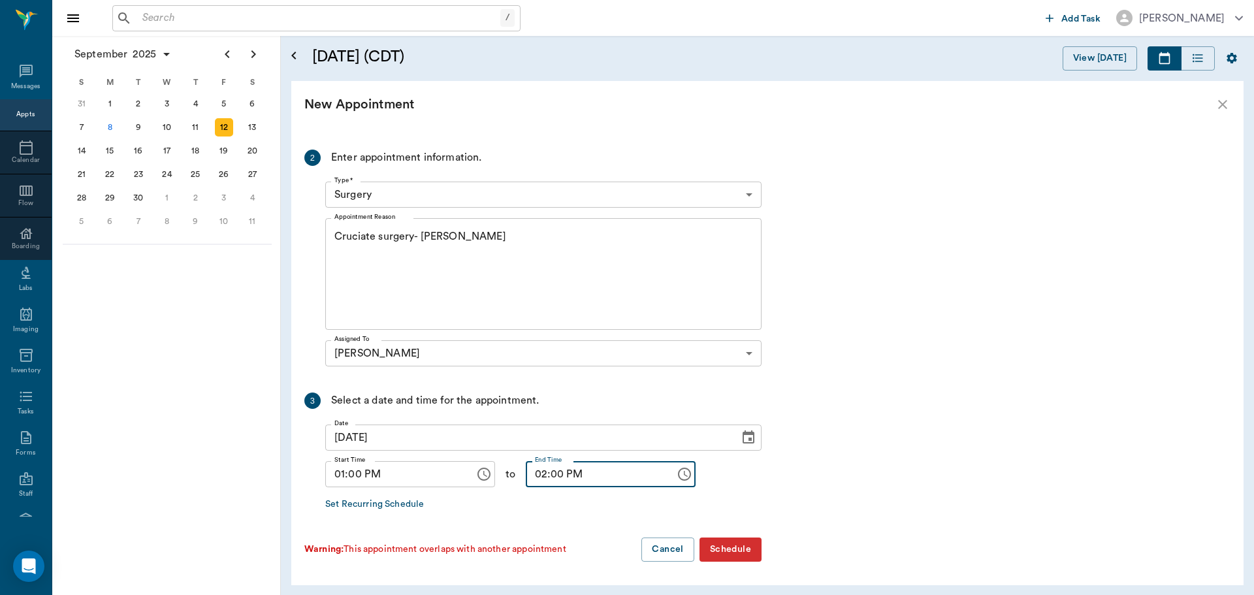
type input "02:00 PM"
click at [729, 550] on button "Schedule" at bounding box center [730, 549] width 62 height 24
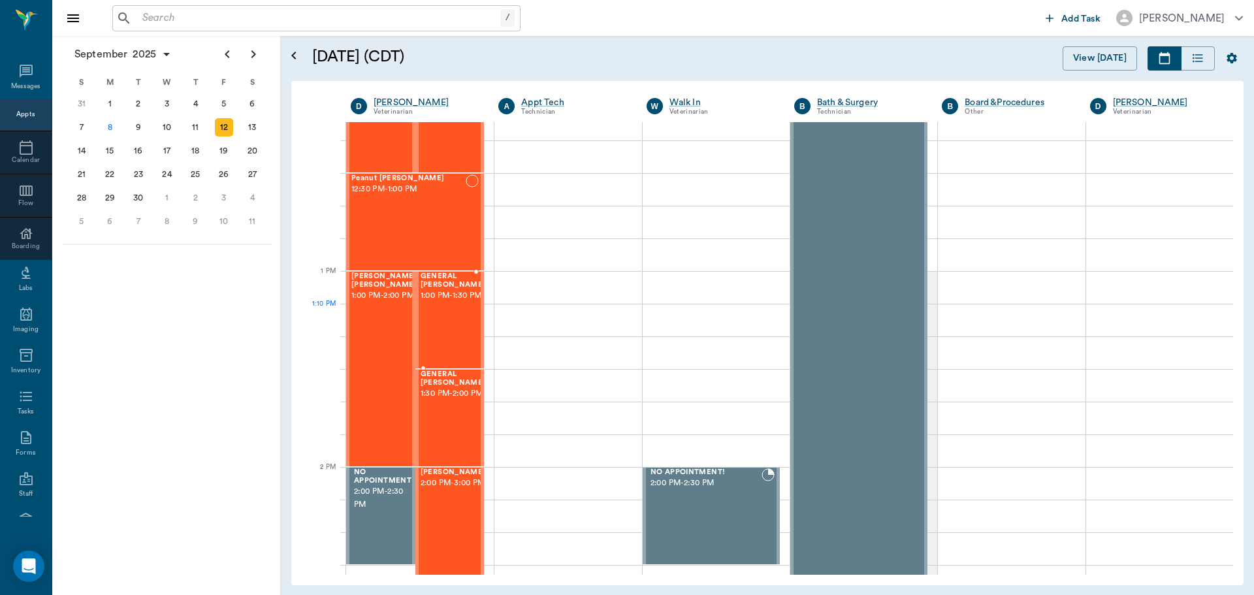
click at [447, 302] on span "1:00 PM - 1:30 PM" at bounding box center [453, 295] width 65 height 13
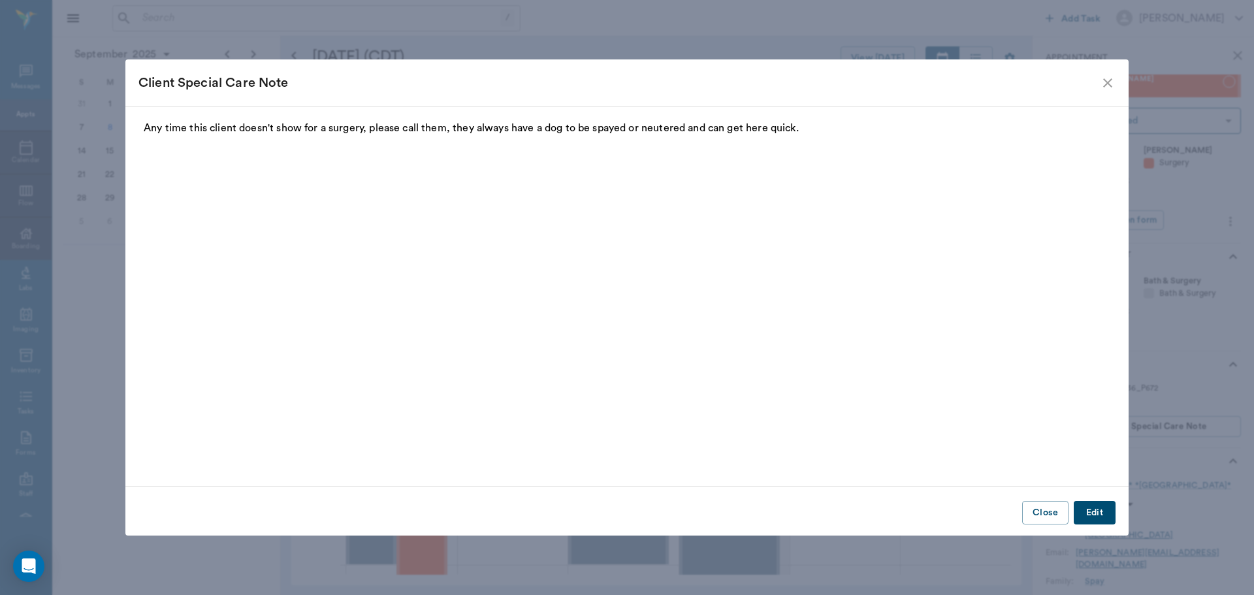
click at [1104, 80] on icon "close" at bounding box center [1107, 82] width 9 height 9
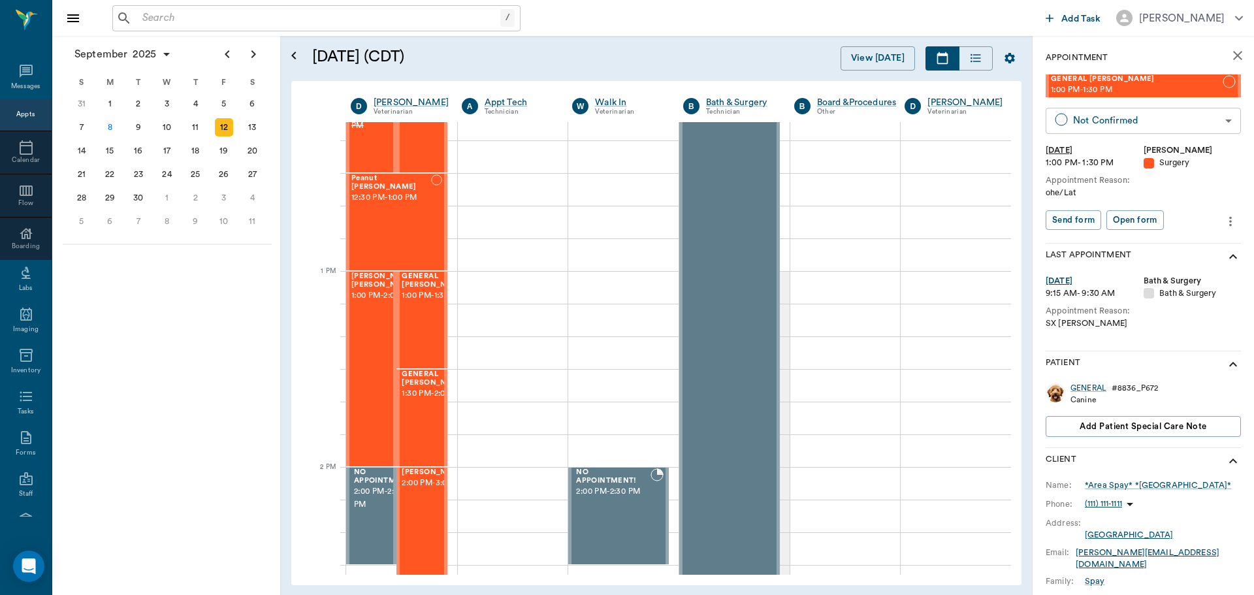
click at [1121, 117] on body "/ ​ Add Task [PERSON_NAME] Nectar Messages Appts Calendar Flow Boarding Labs Im…" at bounding box center [627, 297] width 1254 height 595
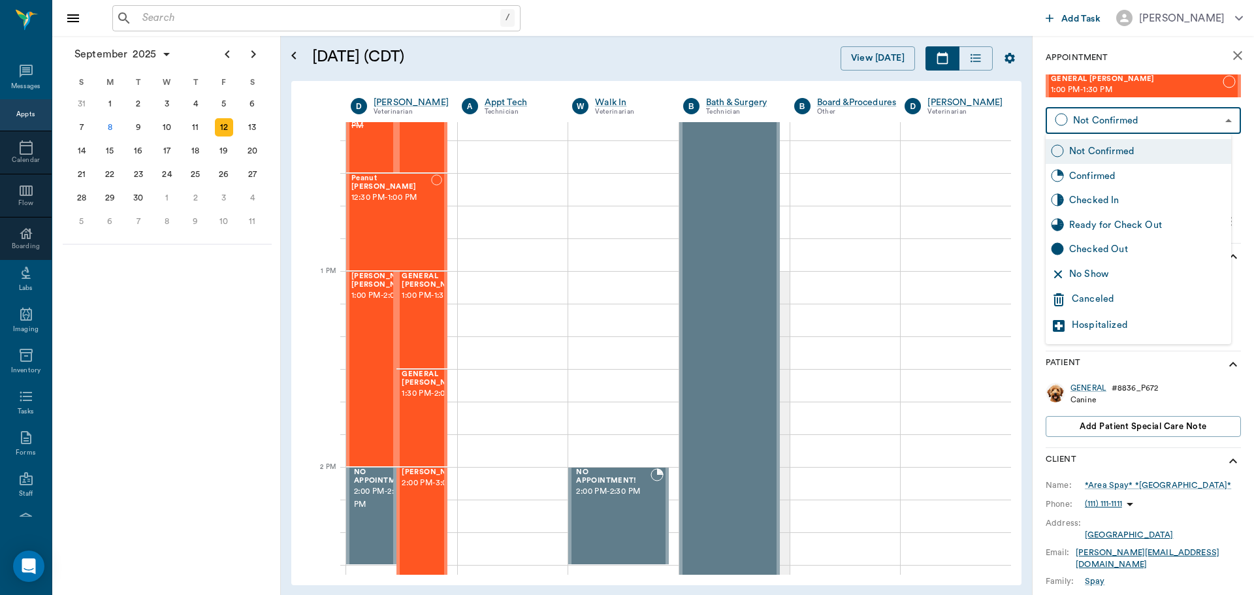
click at [1141, 294] on div "Canceled" at bounding box center [1149, 300] width 154 height 16
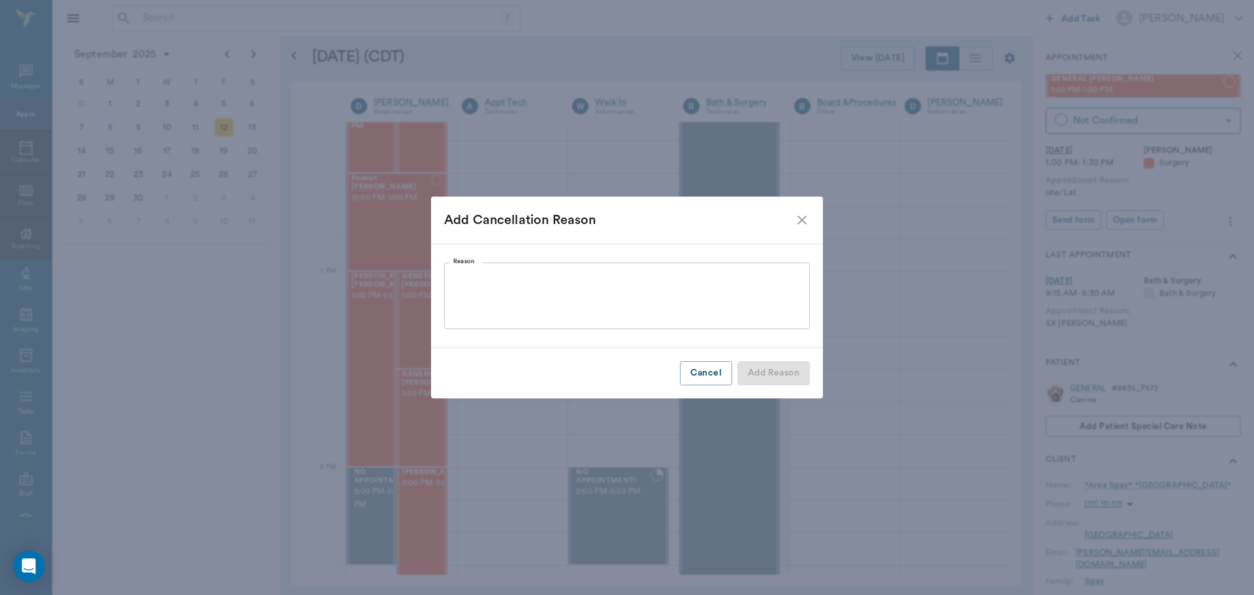
click at [620, 308] on textarea "Reason" at bounding box center [626, 296] width 347 height 45
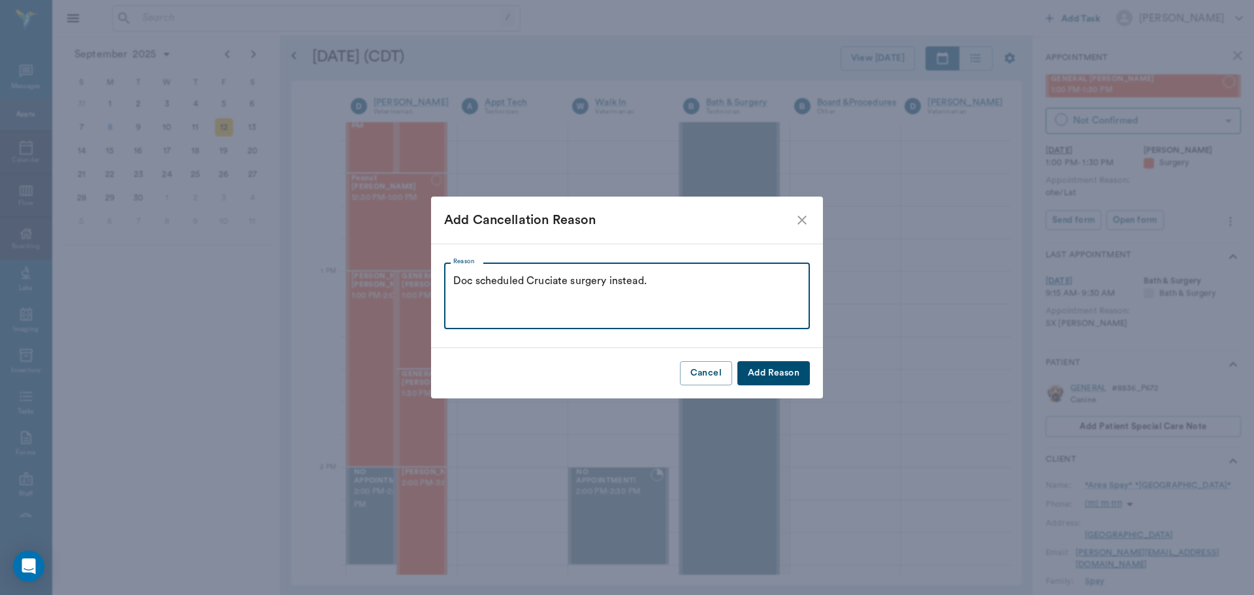
drag, startPoint x: 671, startPoint y: 281, endPoint x: 444, endPoint y: 304, distance: 228.3
click at [444, 304] on div "Doc scheduled Cruciate surgery instead. x Reason" at bounding box center [627, 296] width 366 height 67
type textarea "Doc scheduled Cruciate surgery instead."
click at [775, 371] on button "Add Reason" at bounding box center [773, 373] width 72 height 24
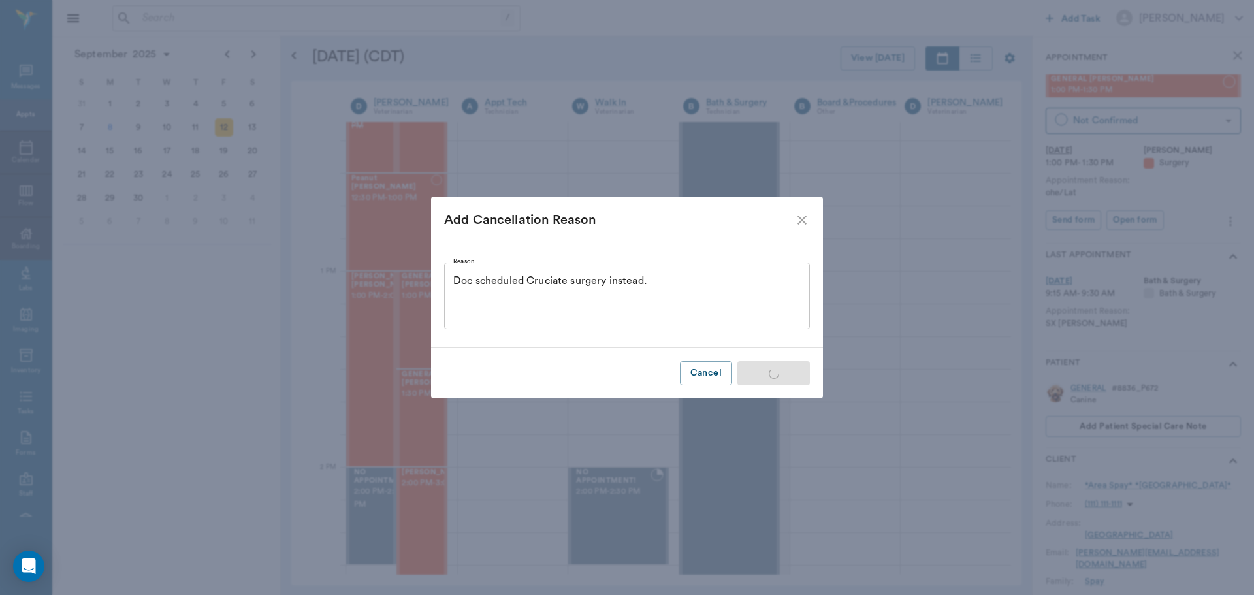
type input "CANCELED"
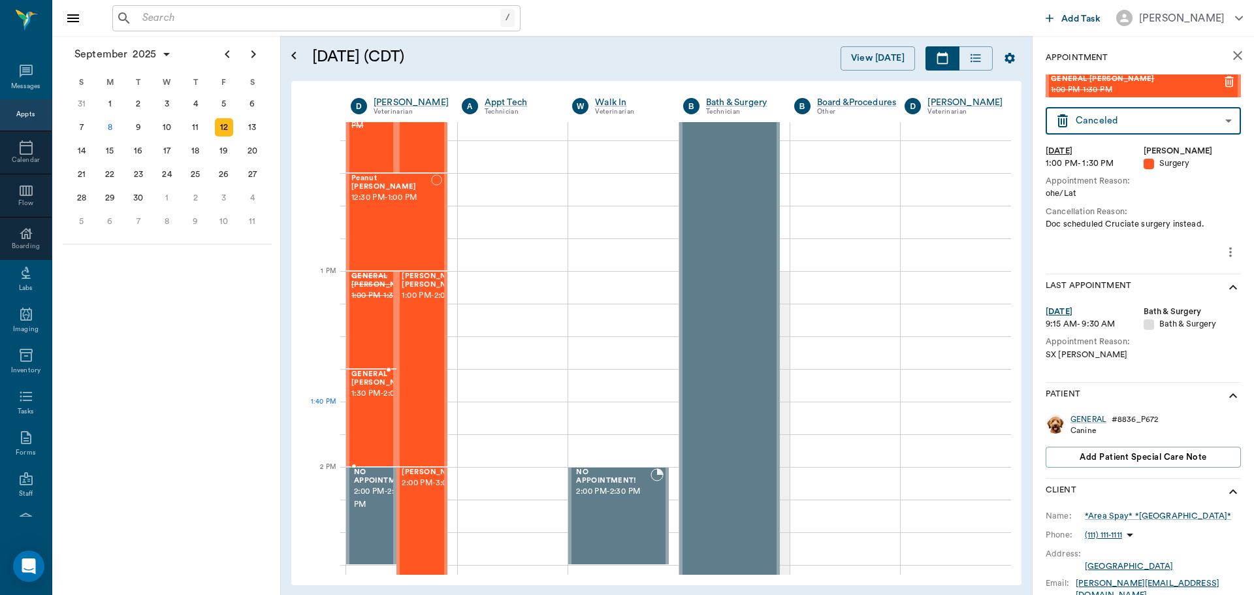
click at [375, 400] on span "1:30 PM - 2:00 PM" at bounding box center [383, 393] width 65 height 13
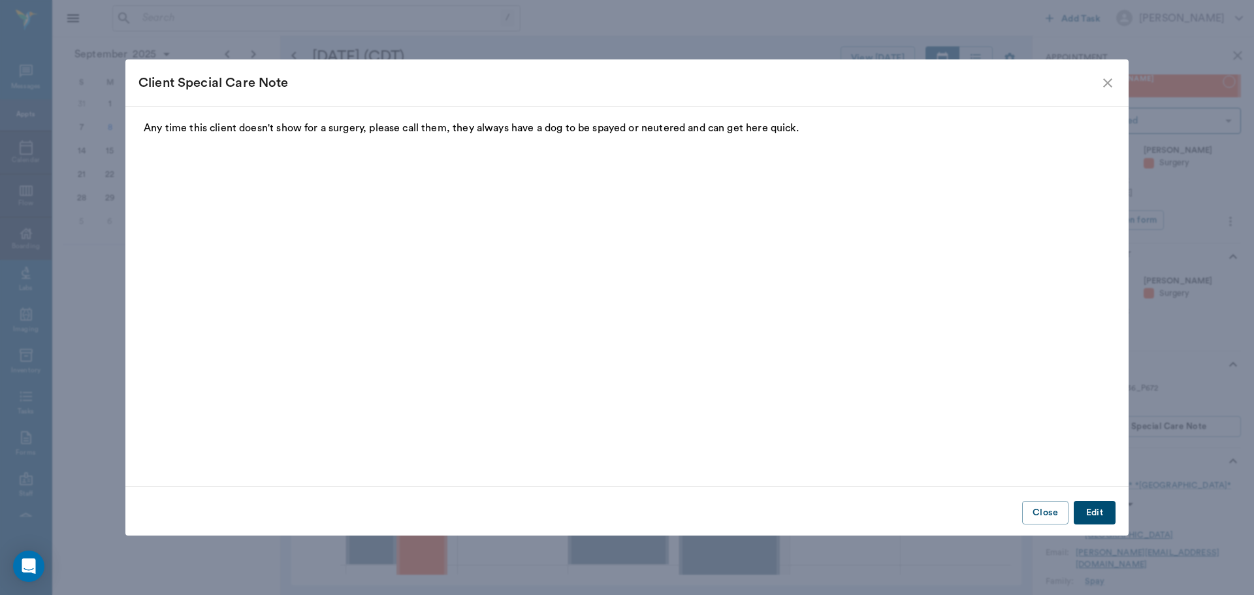
click at [1105, 83] on icon "close" at bounding box center [1108, 83] width 16 height 16
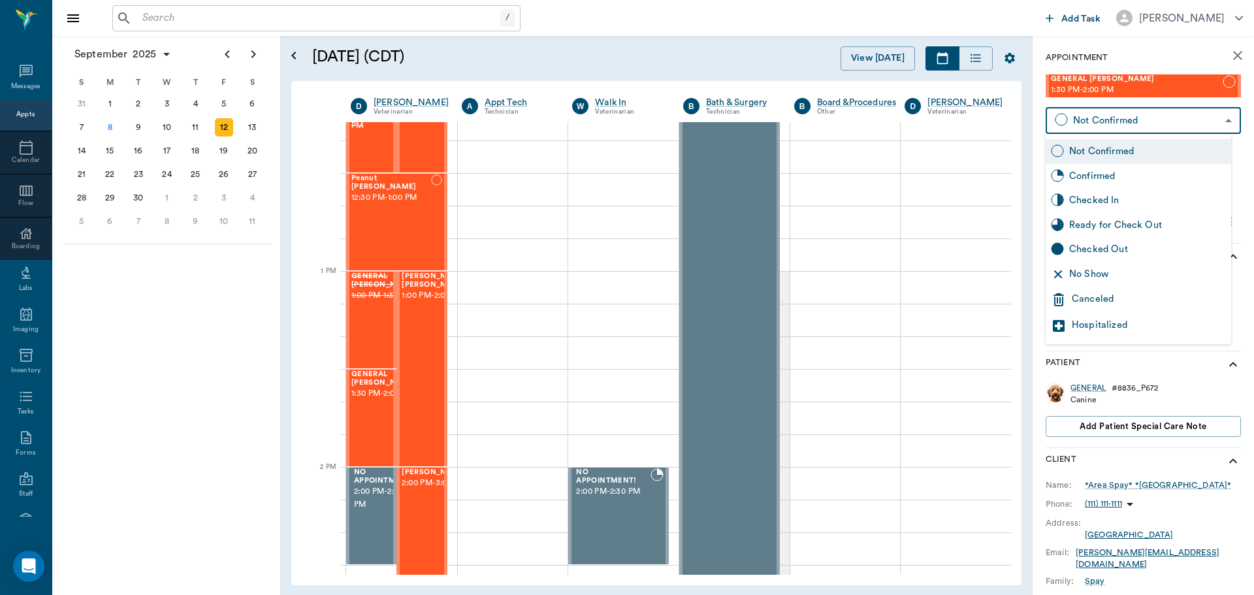
click at [1155, 128] on body "/ ​ Add Task [PERSON_NAME] Nectar Messages Appts Calendar Flow Boarding Labs Im…" at bounding box center [627, 297] width 1254 height 595
click at [1109, 292] on div "Canceled" at bounding box center [1149, 300] width 154 height 16
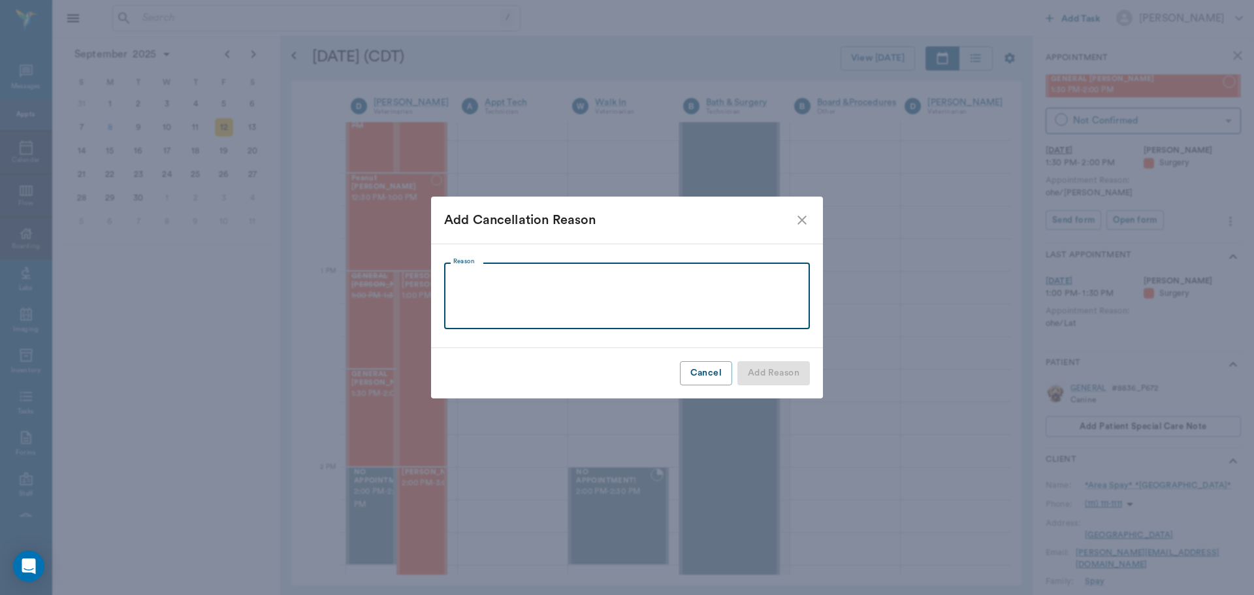
click at [641, 306] on textarea "Reason" at bounding box center [626, 296] width 347 height 45
paste textarea "Doc scheduled Cruciate surgery instead."
type textarea "Doc scheduled Cruciate surgery instead."
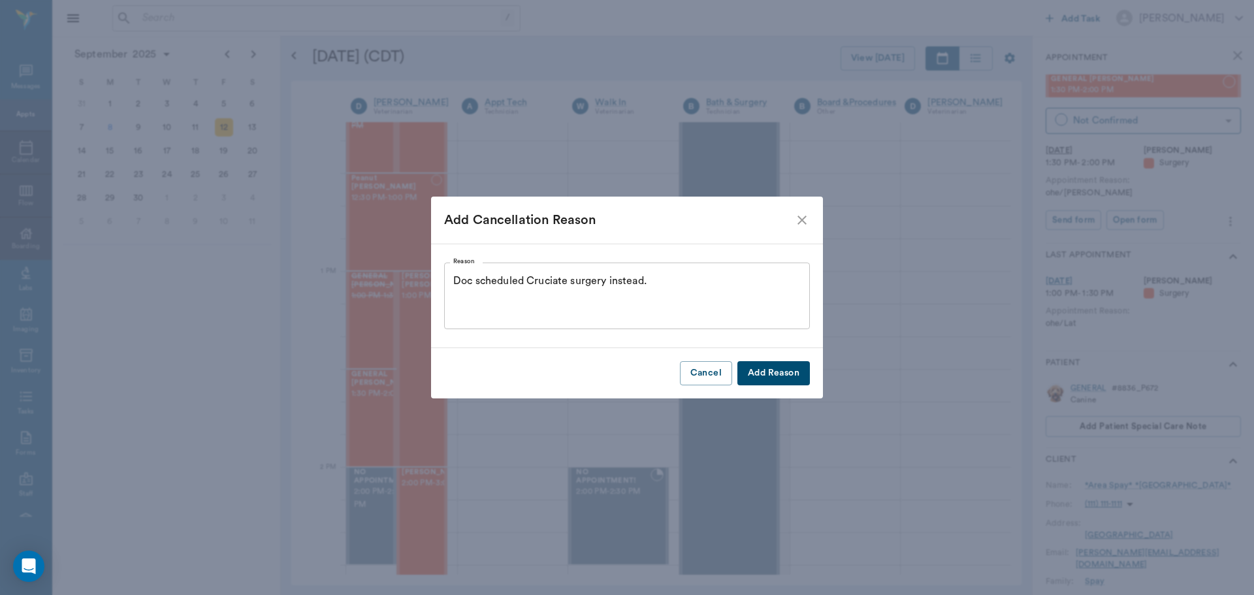
click at [776, 372] on button "Add Reason" at bounding box center [773, 373] width 72 height 24
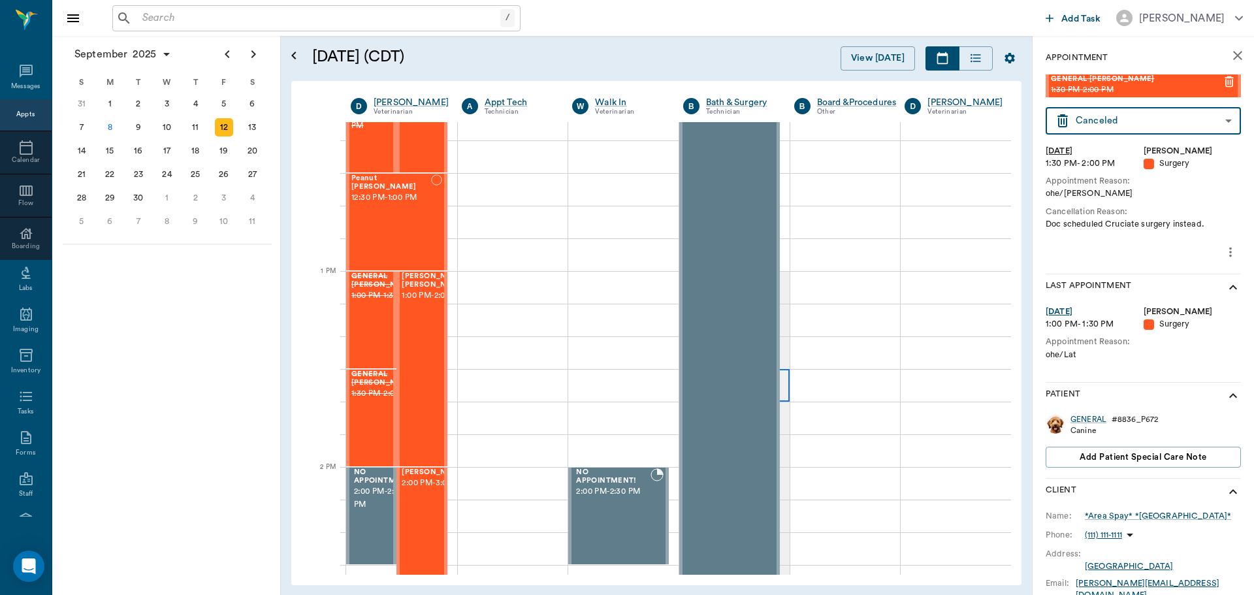
type input "CANCELED"
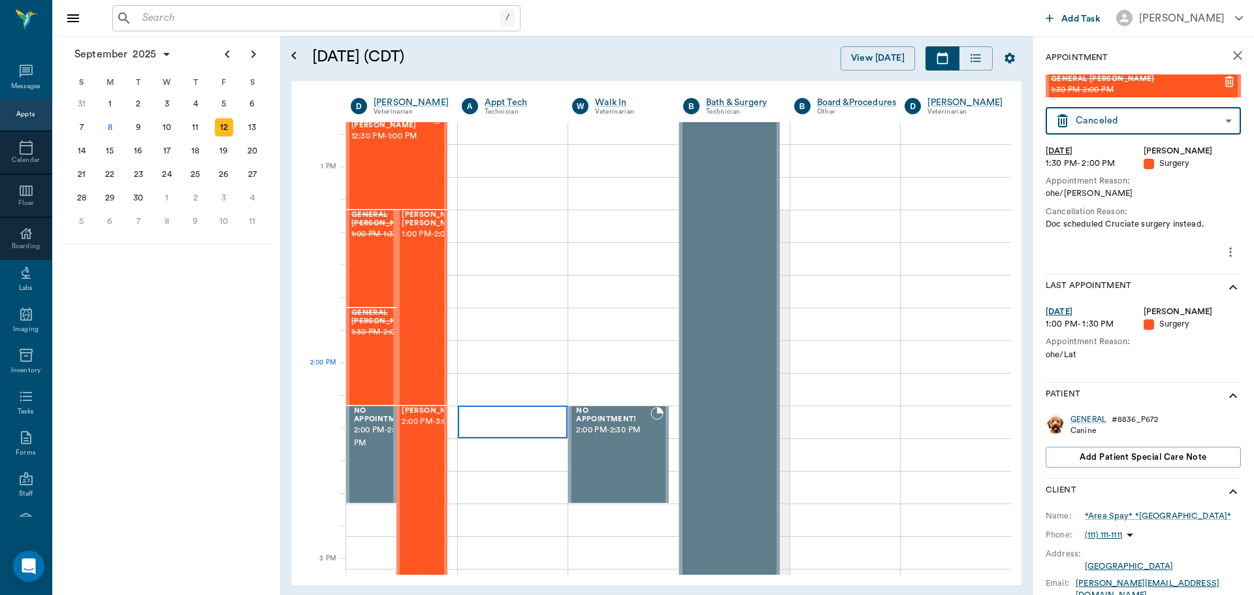
scroll to position [966, 0]
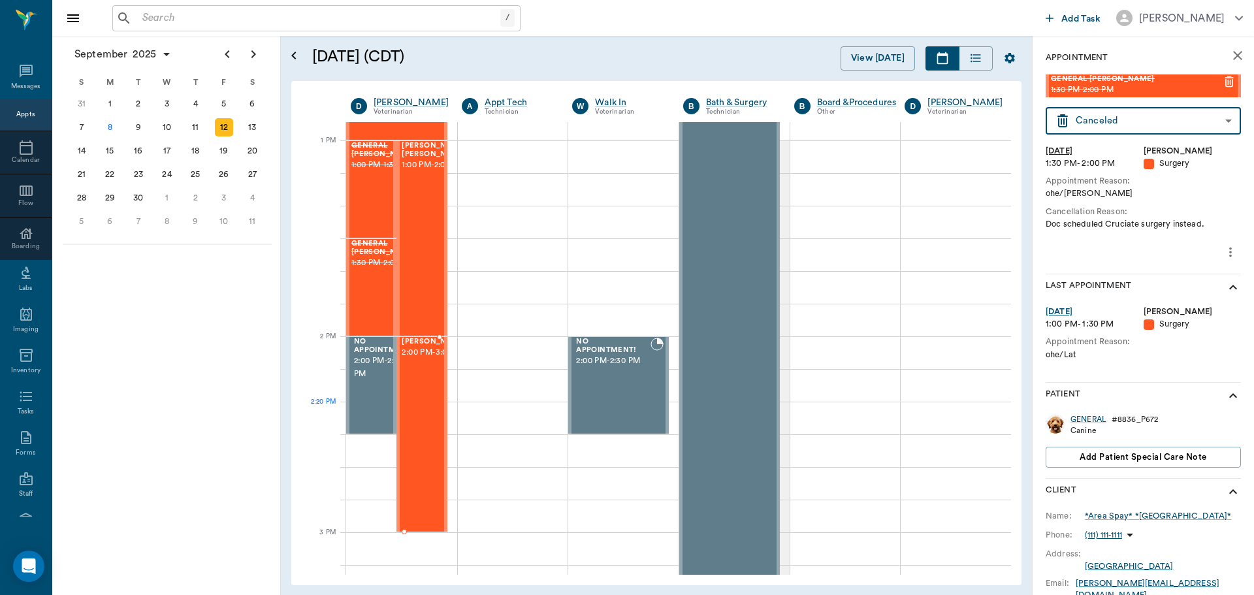
click at [467, 417] on div at bounding box center [467, 434] width 0 height 193
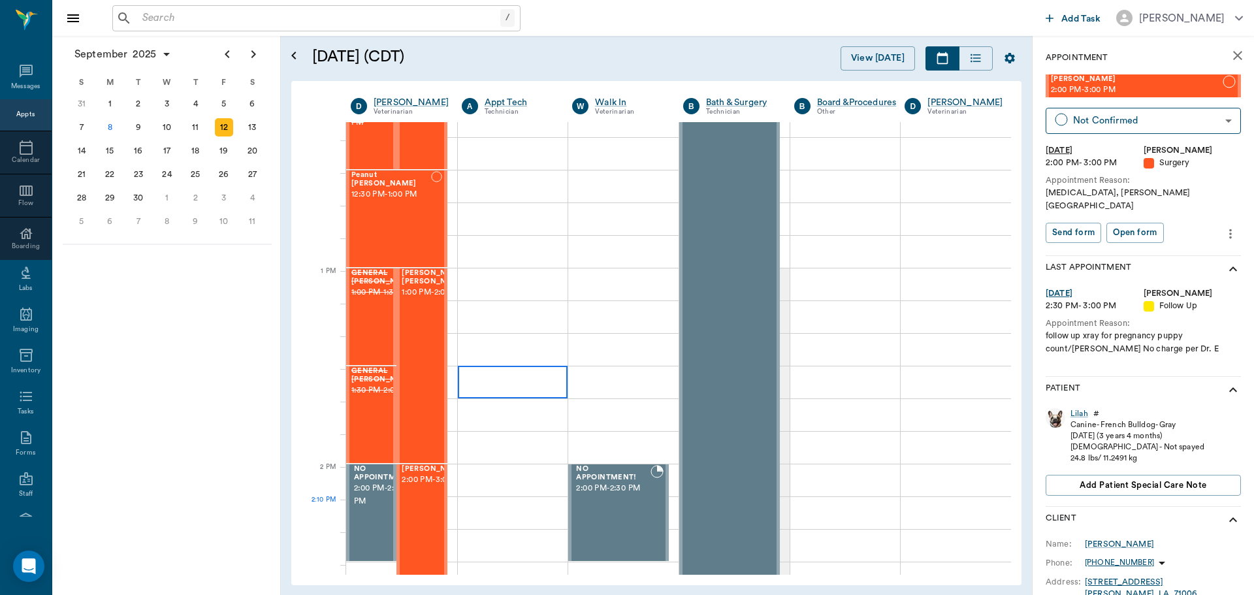
scroll to position [836, 0]
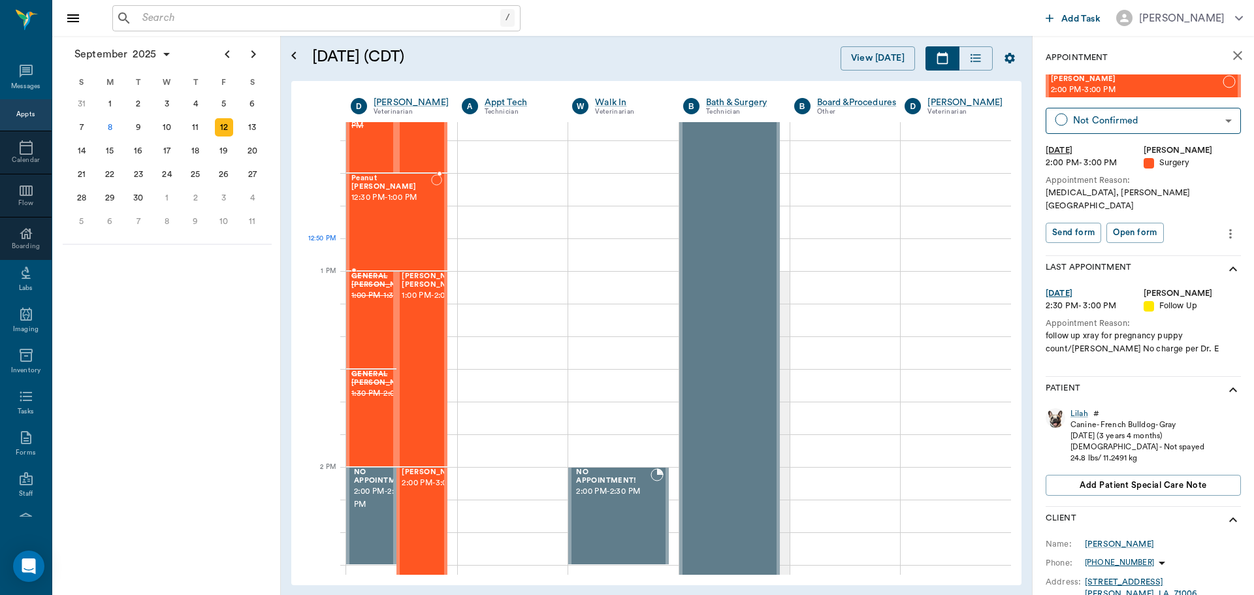
click at [404, 239] on div "Peanut [PERSON_NAME] 12:30 PM - 1:00 PM" at bounding box center [391, 221] width 80 height 95
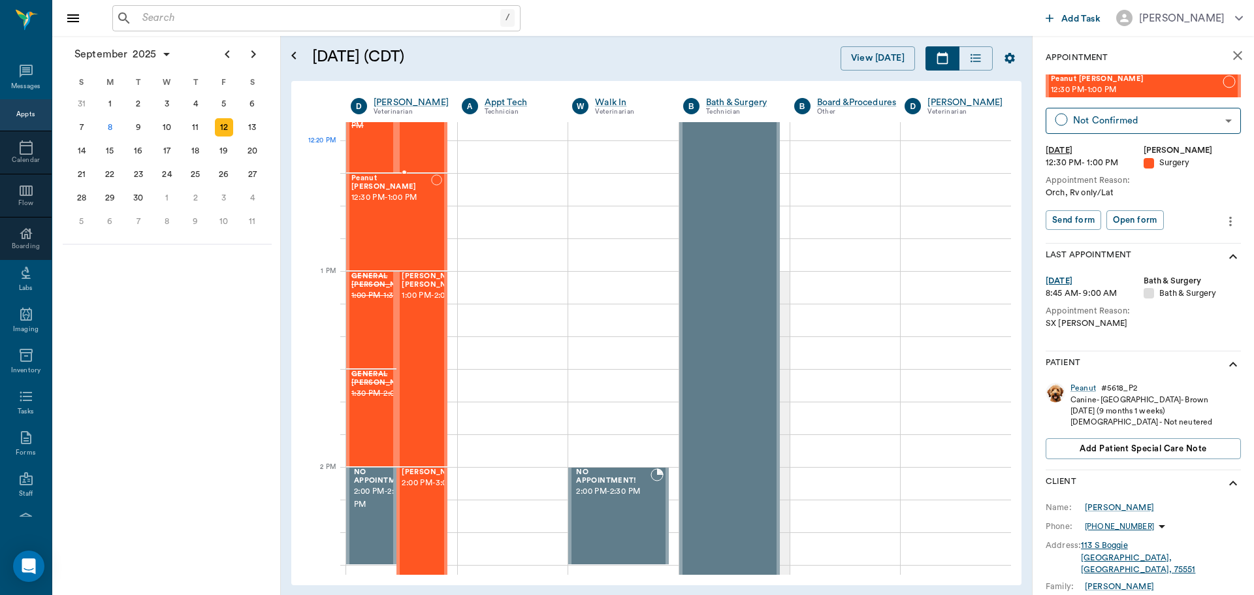
click at [418, 119] on span "12:00 PM - 12:30 PM" at bounding box center [434, 106] width 65 height 26
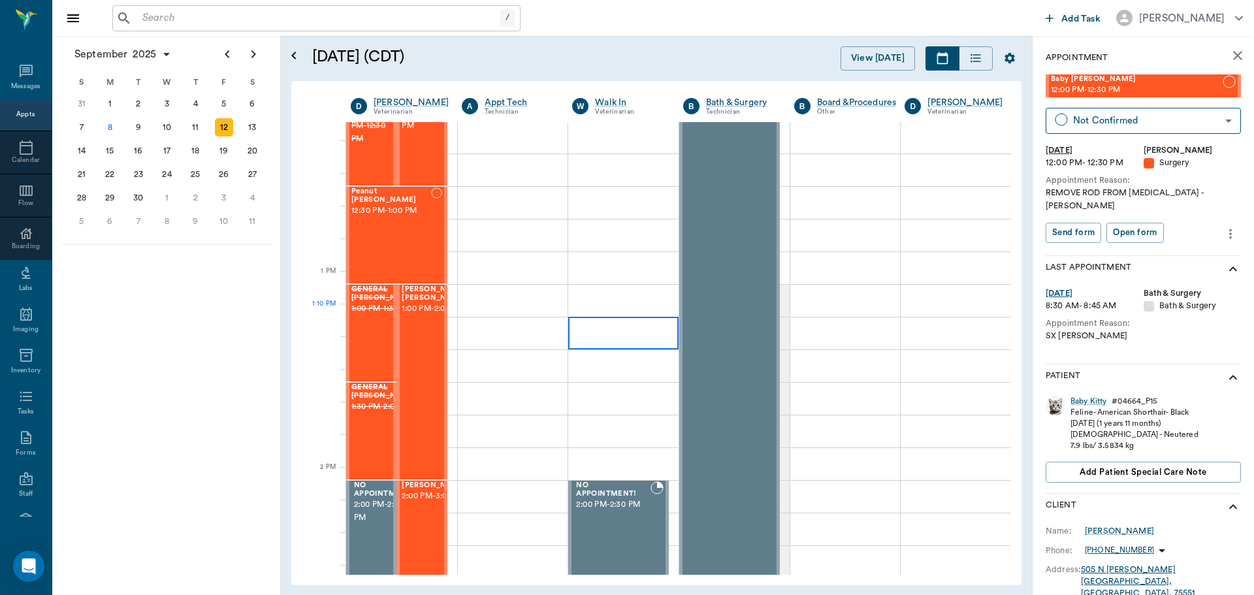
scroll to position [836, 0]
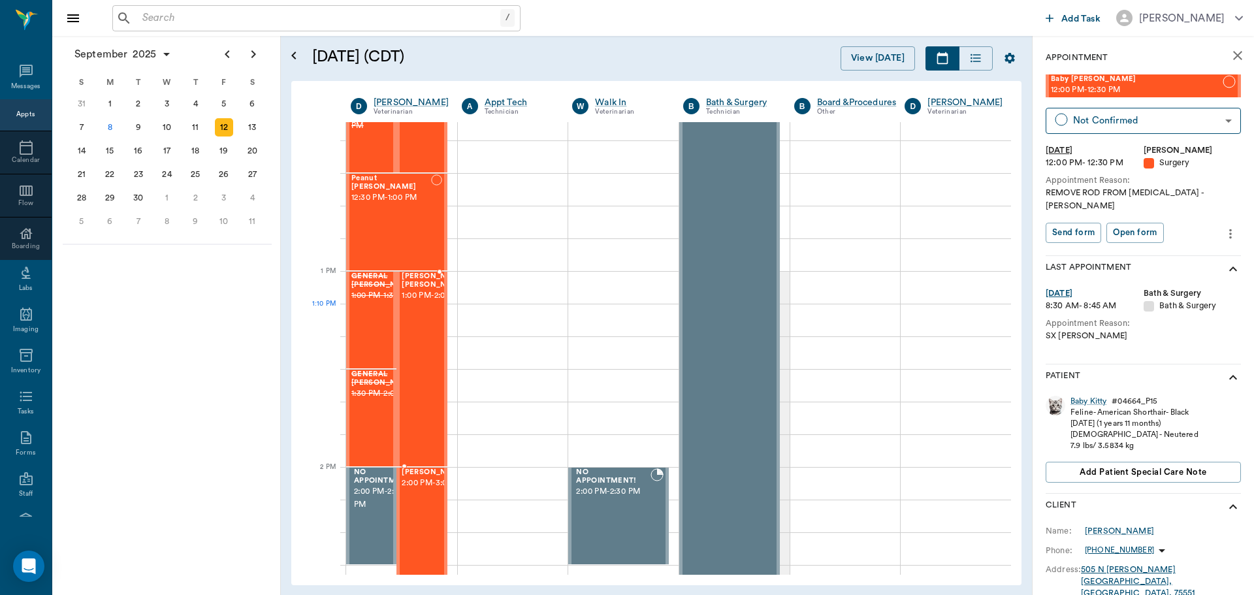
click at [433, 302] on span "1:00 PM - 2:00 PM" at bounding box center [434, 295] width 65 height 13
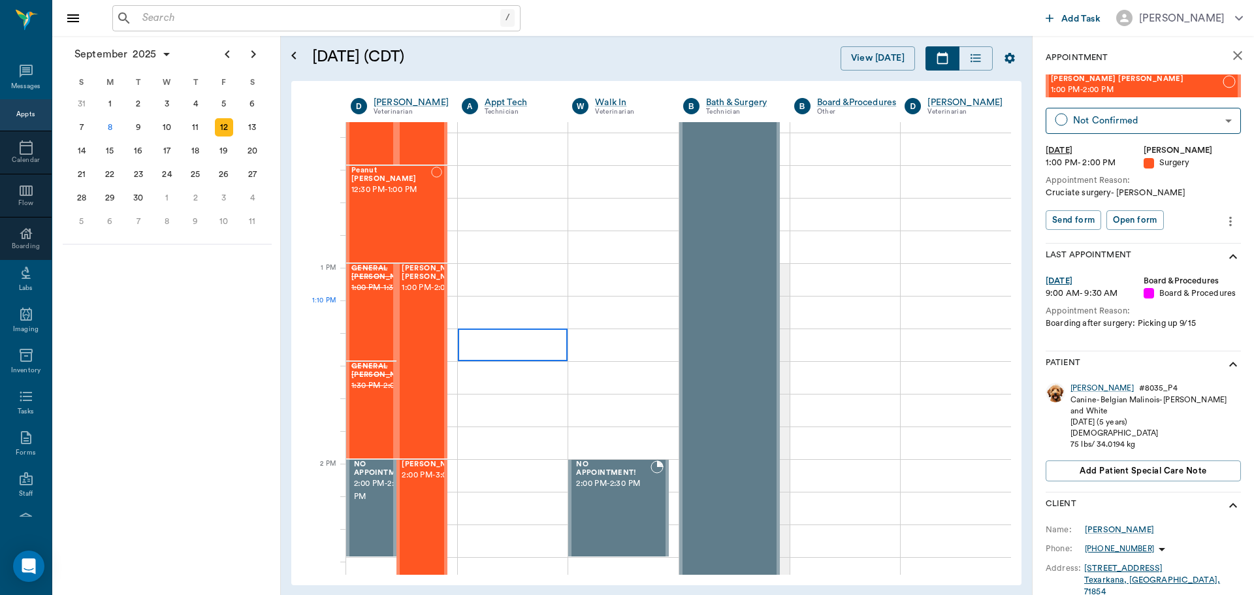
scroll to position [836, 0]
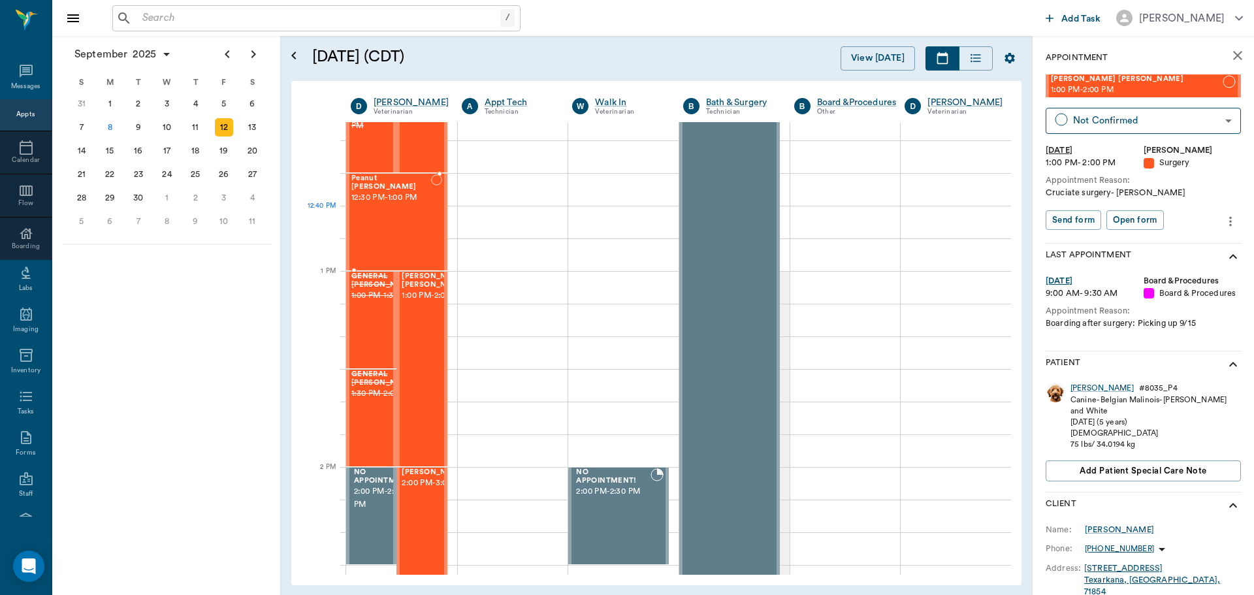
click at [394, 228] on div "Peanut [PERSON_NAME] 12:30 PM - 1:00 PM" at bounding box center [391, 221] width 80 height 95
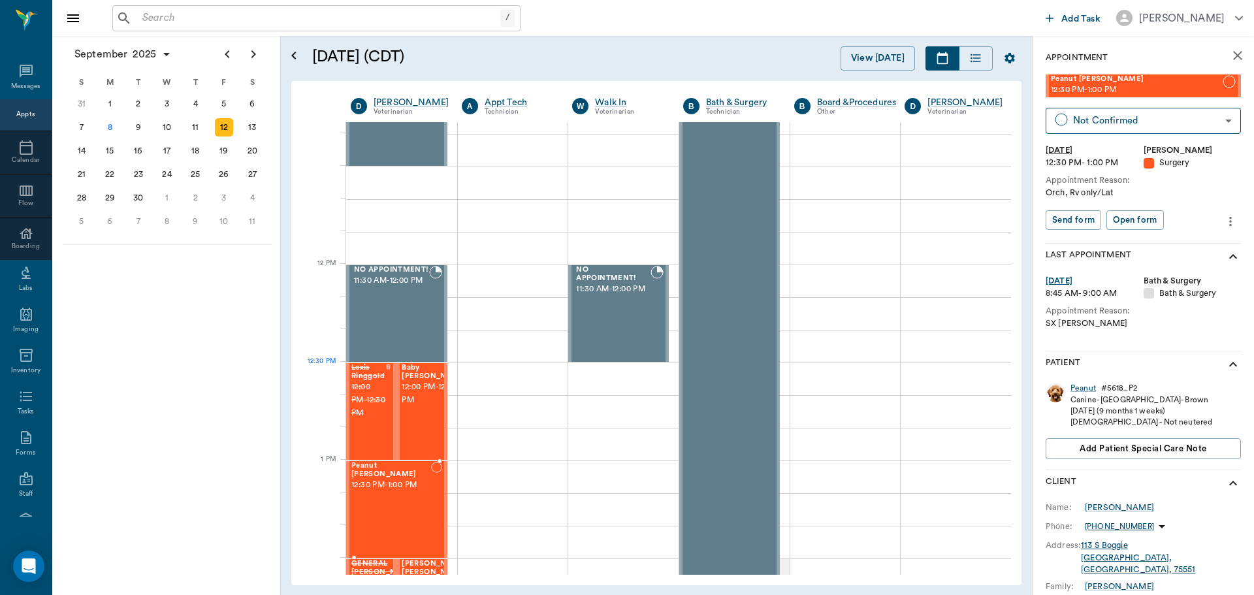
scroll to position [509, 0]
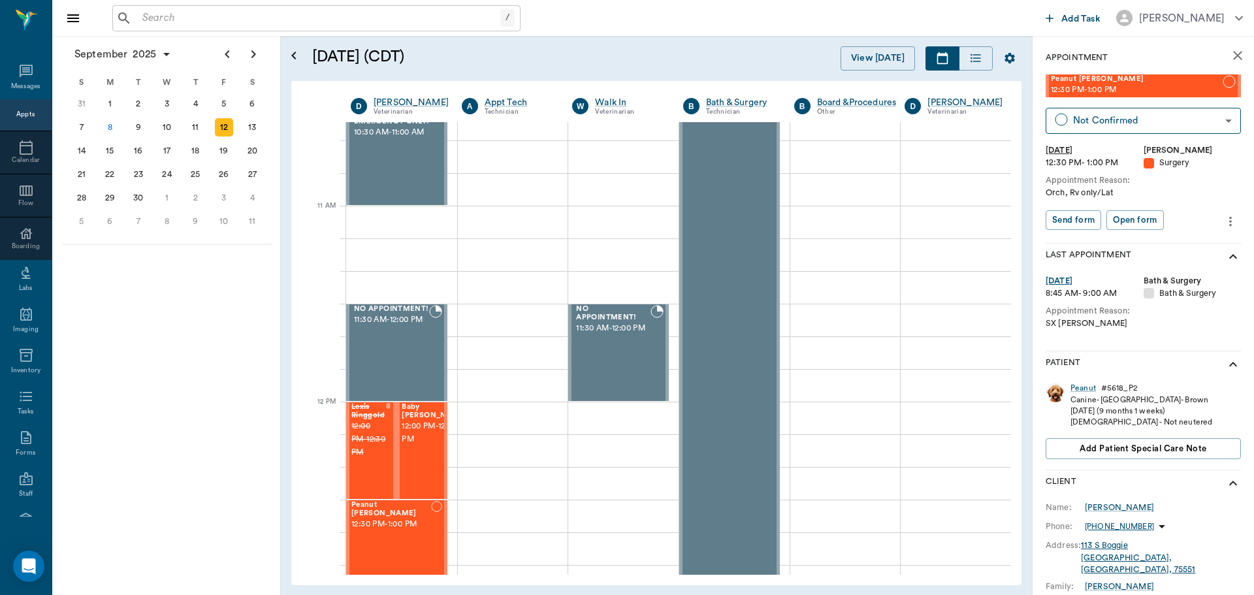
click at [125, 343] on div "[DATE] S M T W T F S 27 28 29 30 [DATE] 1 2 3 4 5 6 7 8 9 10 11 12 13 14 15 16 …" at bounding box center [166, 315] width 229 height 559
click at [112, 135] on div "8" at bounding box center [110, 127] width 18 height 18
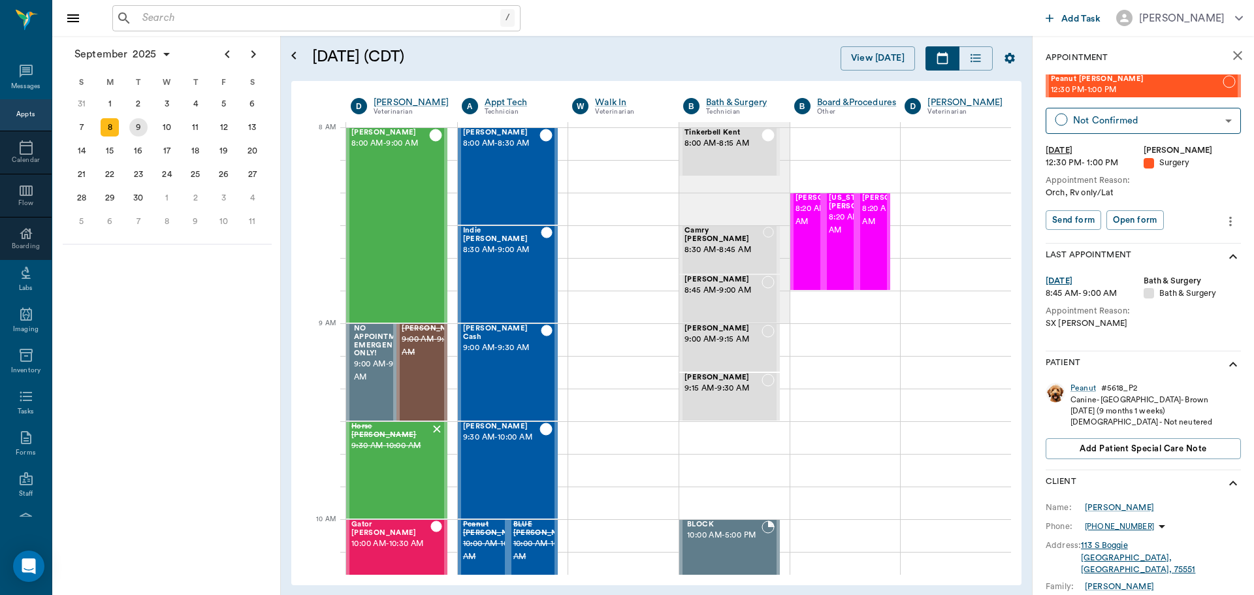
click at [140, 123] on div "9" at bounding box center [138, 127] width 18 height 18
